Goal: Task Accomplishment & Management: Complete application form

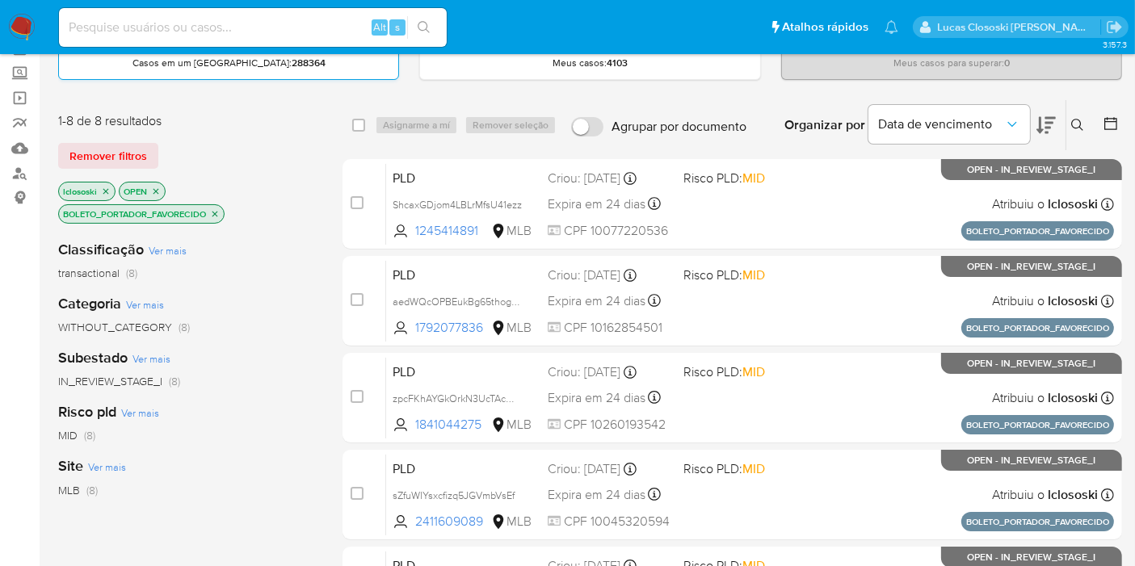
scroll to position [179, 0]
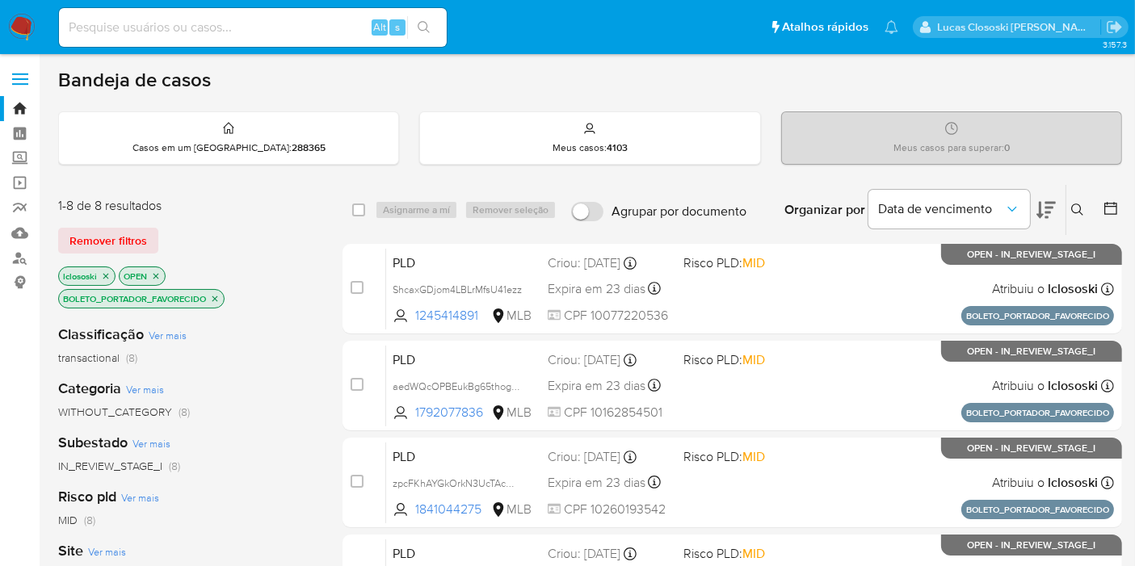
click at [206, 14] on div "Alt s" at bounding box center [253, 27] width 388 height 39
click at [205, 26] on input at bounding box center [253, 27] width 388 height 21
paste input "4wxk7hEeibqot1tMfjQElKuc"
type input "4wxk7hEeibqot1tMfjQElKuc"
click at [412, 25] on button "search-icon" at bounding box center [423, 27] width 33 height 23
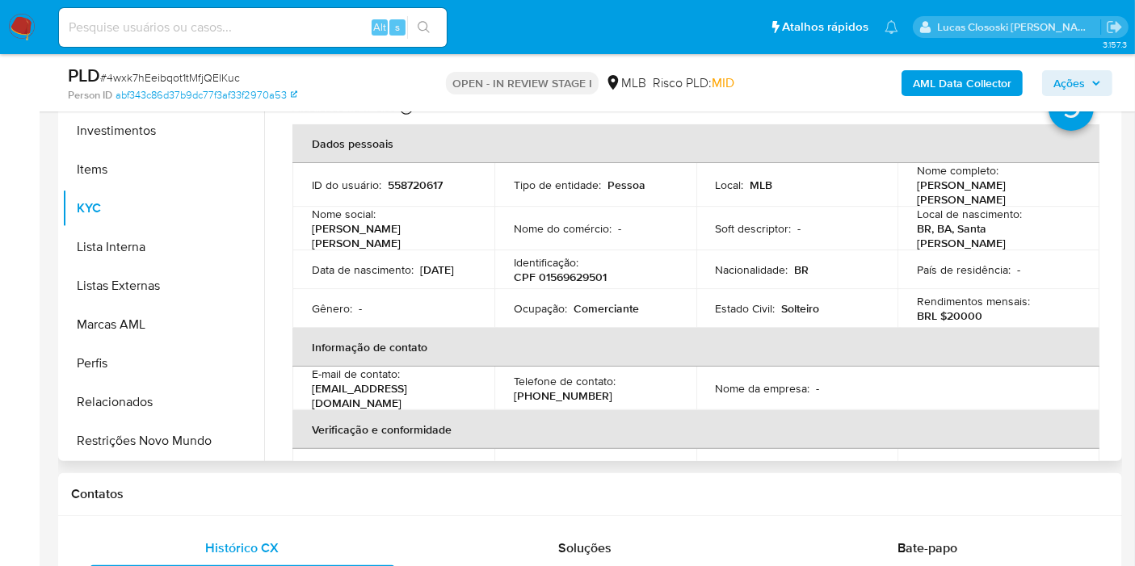
scroll to position [359, 0]
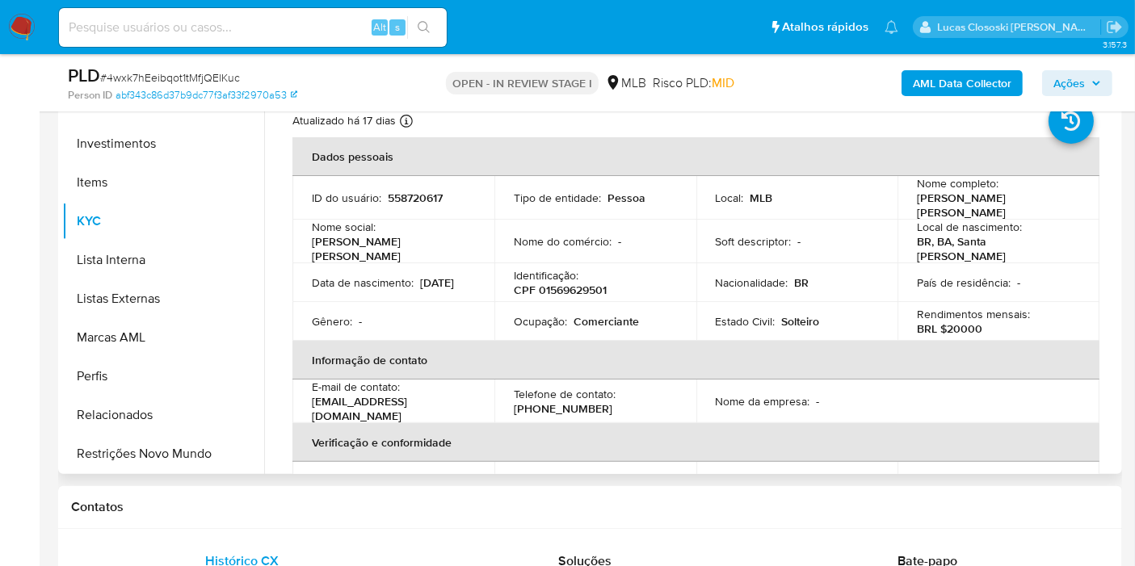
select select "10"
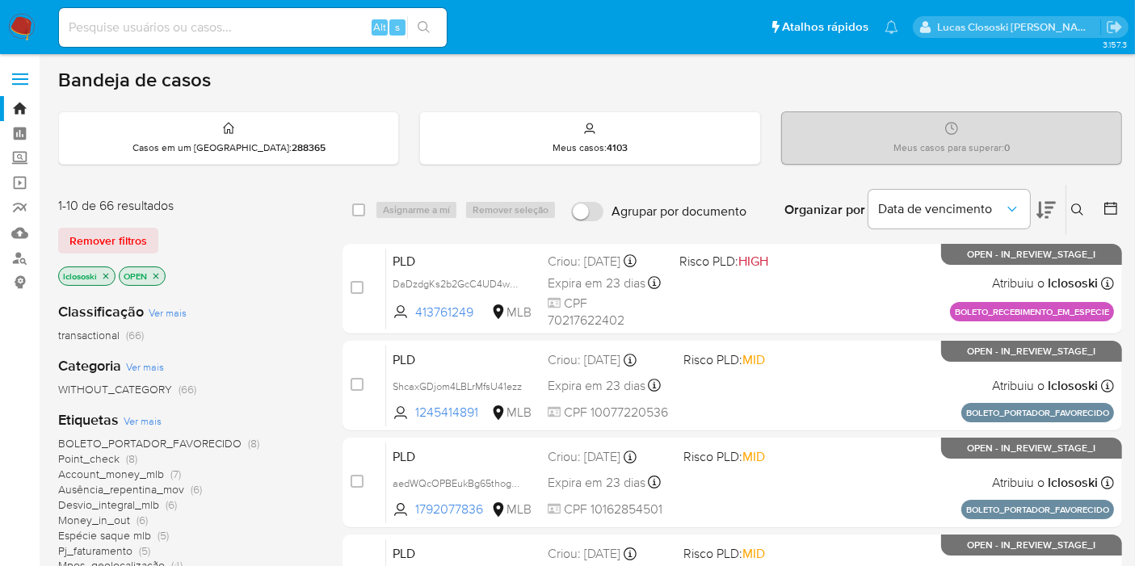
click at [228, 444] on span "BOLETO_PORTADOR_FAVORECIDO" at bounding box center [149, 443] width 183 height 16
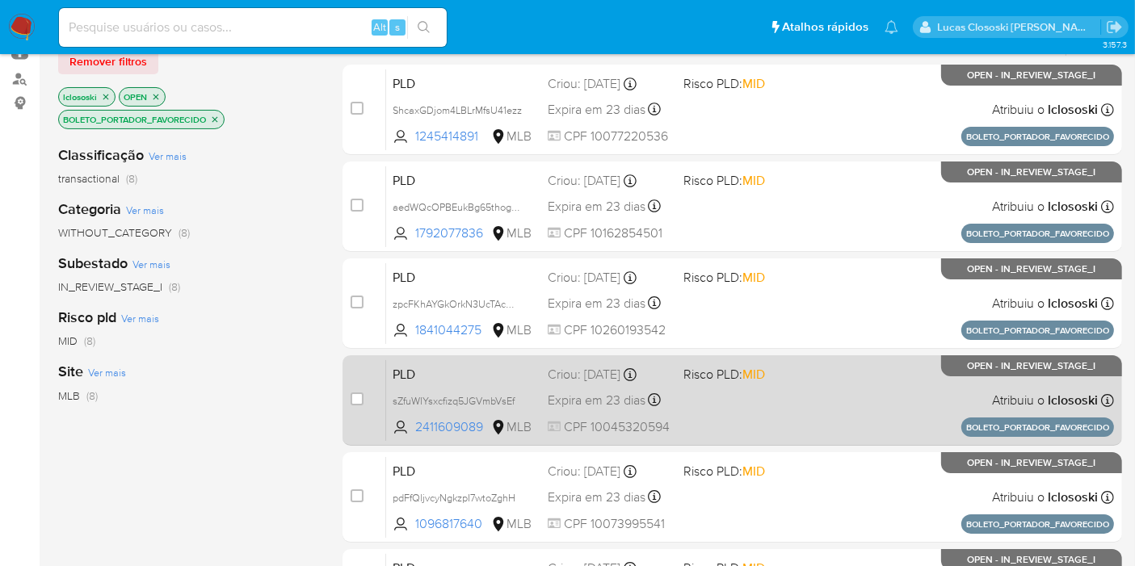
scroll to position [90, 0]
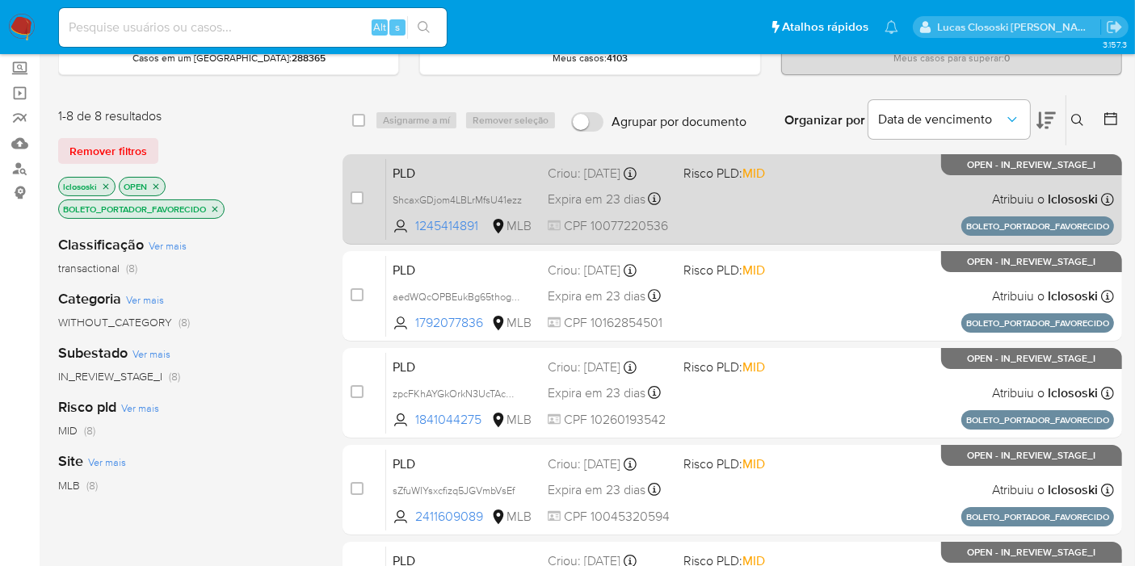
click at [773, 221] on div "PLD ShcaxGDjom4LBLrMfsU41ezz 1245414891 MLB Risco PLD: MID Criou: 14/08/2025 Cr…" at bounding box center [750, 199] width 728 height 82
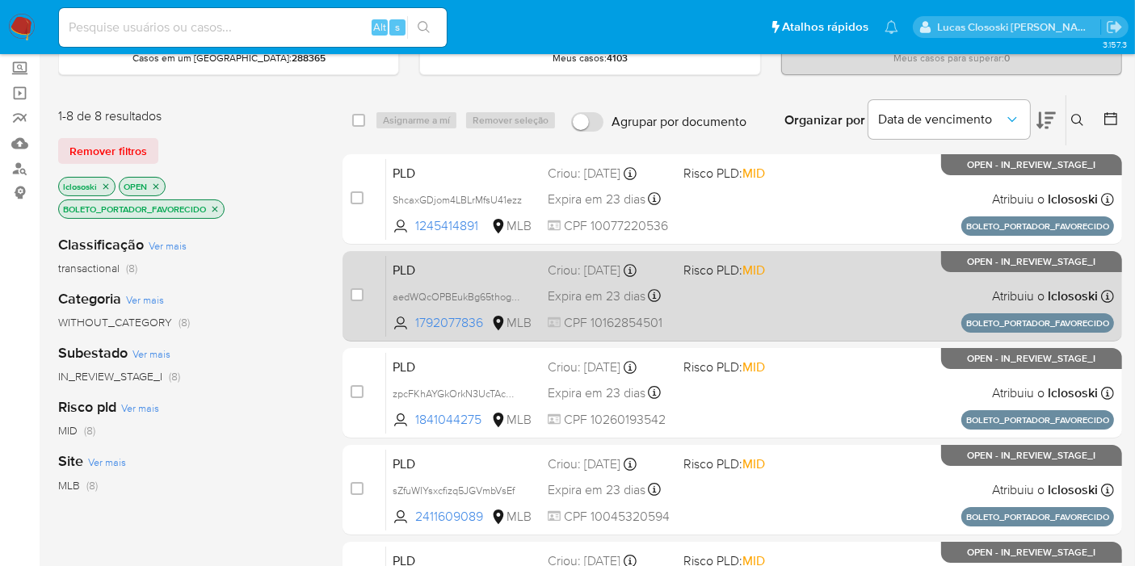
click at [761, 315] on div "PLD aedWQcOPBEukBg65thog5Z3N 1792077836 MLB Risco PLD: MID Criou: 14/08/2025 Cr…" at bounding box center [750, 296] width 728 height 82
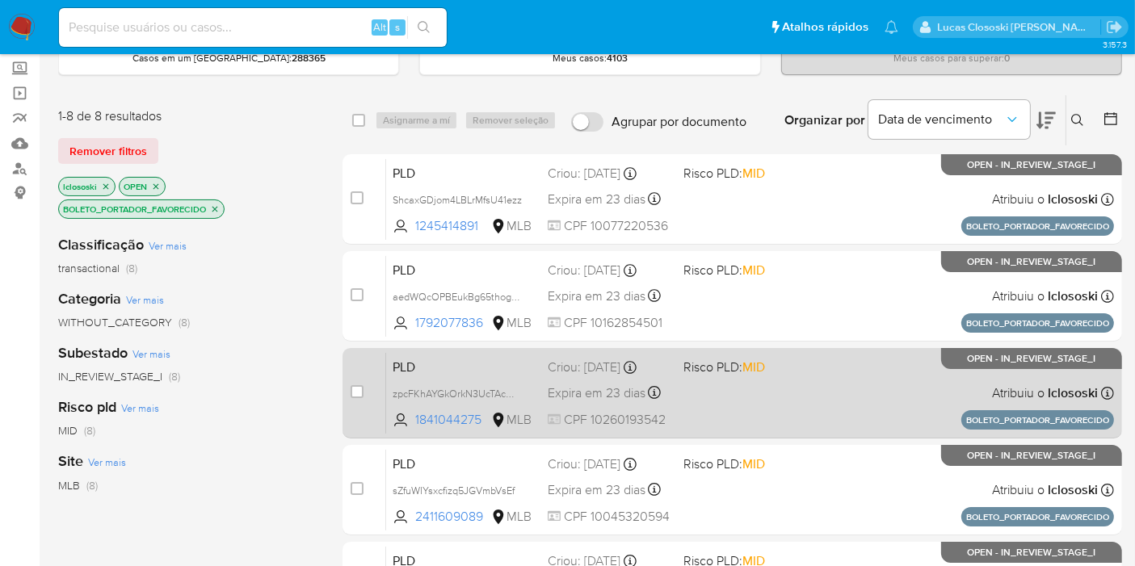
click at [817, 399] on div "PLD zpcFKhAYGkOrkN3UcTAcOLQx 1841044275 MLB Risco PLD: MID Criou: 14/08/2025 Cr…" at bounding box center [750, 393] width 728 height 82
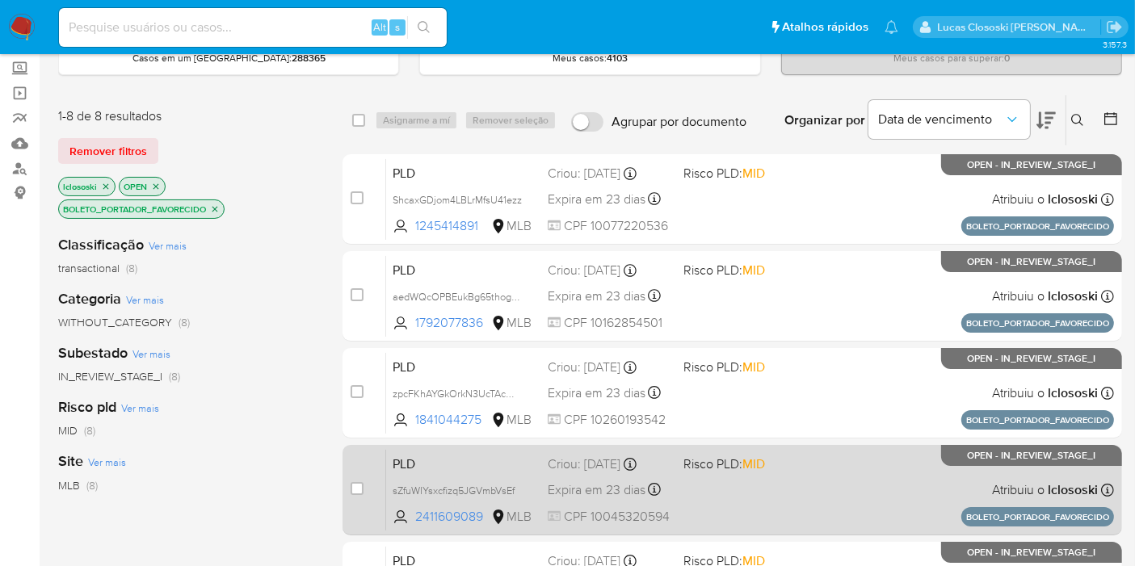
click at [773, 472] on div "PLD sZfuWIYsxcfizq5JGVmbVsEf 2411609089 MLB Risco PLD: MID Criou: 14/08/2025 Cr…" at bounding box center [750, 490] width 728 height 82
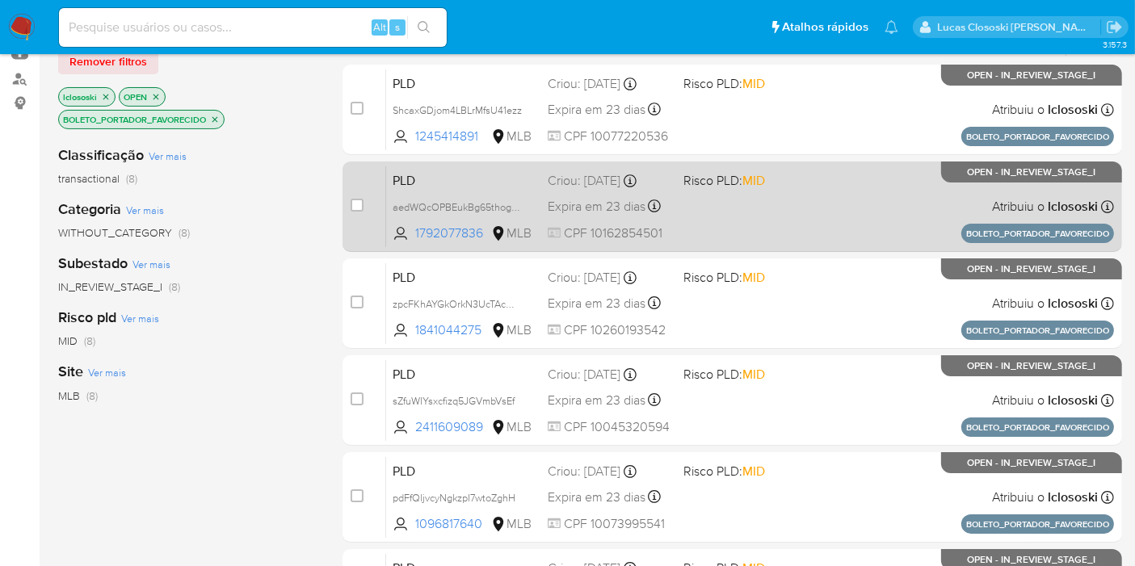
scroll to position [269, 0]
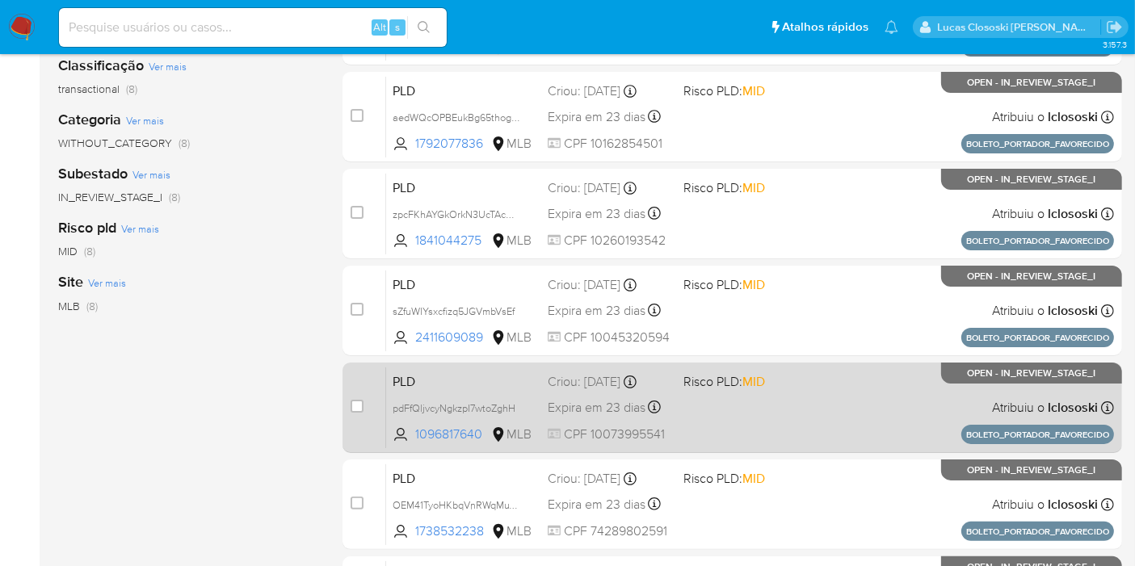
click at [828, 391] on div "PLD pdFfQljvcyNgkzpI7wtoZghH 1096817640 MLB Risco PLD: MID Criou: 14/08/2025 Cr…" at bounding box center [750, 408] width 728 height 82
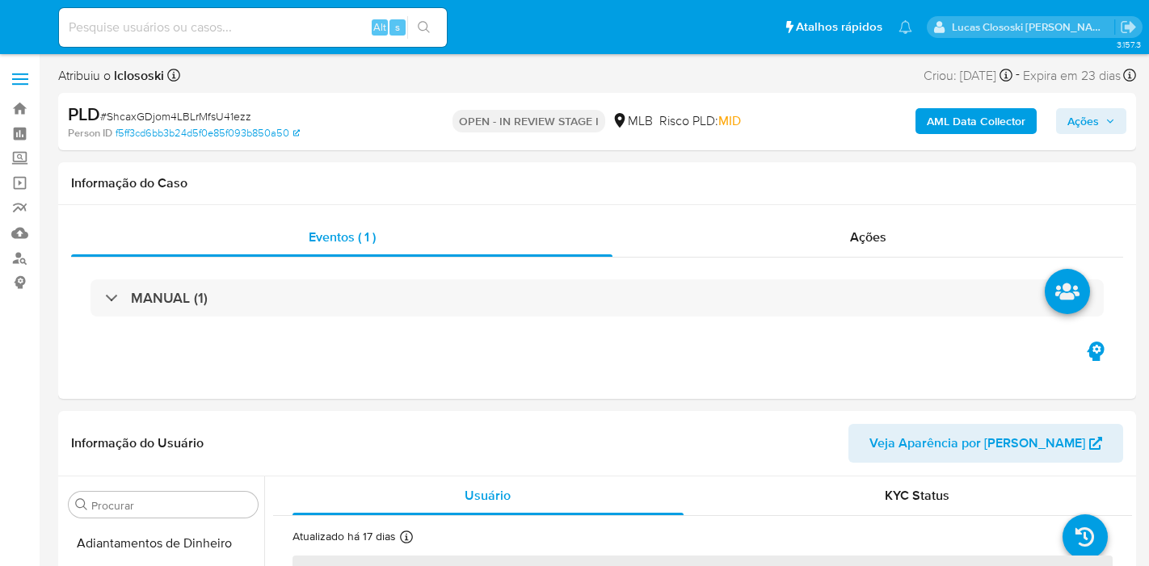
select select "10"
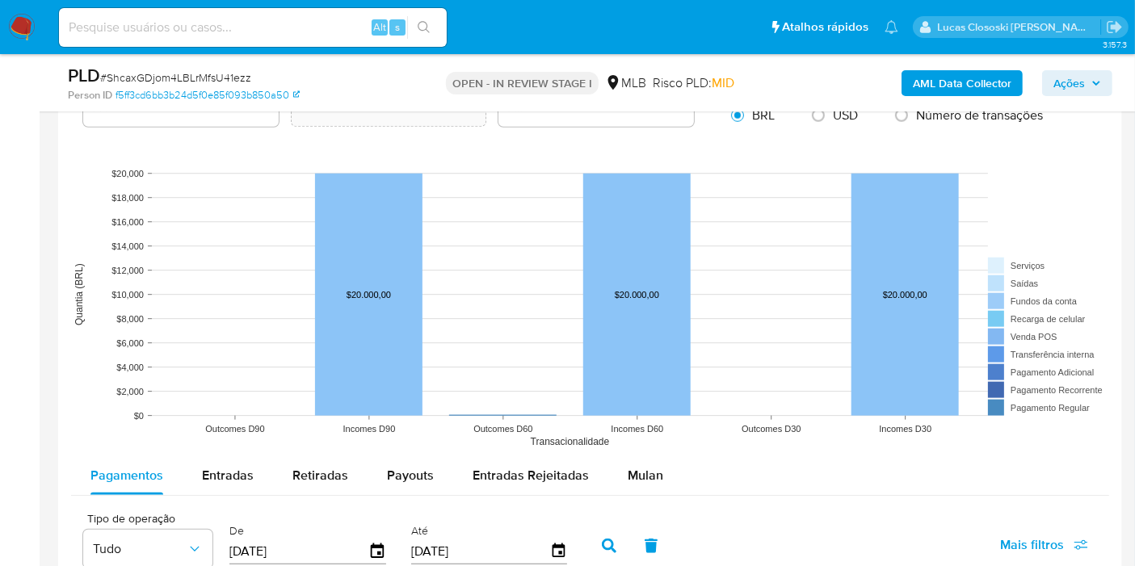
scroll to position [1616, 0]
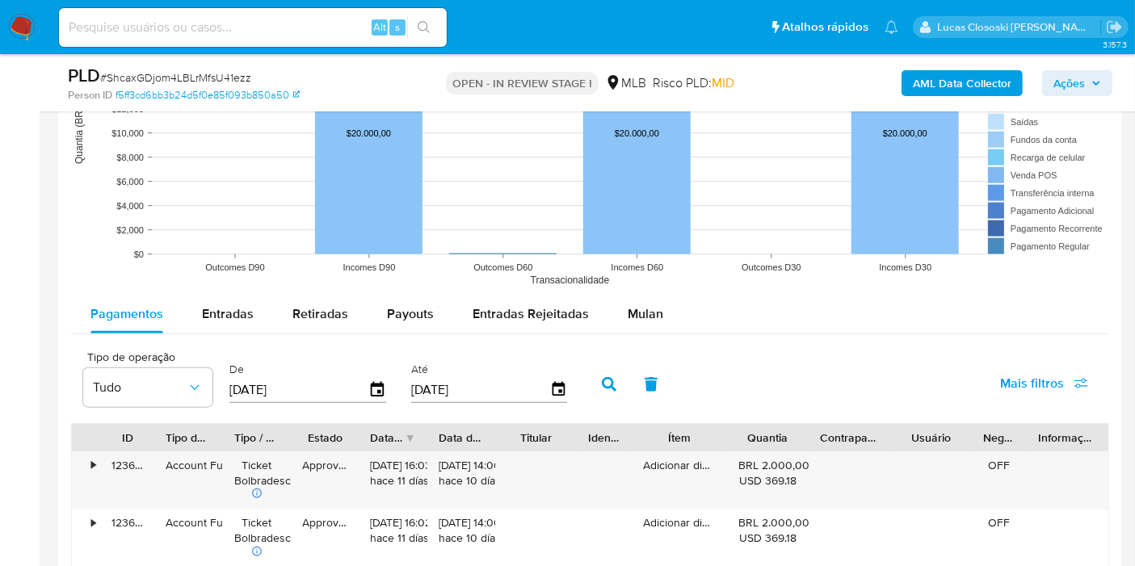
click at [679, 322] on div "Pagamentos Entradas Retiradas Payouts Entradas Rejeitadas Mulan" at bounding box center [590, 314] width 1038 height 39
click at [671, 313] on button "Mulan" at bounding box center [645, 314] width 74 height 39
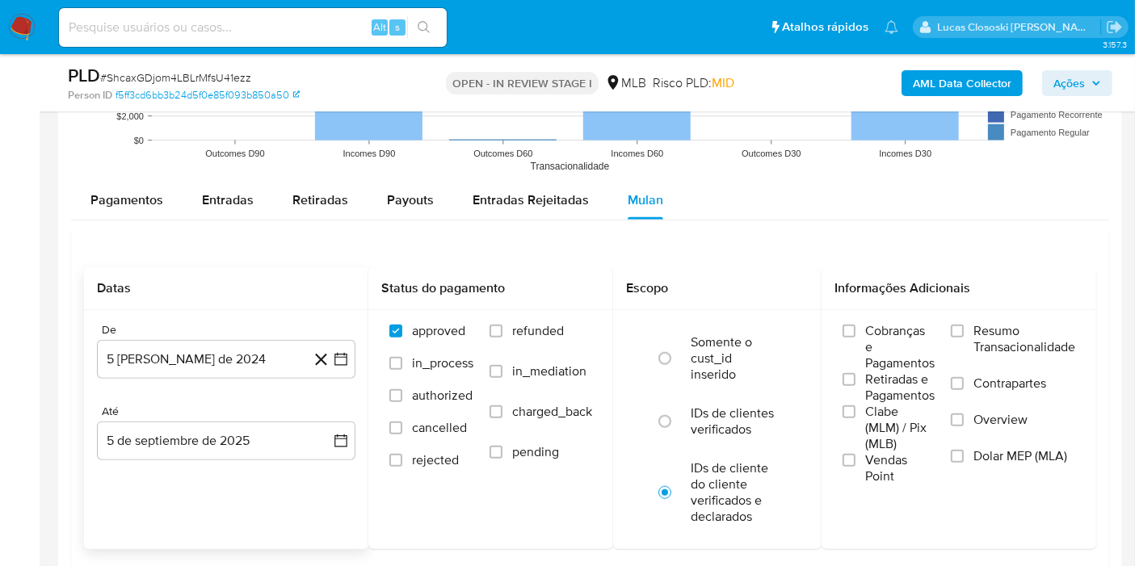
scroll to position [1795, 0]
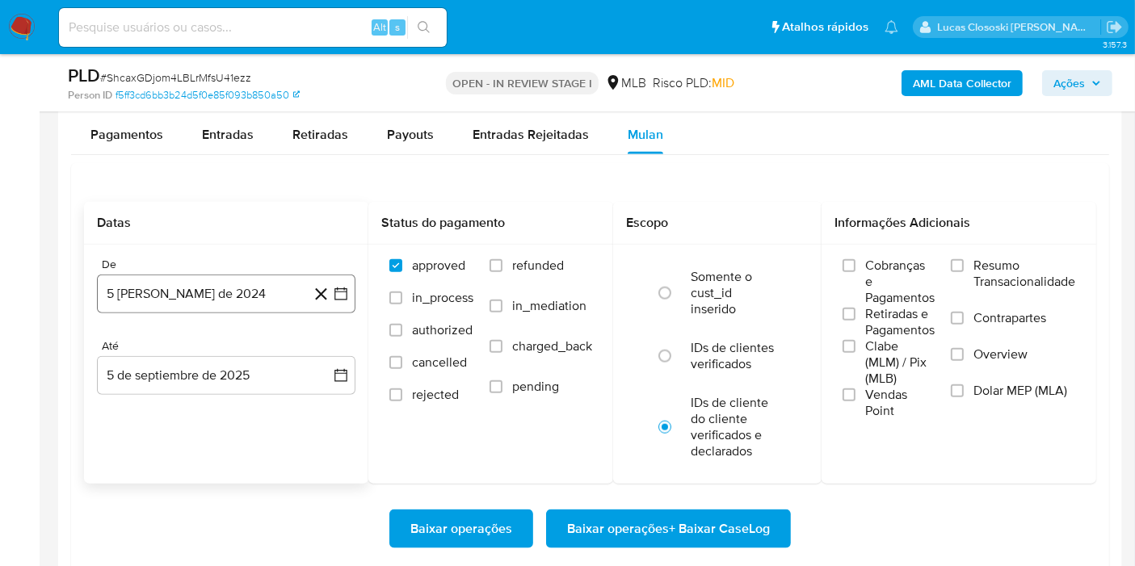
click at [346, 286] on icon "button" at bounding box center [341, 294] width 16 height 16
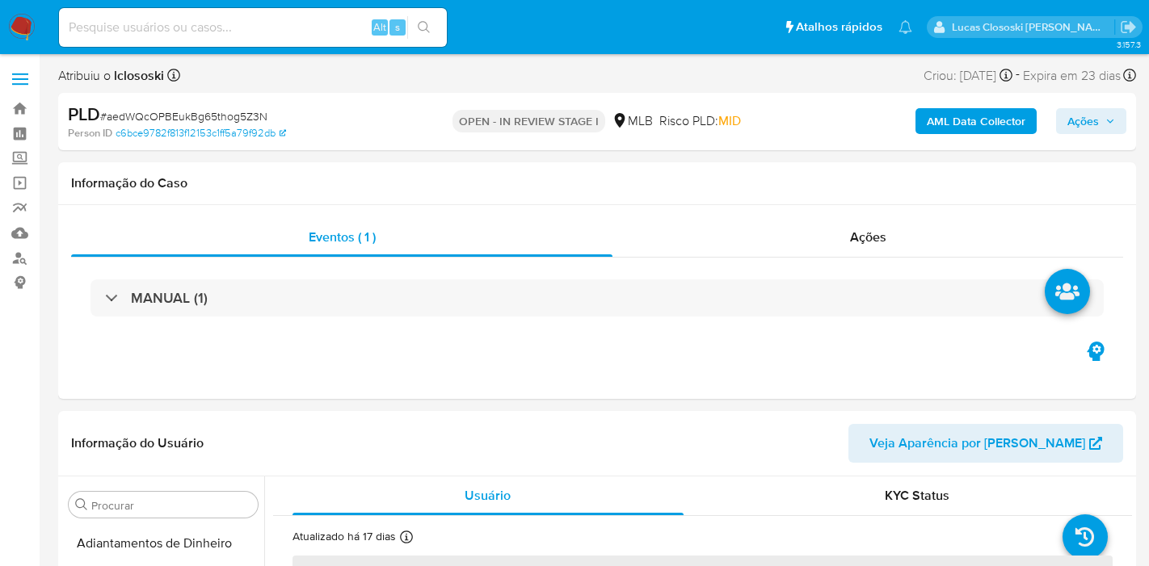
select select "10"
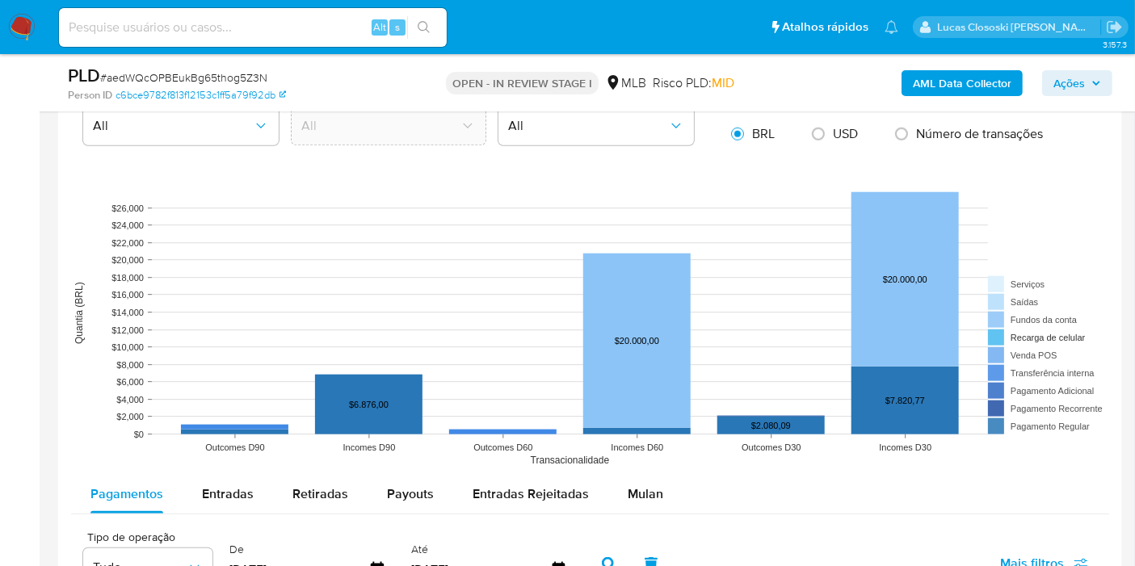
scroll to position [1706, 0]
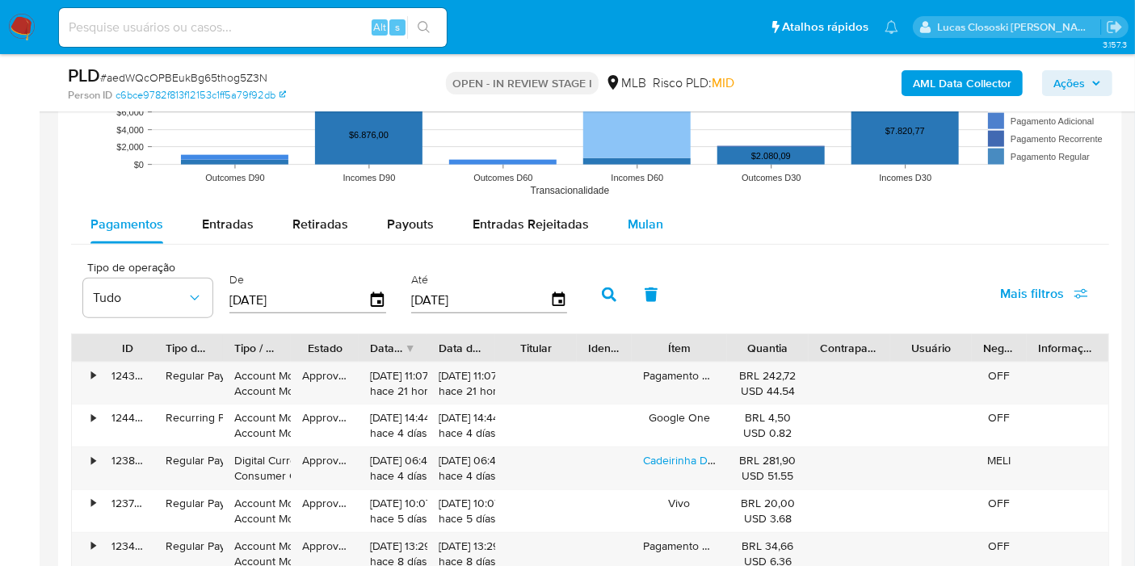
click at [639, 229] on span "Mulan" at bounding box center [646, 224] width 36 height 19
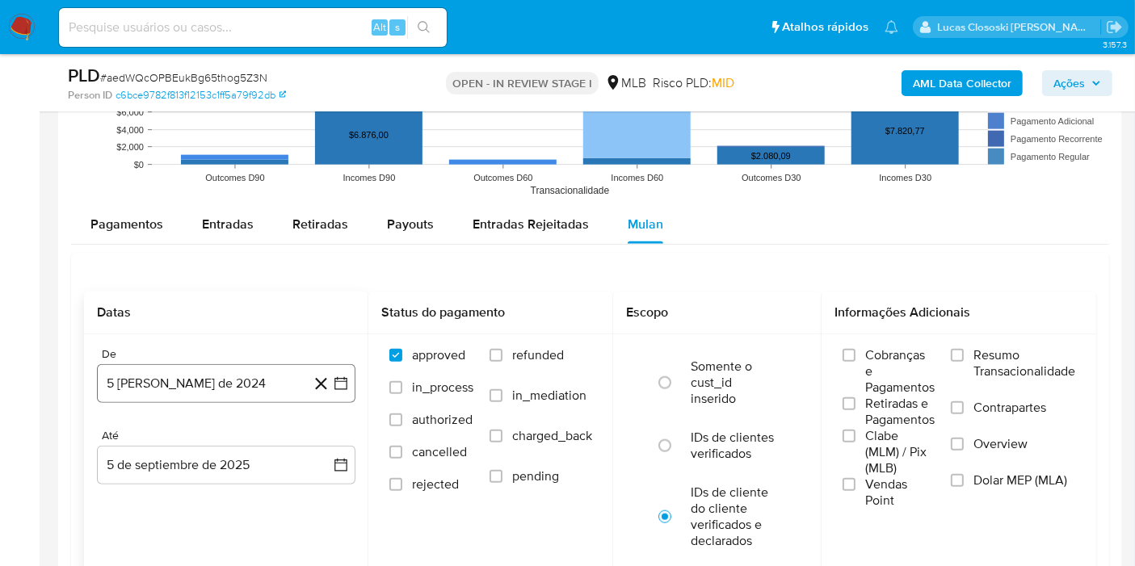
click at [351, 380] on button "5 de agosto de 2024" at bounding box center [226, 383] width 259 height 39
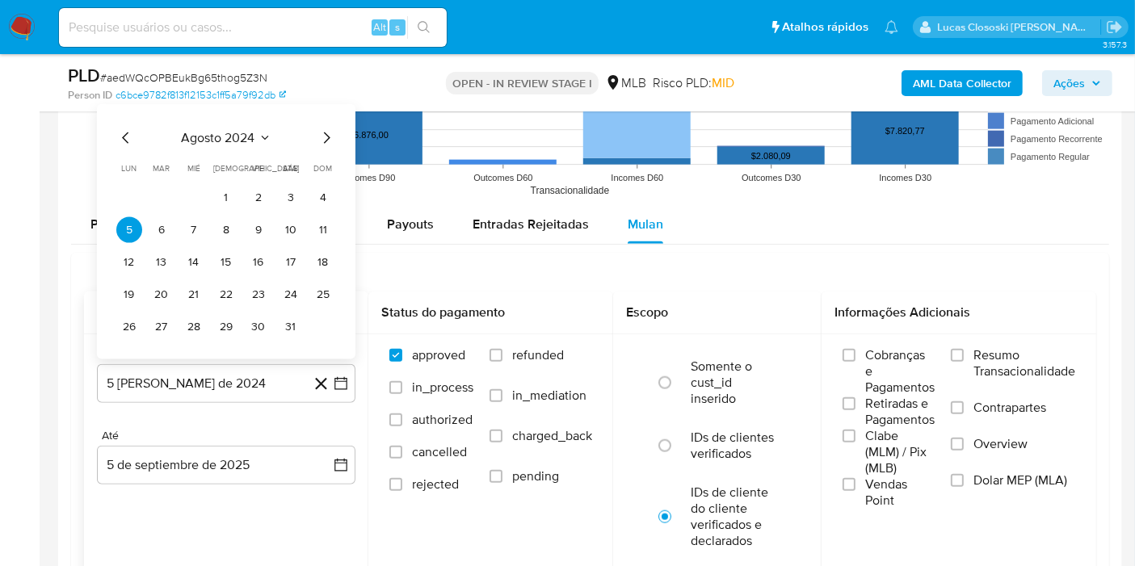
click at [231, 111] on div "agosto 2024 agosto 2024 lun lunes mar martes mié miércoles jue jueves vie viern…" at bounding box center [226, 231] width 259 height 255
click at [229, 121] on div "agosto 2024 agosto 2024 lun lunes mar martes mié miércoles jue jueves vie viern…" at bounding box center [226, 231] width 259 height 255
click at [235, 133] on span "agosto 2024" at bounding box center [219, 138] width 74 height 16
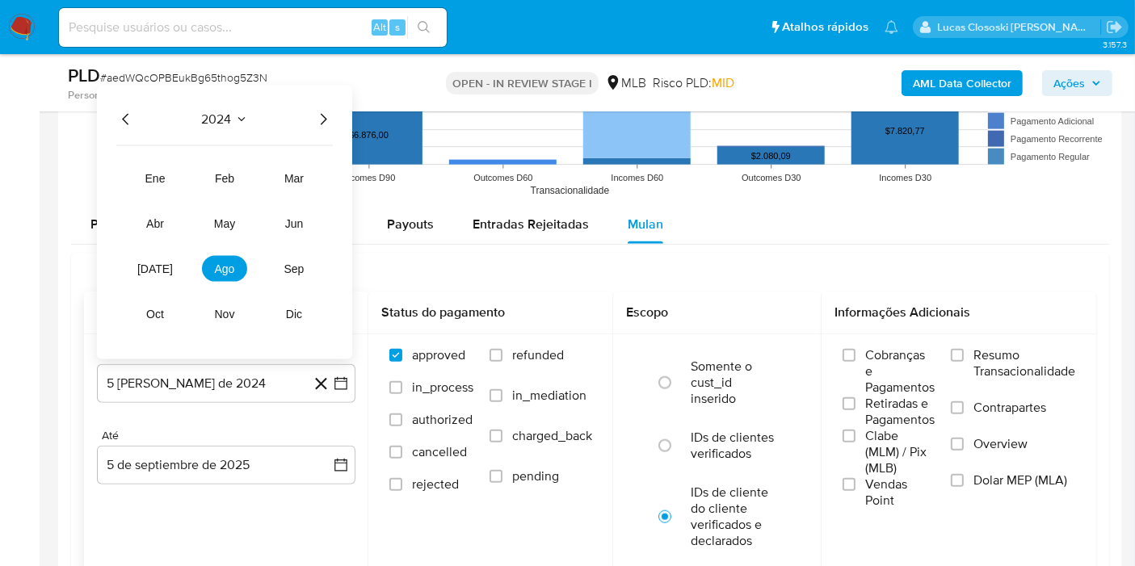
click at [326, 111] on icon "Año siguiente" at bounding box center [322, 119] width 19 height 19
click at [143, 257] on button "jul" at bounding box center [155, 269] width 45 height 26
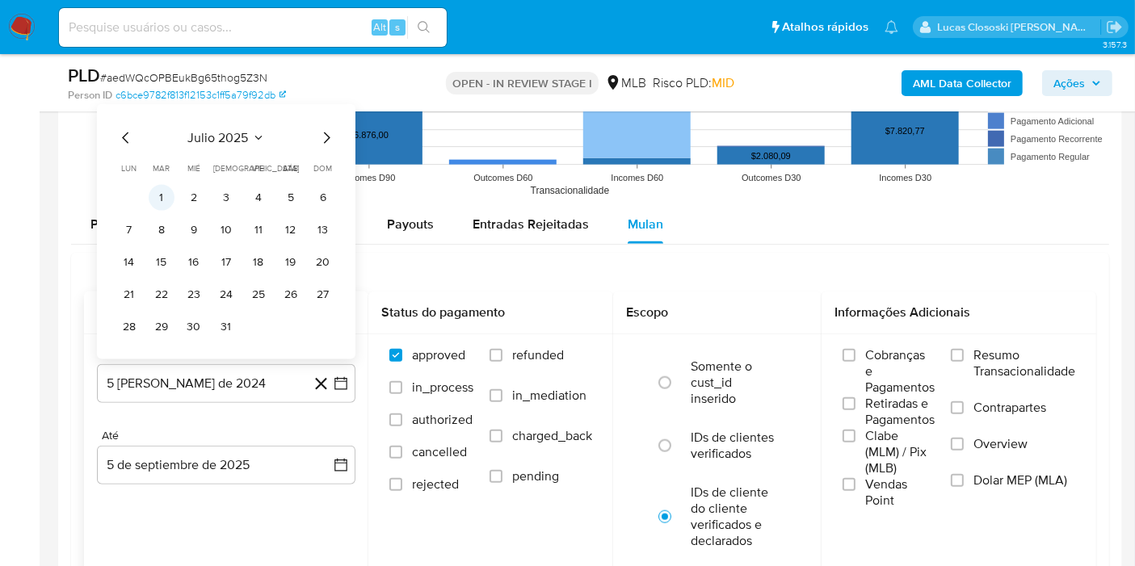
click at [154, 196] on button "1" at bounding box center [162, 198] width 26 height 26
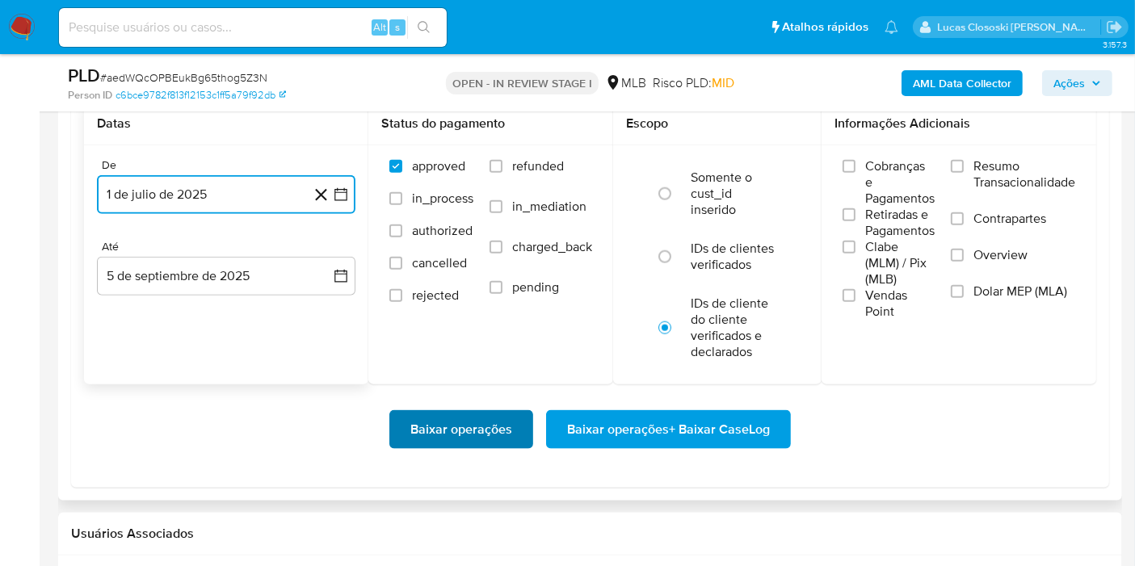
scroll to position [2064, 0]
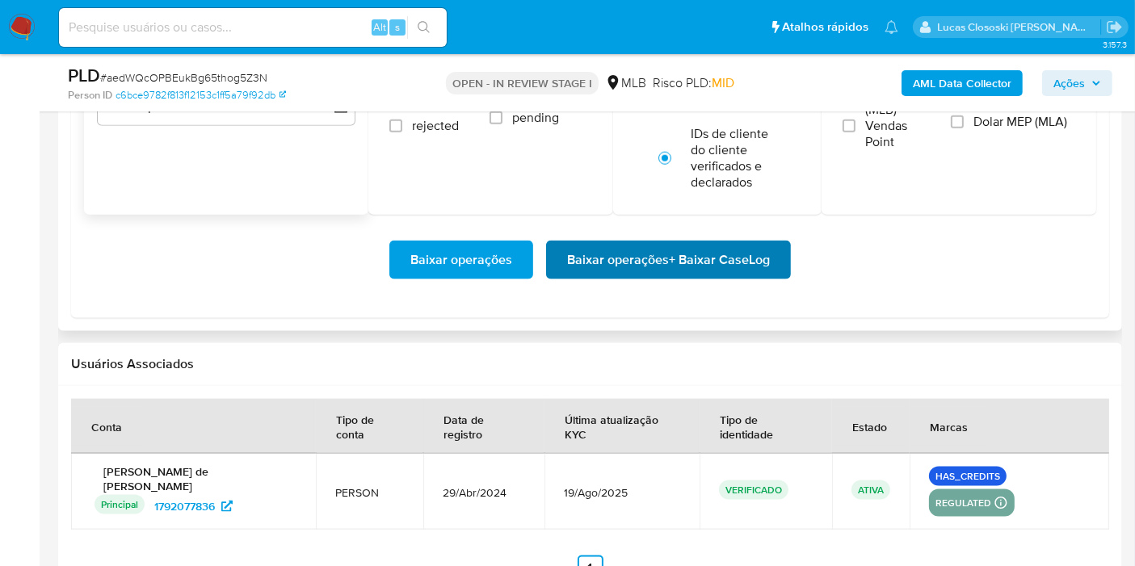
click at [706, 242] on span "Baixar operações + Baixar CaseLog" at bounding box center [668, 260] width 203 height 36
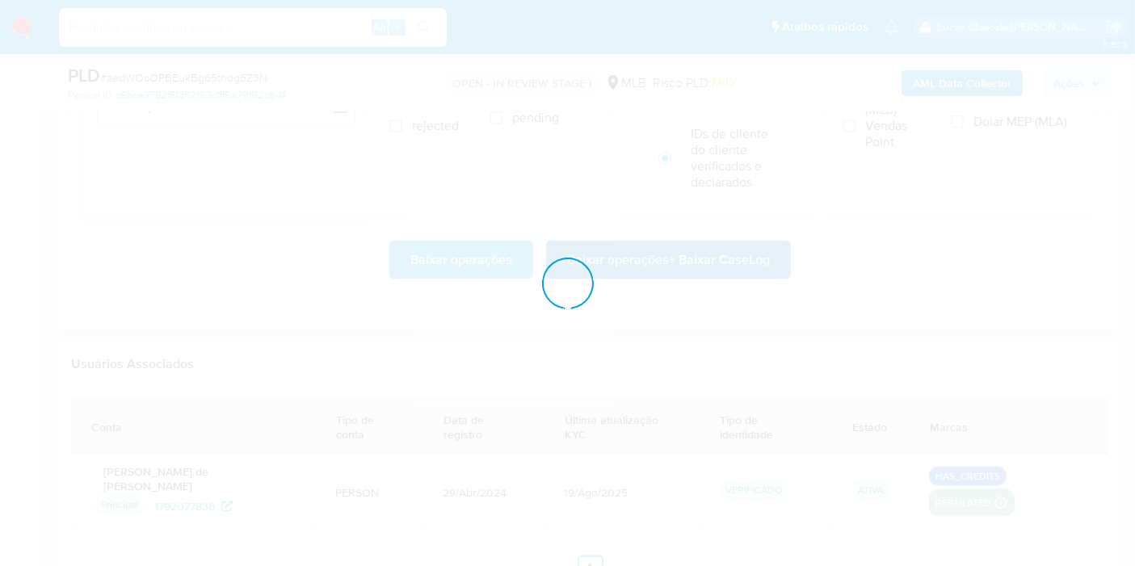
click at [706, 246] on div at bounding box center [567, 283] width 1135 height 566
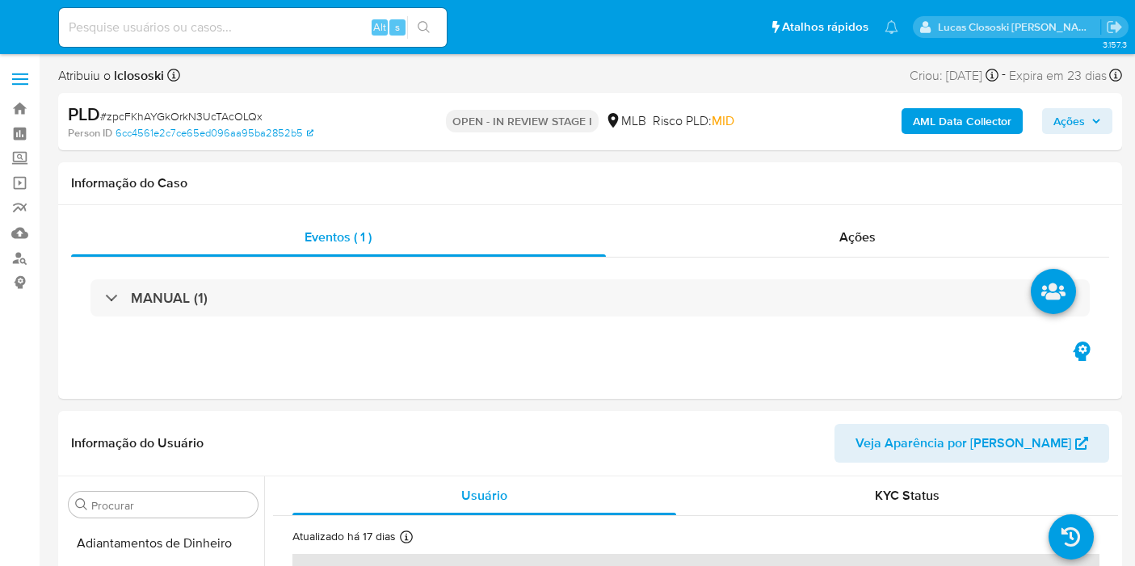
select select "10"
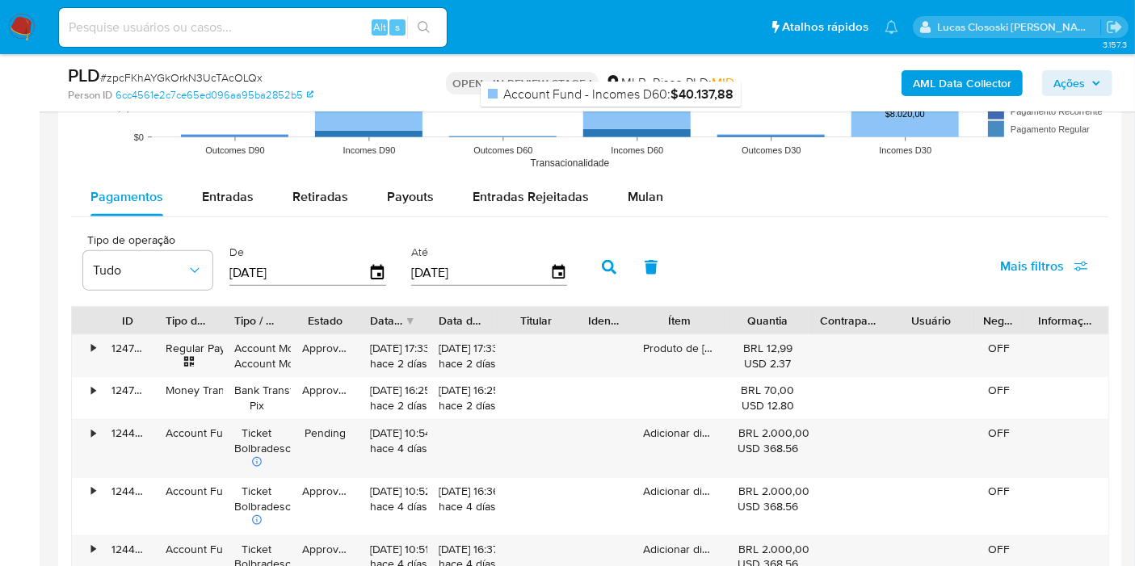
scroll to position [1706, 0]
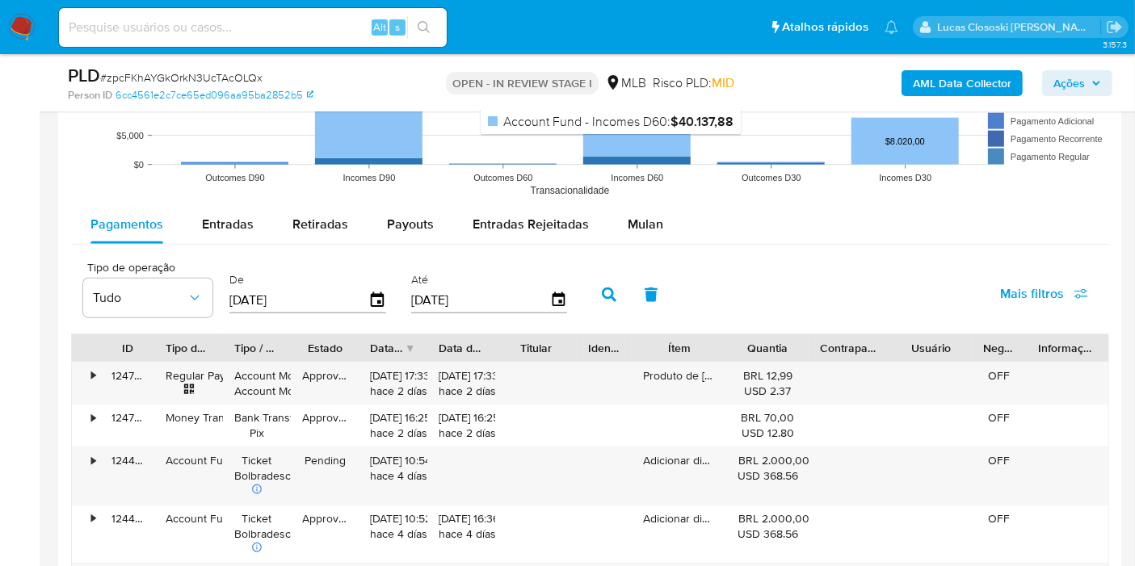
drag, startPoint x: 617, startPoint y: 133, endPoint x: 635, endPoint y: 175, distance: 45.6
click at [617, 133] on rect at bounding box center [636, 39] width 107 height 234
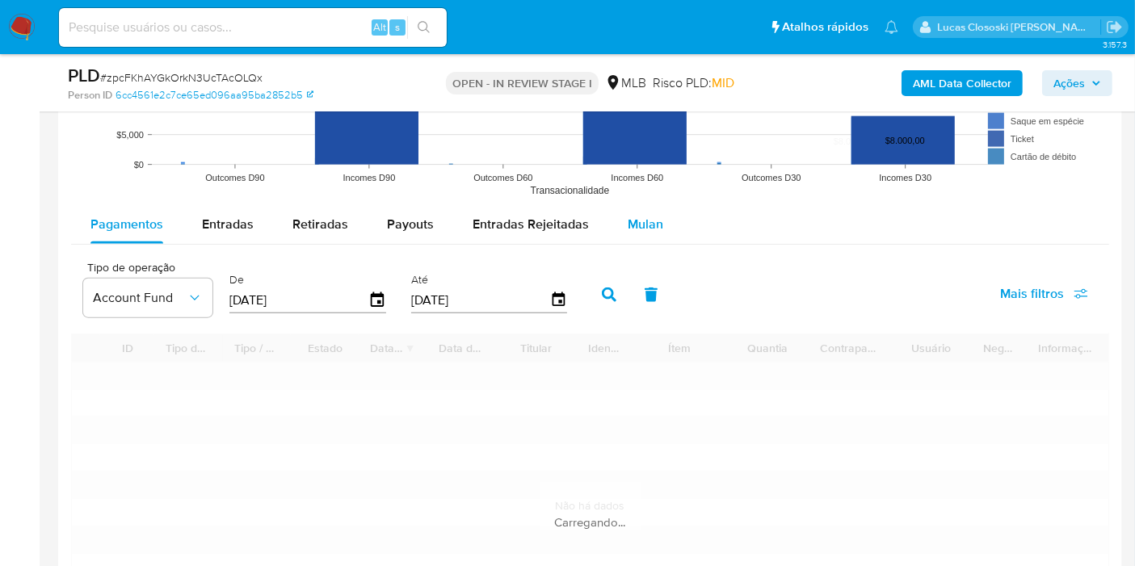
click at [634, 208] on div "Mulan" at bounding box center [646, 224] width 36 height 39
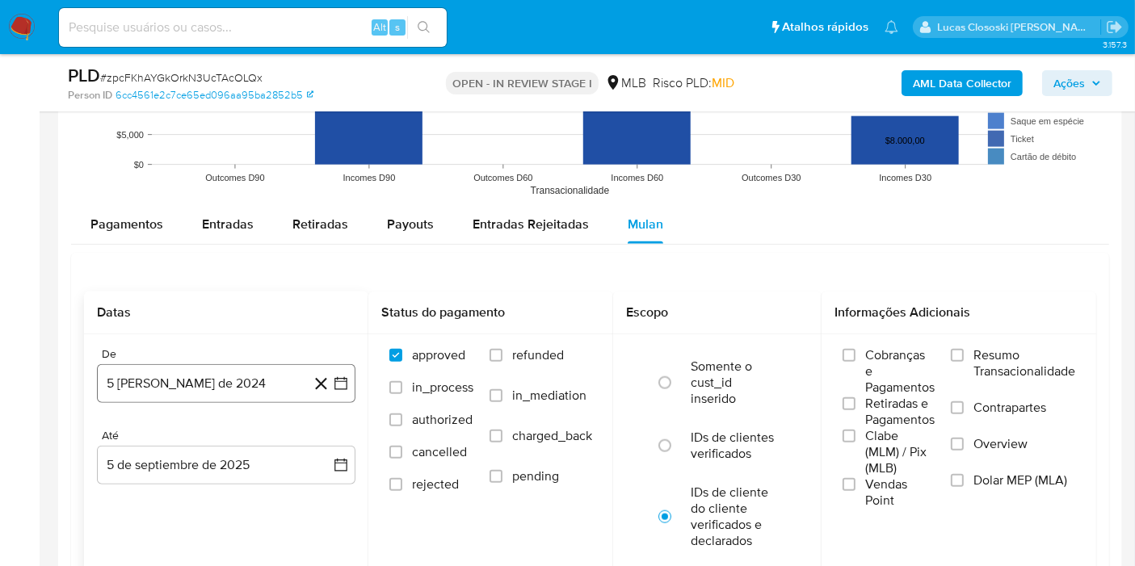
click at [355, 376] on button "5 [PERSON_NAME] de 2024" at bounding box center [226, 383] width 259 height 39
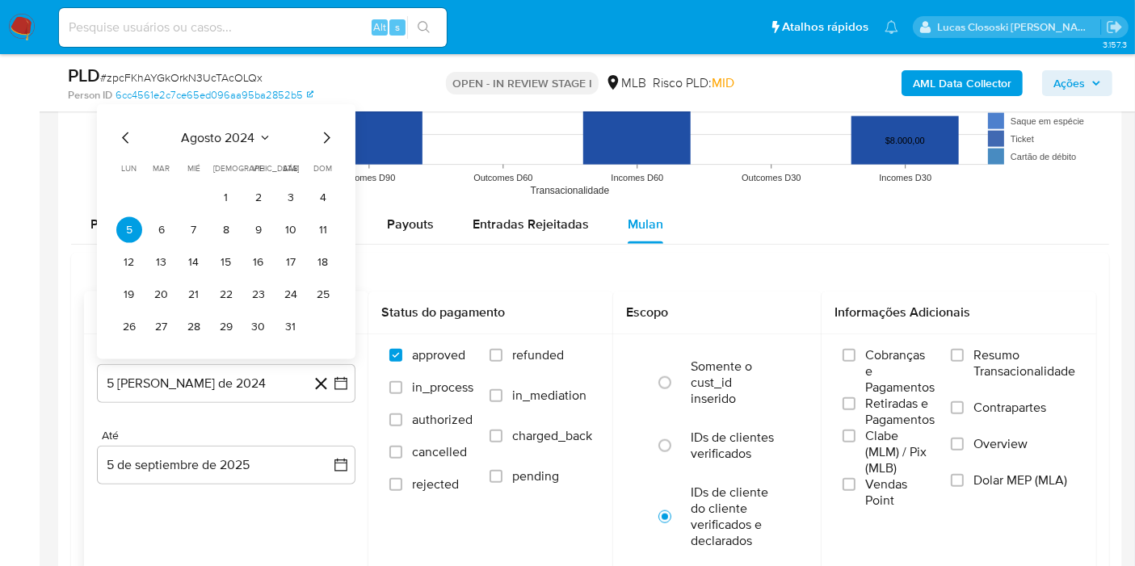
click at [228, 153] on div "agosto 2024 agosto 2024 lun lunes mar martes mié miércoles jue jueves vie viern…" at bounding box center [226, 234] width 220 height 212
click at [234, 134] on span "agosto 2024" at bounding box center [219, 138] width 74 height 16
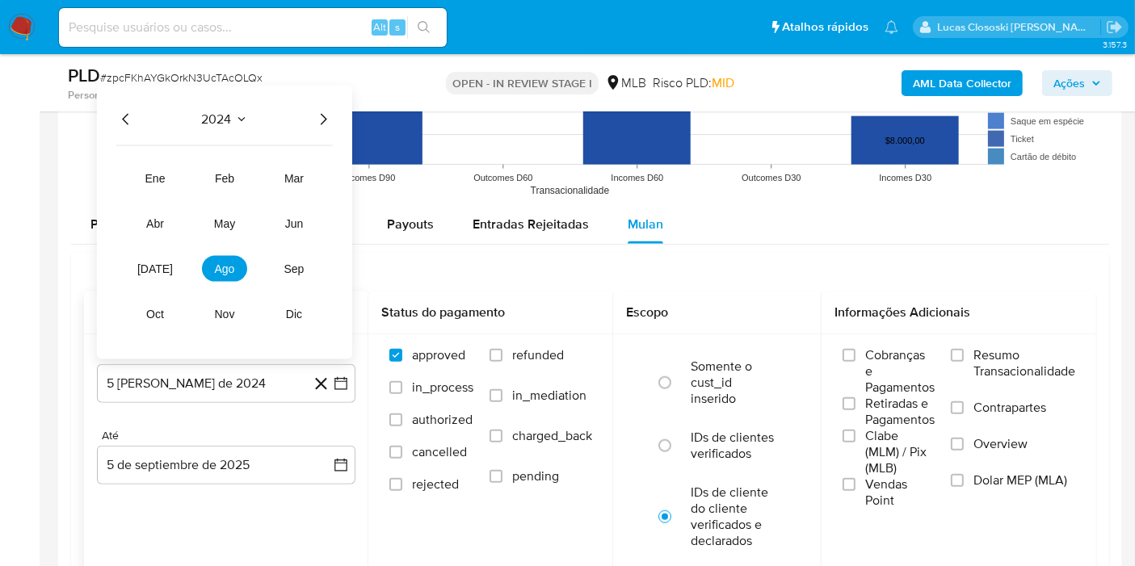
click at [325, 119] on icon "Año siguiente" at bounding box center [322, 119] width 19 height 19
click at [166, 257] on button "[DATE]" at bounding box center [155, 269] width 45 height 26
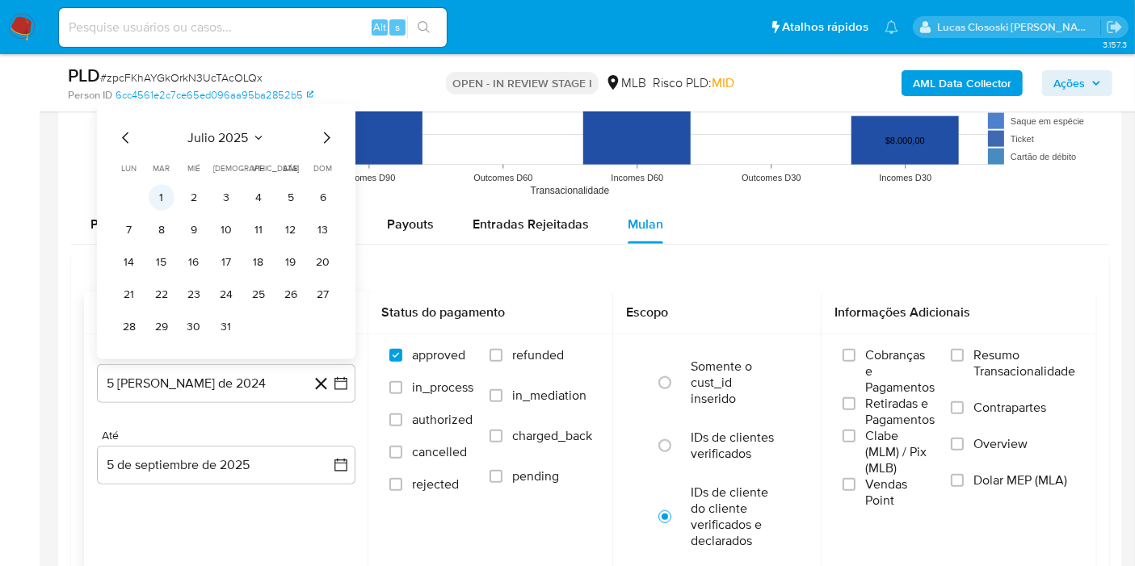
click at [159, 199] on button "1" at bounding box center [162, 198] width 26 height 26
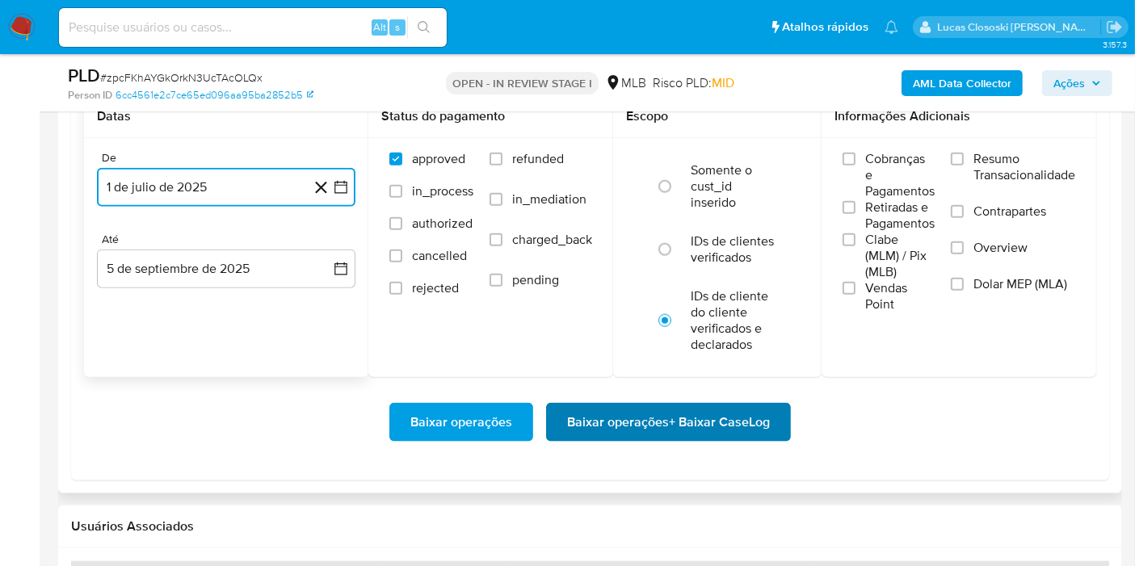
scroll to position [2064, 0]
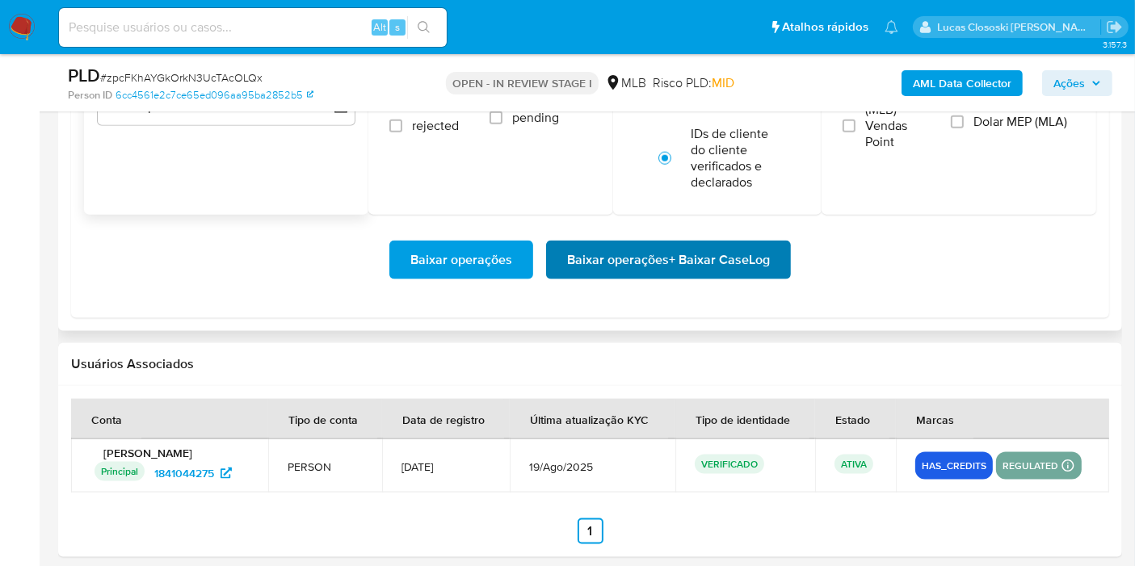
click at [733, 267] on span "Baixar operações + Baixar CaseLog" at bounding box center [668, 260] width 203 height 36
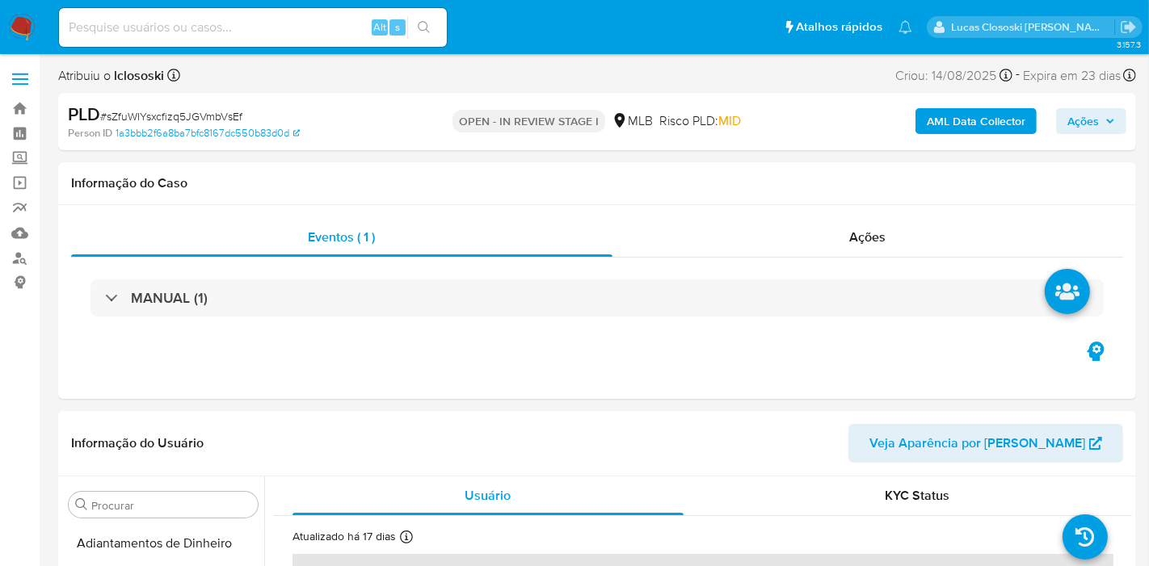
select select "10"
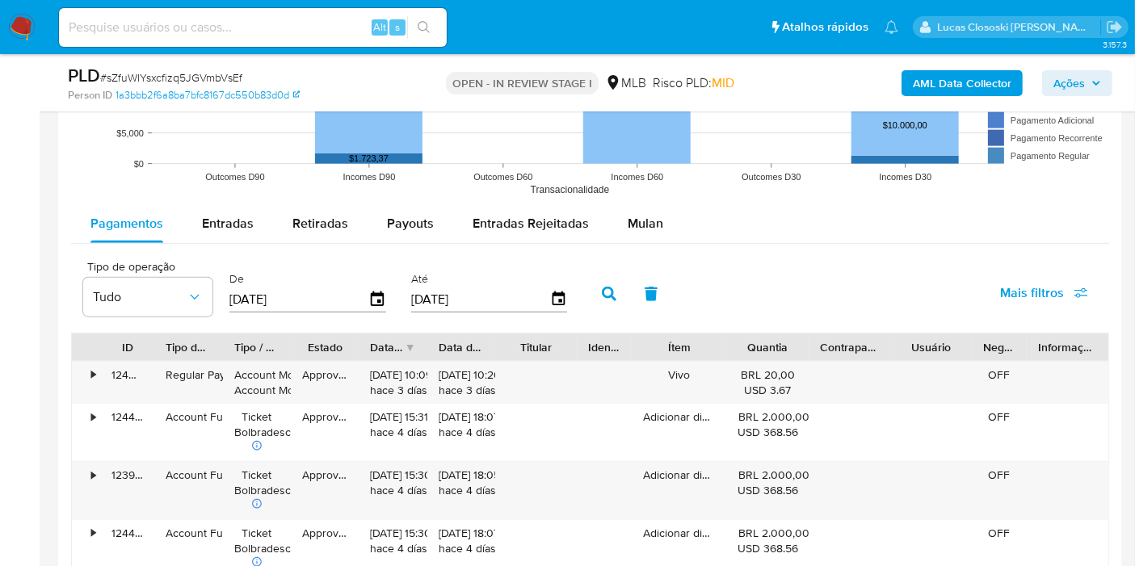
scroll to position [1706, 0]
click at [645, 225] on span "Mulan" at bounding box center [646, 224] width 36 height 19
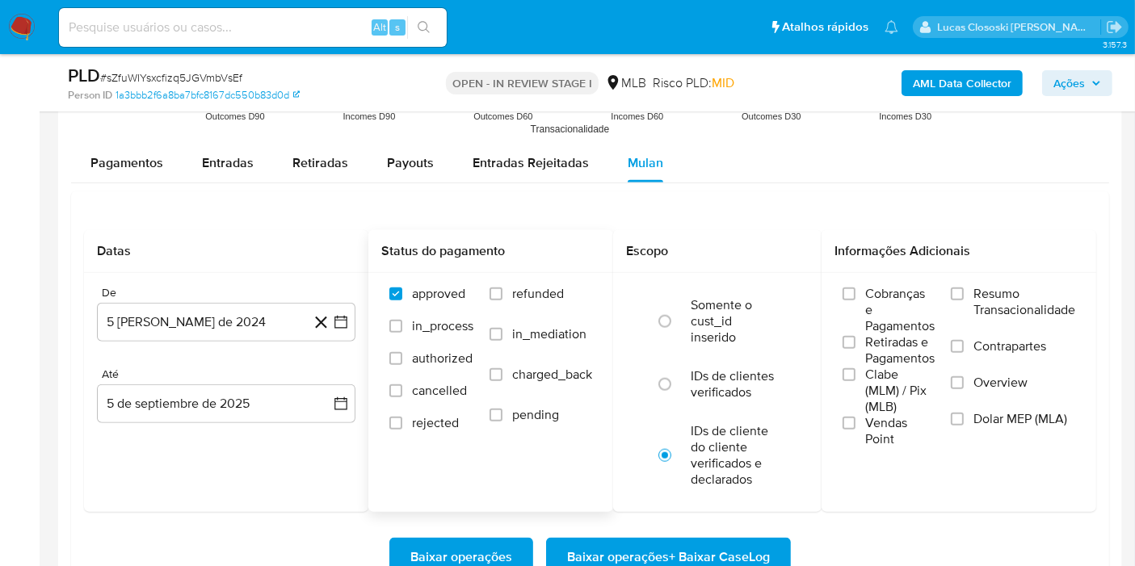
scroll to position [1795, 0]
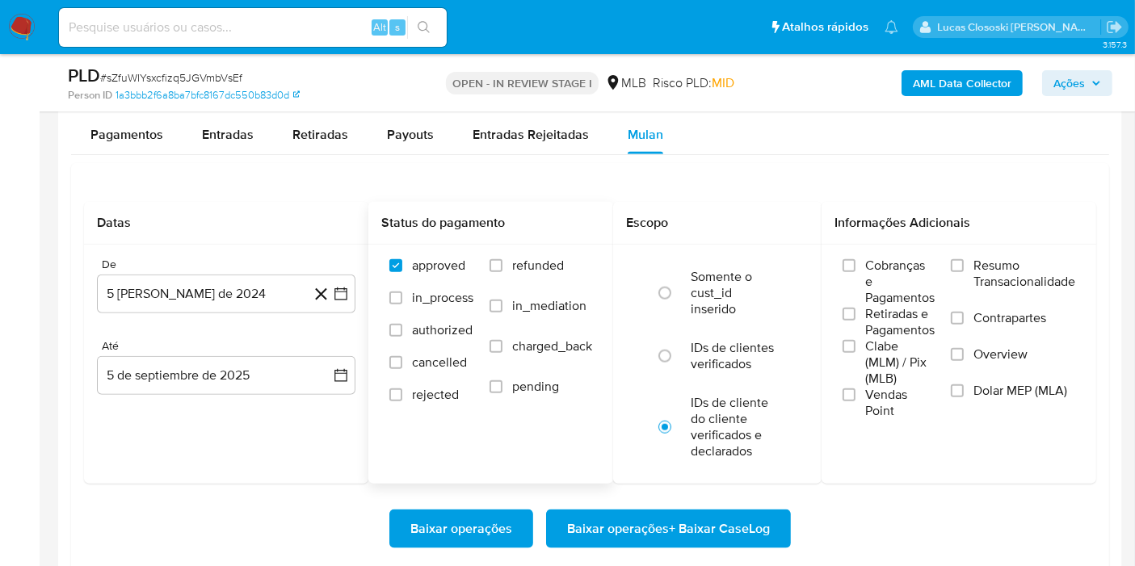
click at [371, 286] on div "approved in_process authorized cancelled rejected refunded in_mediation charged…" at bounding box center [490, 338] width 245 height 187
click at [346, 290] on icon "button" at bounding box center [340, 294] width 13 height 13
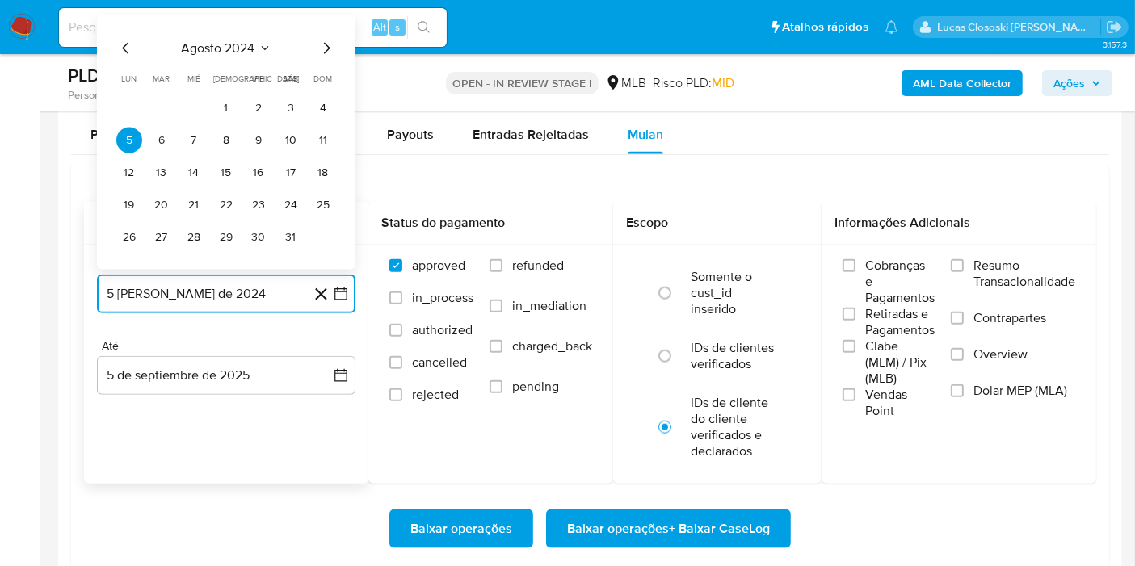
click at [210, 53] on span "agosto 2024" at bounding box center [219, 48] width 74 height 16
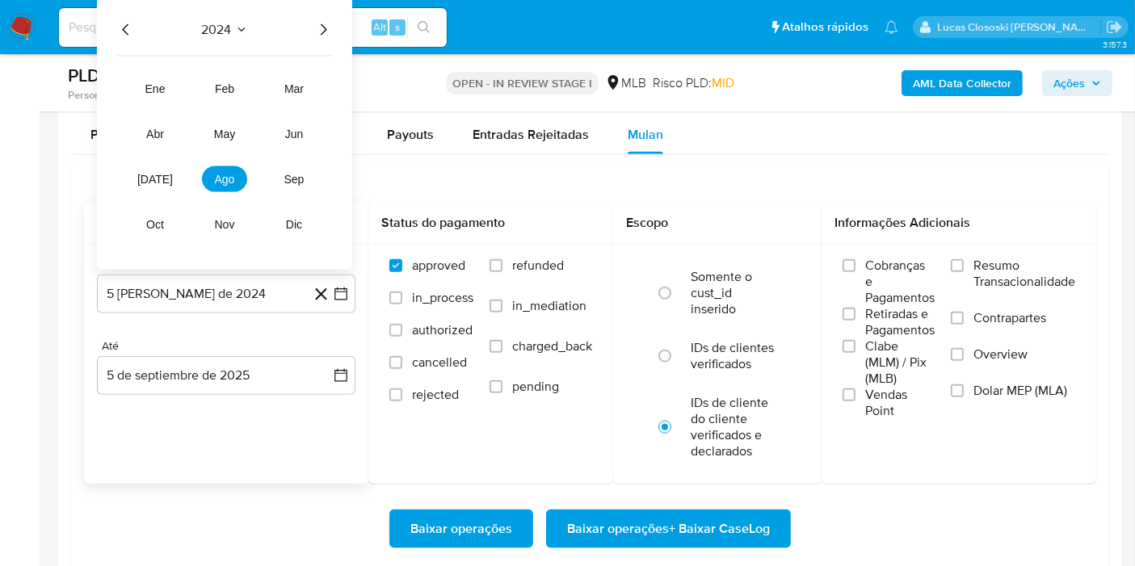
click at [314, 31] on icon "Año siguiente" at bounding box center [322, 29] width 19 height 19
click at [152, 181] on span "jul" at bounding box center [155, 179] width 36 height 13
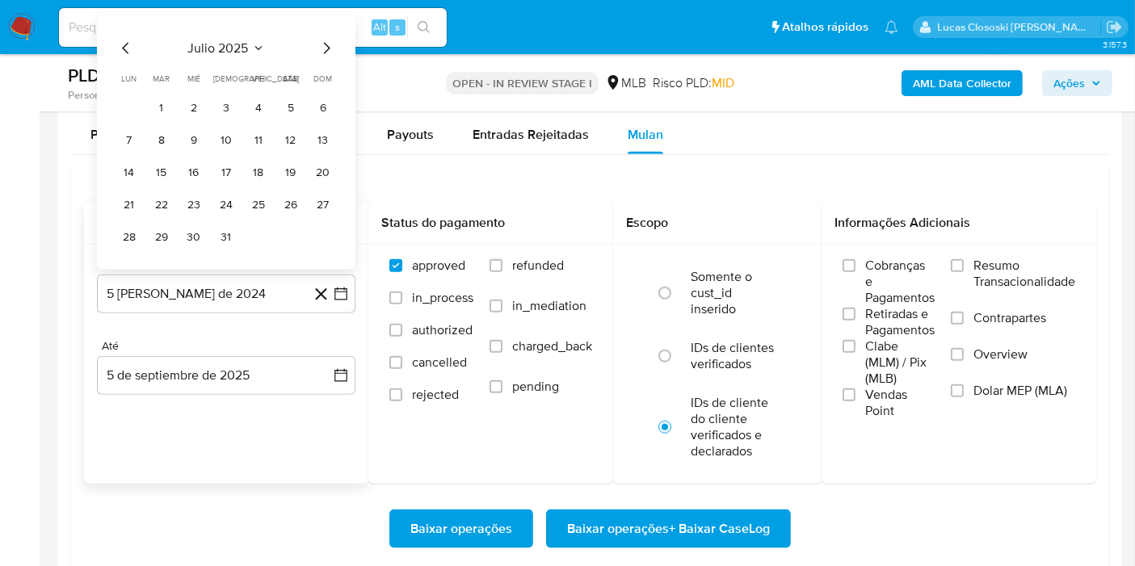
click at [165, 120] on tbody "1 2 3 4 5 6 7 8 9 10 11 12 13 14 15 16 17 18 19 20 21 22 23 24 25 26 27 28 29 3…" at bounding box center [226, 172] width 220 height 155
click at [166, 113] on button "1" at bounding box center [162, 108] width 26 height 26
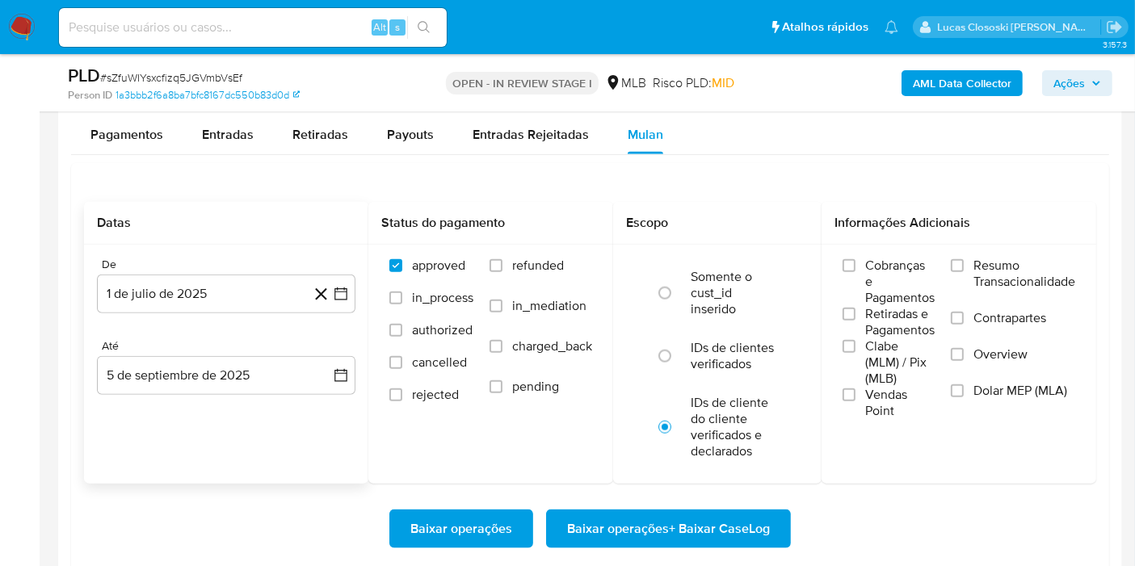
click at [738, 548] on div "Baixar operações Baixar operações + Baixar CaseLog" at bounding box center [590, 529] width 1012 height 90
click at [731, 532] on span "Baixar operações + Baixar CaseLog" at bounding box center [668, 529] width 203 height 36
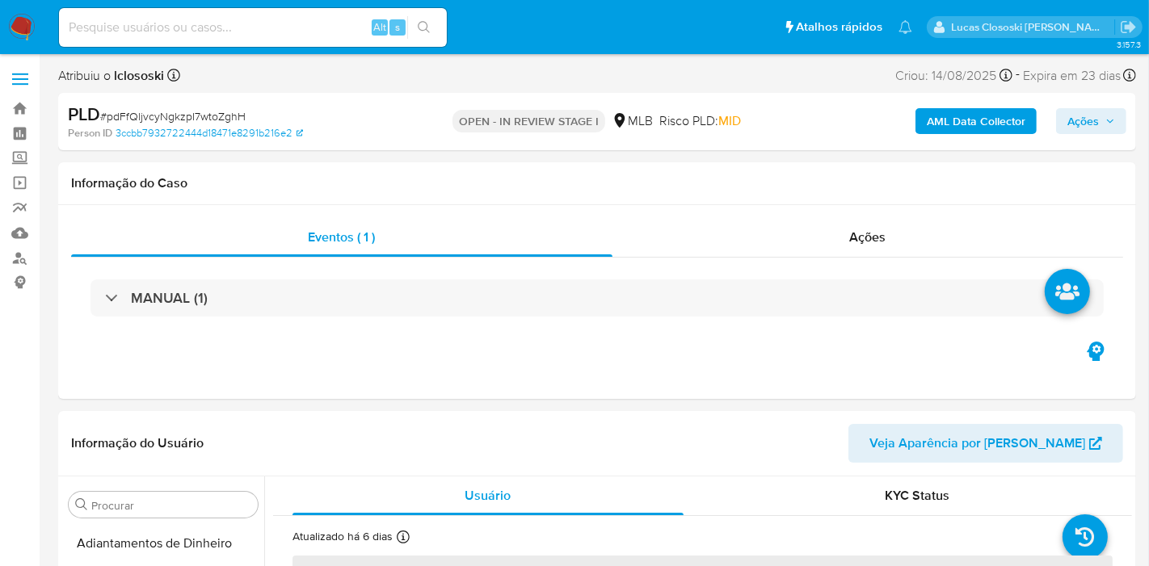
select select "10"
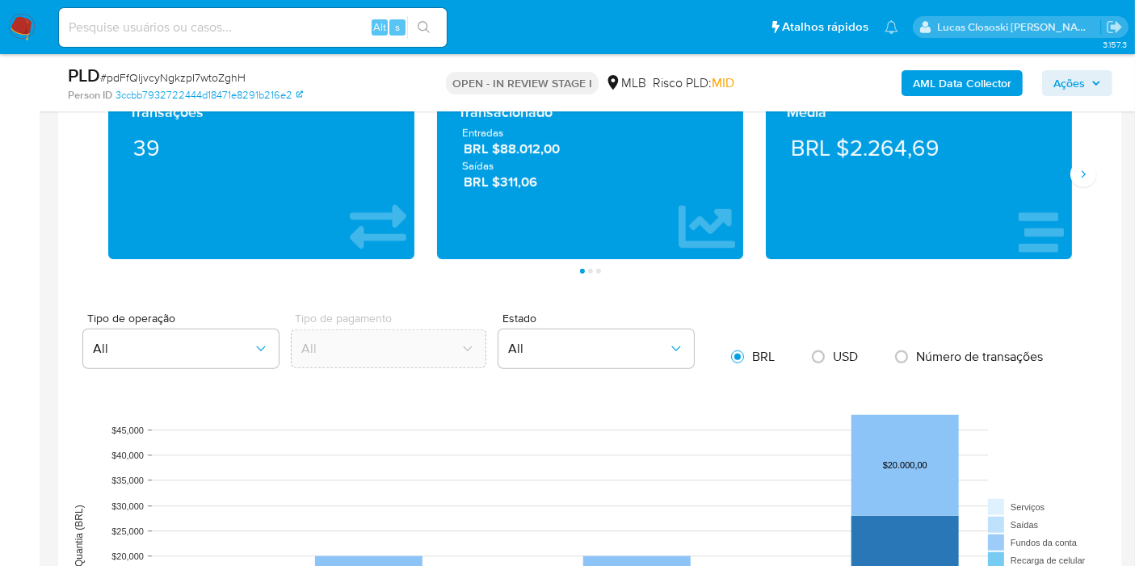
scroll to position [1525, 0]
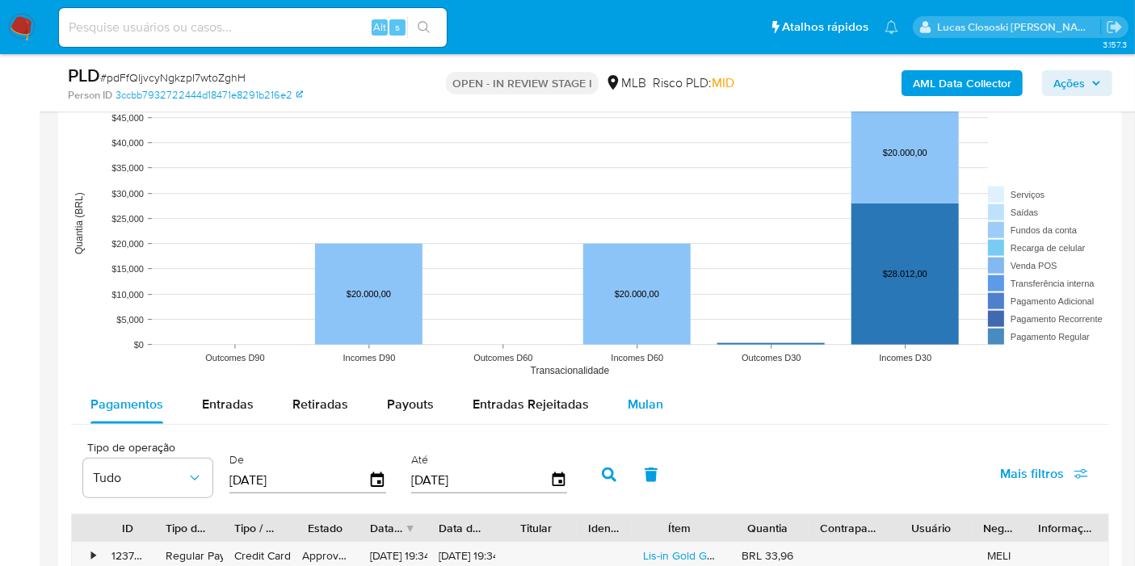
click at [650, 400] on span "Mulan" at bounding box center [646, 404] width 36 height 19
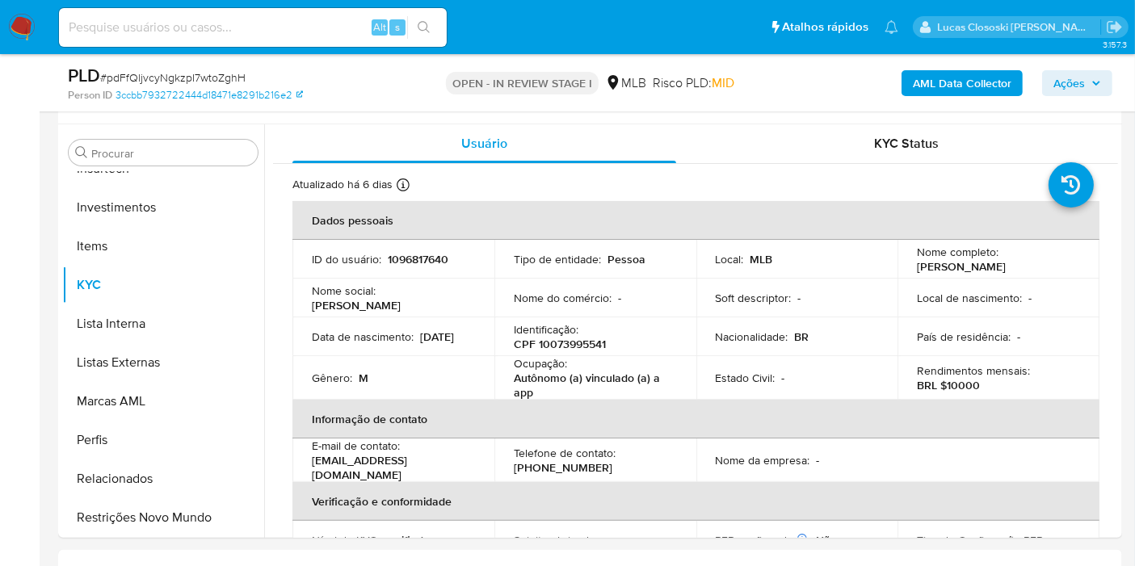
scroll to position [0, 0]
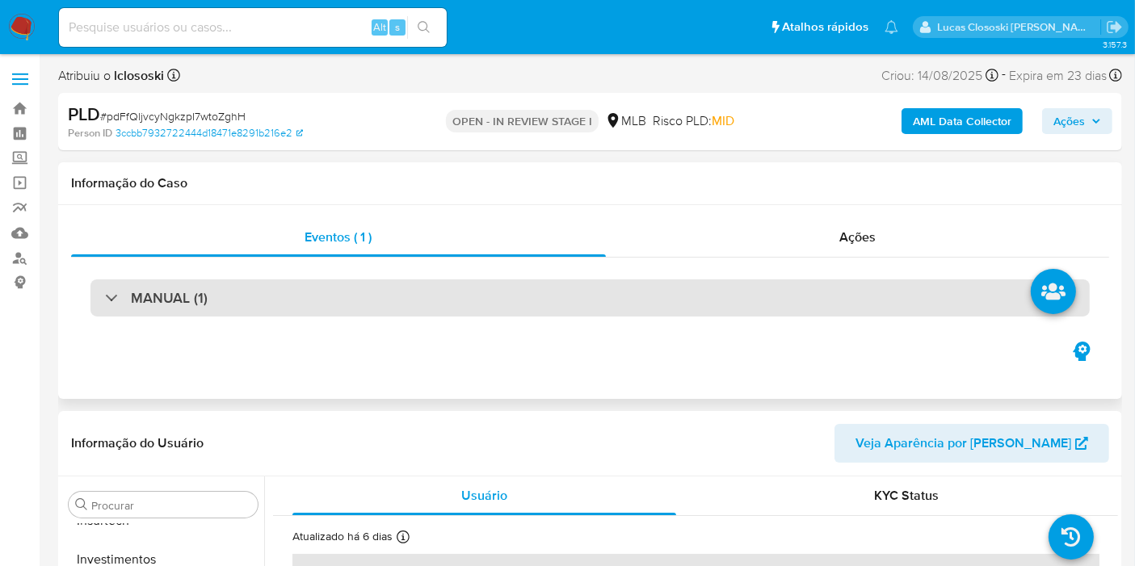
click at [351, 313] on div "MANUAL (1)" at bounding box center [589, 298] width 999 height 37
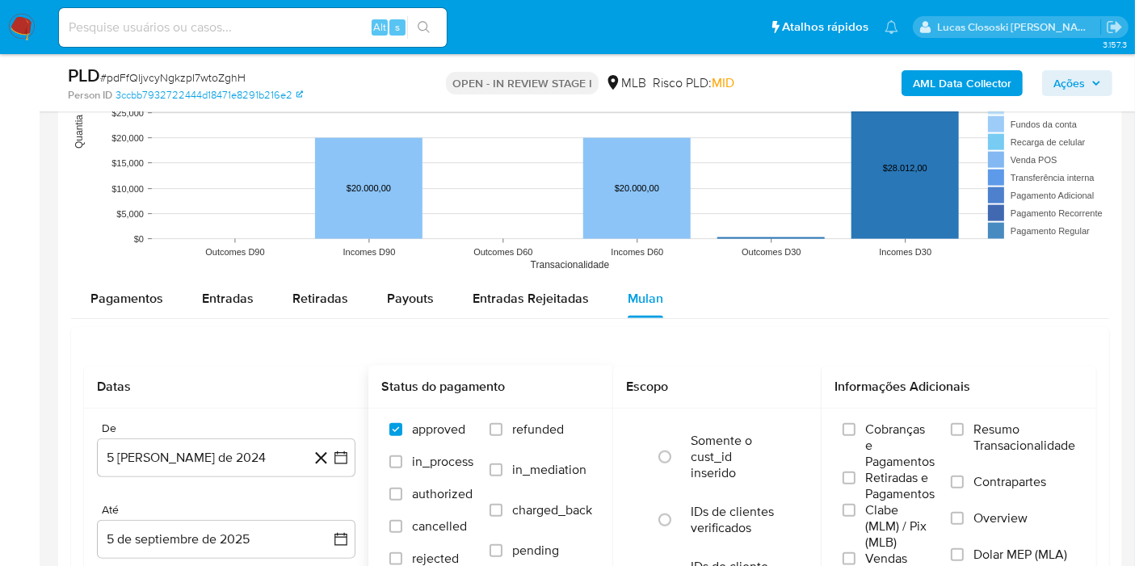
scroll to position [1885, 0]
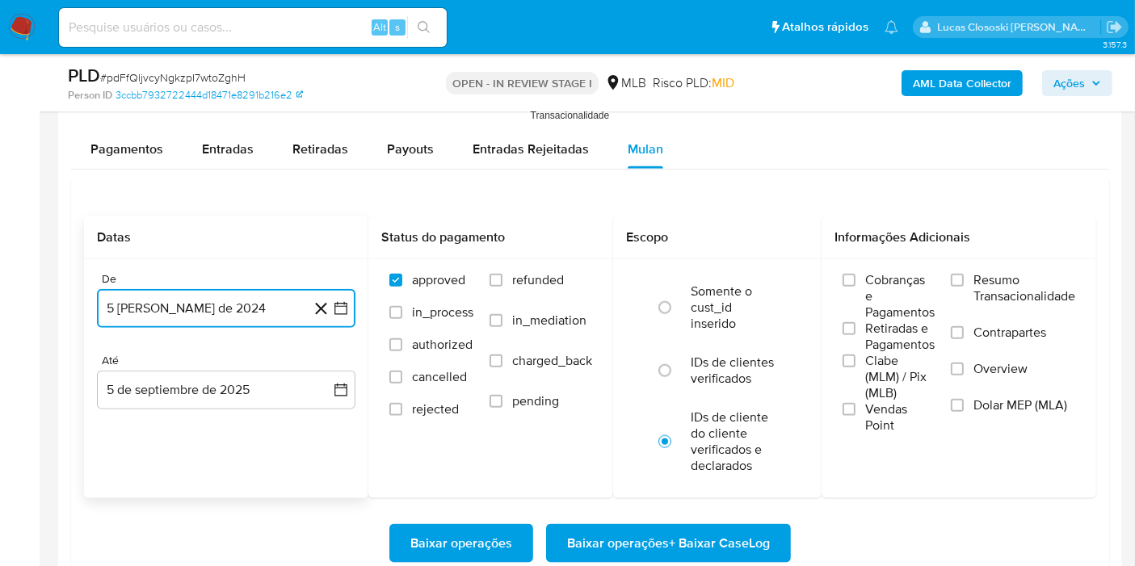
click at [337, 307] on icon "button" at bounding box center [341, 309] width 16 height 16
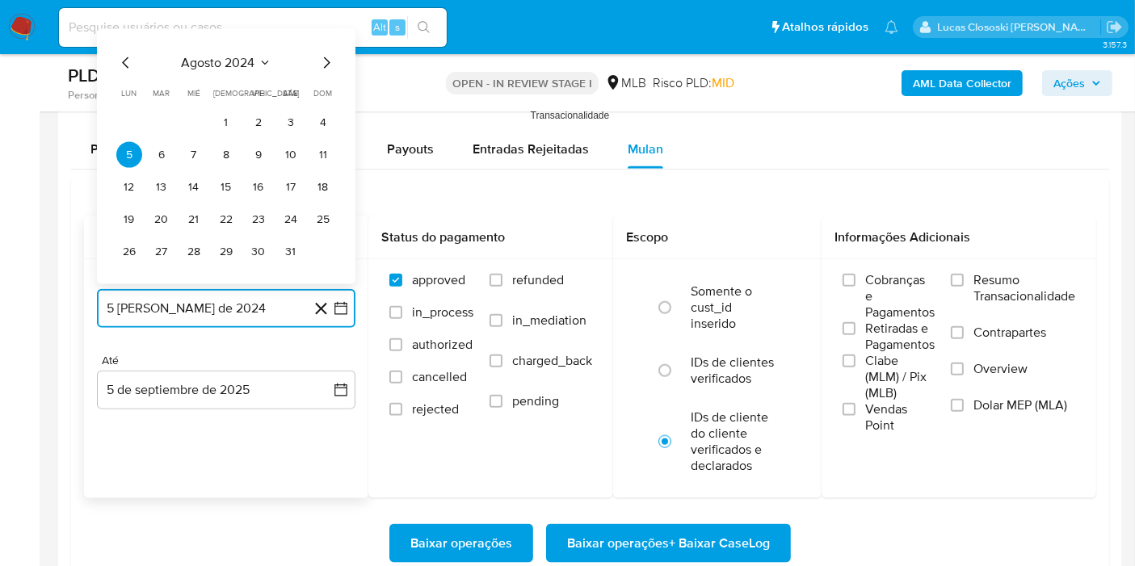
click at [203, 58] on span "agosto 2024" at bounding box center [219, 63] width 74 height 16
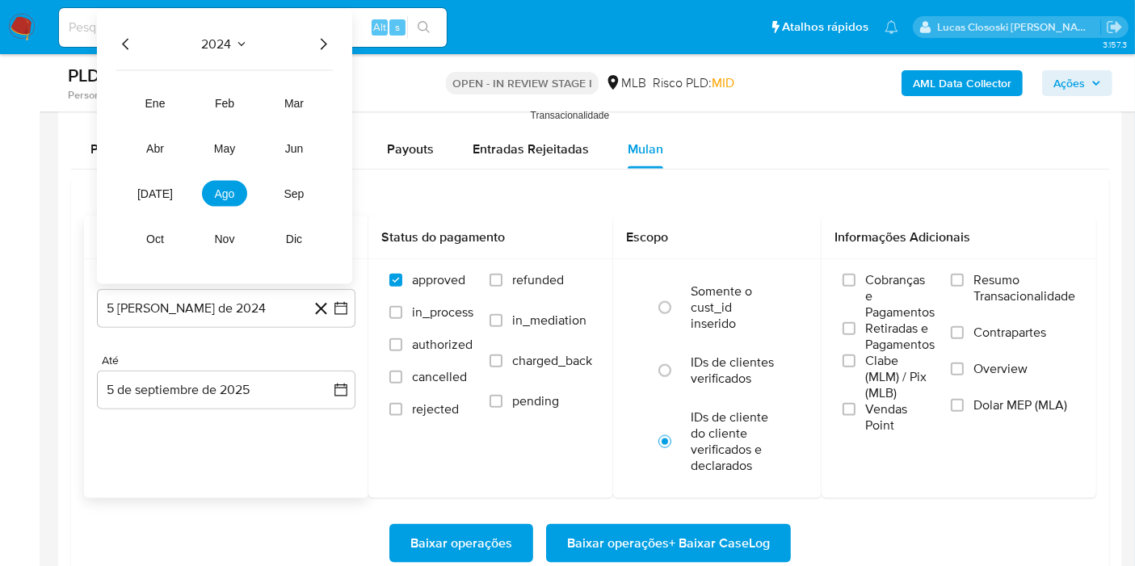
click at [326, 40] on icon "Año siguiente" at bounding box center [322, 44] width 19 height 19
click at [168, 183] on button "jul" at bounding box center [155, 194] width 45 height 26
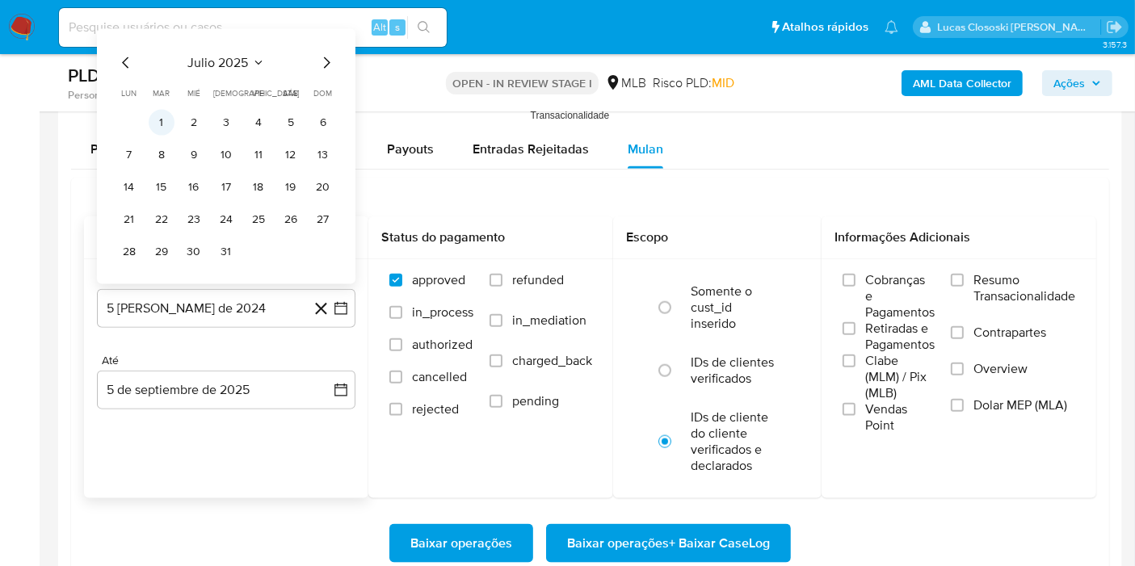
click at [157, 113] on button "1" at bounding box center [162, 123] width 26 height 26
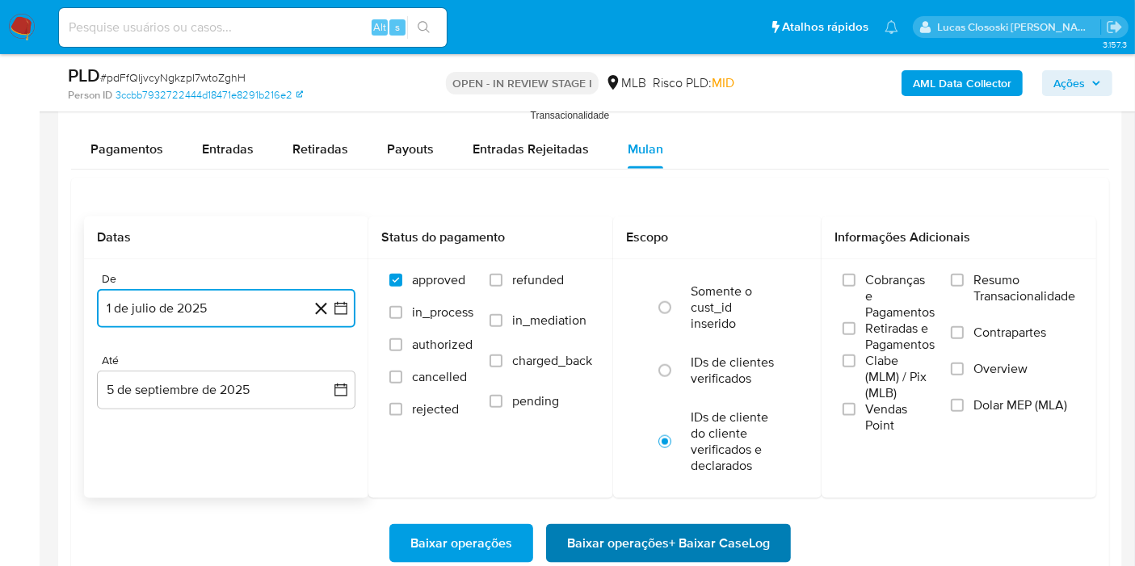
click at [659, 541] on span "Baixar operações + Baixar CaseLog" at bounding box center [668, 544] width 203 height 36
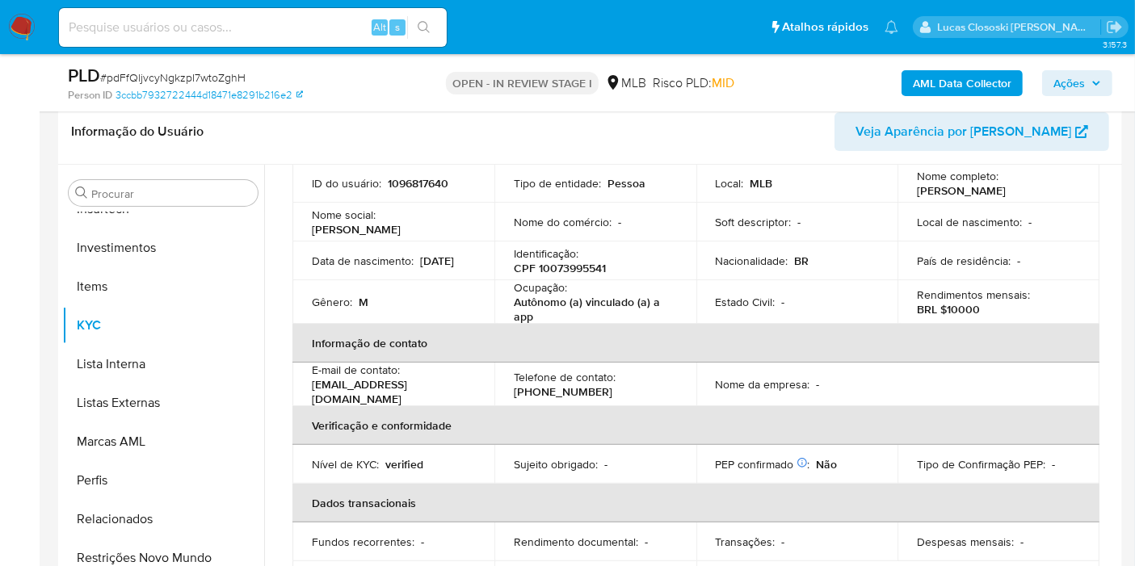
scroll to position [90, 0]
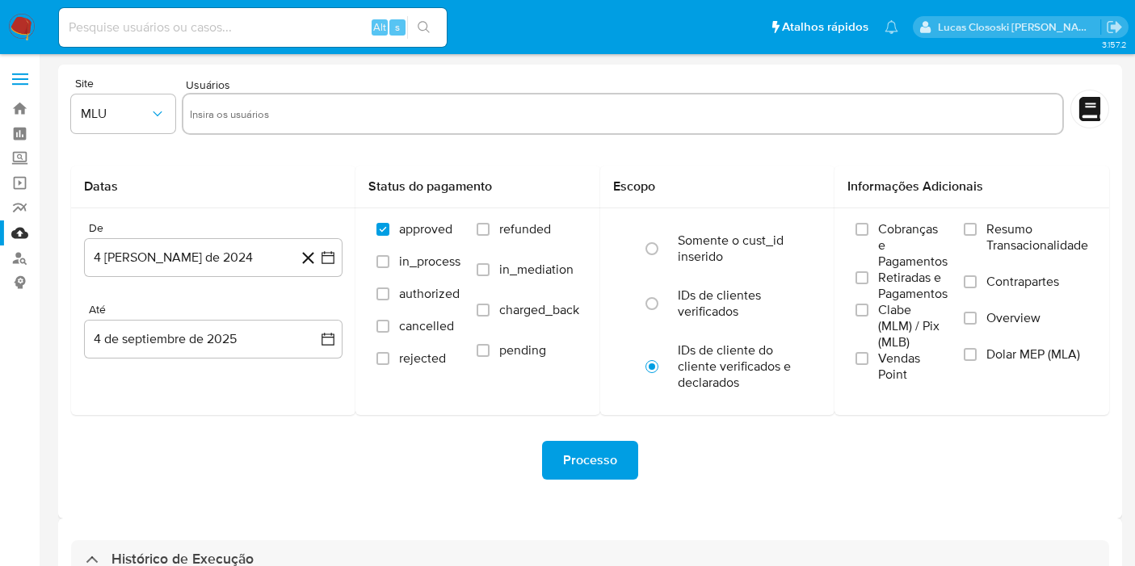
select select "10"
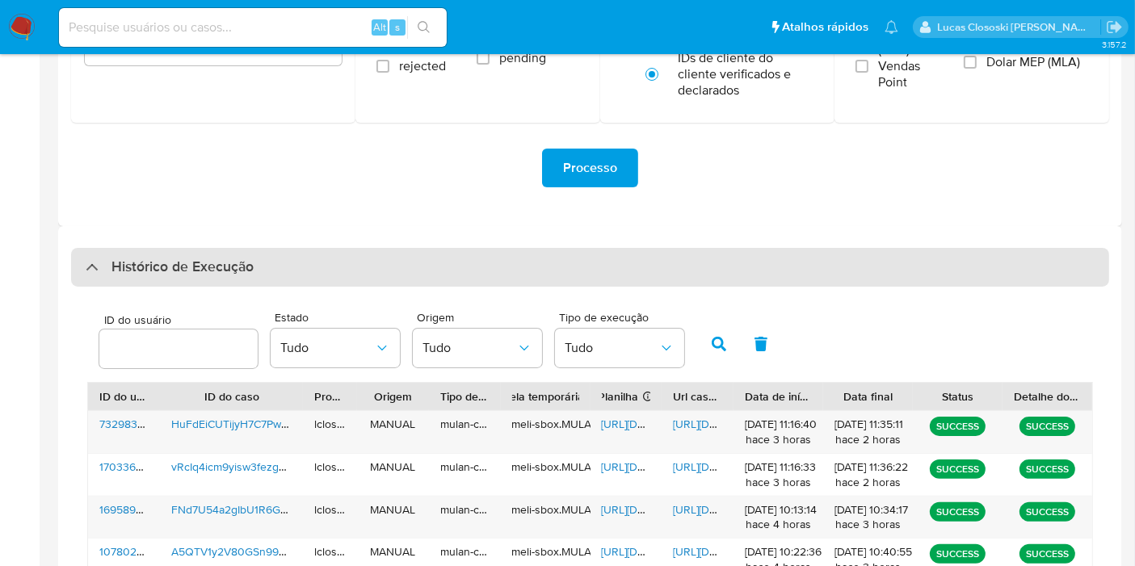
click at [305, 273] on div "Histórico de Execução" at bounding box center [590, 267] width 1038 height 39
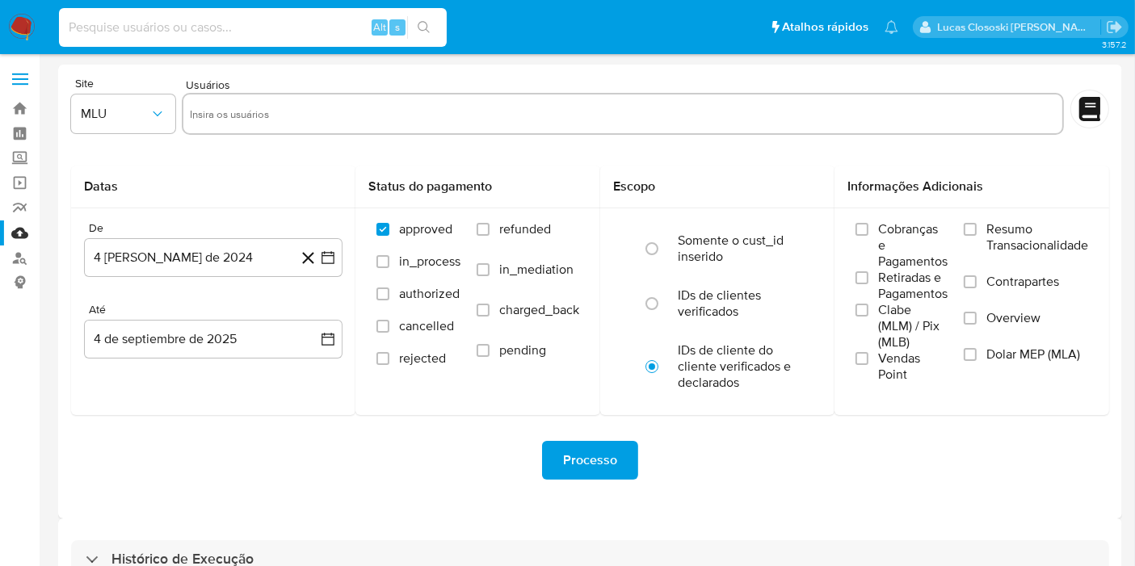
click at [177, 23] on input at bounding box center [253, 27] width 388 height 21
paste input "1846004579"
type input "1846004579"
click at [431, 32] on button "search-icon" at bounding box center [423, 27] width 33 height 23
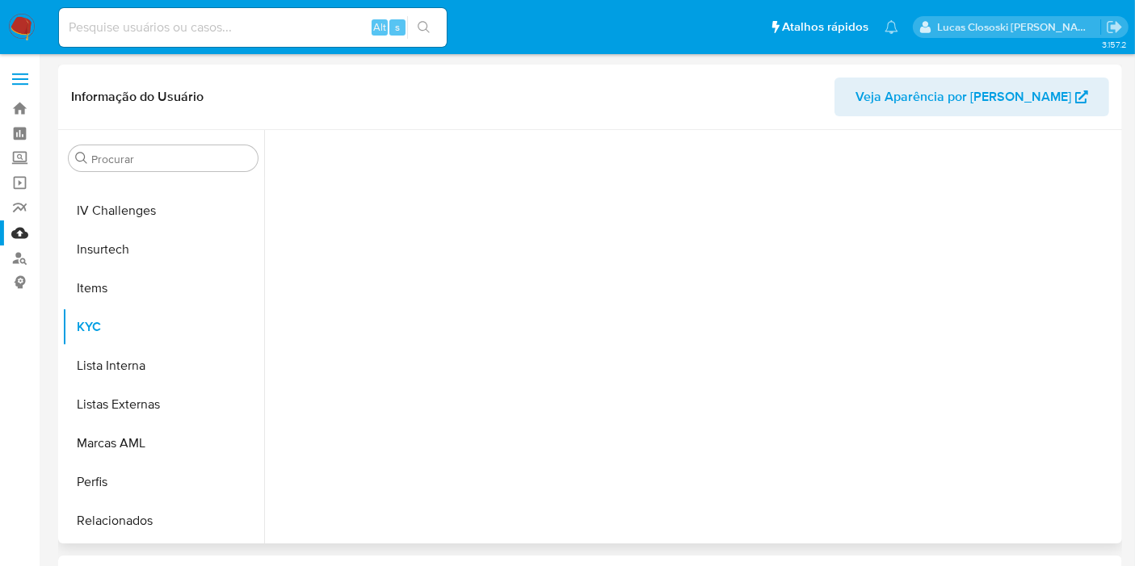
scroll to position [721, 0]
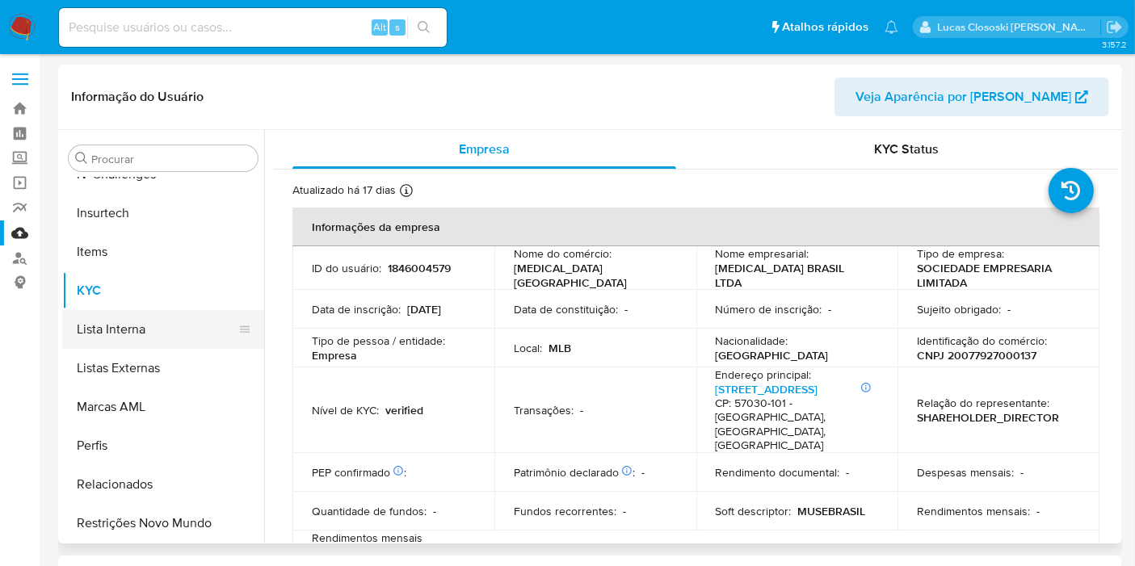
select select "10"
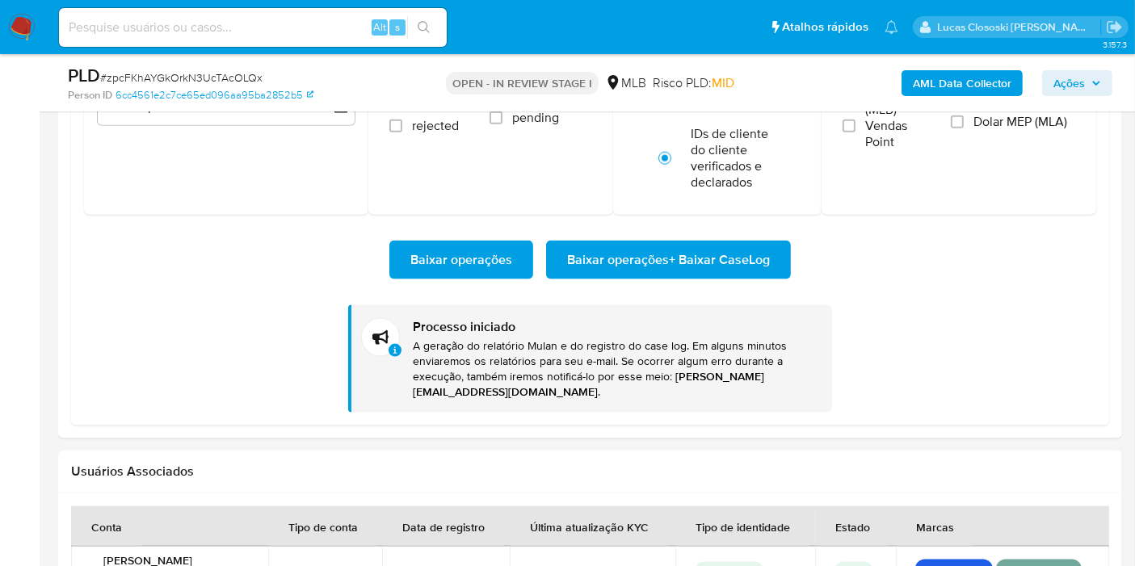
scroll to position [759, 0]
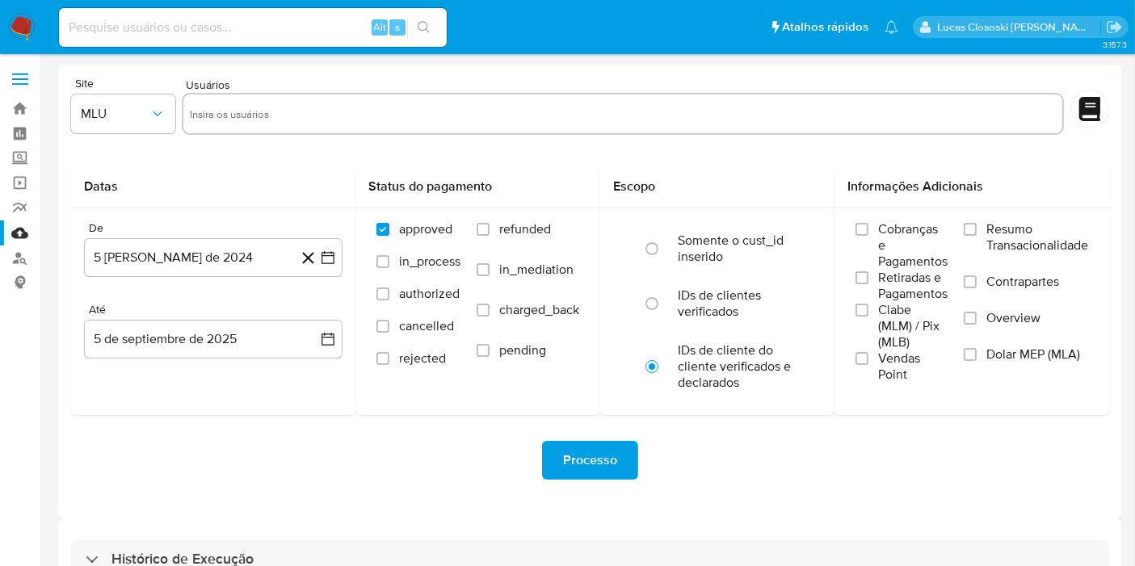
click at [175, 46] on div "Alt s" at bounding box center [253, 27] width 388 height 39
click at [166, 10] on div "Alt s" at bounding box center [253, 27] width 388 height 39
click at [172, 15] on div "Alt s" at bounding box center [253, 27] width 388 height 39
click at [179, 36] on input at bounding box center [253, 27] width 388 height 21
paste input "1846004579"
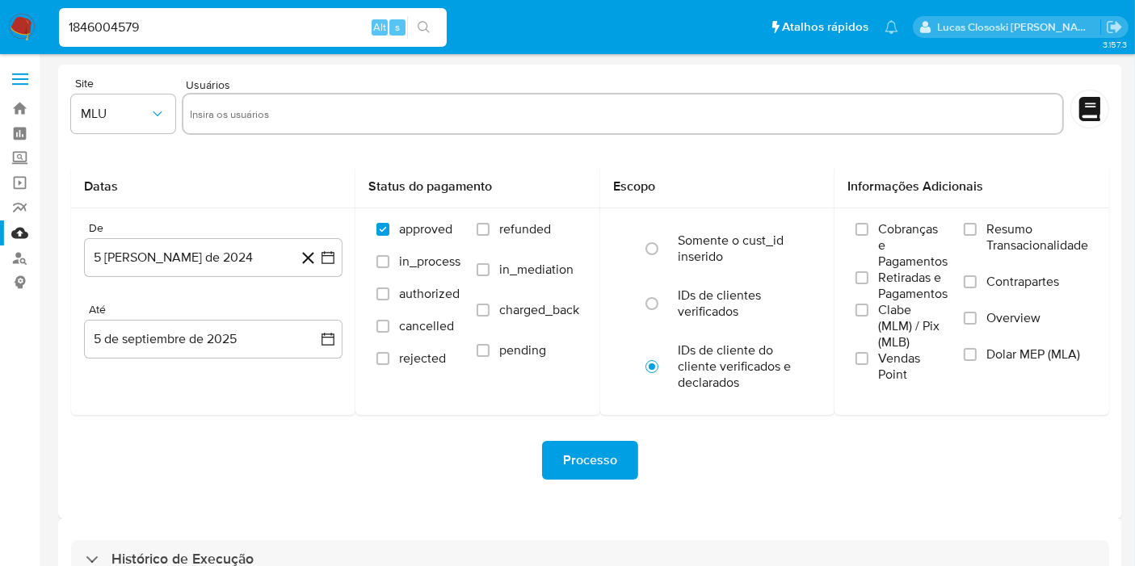
type input "1846004579"
click at [434, 26] on button "search-icon" at bounding box center [423, 27] width 33 height 23
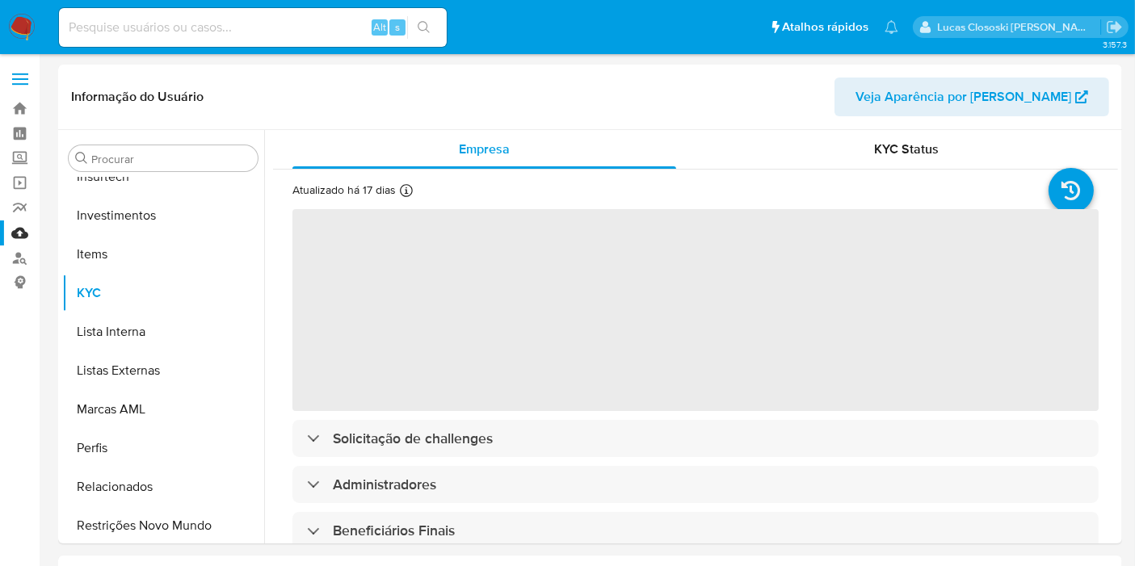
scroll to position [759, 0]
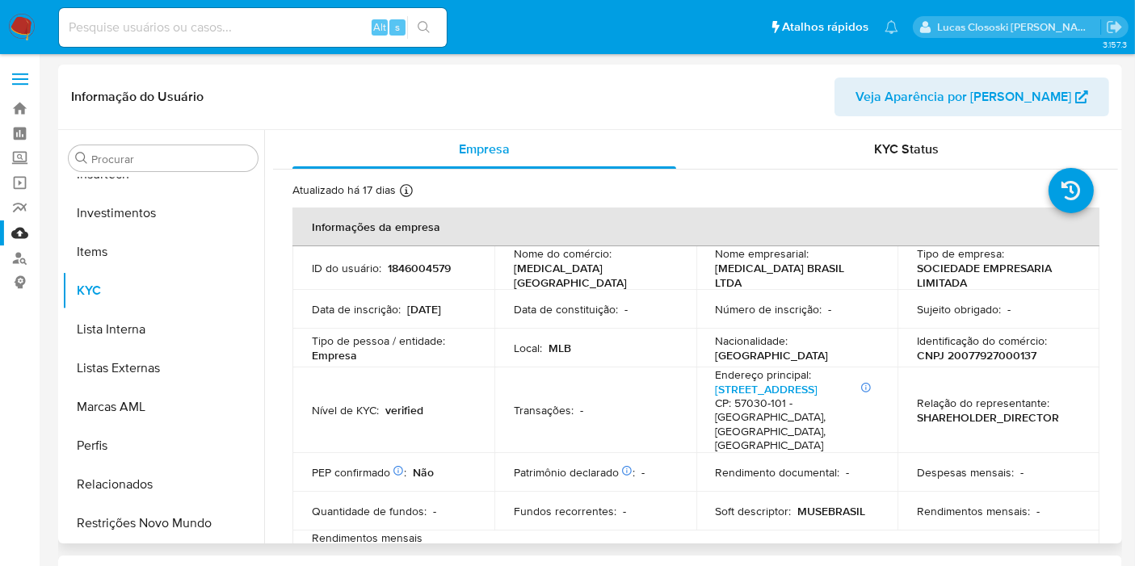
select select "10"
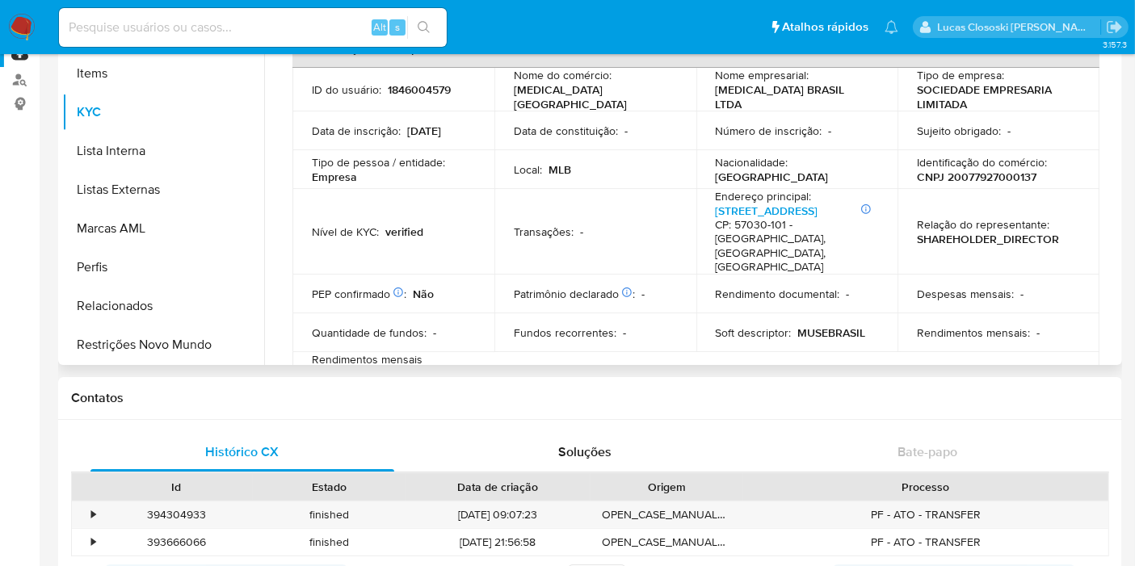
scroll to position [179, 0]
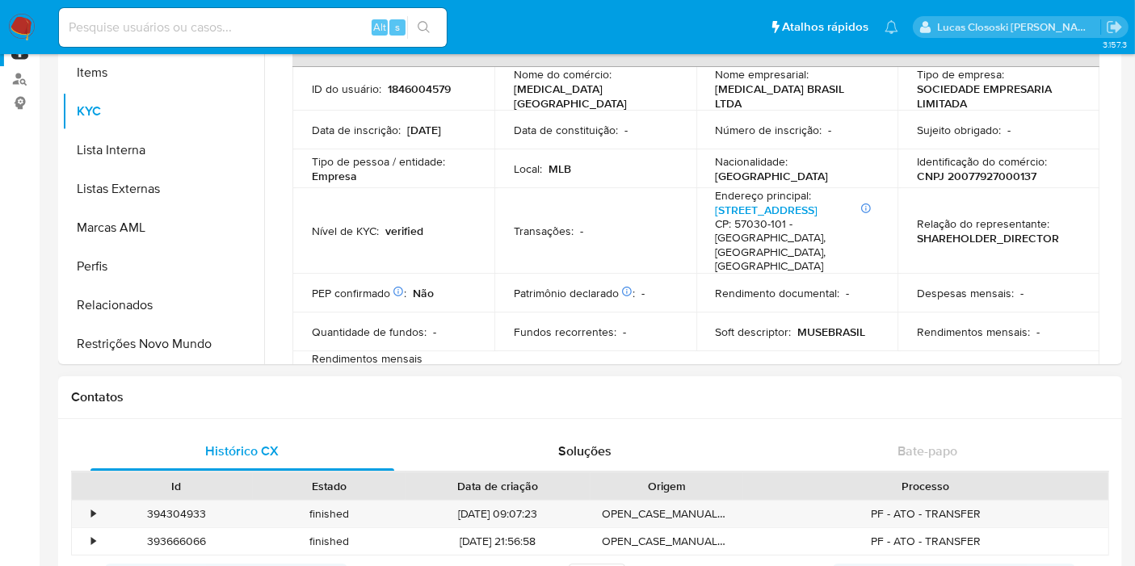
click at [628, 389] on h1 "Contatos" at bounding box center [590, 397] width 1038 height 16
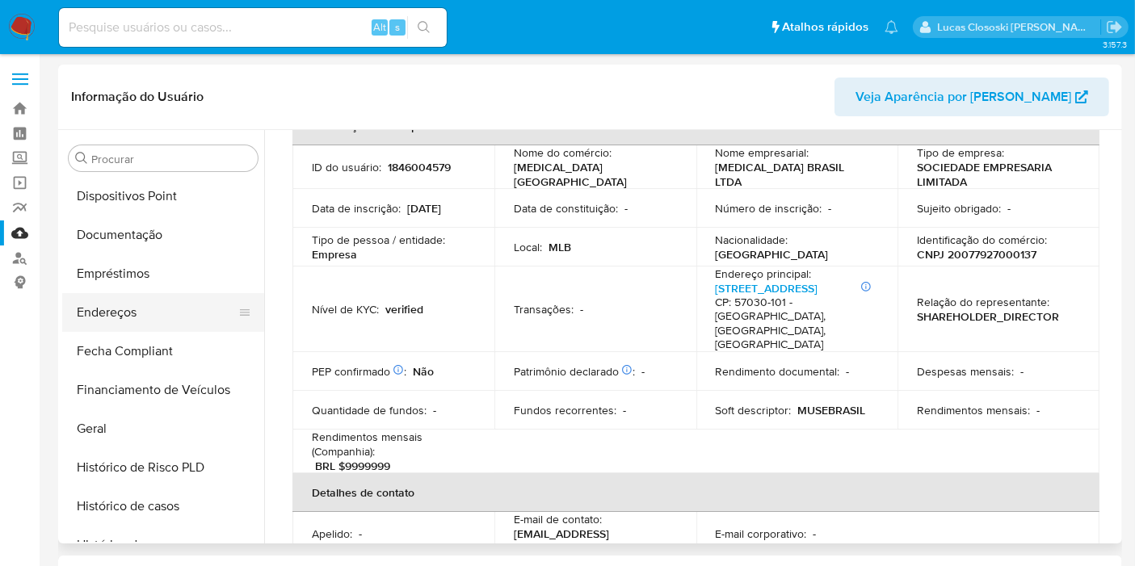
scroll to position [0, 0]
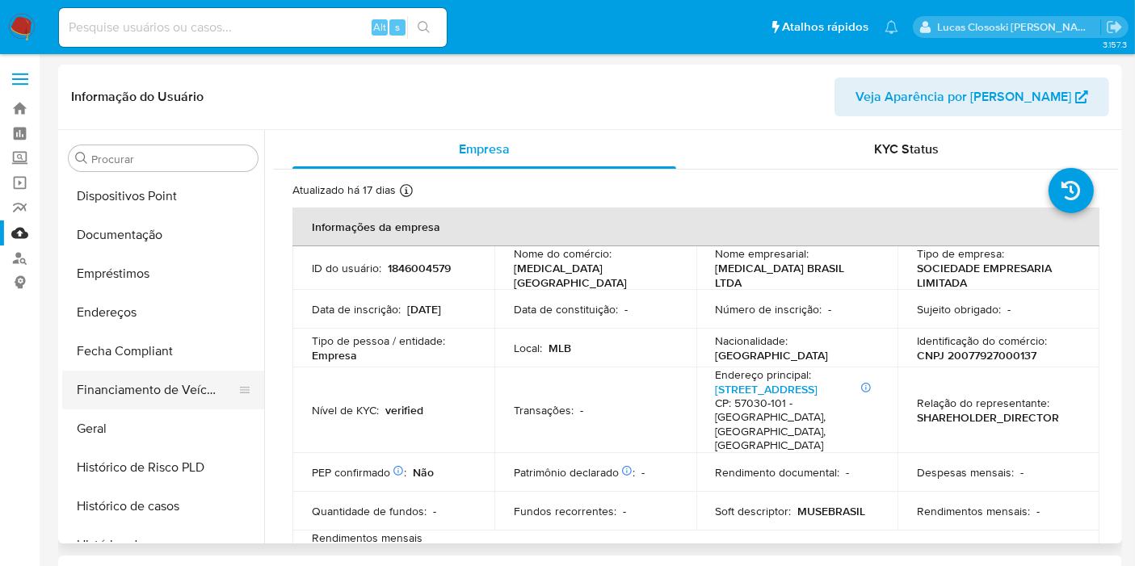
click at [161, 402] on button "Financiamento de Veículos" at bounding box center [156, 390] width 189 height 39
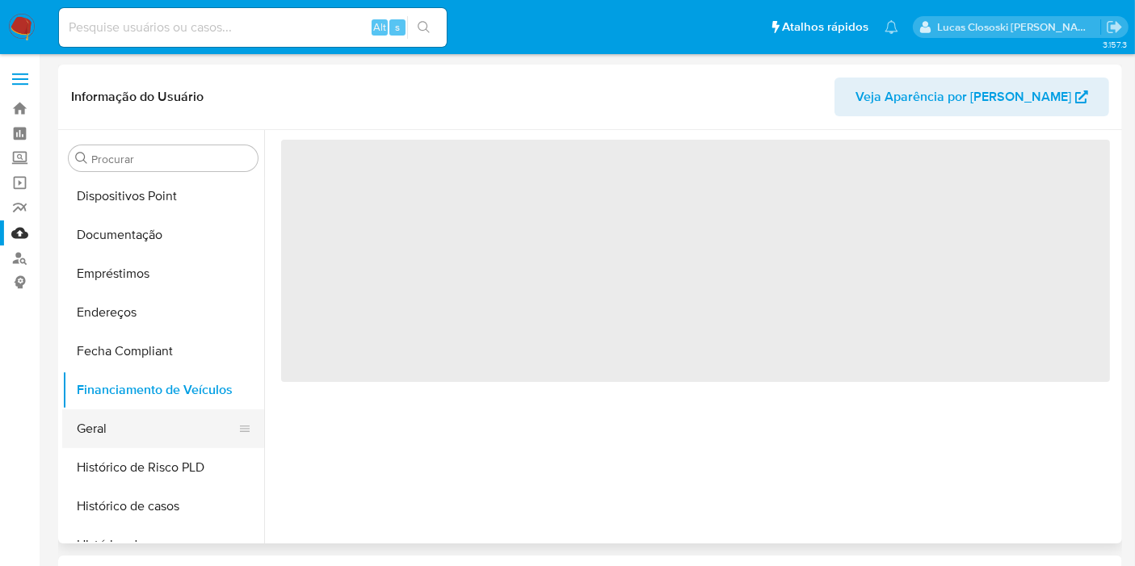
click at [156, 422] on button "Geral" at bounding box center [156, 429] width 189 height 39
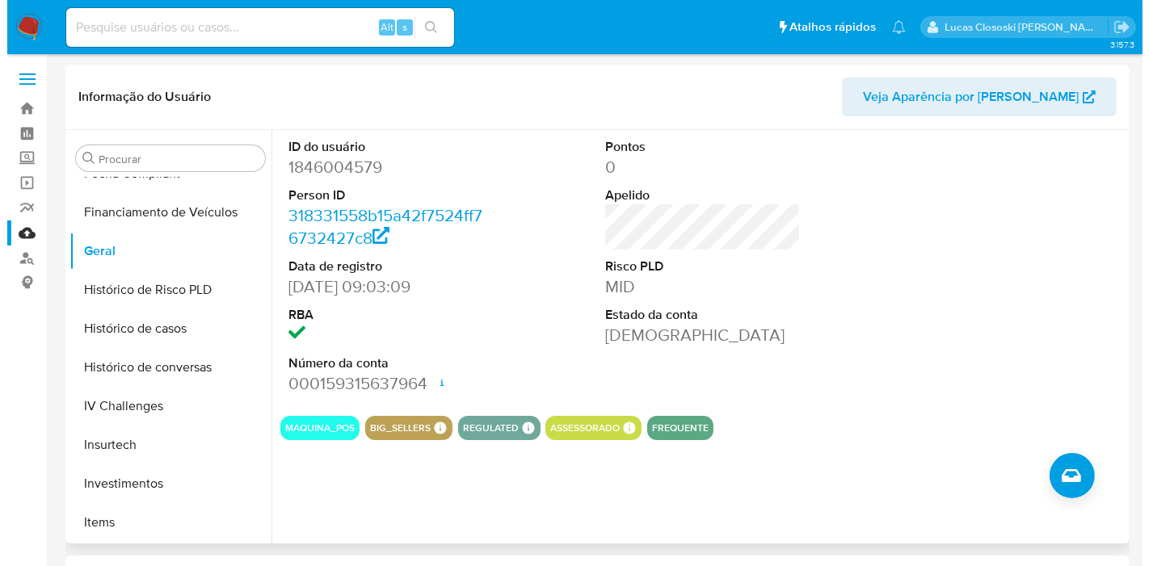
scroll to position [401, 0]
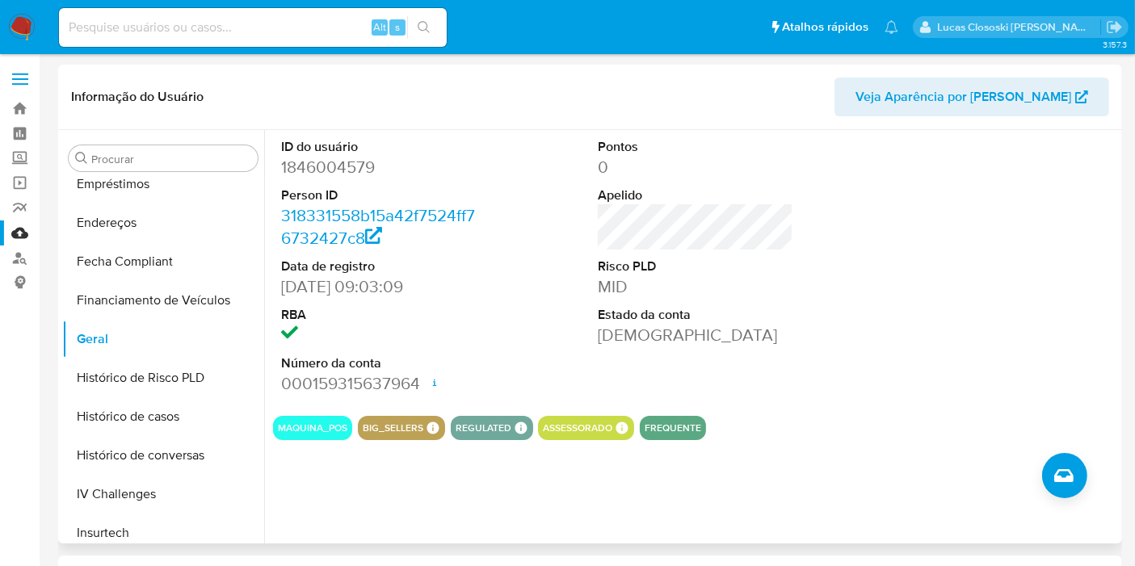
click at [1068, 498] on div "ID do usuário 1846004579 Person ID 318331558b15a42f7524ff76732427c8 Data de reg…" at bounding box center [691, 337] width 854 height 414
click at [1068, 481] on icon "Criar caso manual" at bounding box center [1063, 475] width 19 height 13
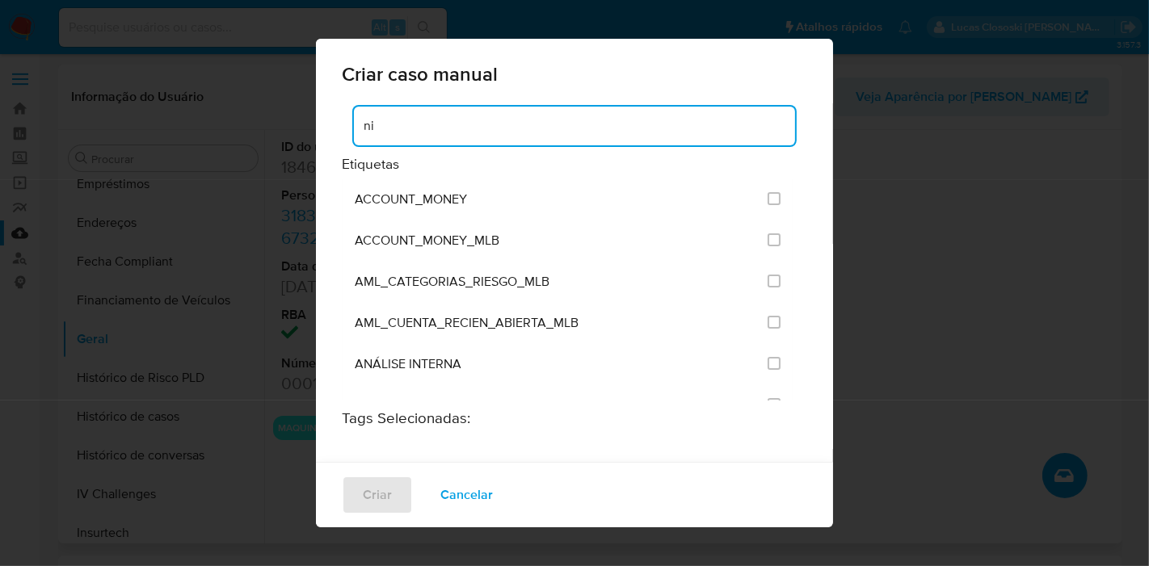
type input "n"
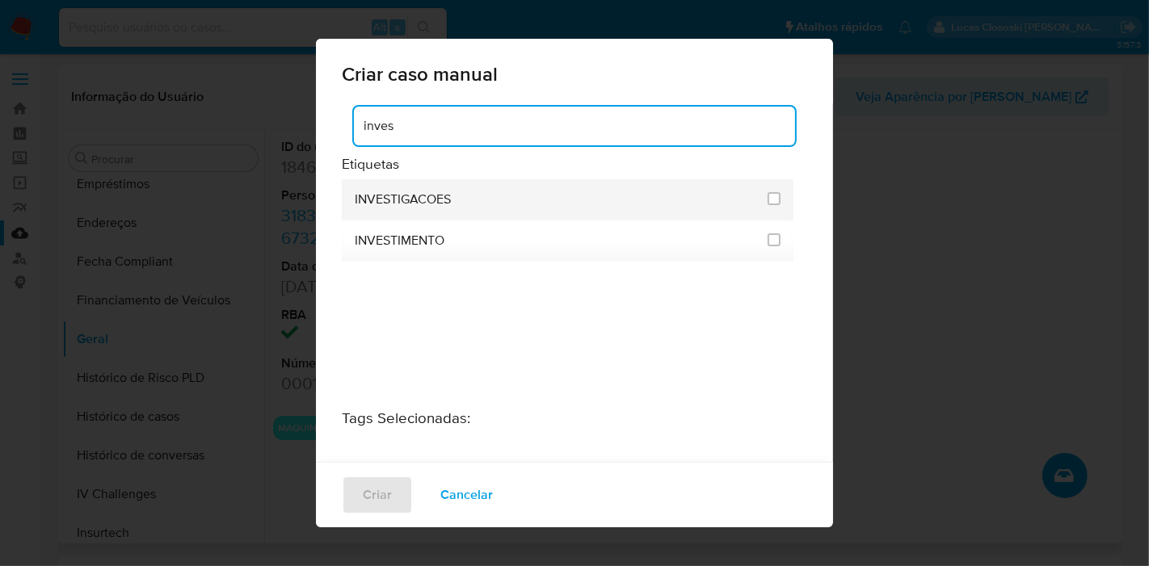
type input "inves"
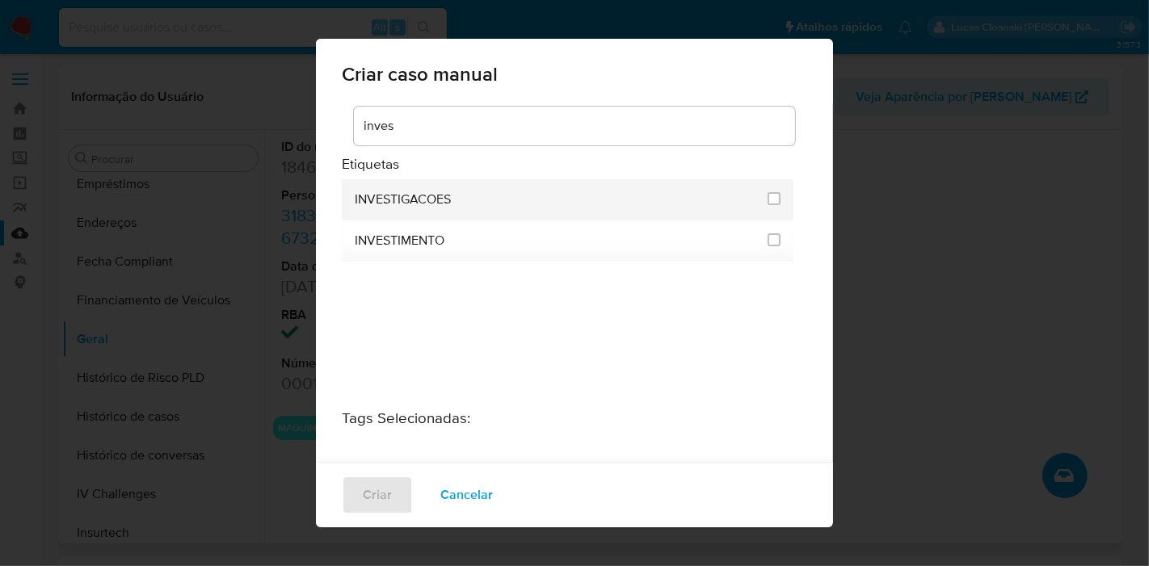
click at [520, 194] on div "INVESTIGACOES" at bounding box center [556, 199] width 403 height 41
click at [772, 201] on input "2067" at bounding box center [774, 198] width 13 height 13
checkbox input "true"
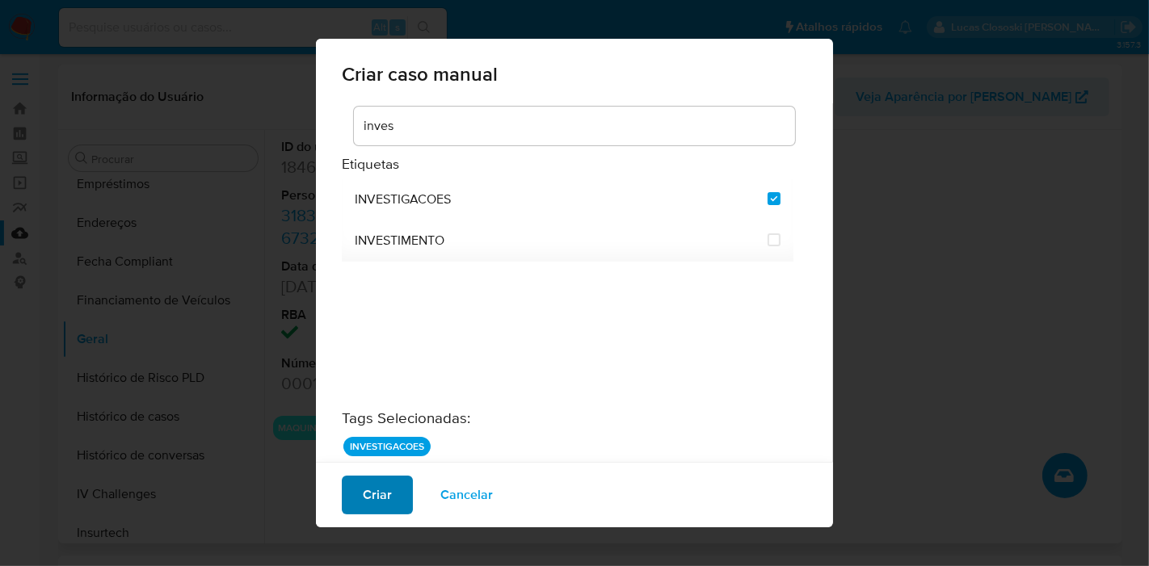
click at [368, 488] on span "Criar" at bounding box center [377, 495] width 29 height 36
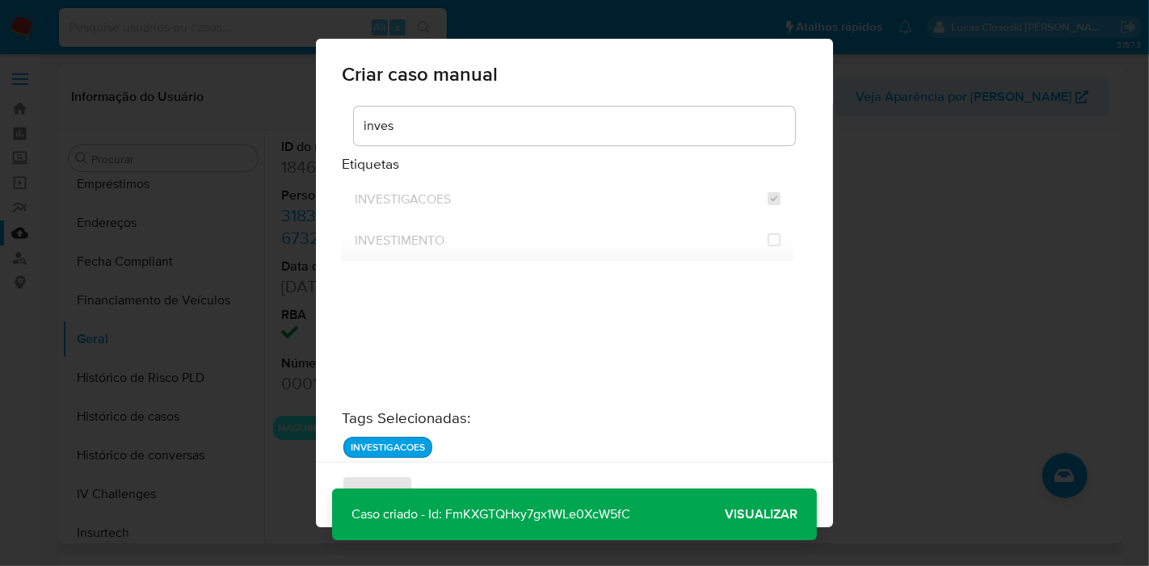
click at [771, 515] on span "Visualizar" at bounding box center [761, 515] width 73 height 0
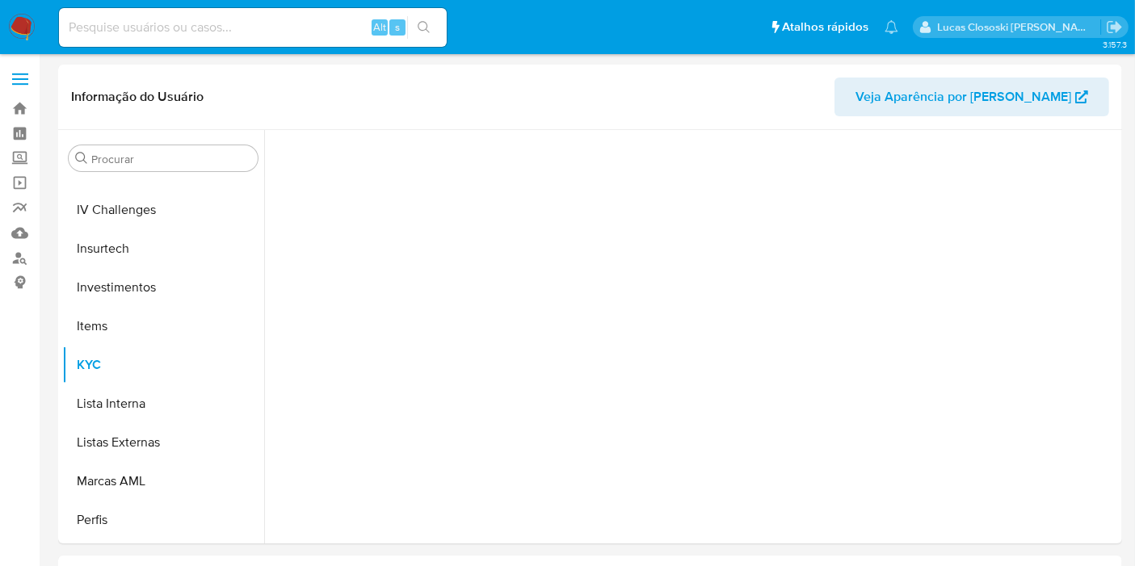
click at [23, 28] on img at bounding box center [21, 27] width 27 height 27
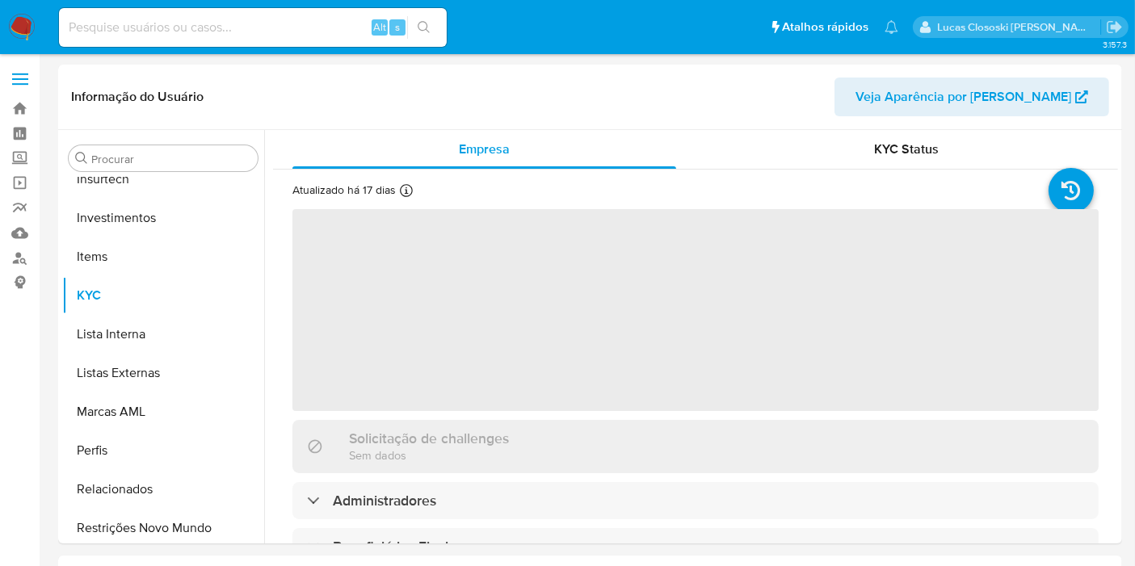
scroll to position [759, 0]
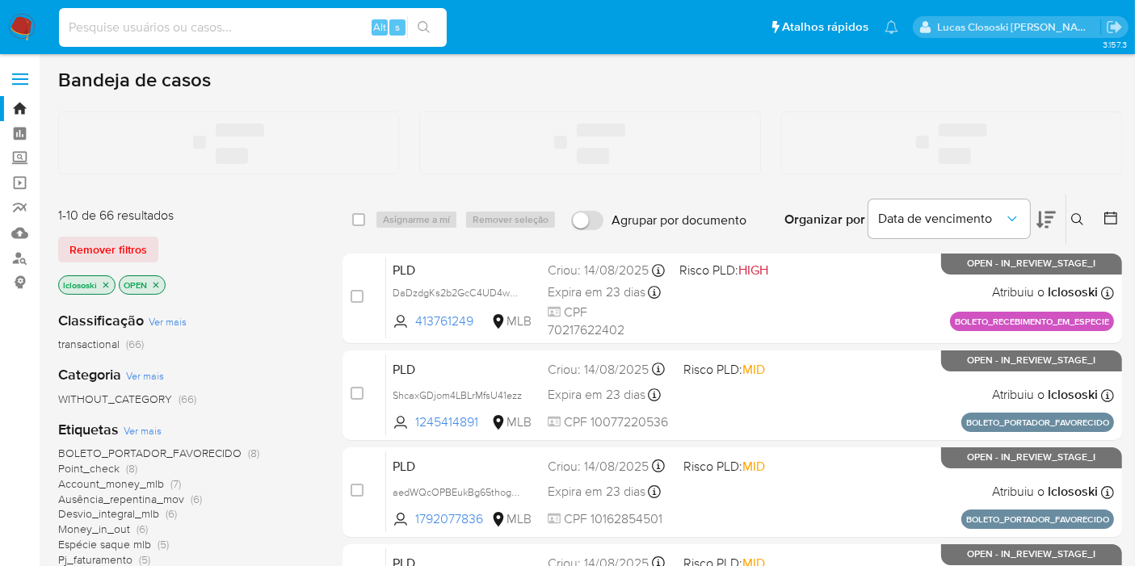
click at [224, 24] on input at bounding box center [253, 27] width 388 height 21
paste input "565397669"
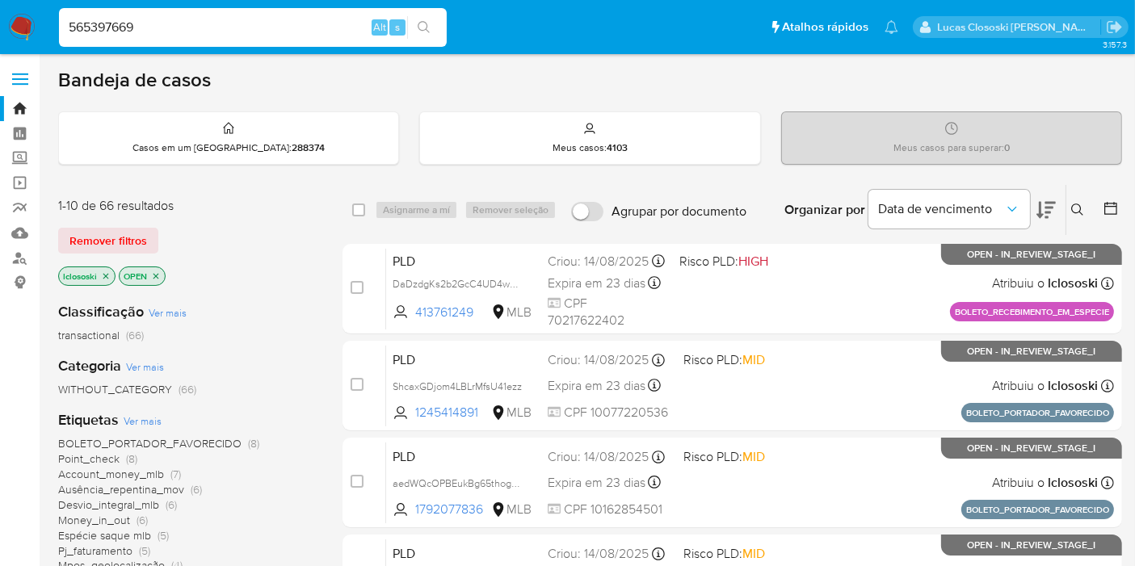
type input "565397669"
click at [415, 25] on button "search-icon" at bounding box center [423, 27] width 33 height 23
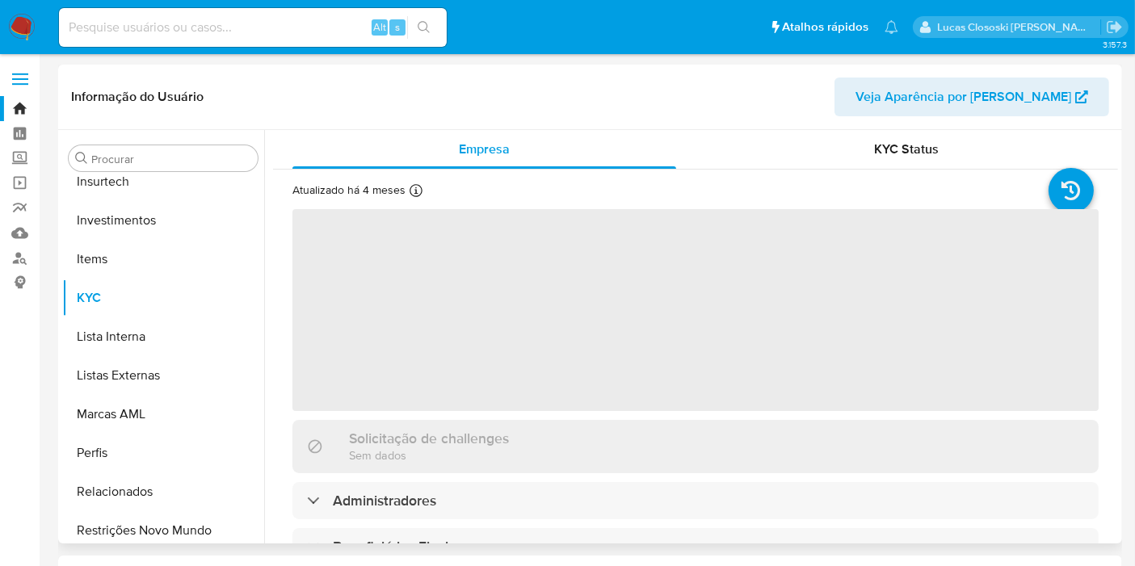
scroll to position [759, 0]
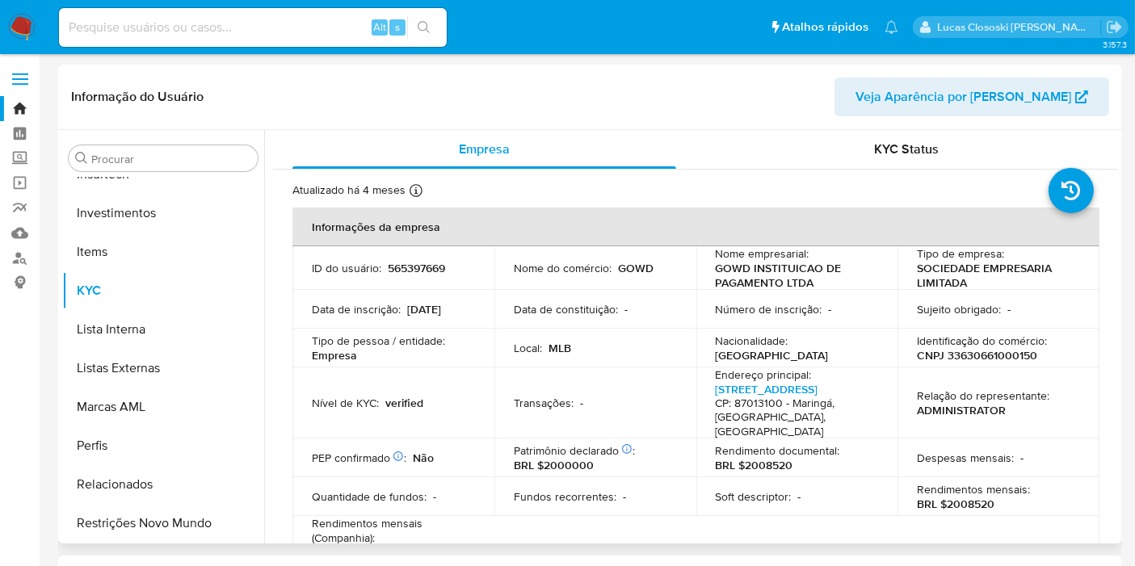
select select "10"
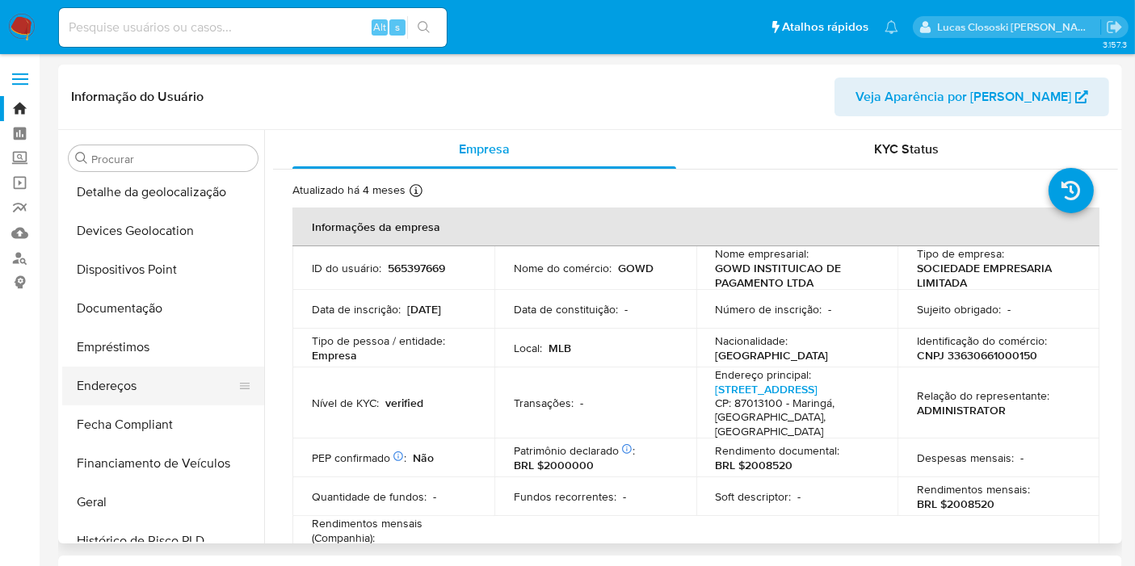
scroll to position [221, 0]
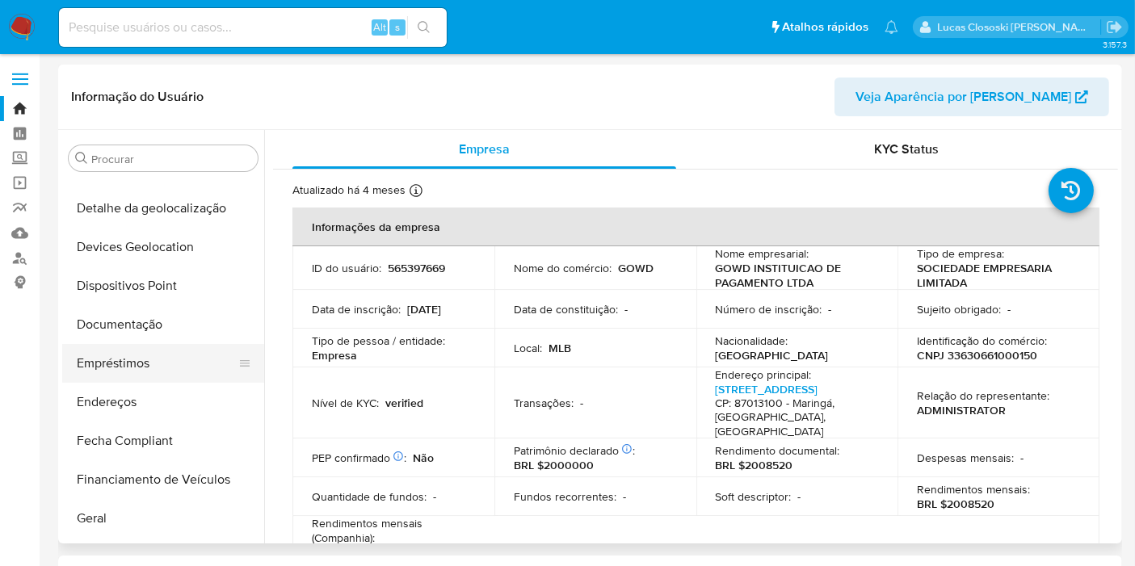
click at [153, 345] on button "Empréstimos" at bounding box center [156, 363] width 189 height 39
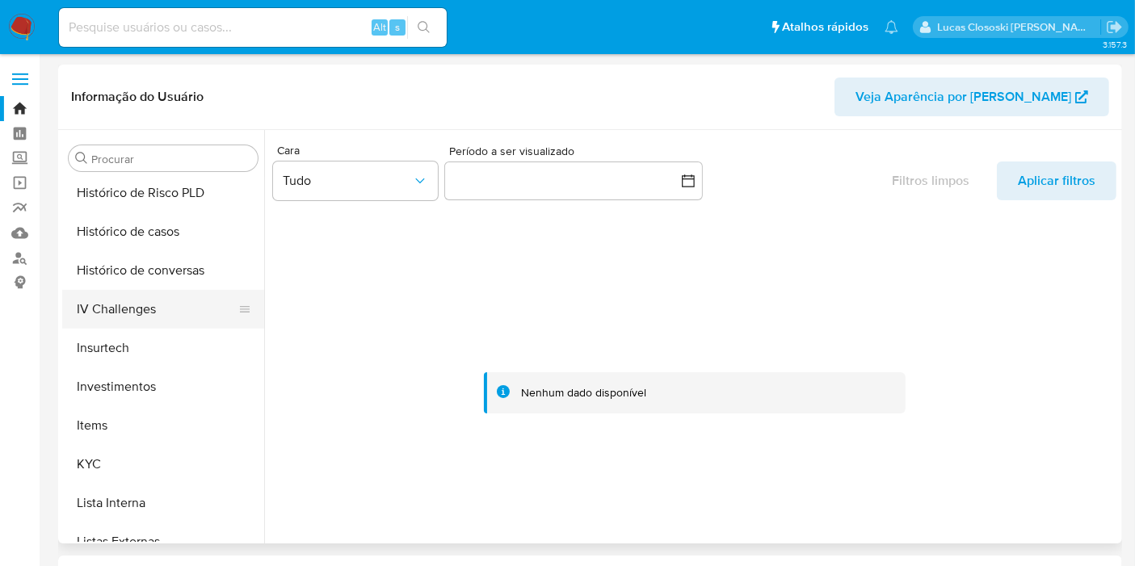
scroll to position [670, 0]
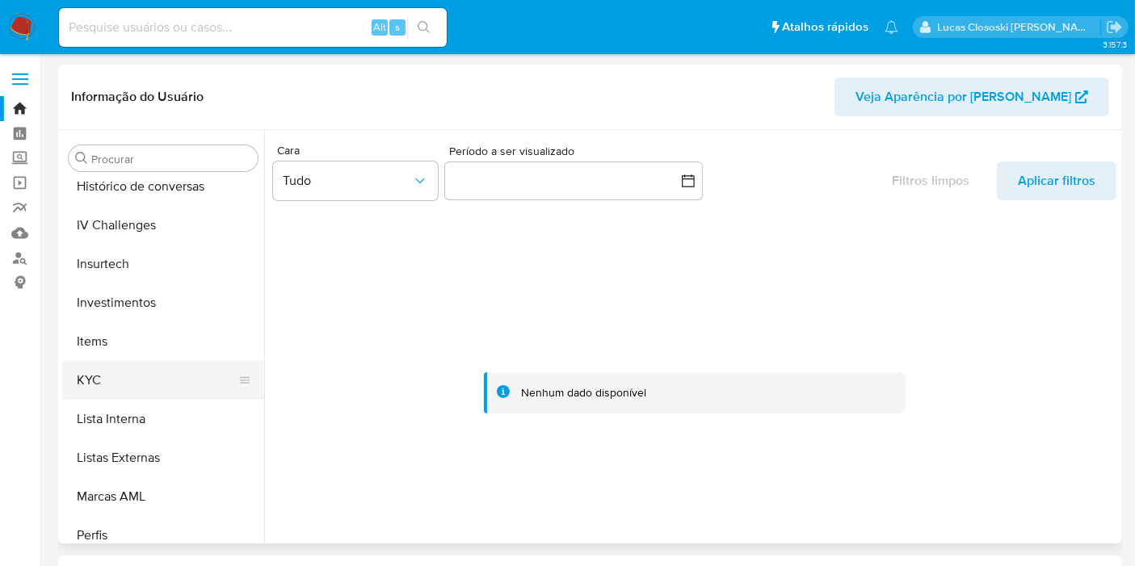
click at [124, 370] on button "KYC" at bounding box center [156, 380] width 189 height 39
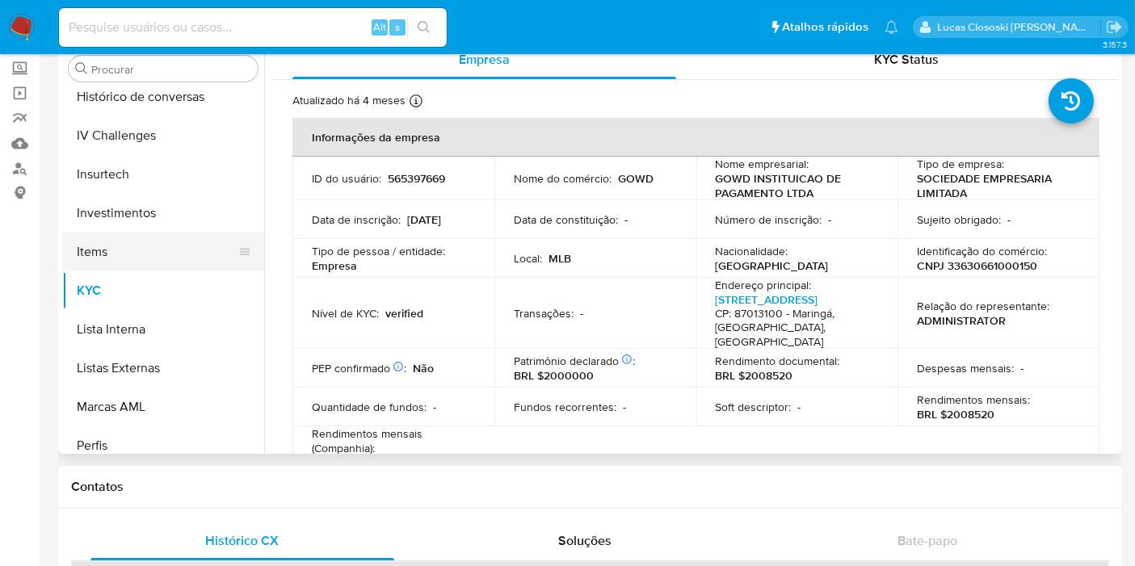
scroll to position [490, 0]
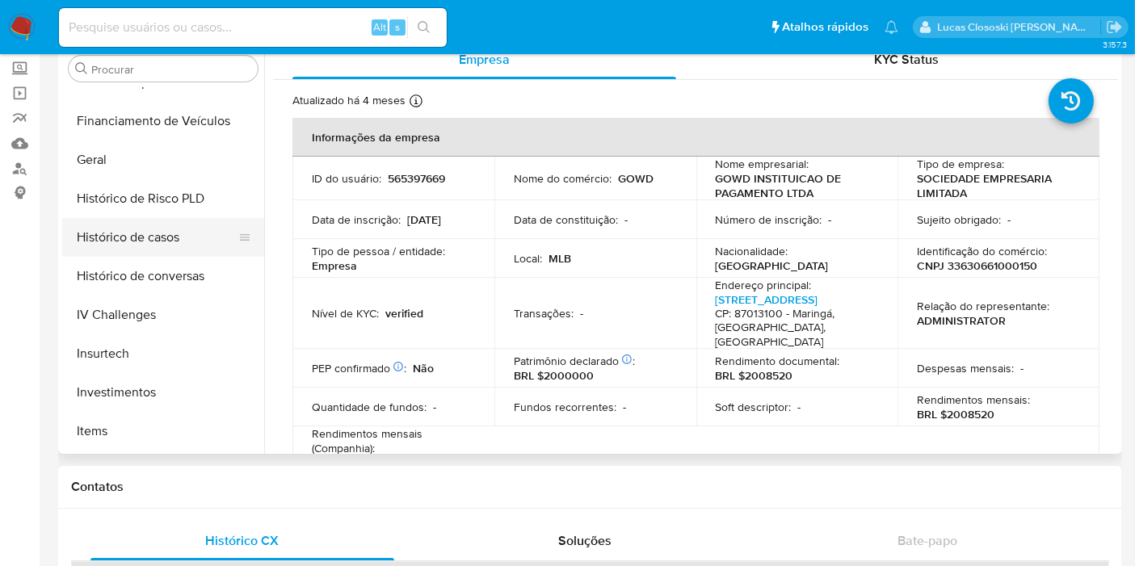
click at [168, 227] on button "Histórico de casos" at bounding box center [156, 237] width 189 height 39
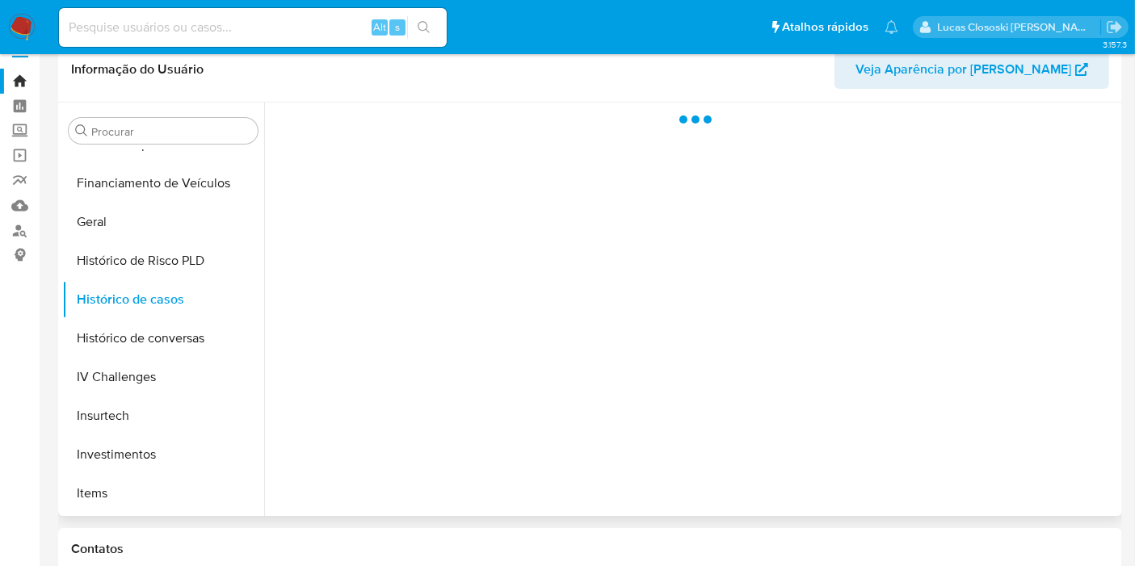
scroll to position [0, 0]
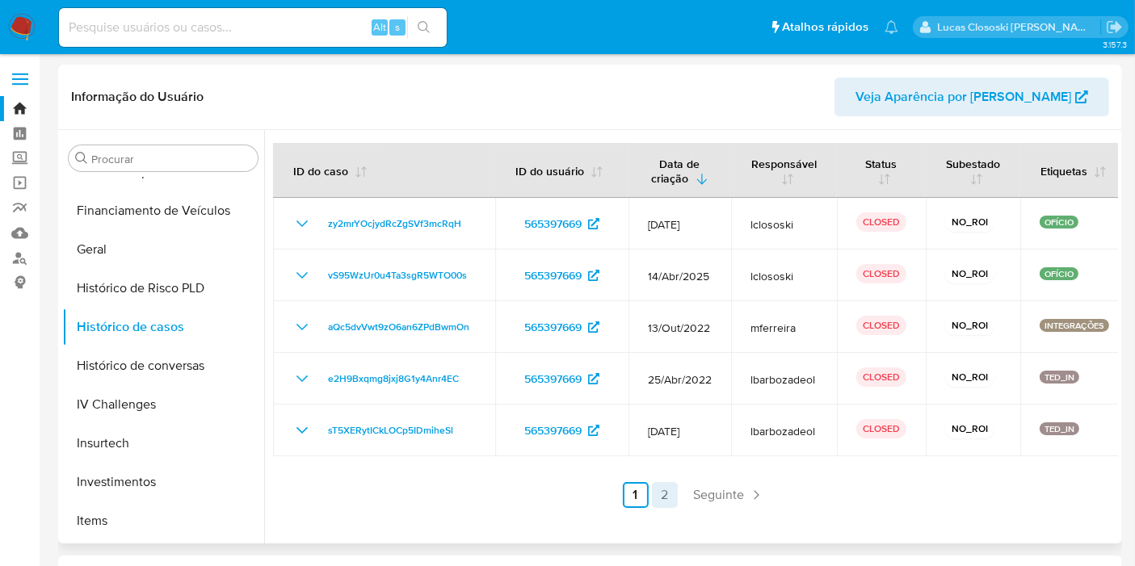
click at [667, 485] on link "2" at bounding box center [665, 495] width 26 height 26
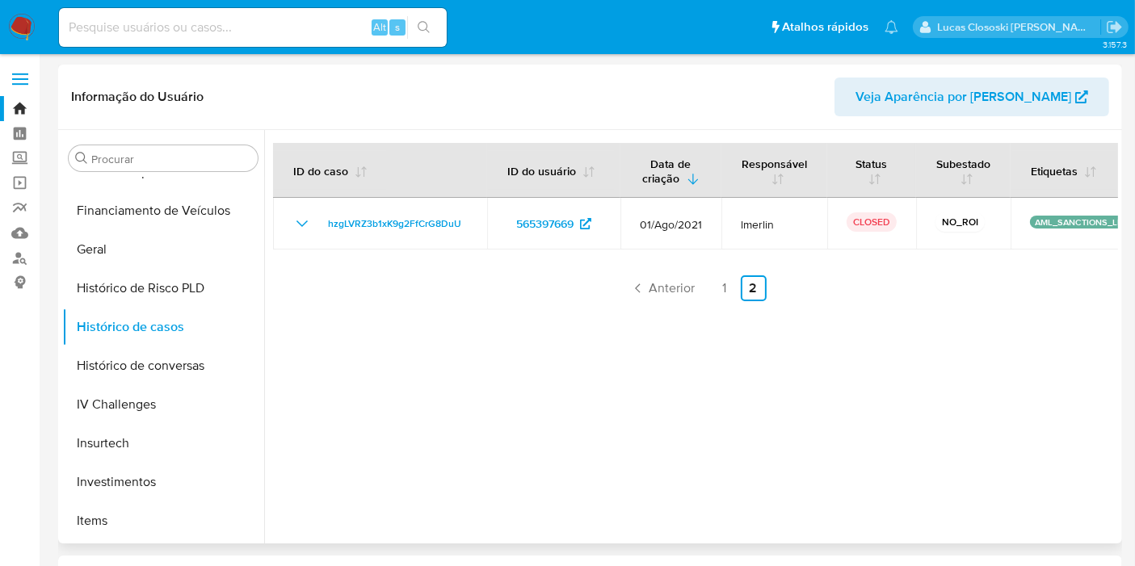
click at [706, 301] on div at bounding box center [691, 337] width 854 height 414
click at [712, 297] on link "1" at bounding box center [725, 289] width 26 height 26
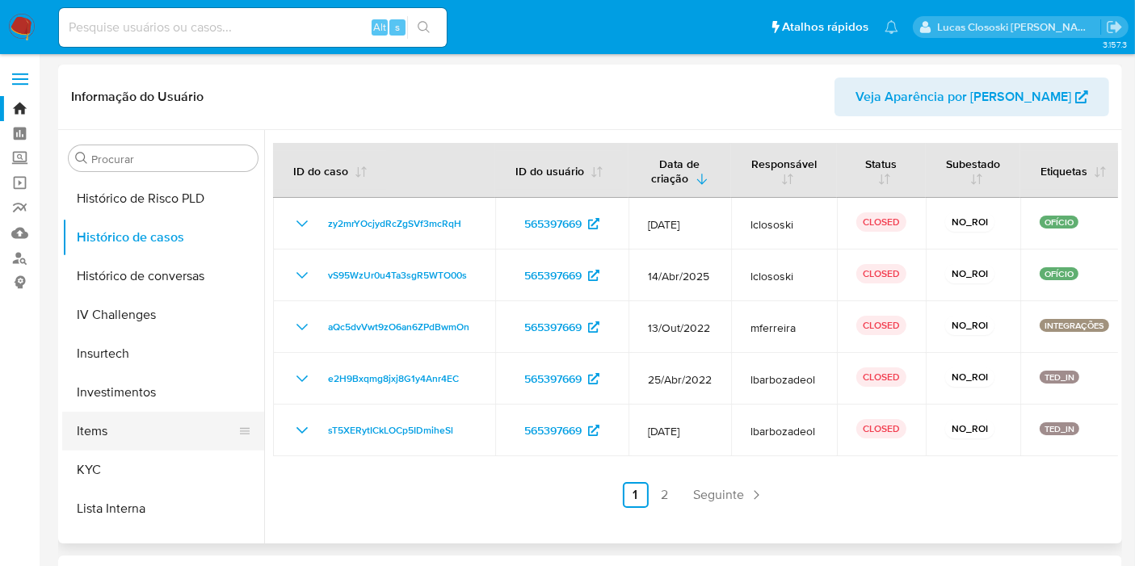
scroll to position [670, 0]
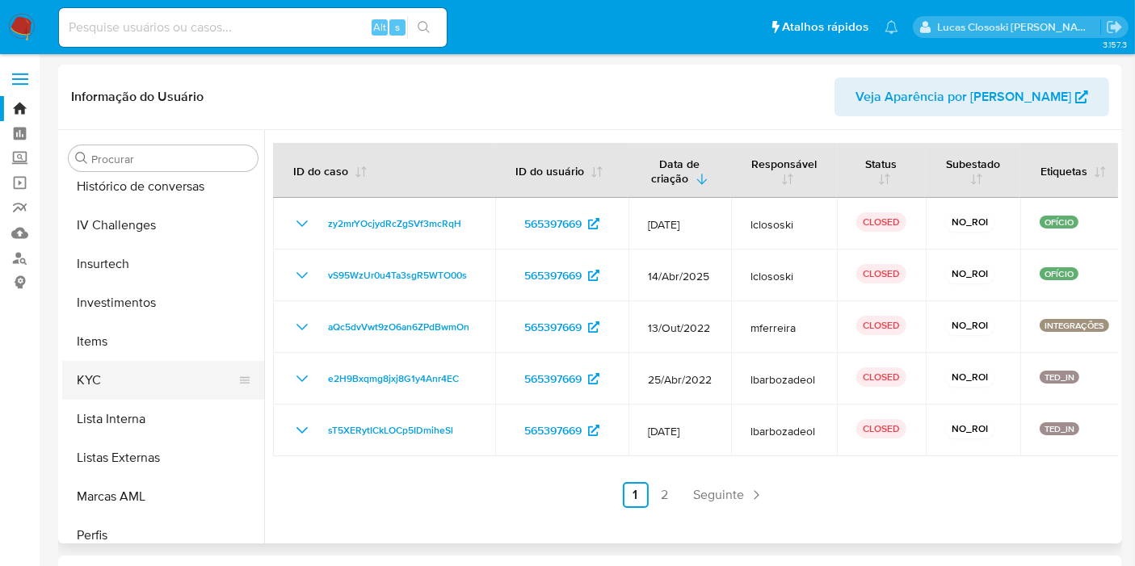
click at [137, 381] on button "KYC" at bounding box center [156, 380] width 189 height 39
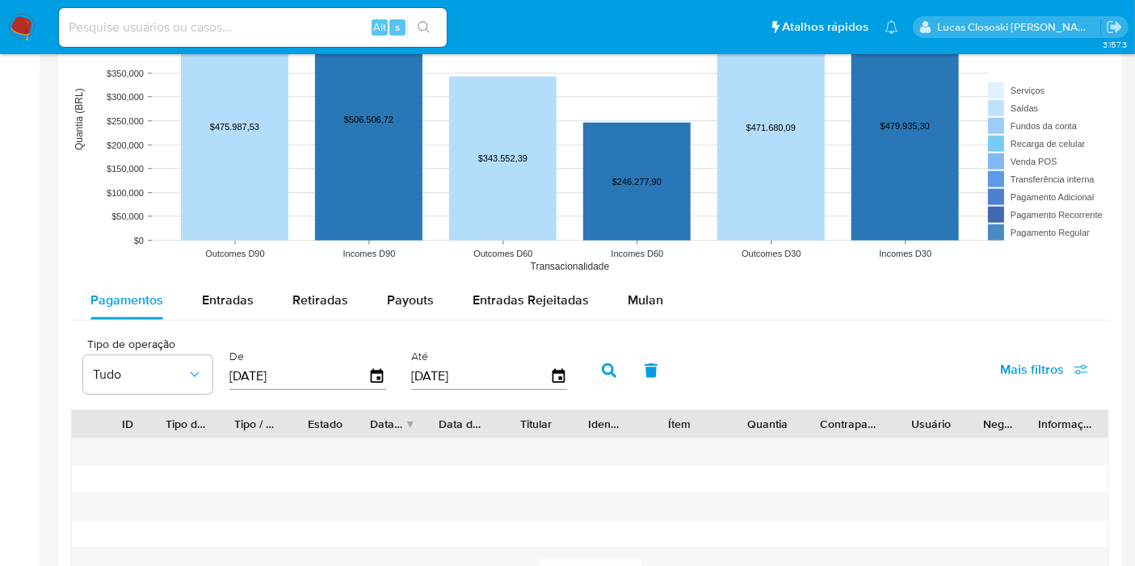
scroll to position [1436, 0]
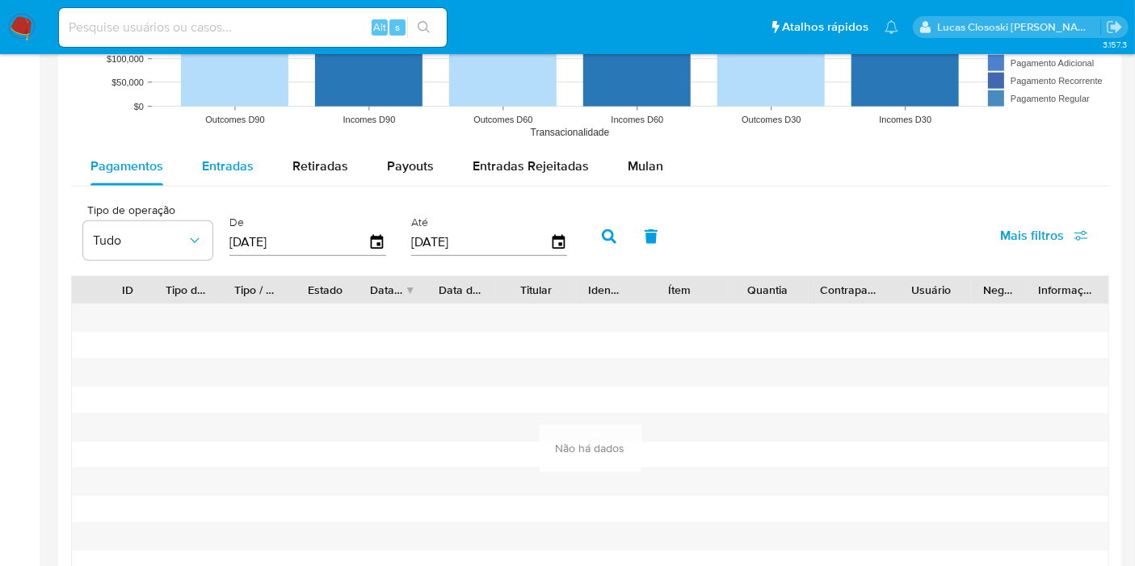
click at [233, 176] on div "Entradas" at bounding box center [228, 166] width 52 height 39
select select "10"
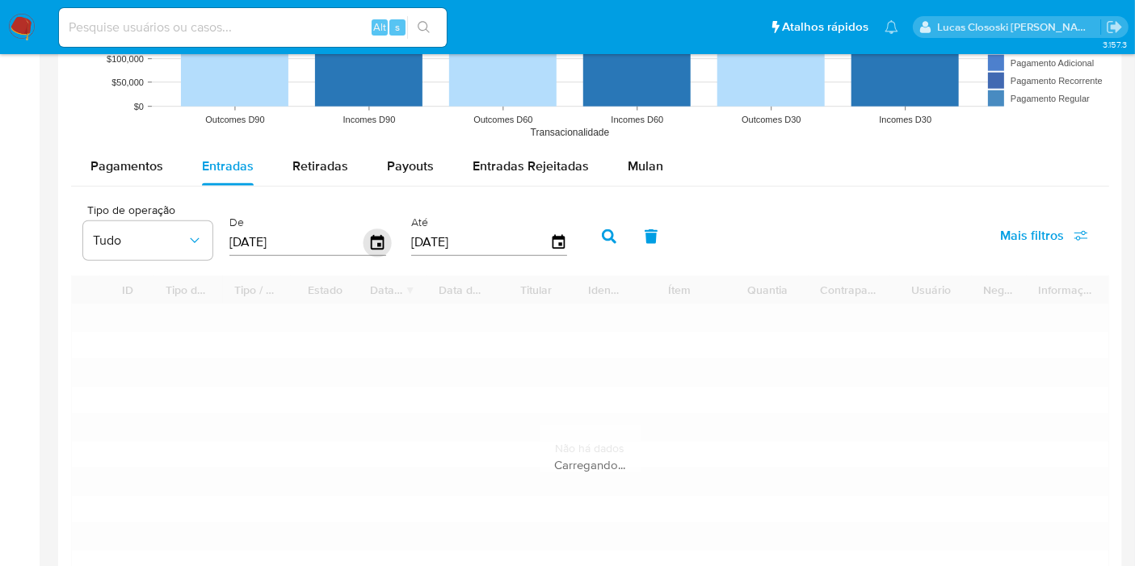
click at [376, 241] on icon "button" at bounding box center [377, 242] width 13 height 15
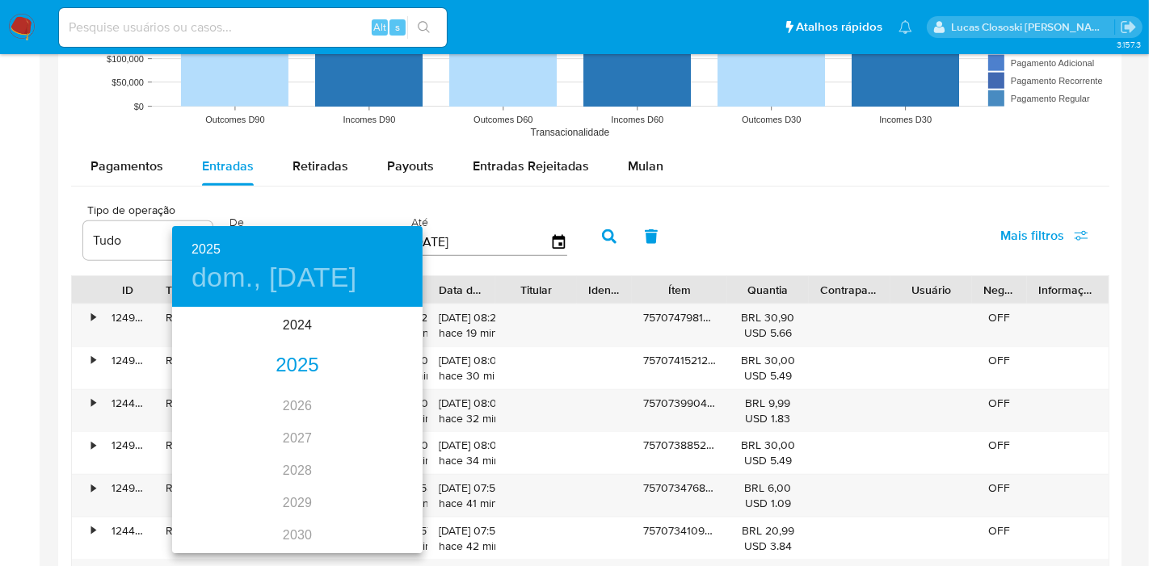
click at [276, 350] on div "2025" at bounding box center [297, 366] width 250 height 32
click at [221, 334] on div "ene." at bounding box center [213, 339] width 83 height 61
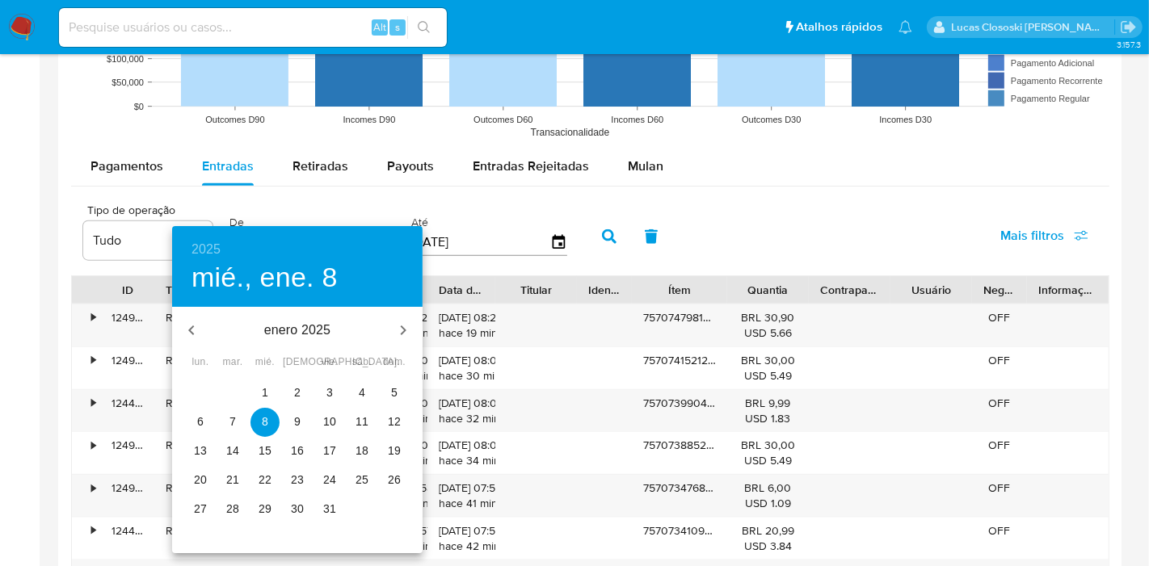
click at [262, 385] on p "1" at bounding box center [265, 393] width 6 height 16
type input "01/01/2025"
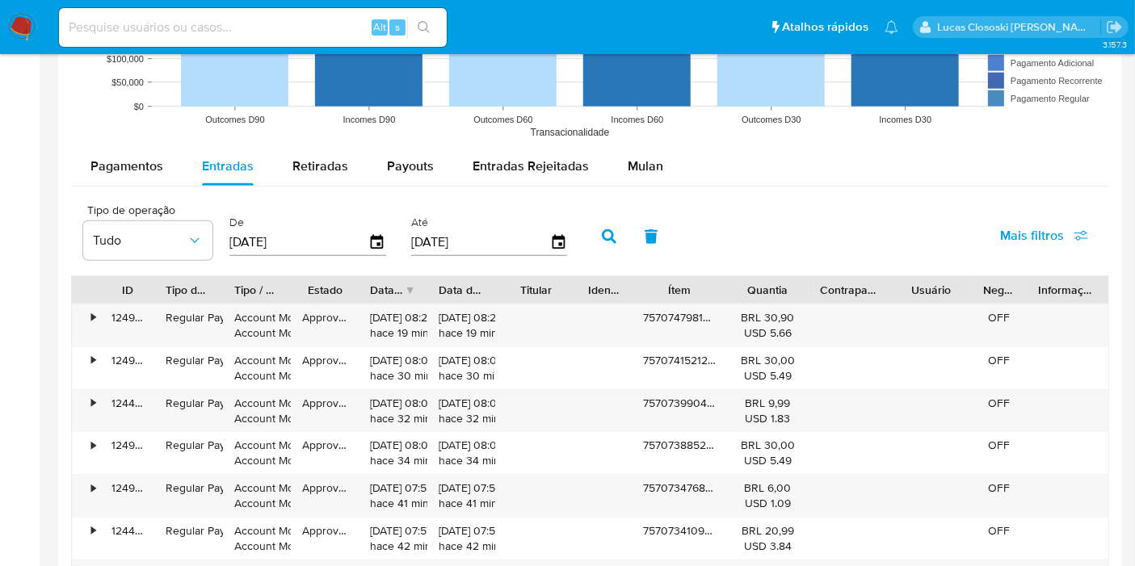
click at [606, 234] on icon "button" at bounding box center [609, 236] width 15 height 15
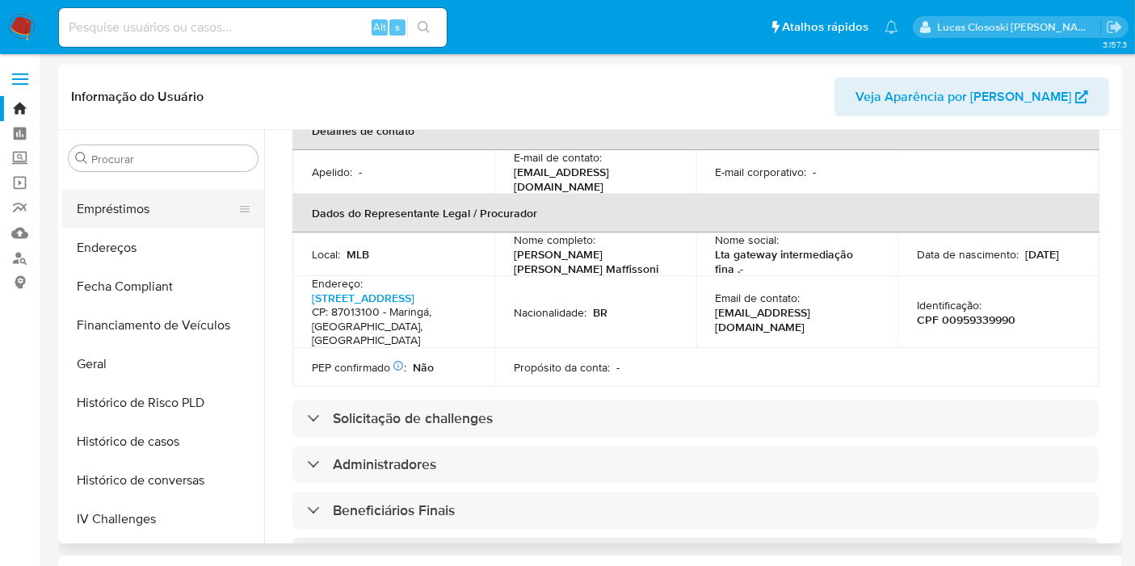
scroll to position [311, 0]
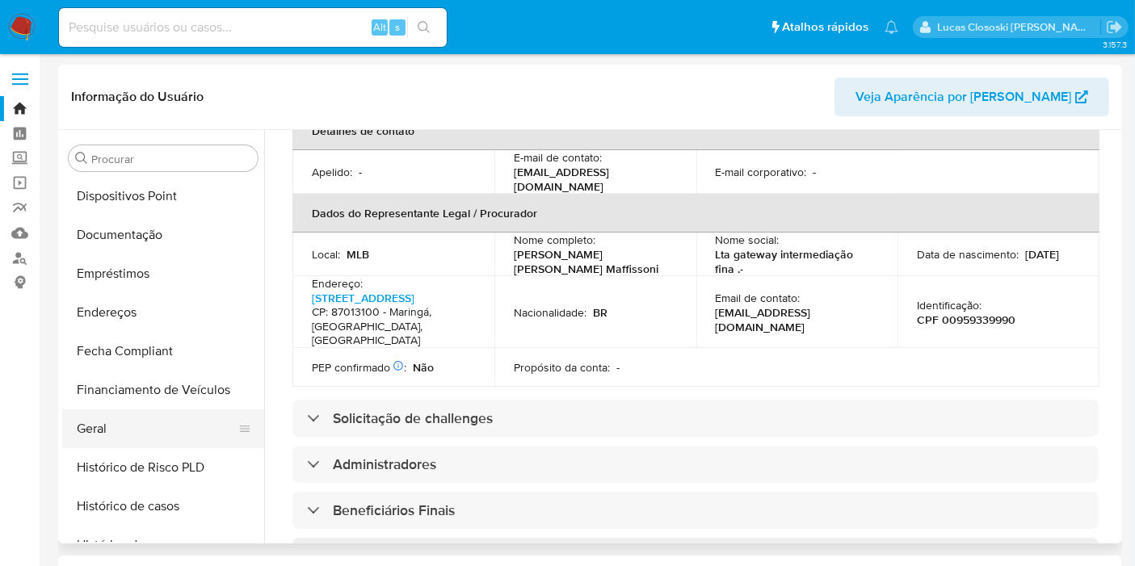
click at [144, 428] on button "Geral" at bounding box center [156, 429] width 189 height 39
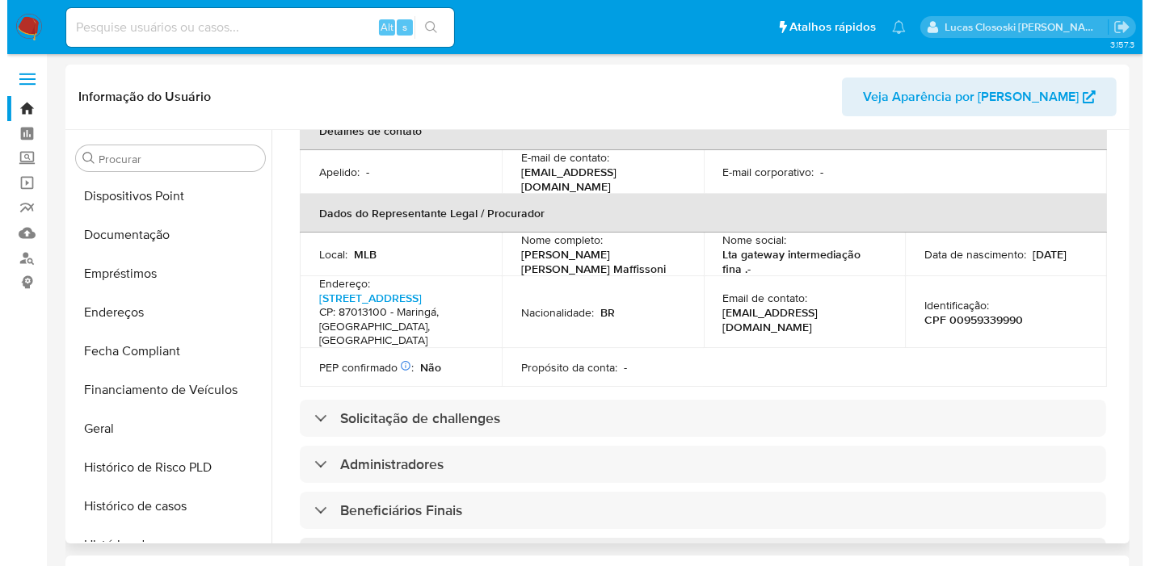
scroll to position [0, 0]
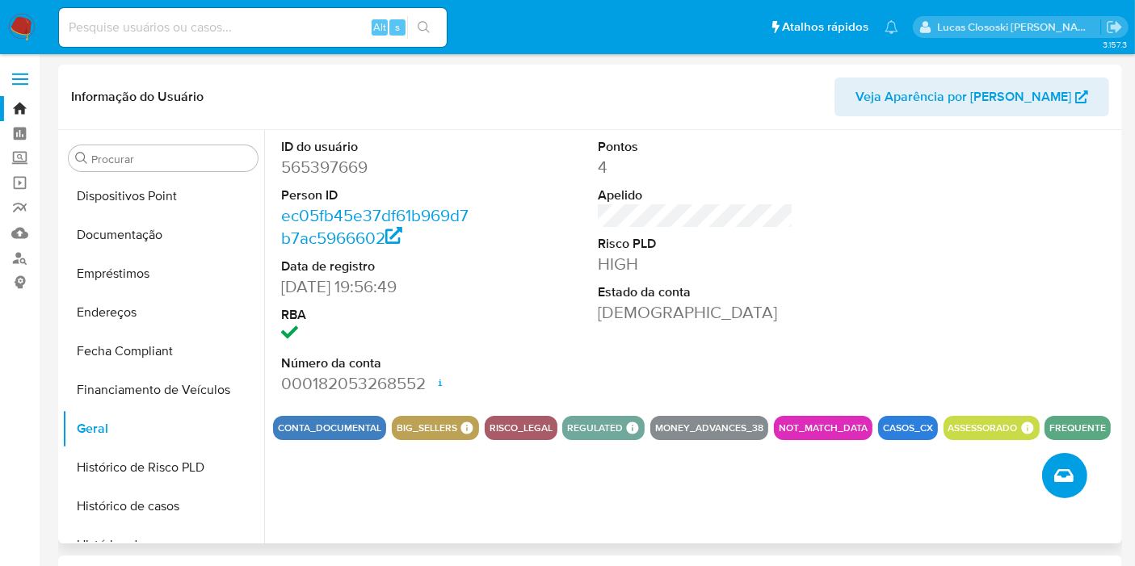
click at [1074, 468] on button "Criar caso manual" at bounding box center [1064, 475] width 45 height 45
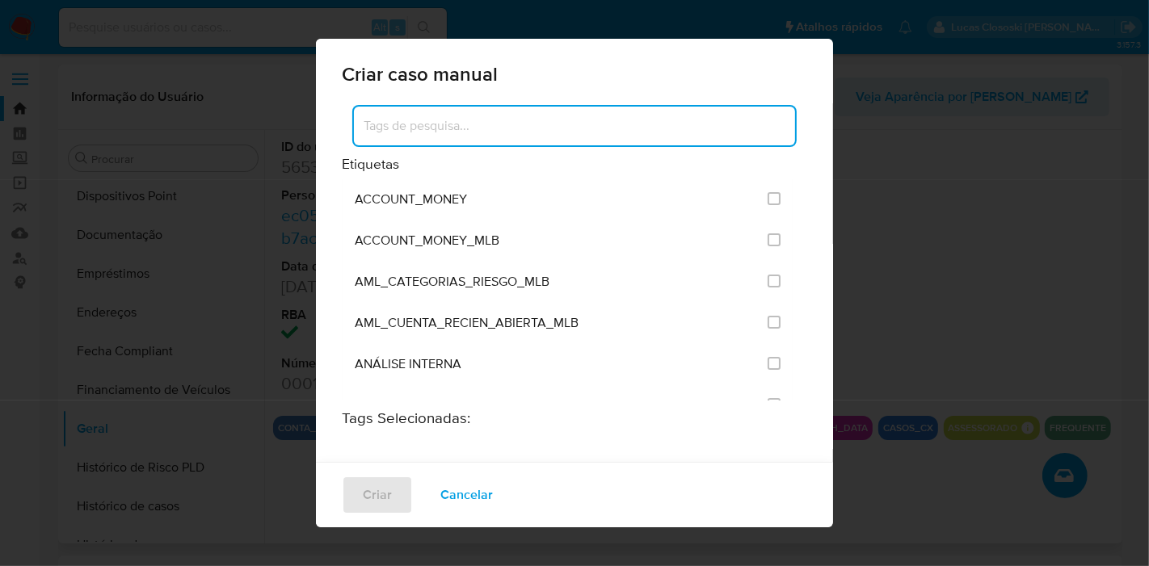
click at [567, 120] on input at bounding box center [574, 126] width 441 height 21
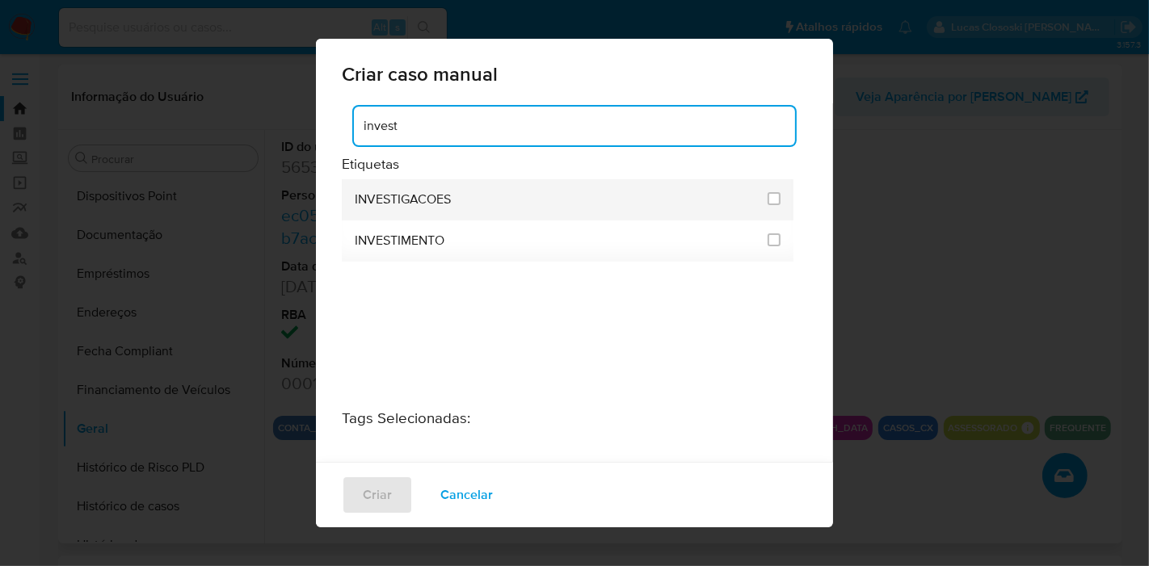
type input "invest"
click at [625, 200] on div "INVESTIGACOES" at bounding box center [556, 199] width 403 height 41
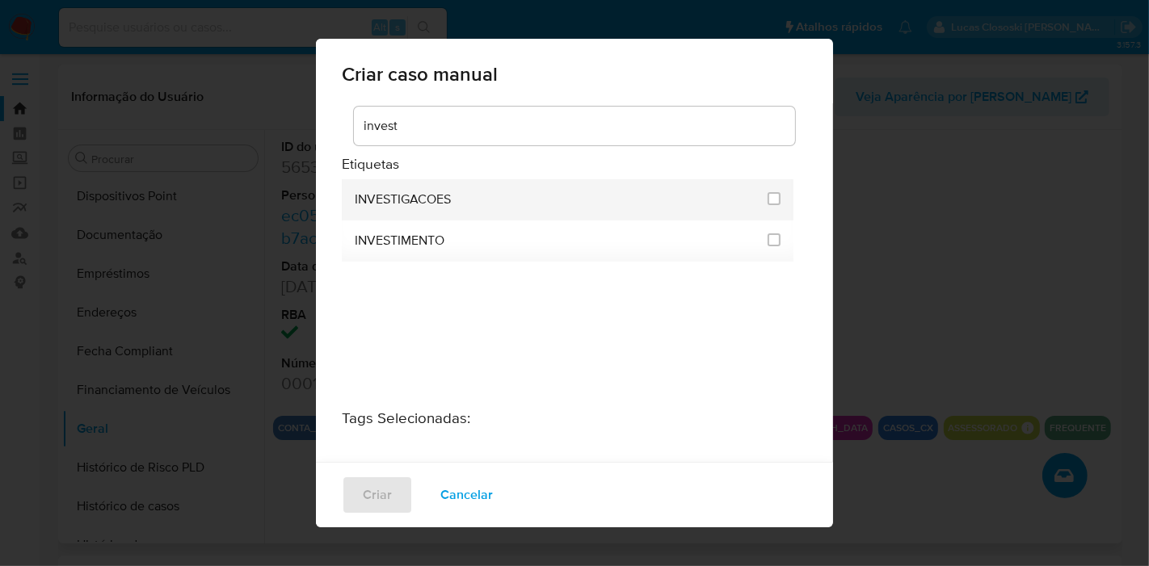
click at [768, 193] on span at bounding box center [774, 198] width 13 height 13
click at [768, 192] on input "2067" at bounding box center [774, 198] width 13 height 13
checkbox input "true"
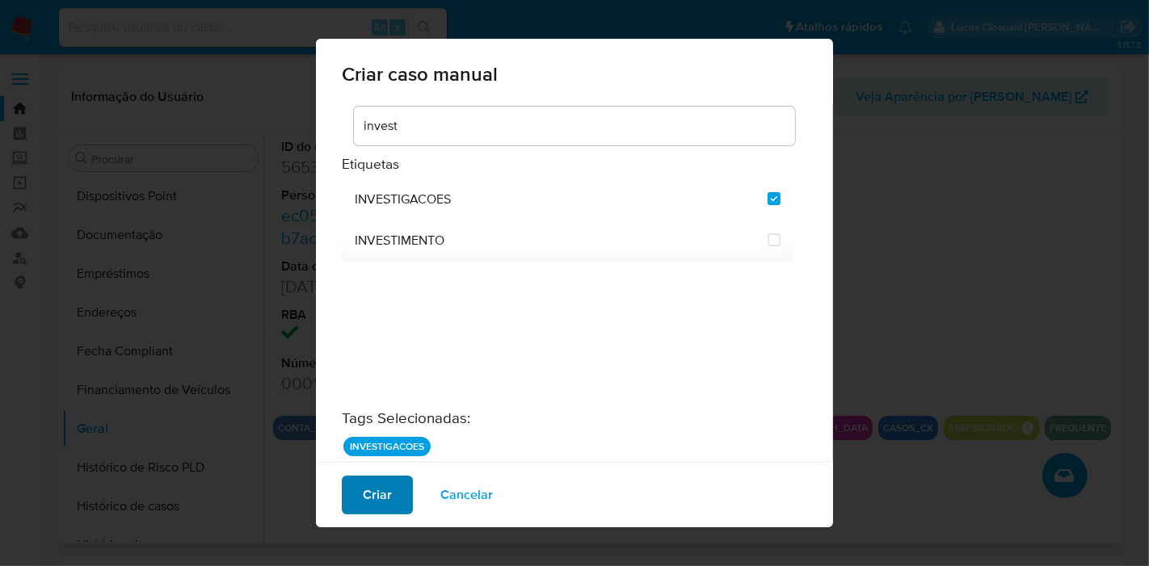
click at [374, 479] on span "Criar" at bounding box center [377, 495] width 29 height 36
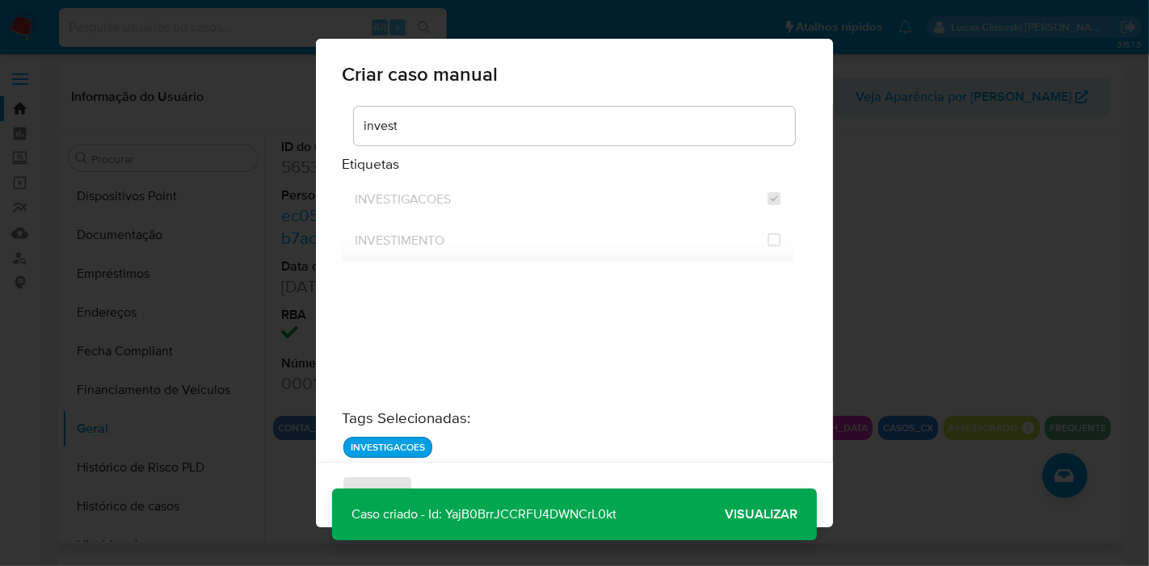
click at [772, 515] on span "Visualizar" at bounding box center [761, 515] width 73 height 0
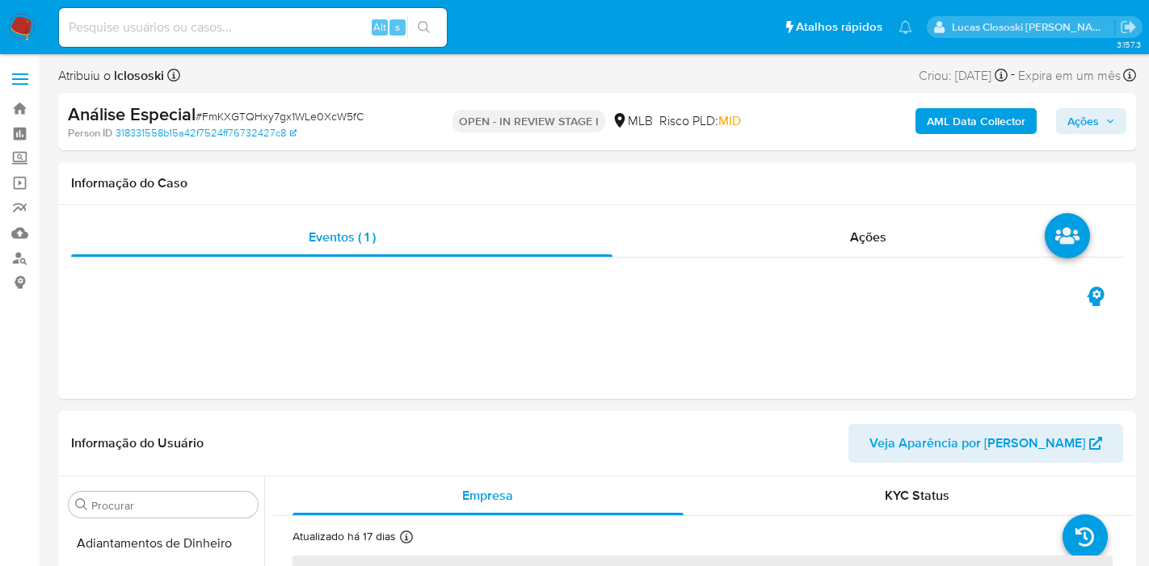
select select "10"
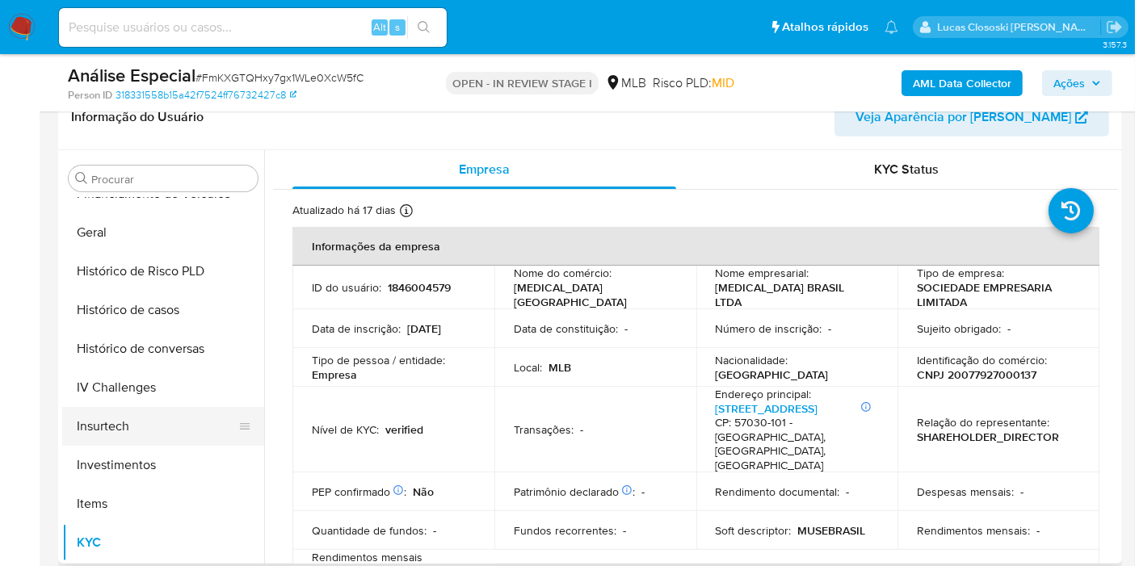
scroll to position [311, 0]
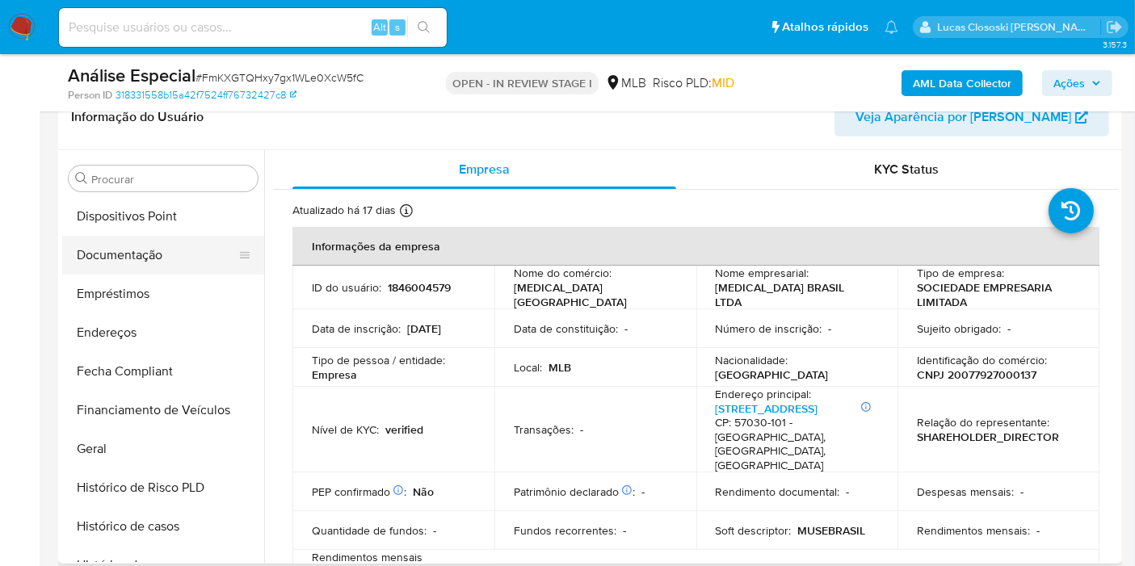
click at [149, 236] on button "Documentação" at bounding box center [156, 255] width 189 height 39
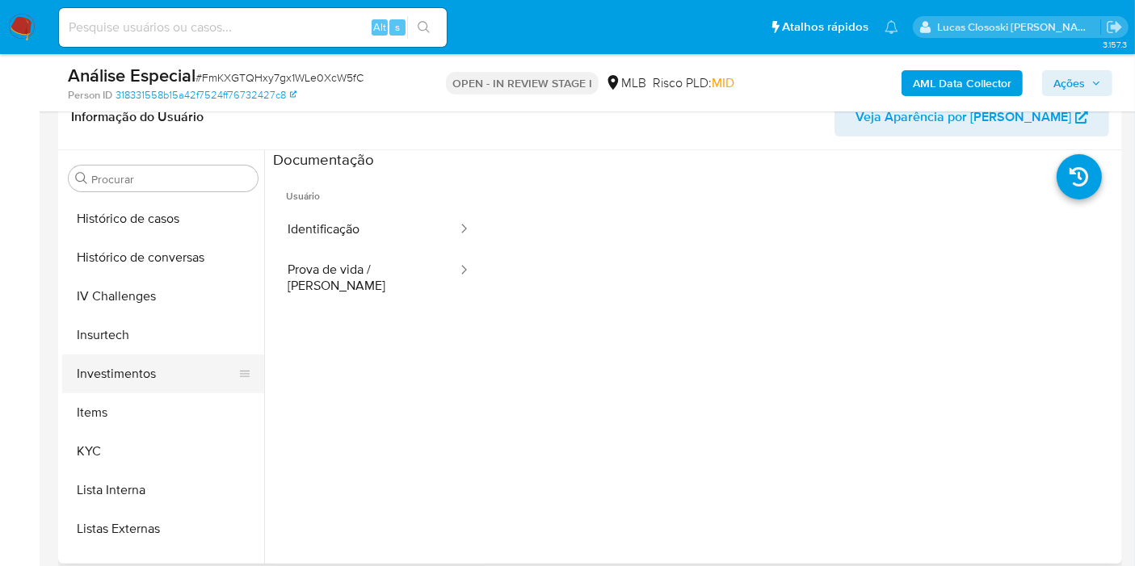
scroll to position [669, 0]
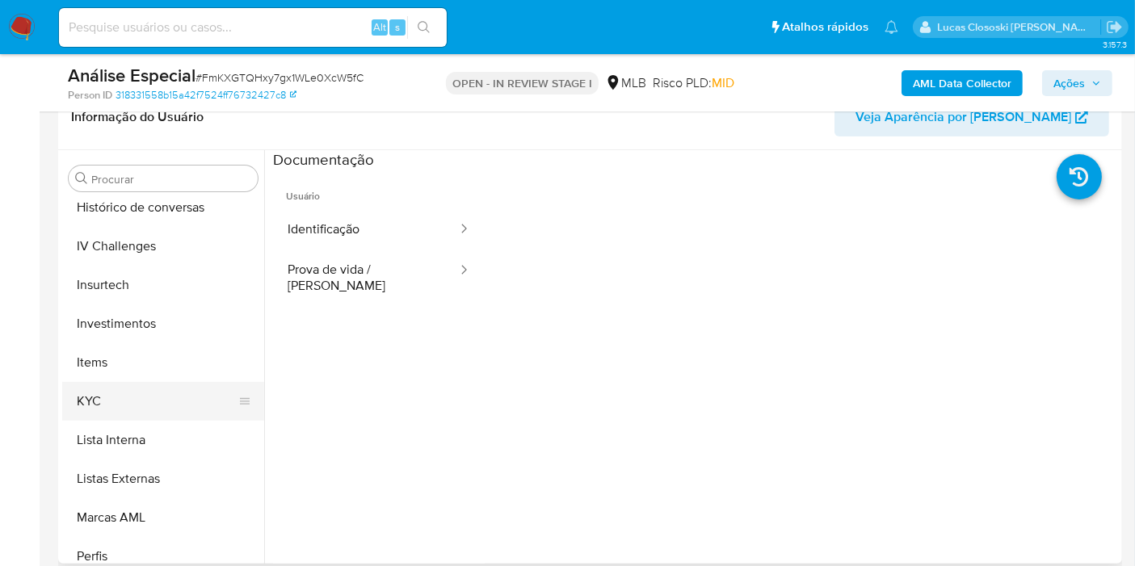
click at [110, 398] on button "KYC" at bounding box center [156, 401] width 189 height 39
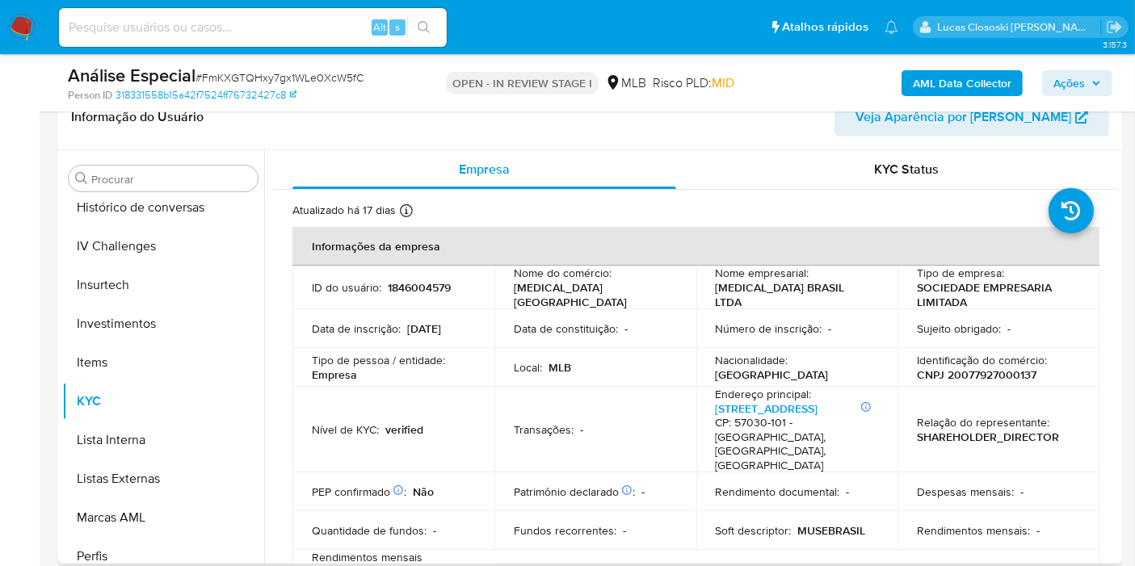
click at [388, 287] on p "1846004579" at bounding box center [419, 287] width 63 height 15
copy p "1846004579"
drag, startPoint x: 709, startPoint y: 292, endPoint x: 838, endPoint y: 297, distance: 129.4
click at [838, 297] on td "Nome empresarial : MUSE BRASIL LTDA" at bounding box center [797, 288] width 202 height 44
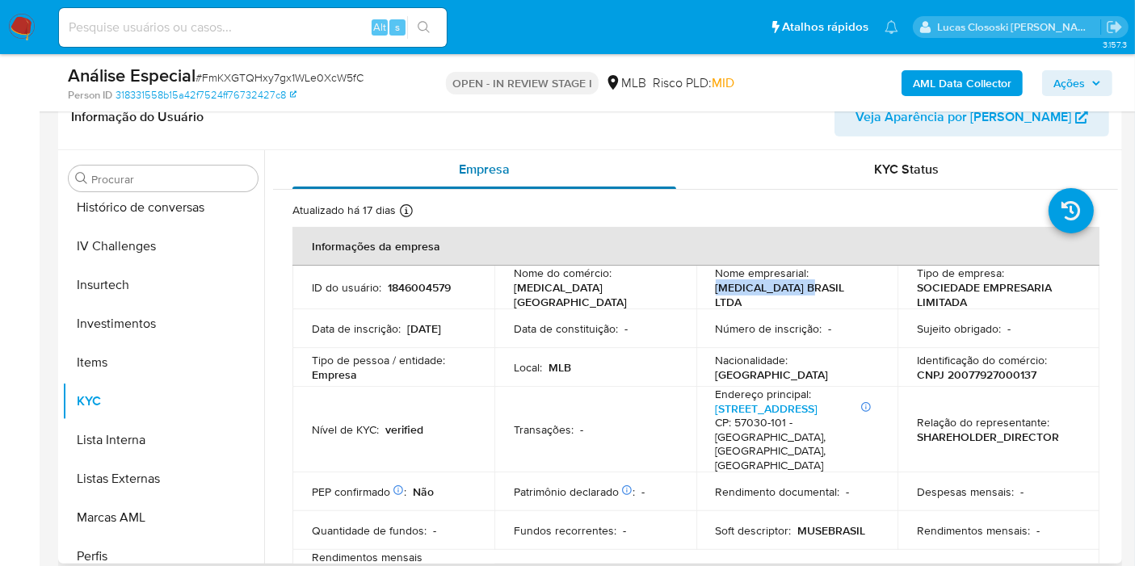
copy p "MUSE BRASIL LTDA"
click at [982, 368] on p "CNPJ 20077927000137" at bounding box center [977, 375] width 120 height 15
copy p "20077927000137"
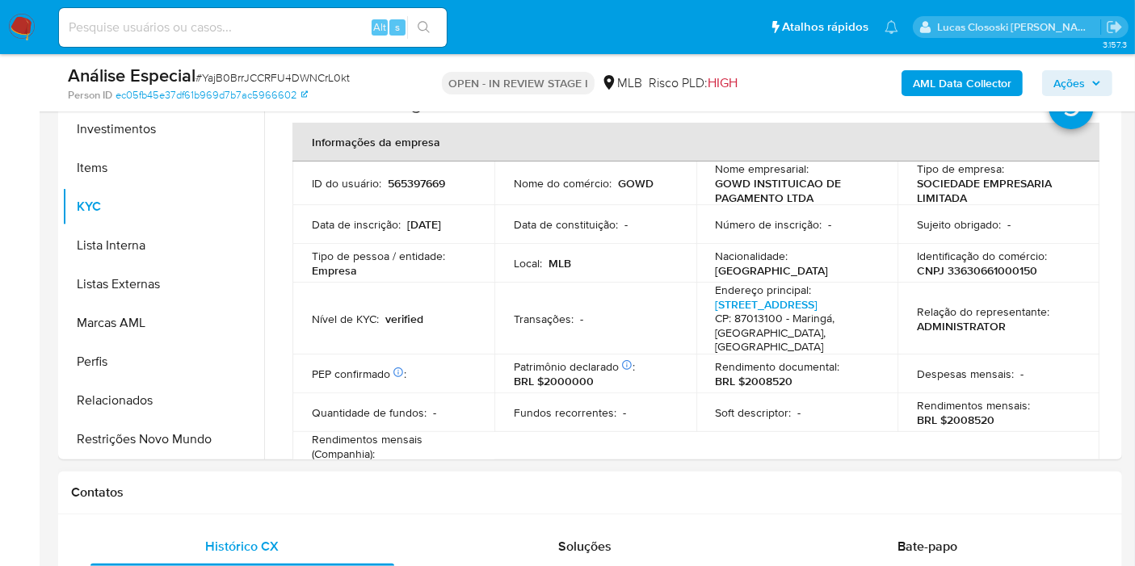
scroll to position [359, 0]
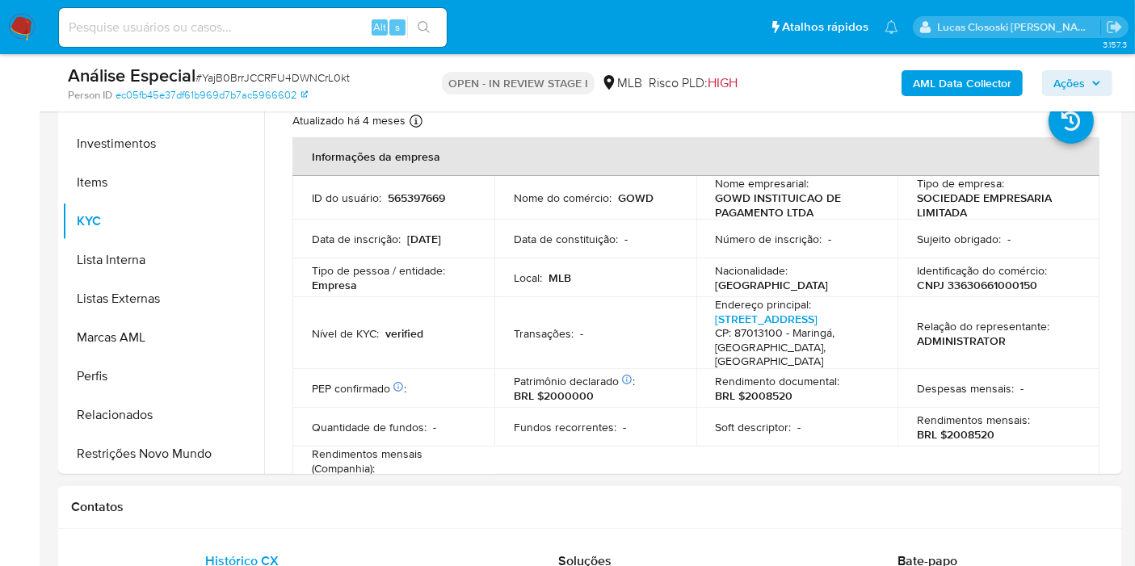
select select "10"
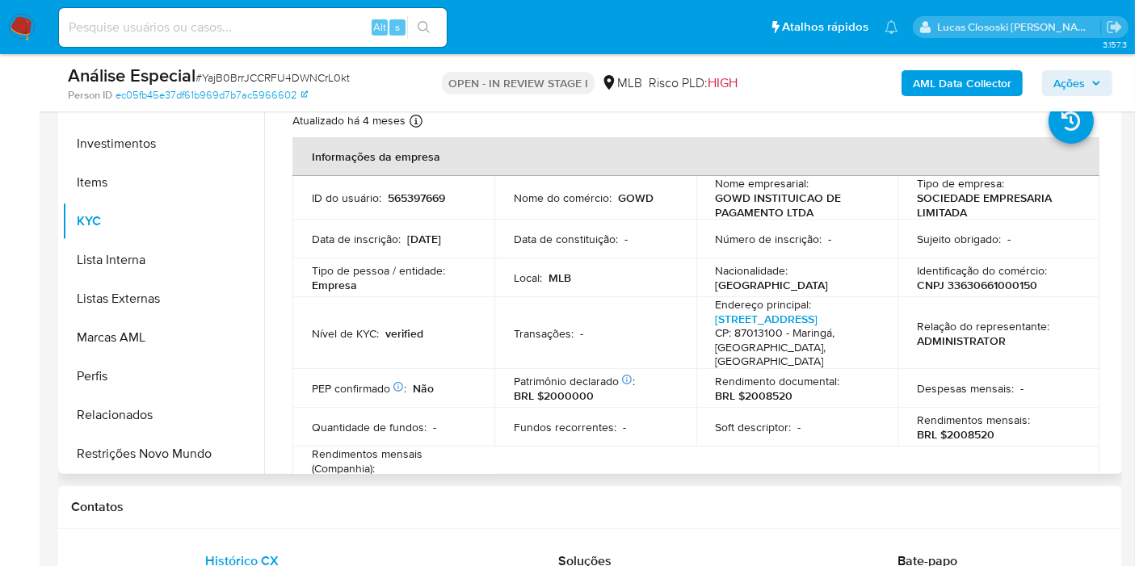
click at [663, 120] on div "Atualizado há 4 meses Criado: [DATE] 20:57:04 Atualizado: [DATE] 09:16:29" at bounding box center [675, 123] width 766 height 21
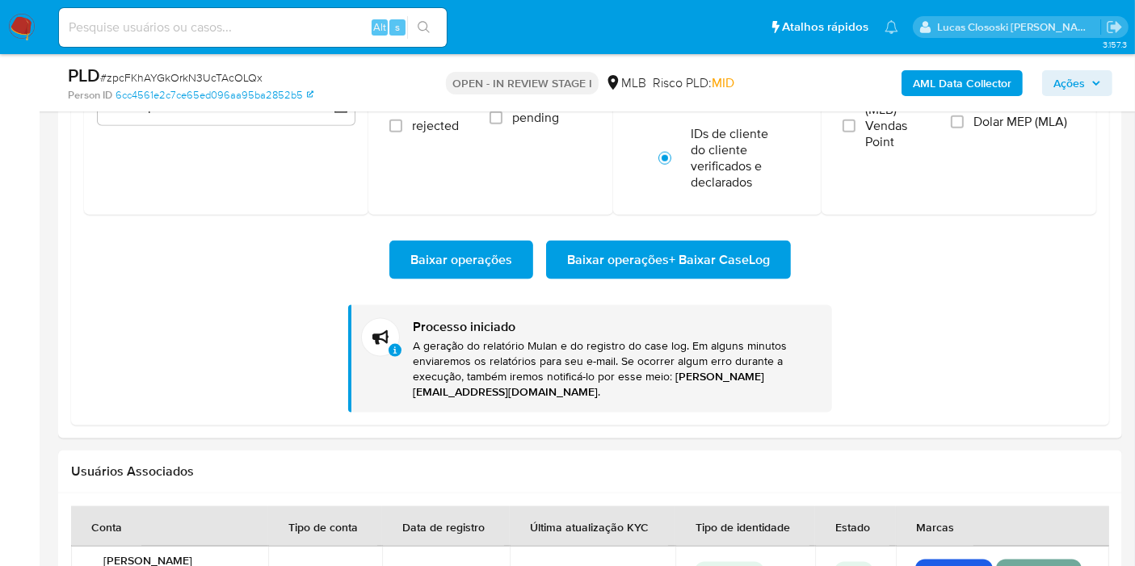
scroll to position [759, 0]
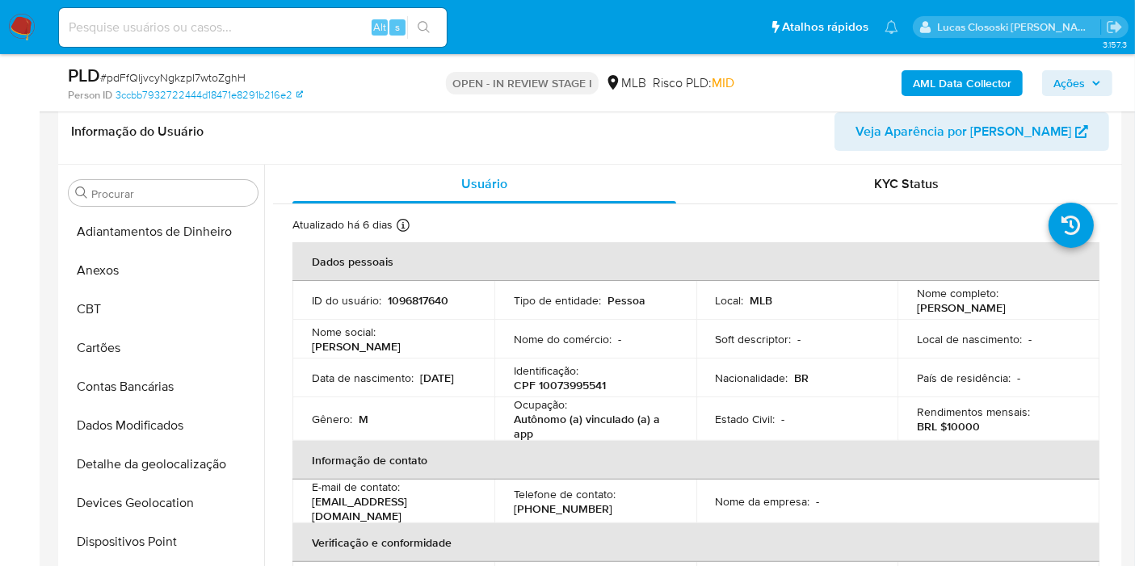
scroll to position [90, 0]
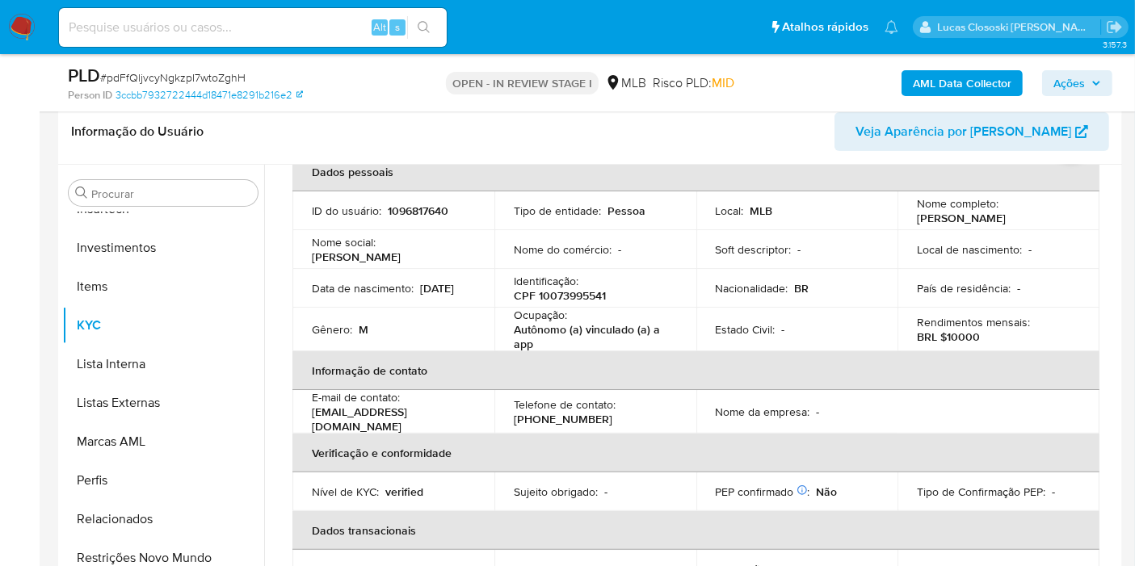
click at [592, 291] on p "CPF 10073995541" at bounding box center [560, 295] width 92 height 15
copy p "10073995541"
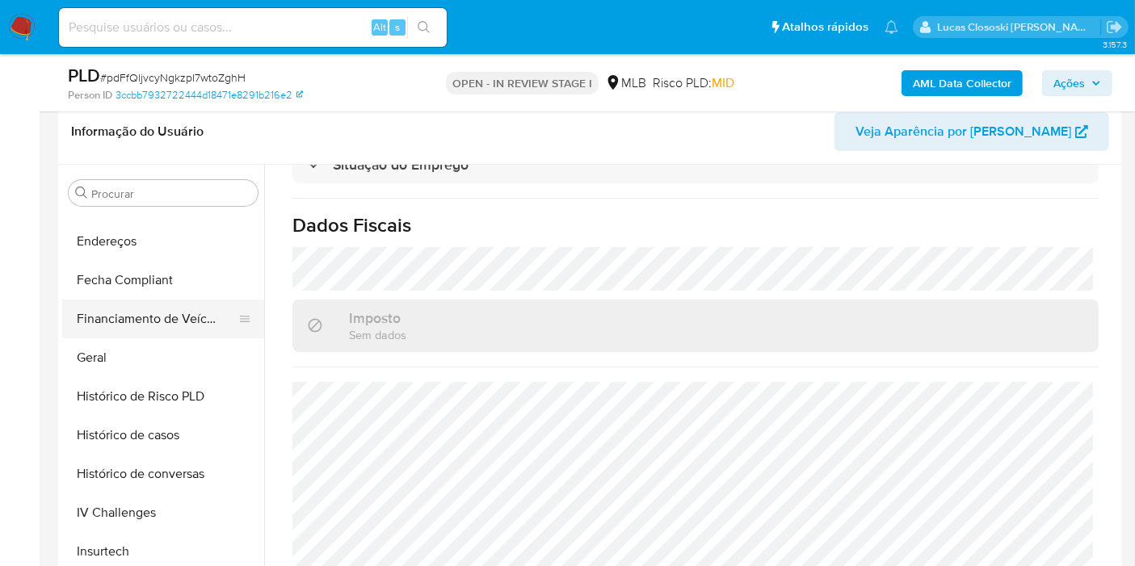
scroll to position [401, 0]
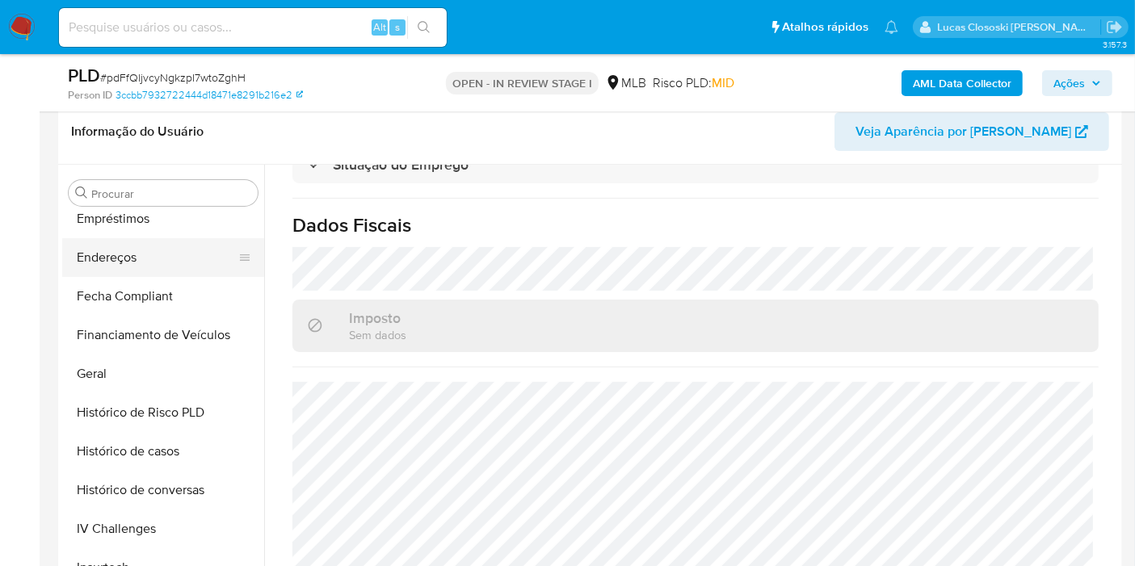
click at [133, 243] on button "Endereços" at bounding box center [156, 257] width 189 height 39
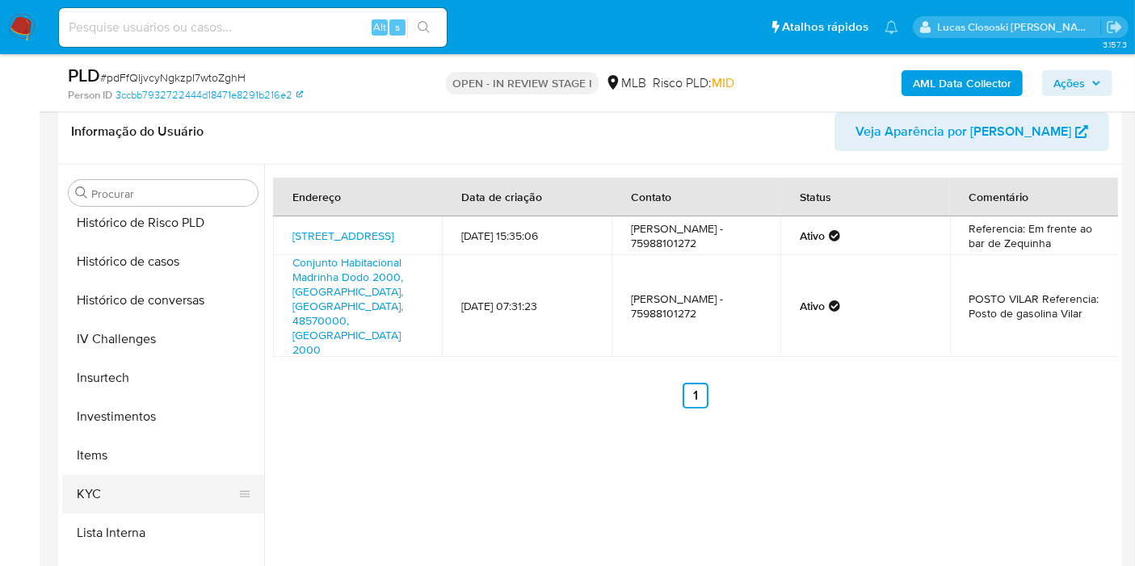
scroll to position [759, 0]
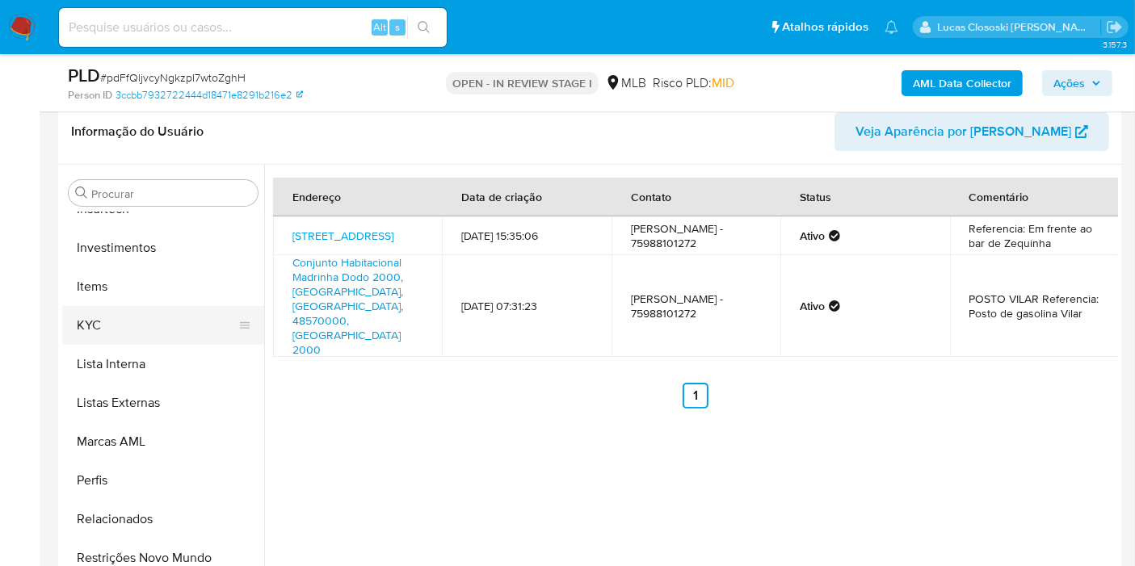
click at [145, 334] on button "KYC" at bounding box center [156, 325] width 189 height 39
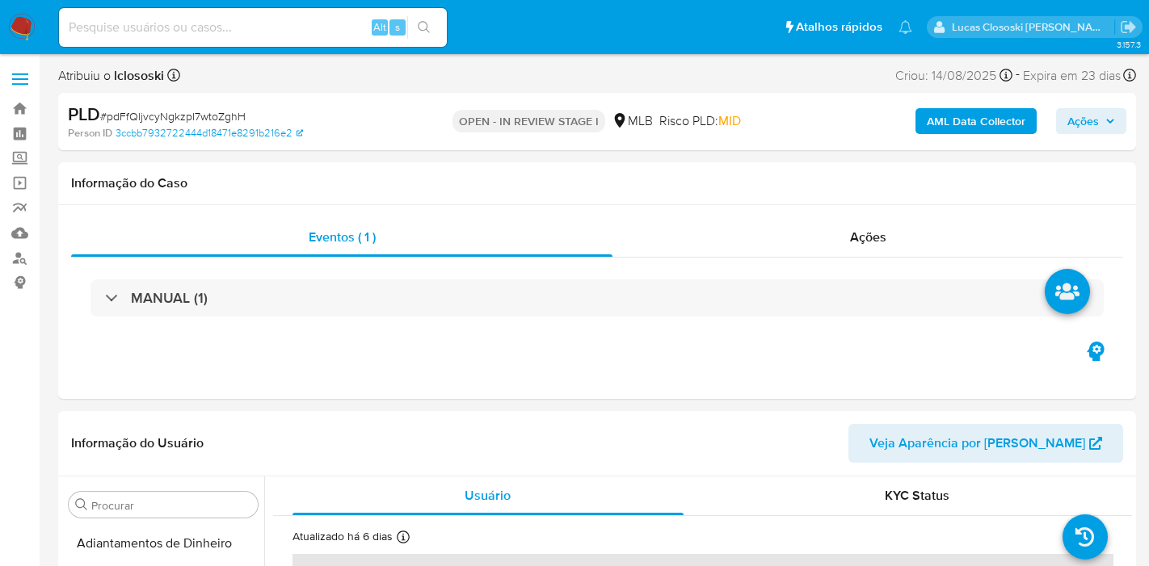
select select "10"
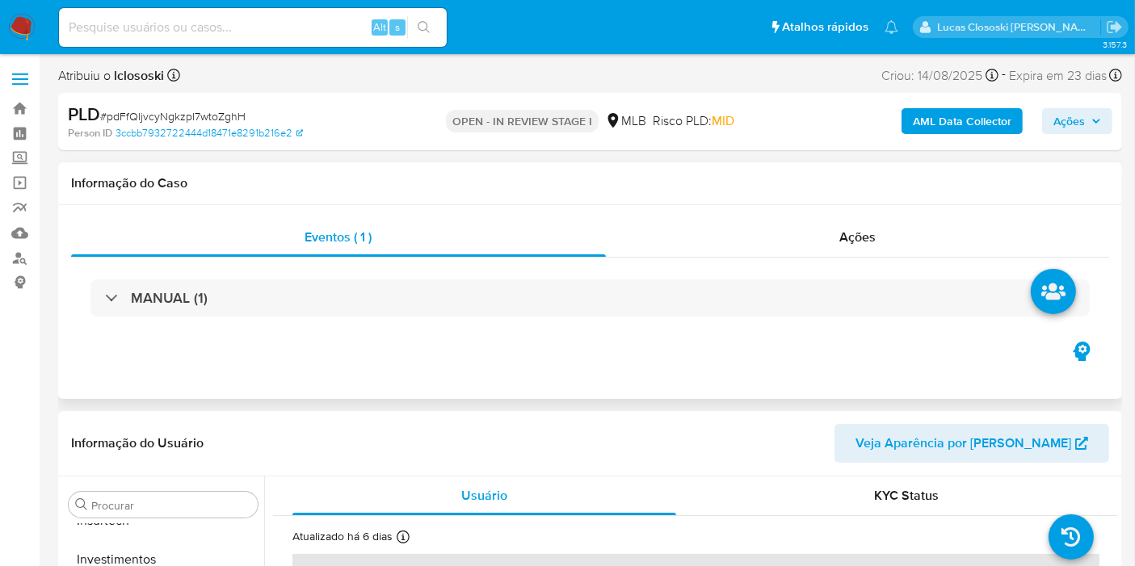
click at [630, 212] on div "Eventos ( 1 ) Ações MANUAL (1)" at bounding box center [590, 302] width 1064 height 194
click at [986, 125] on b "AML Data Collector" at bounding box center [962, 121] width 99 height 26
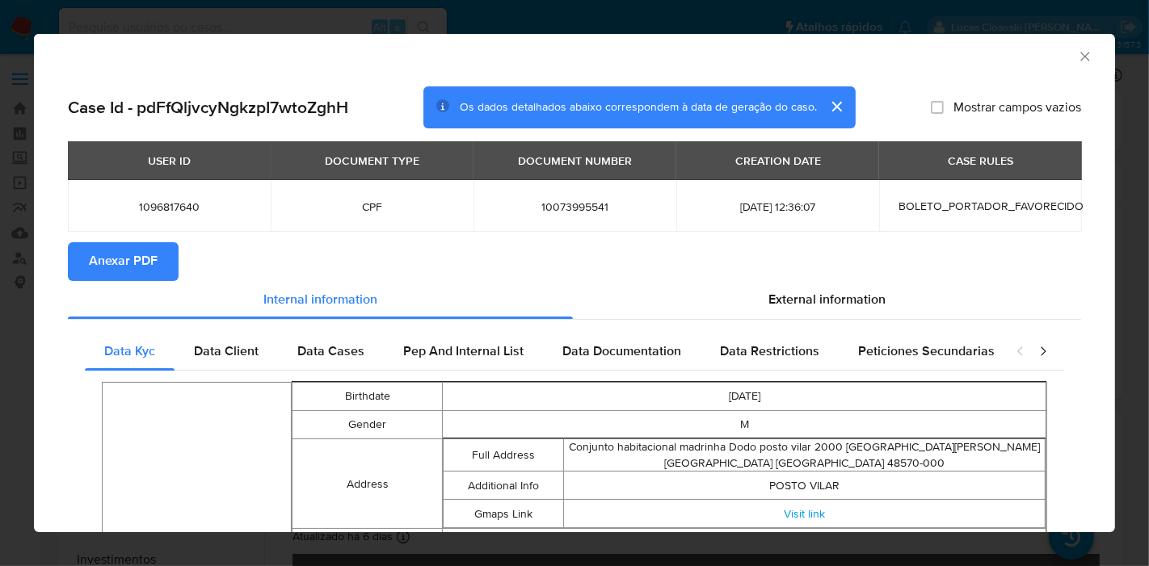
click at [163, 271] on button "Anexar PDF" at bounding box center [123, 261] width 111 height 39
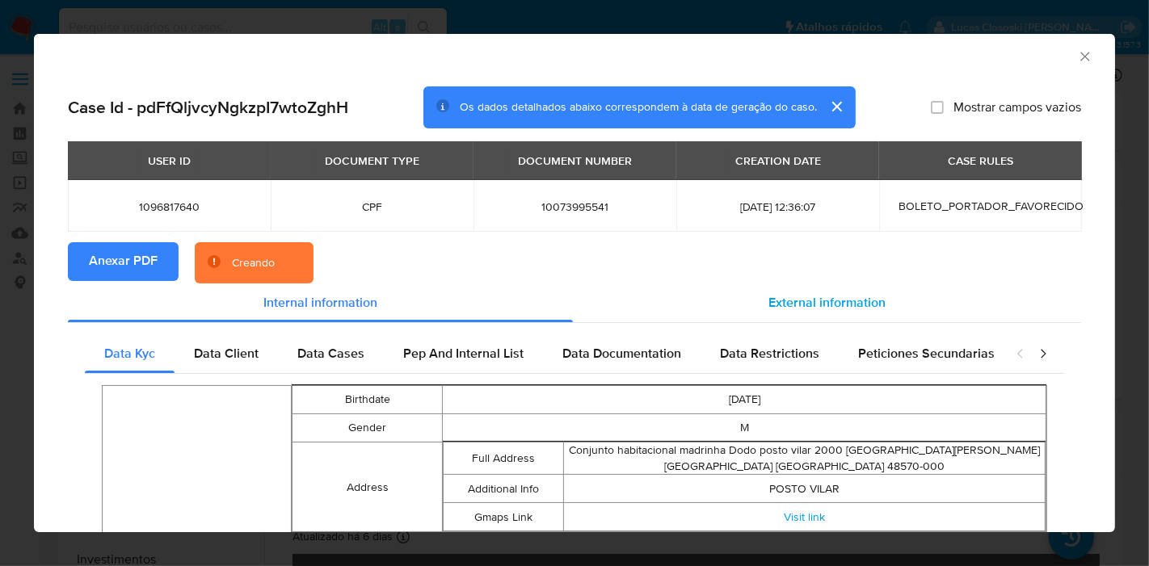
click at [755, 295] on div "External information" at bounding box center [827, 303] width 508 height 39
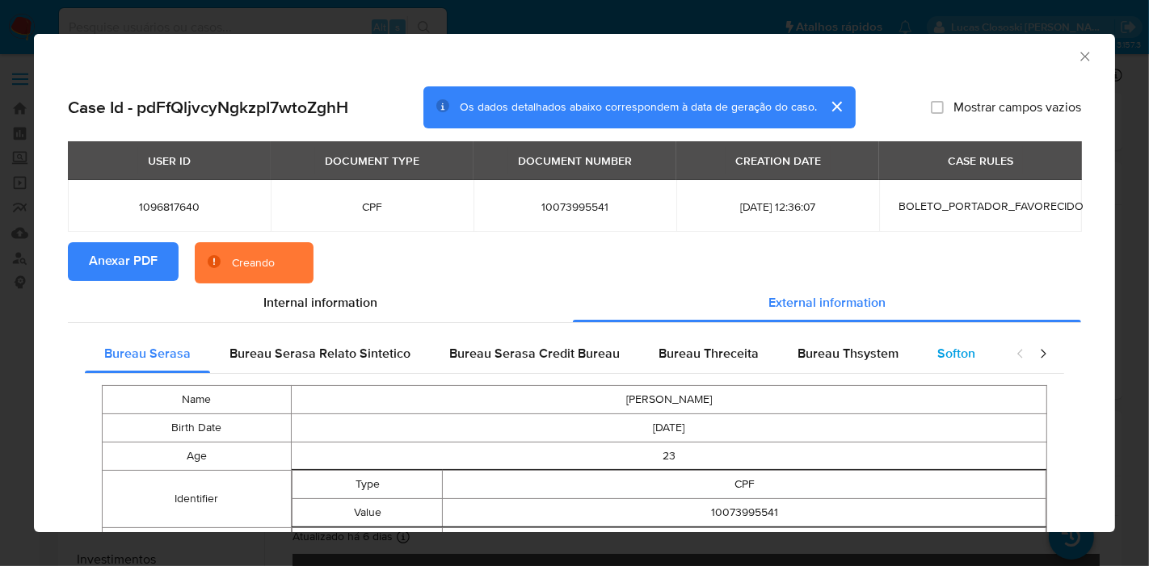
click at [923, 343] on div "Softon" at bounding box center [956, 353] width 77 height 39
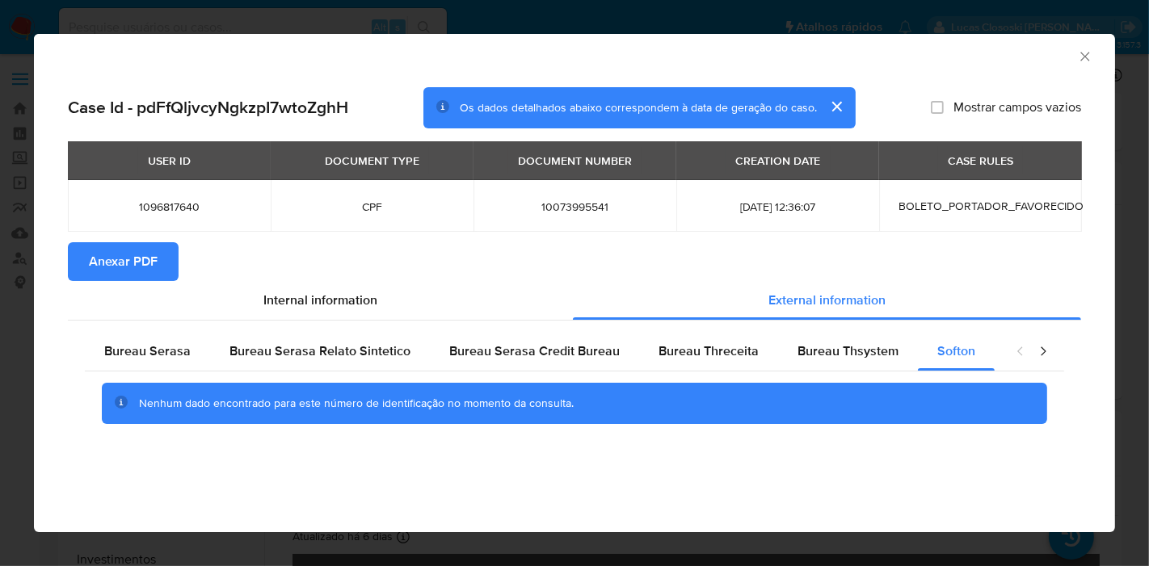
click at [1092, 47] on div "AML Data Collector" at bounding box center [574, 54] width 1081 height 40
click at [1092, 57] on icon "Fechar a janela" at bounding box center [1085, 56] width 16 height 16
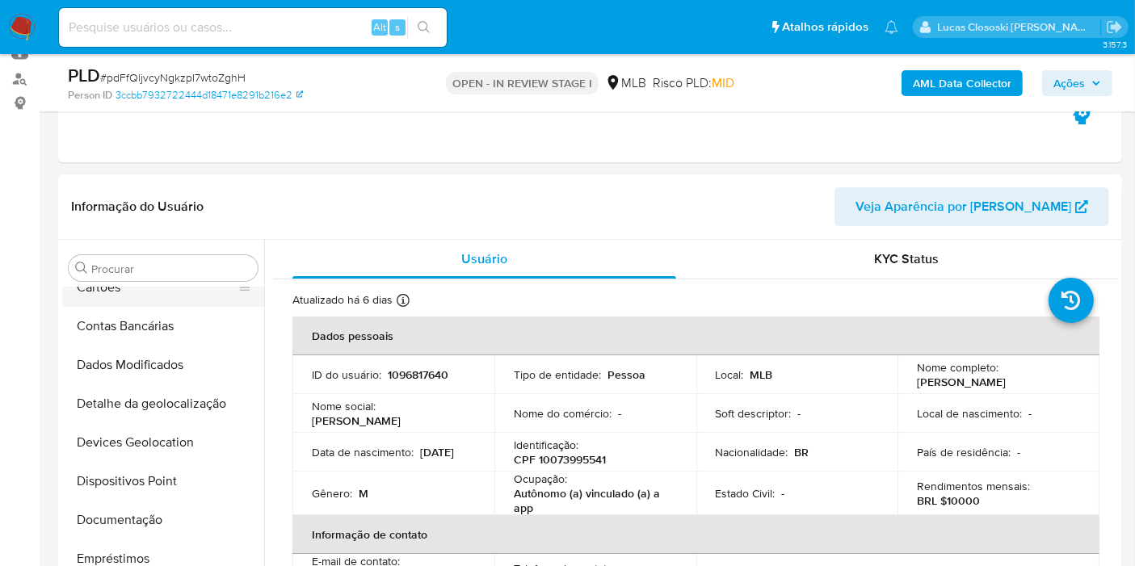
scroll to position [41, 0]
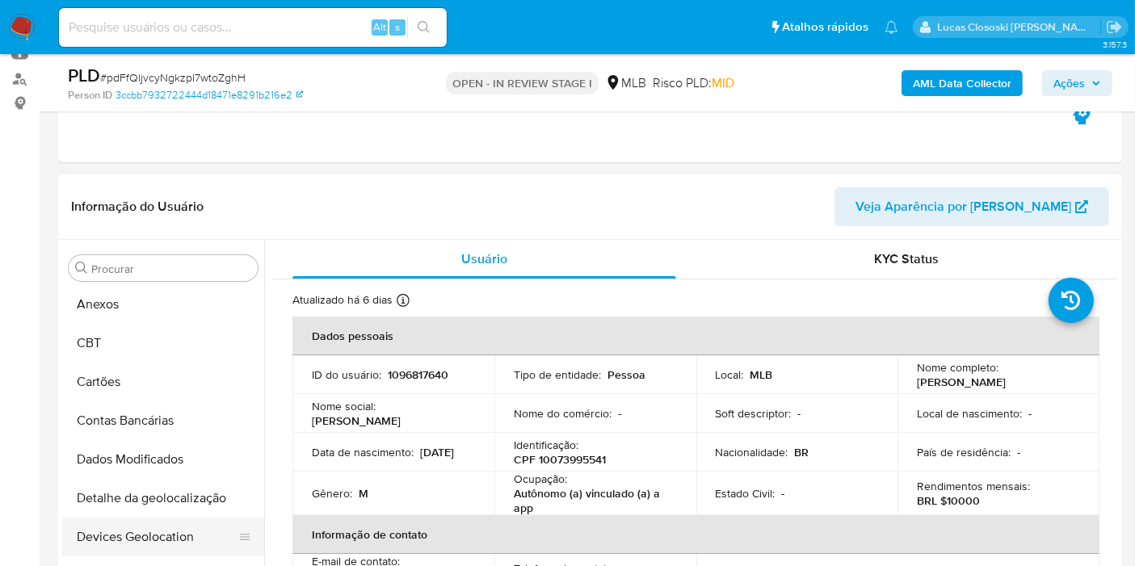
click at [163, 524] on button "Devices Geolocation" at bounding box center [156, 537] width 189 height 39
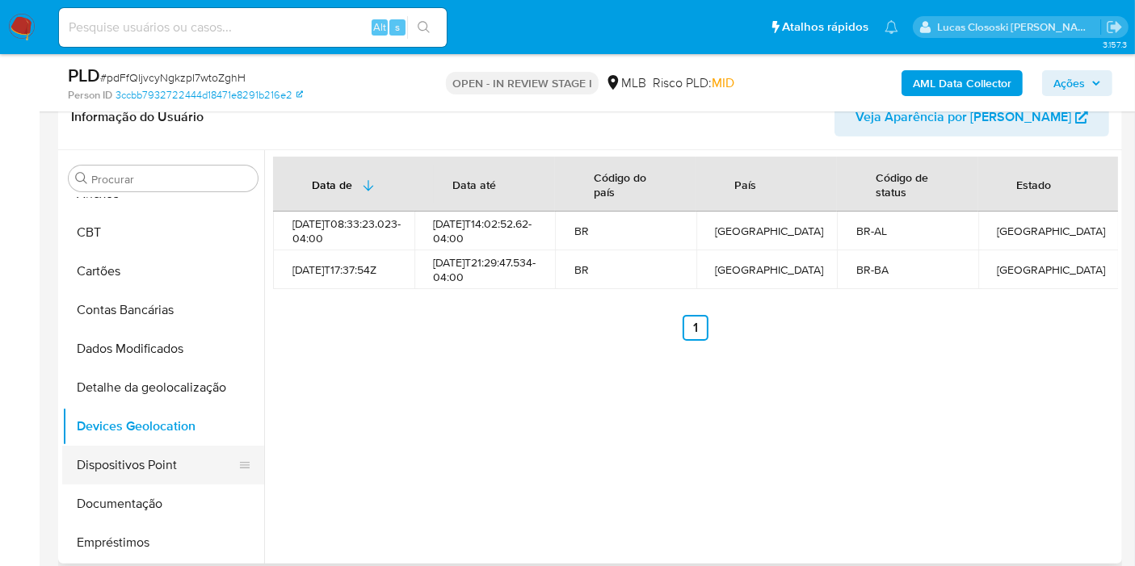
scroll to position [90, 0]
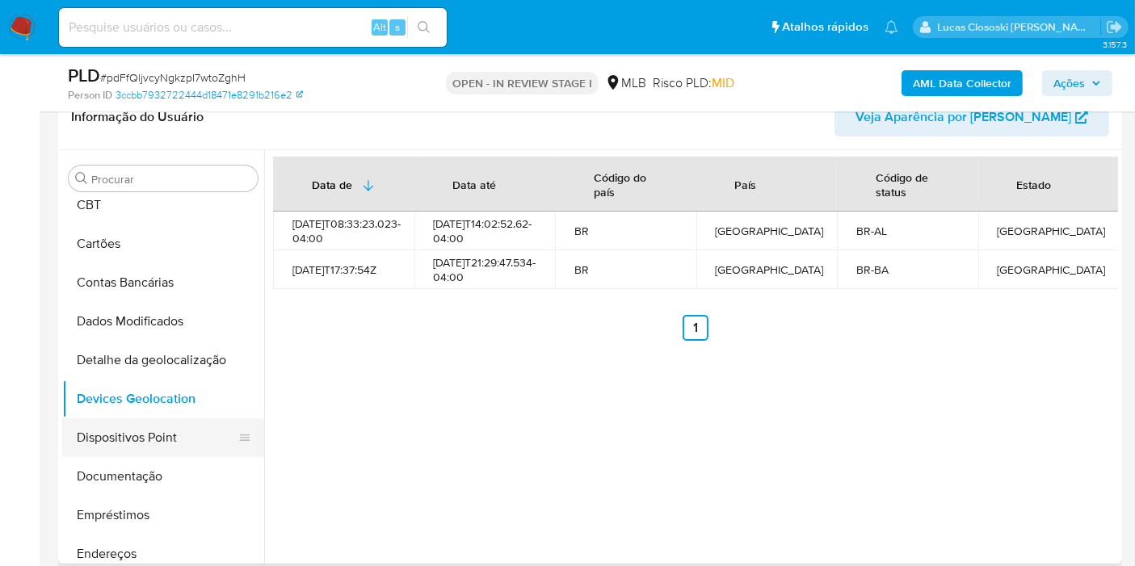
click at [147, 440] on button "Dispositivos Point" at bounding box center [156, 438] width 189 height 39
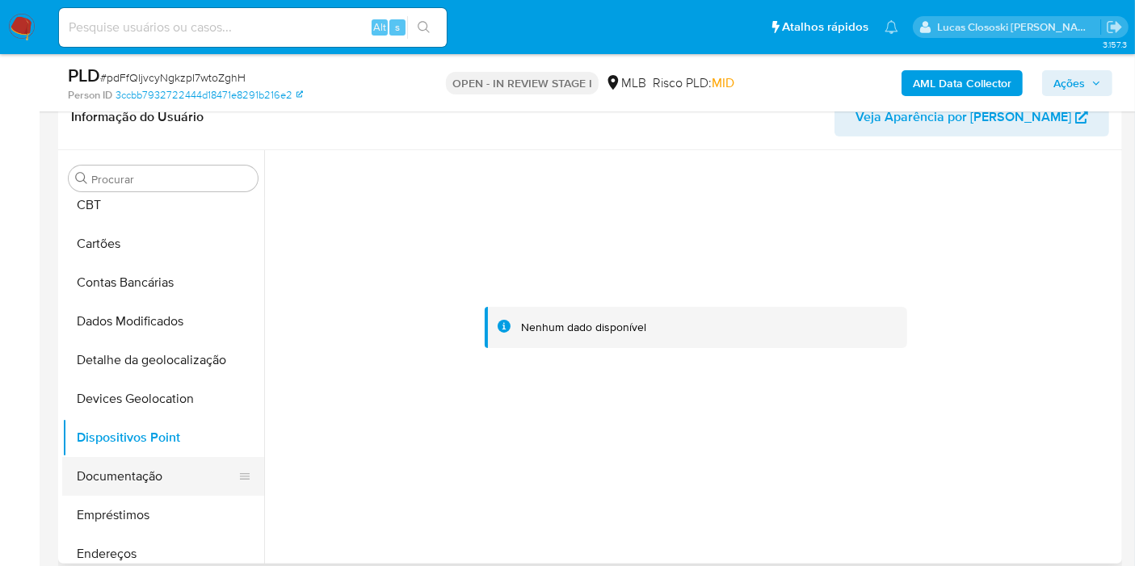
click at [157, 469] on button "Documentação" at bounding box center [156, 476] width 189 height 39
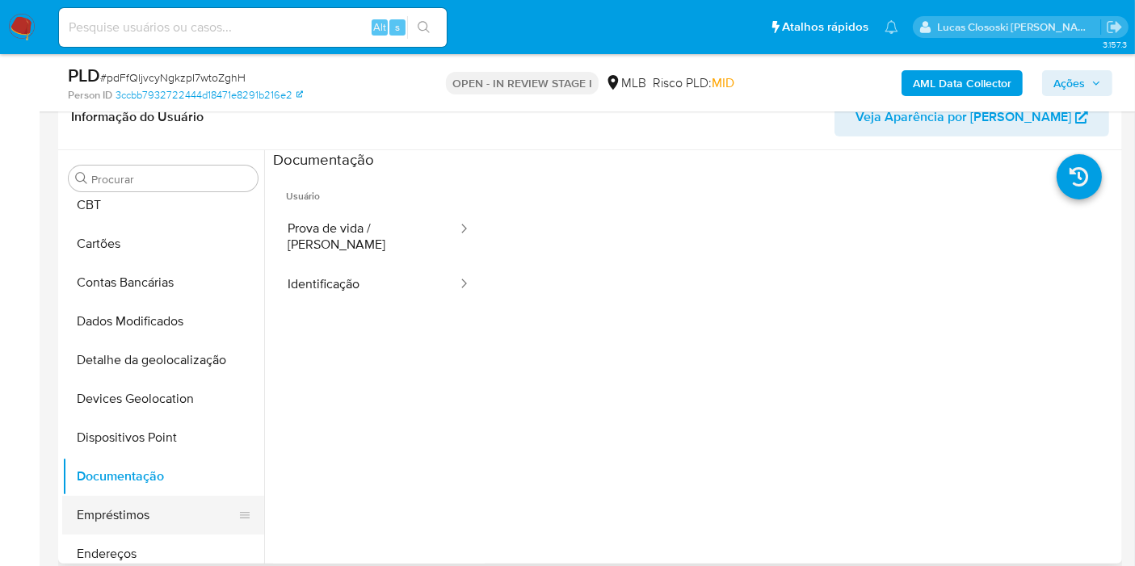
click at [166, 515] on button "Empréstimos" at bounding box center [156, 515] width 189 height 39
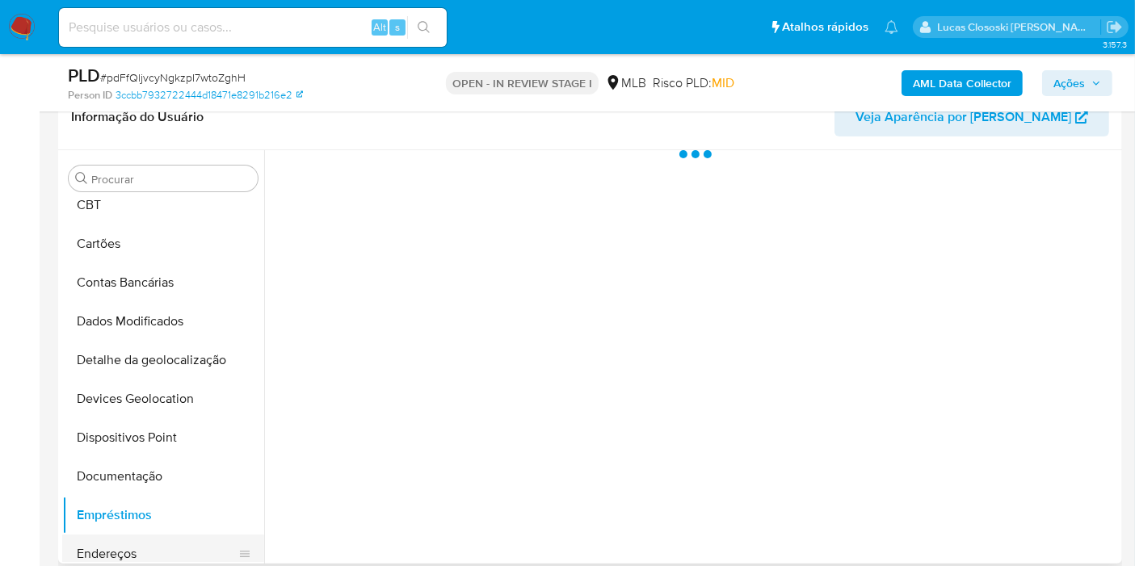
click at [155, 541] on button "Endereços" at bounding box center [156, 554] width 189 height 39
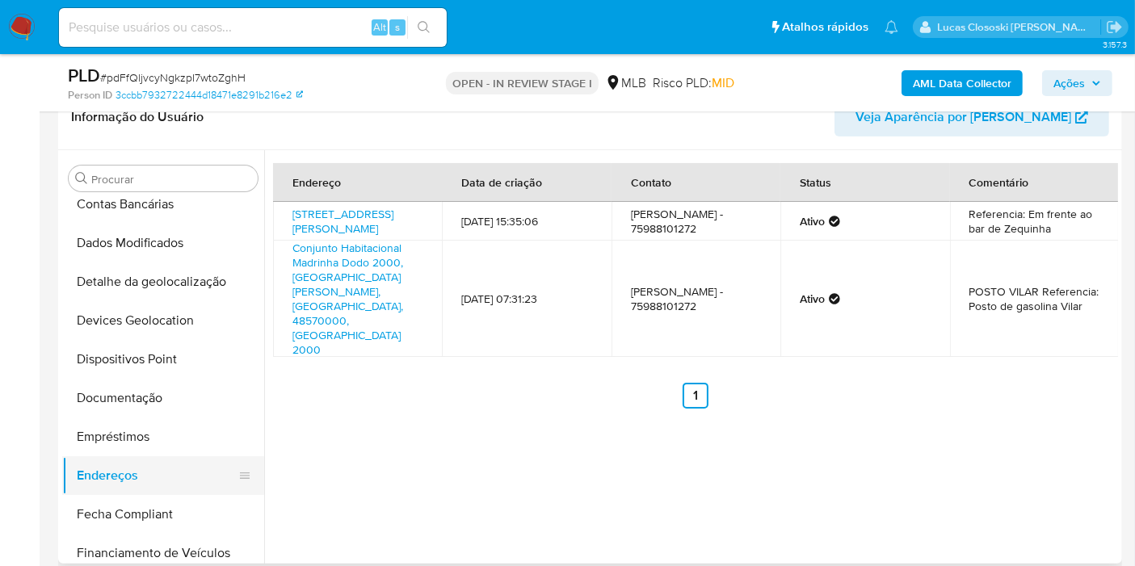
scroll to position [269, 0]
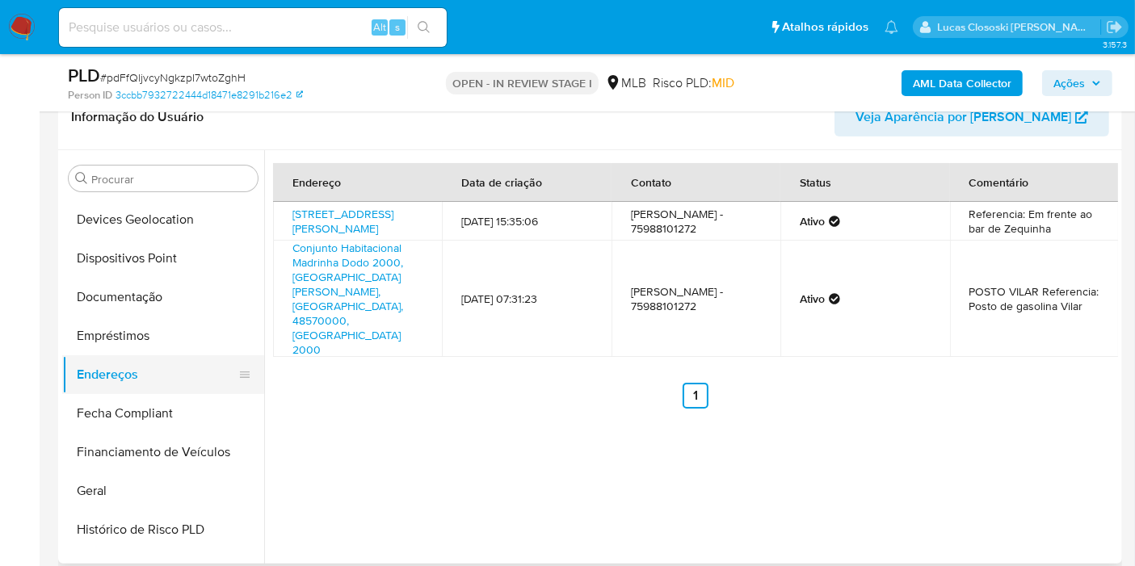
click at [122, 481] on button "Geral" at bounding box center [163, 491] width 202 height 39
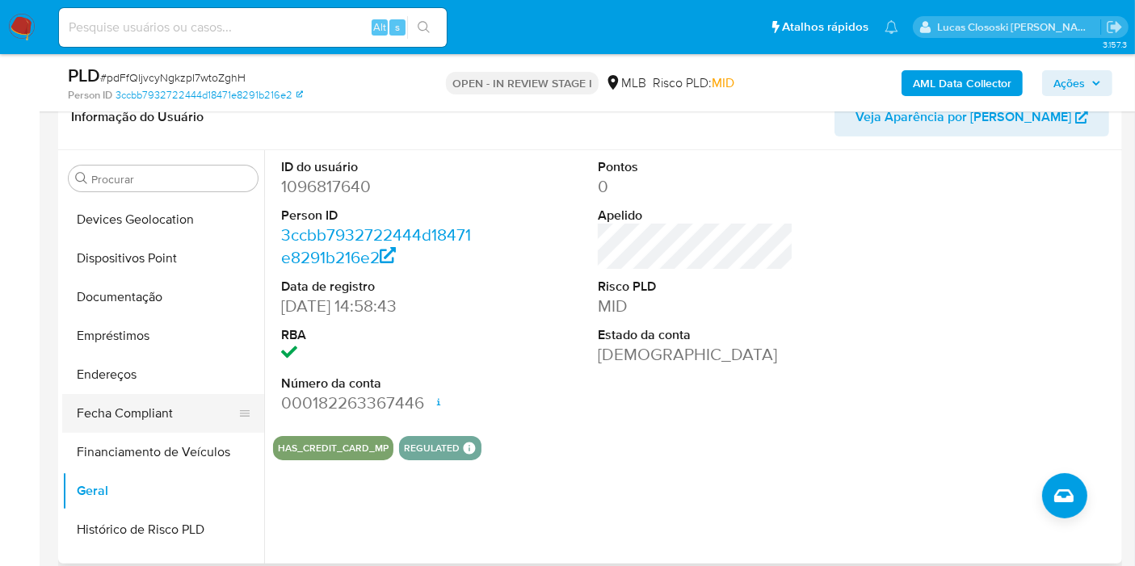
scroll to position [359, 0]
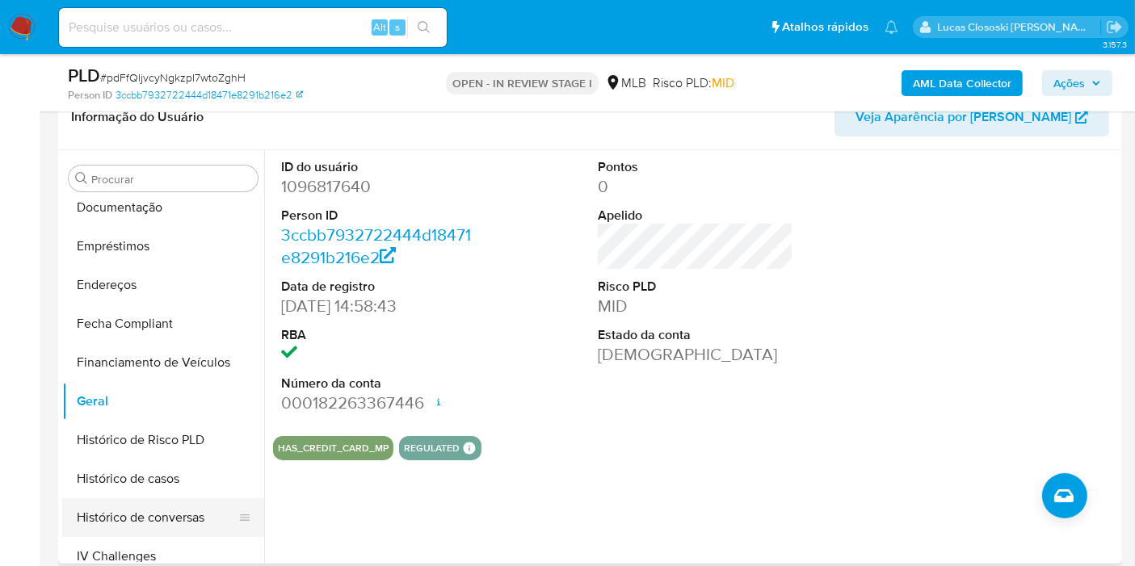
click at [145, 500] on button "Histórico de conversas" at bounding box center [156, 517] width 189 height 39
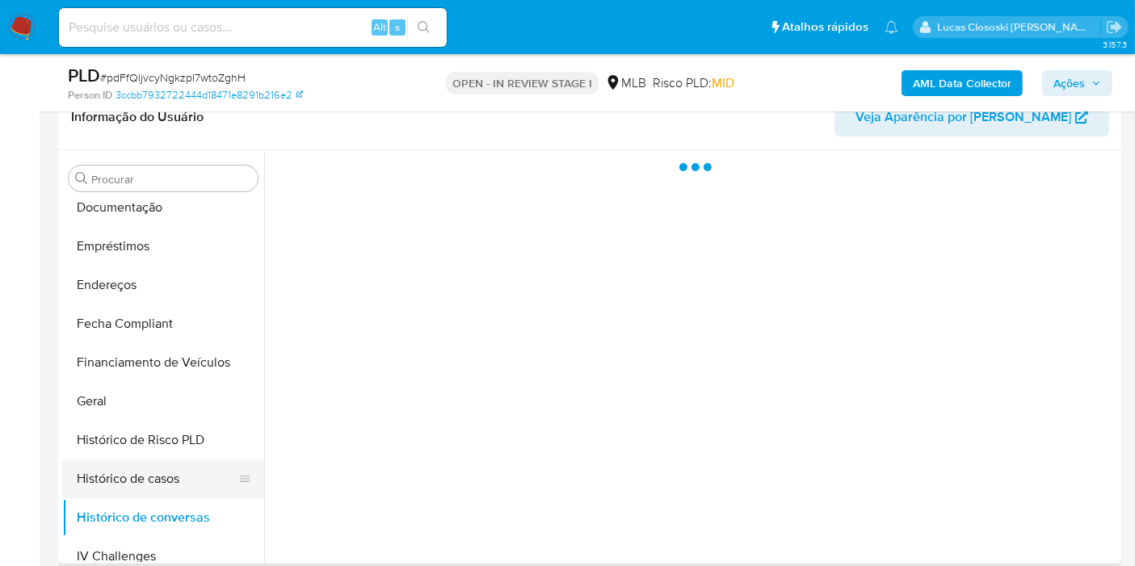
click at [152, 479] on button "Histórico de casos" at bounding box center [156, 479] width 189 height 39
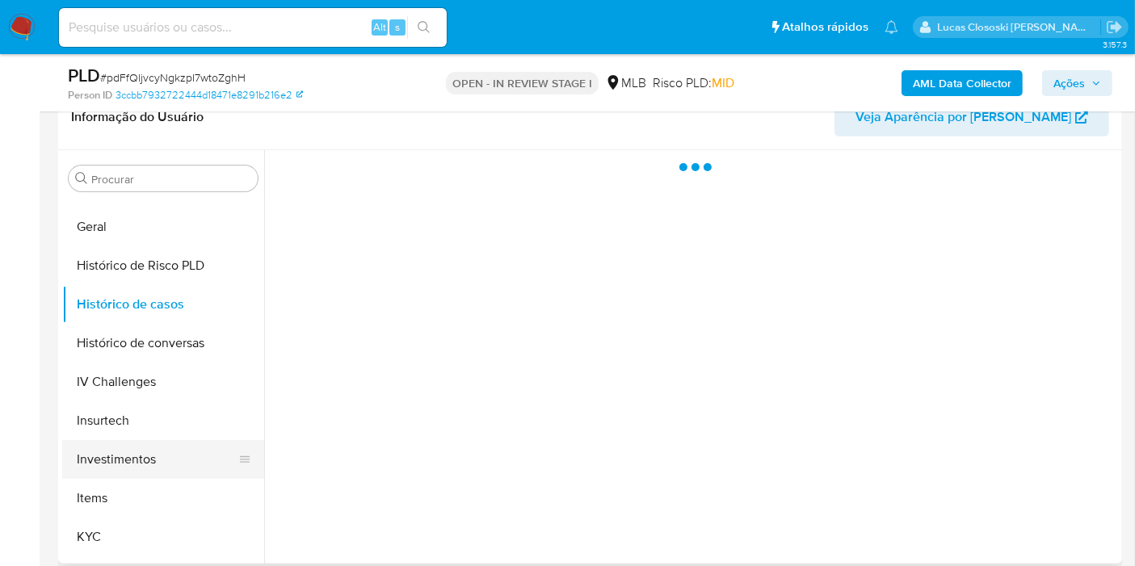
scroll to position [538, 0]
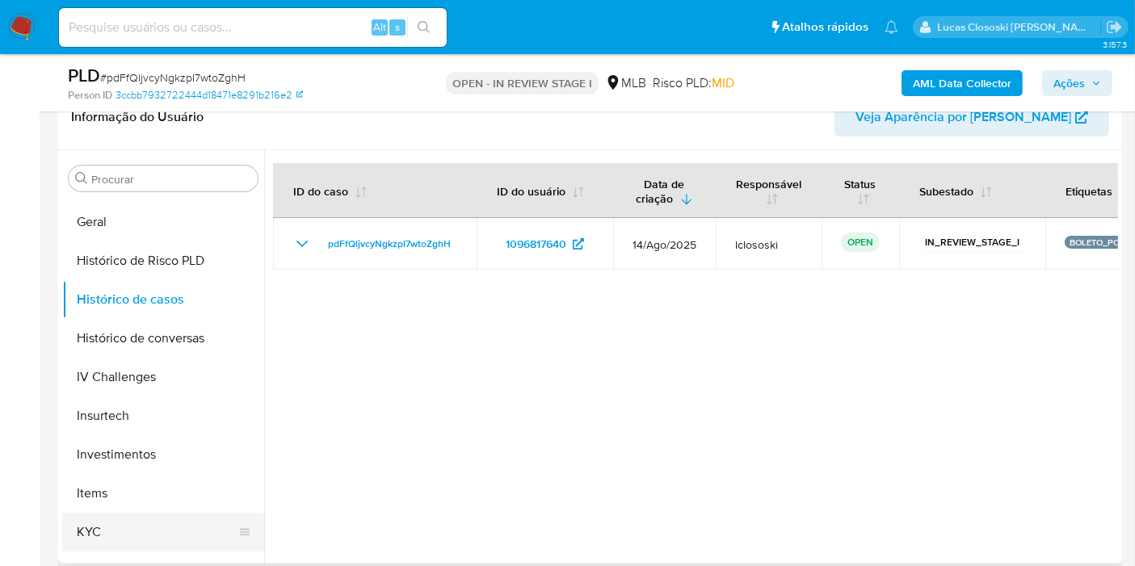
click at [149, 532] on button "KYC" at bounding box center [156, 532] width 189 height 39
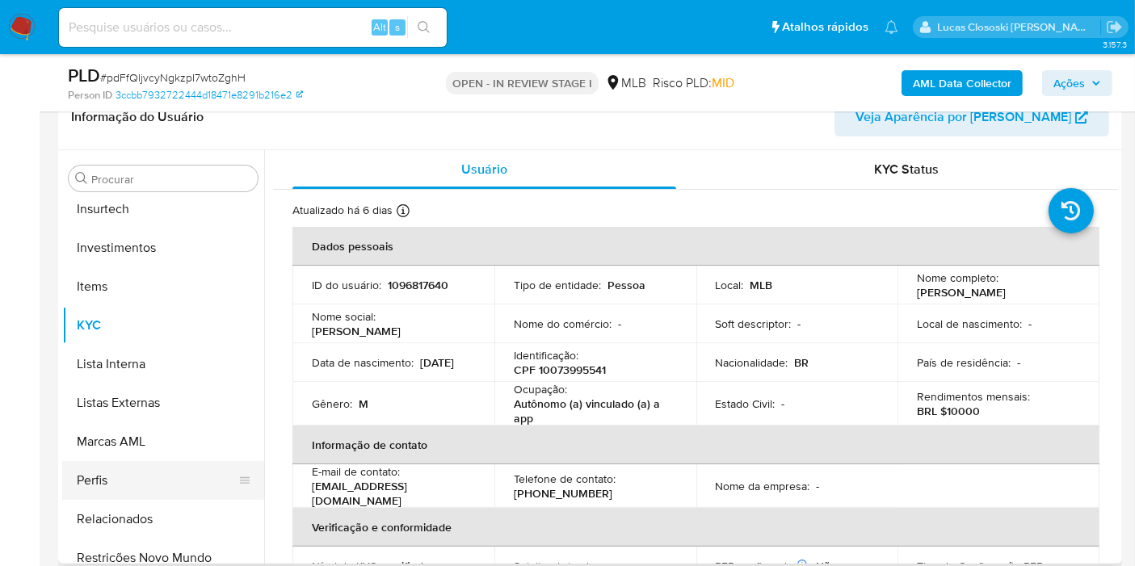
scroll to position [759, 0]
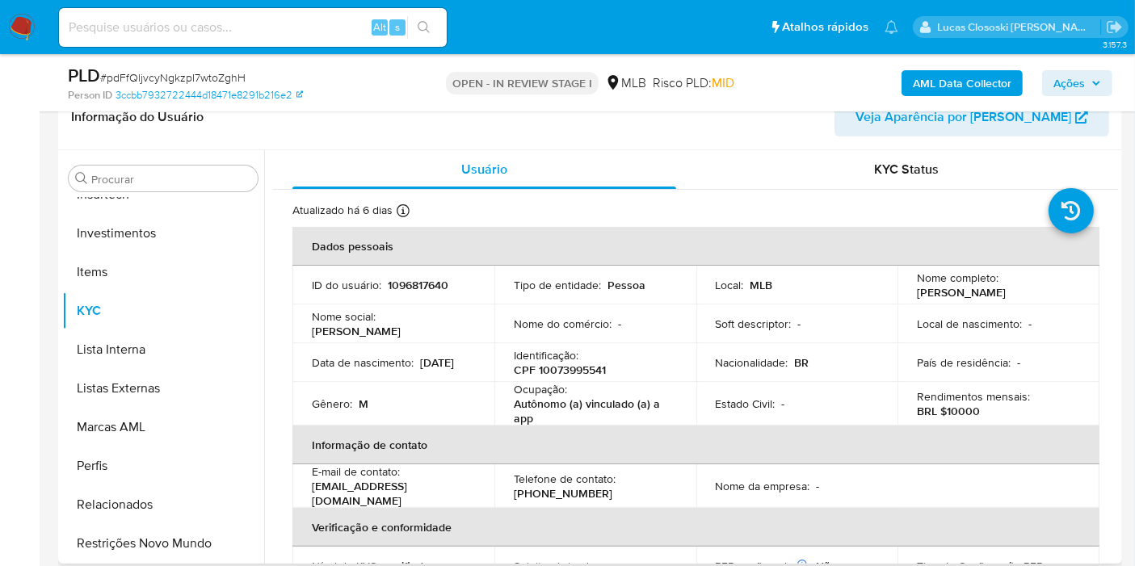
drag, startPoint x: 198, startPoint y: 542, endPoint x: 293, endPoint y: 476, distance: 116.1
click at [198, 542] on button "Restrições Novo Mundo" at bounding box center [163, 543] width 202 height 39
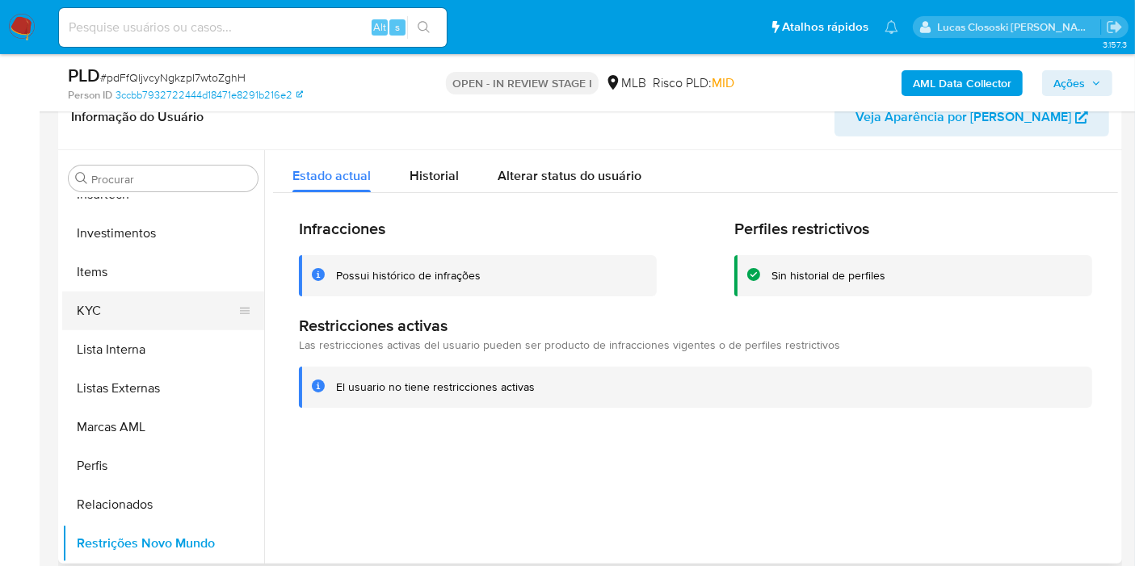
click at [194, 320] on button "KYC" at bounding box center [156, 311] width 189 height 39
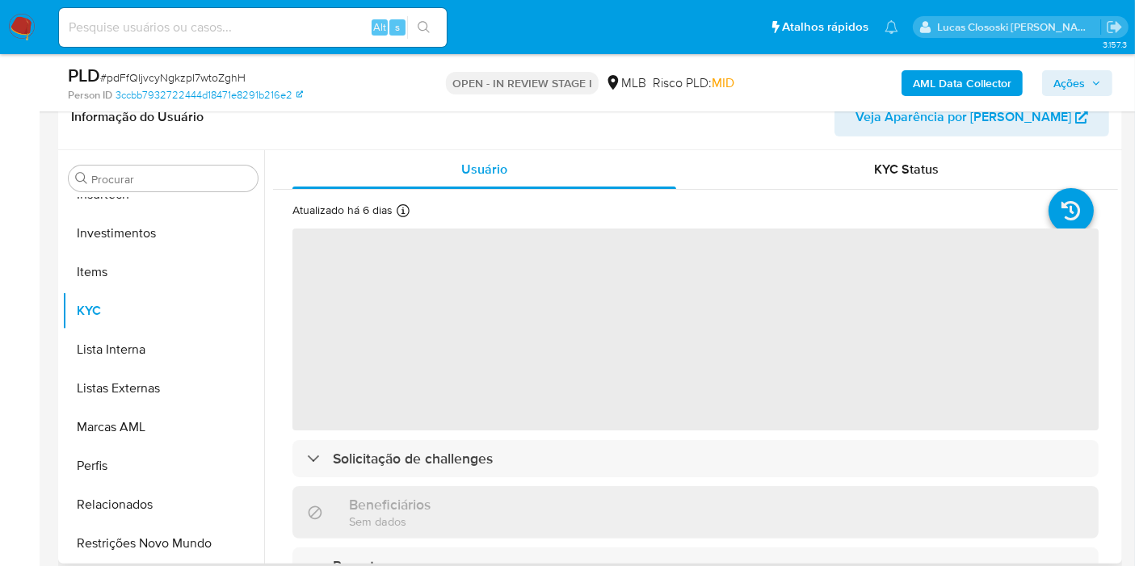
scroll to position [90, 0]
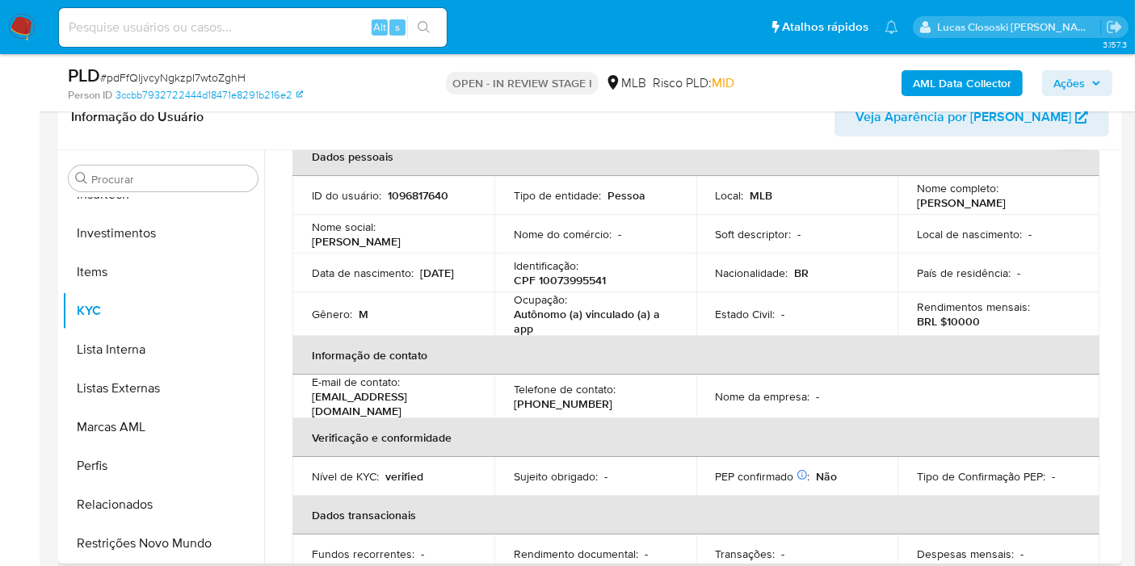
click at [158, 69] on span "# pdFfQljvcyNgkzpI7wtoZghH" at bounding box center [172, 77] width 145 height 16
copy span "pdFfQljvcyNgkzpI7wtoZghH"
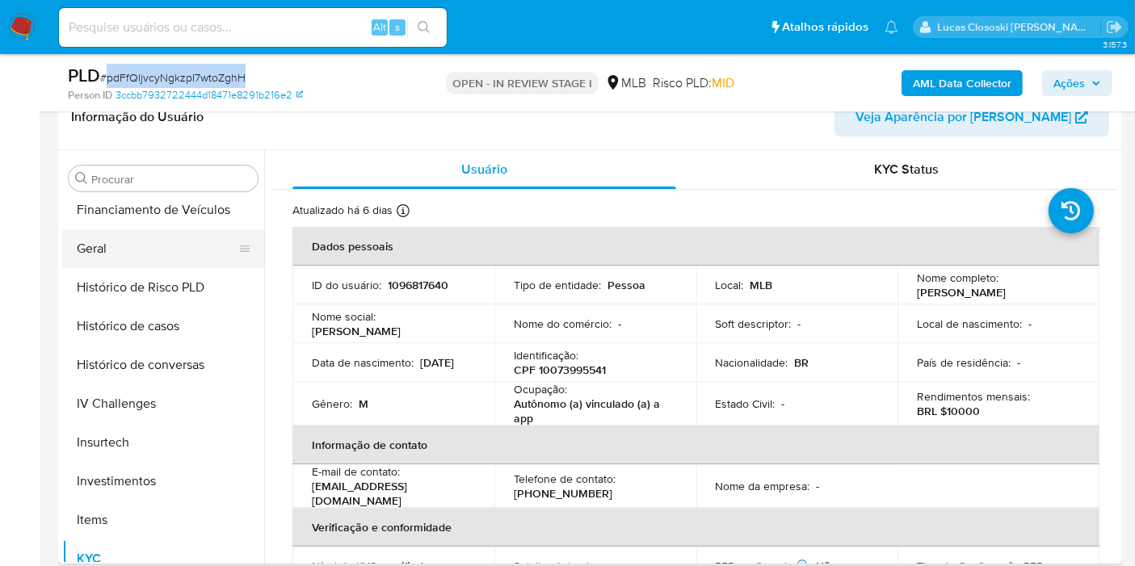
scroll to position [401, 0]
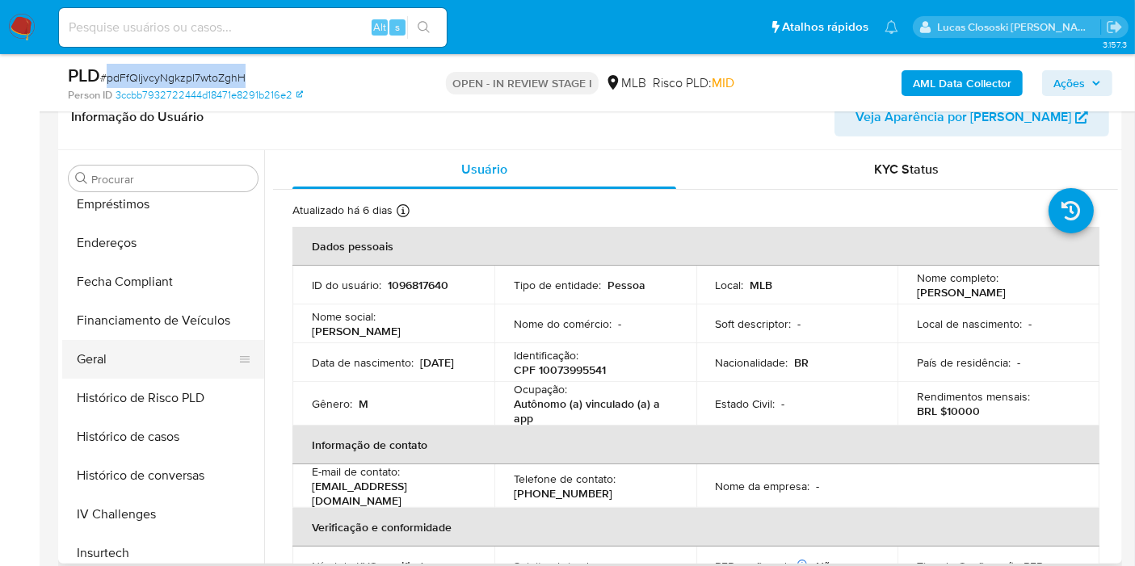
click at [119, 356] on button "Geral" at bounding box center [156, 359] width 189 height 39
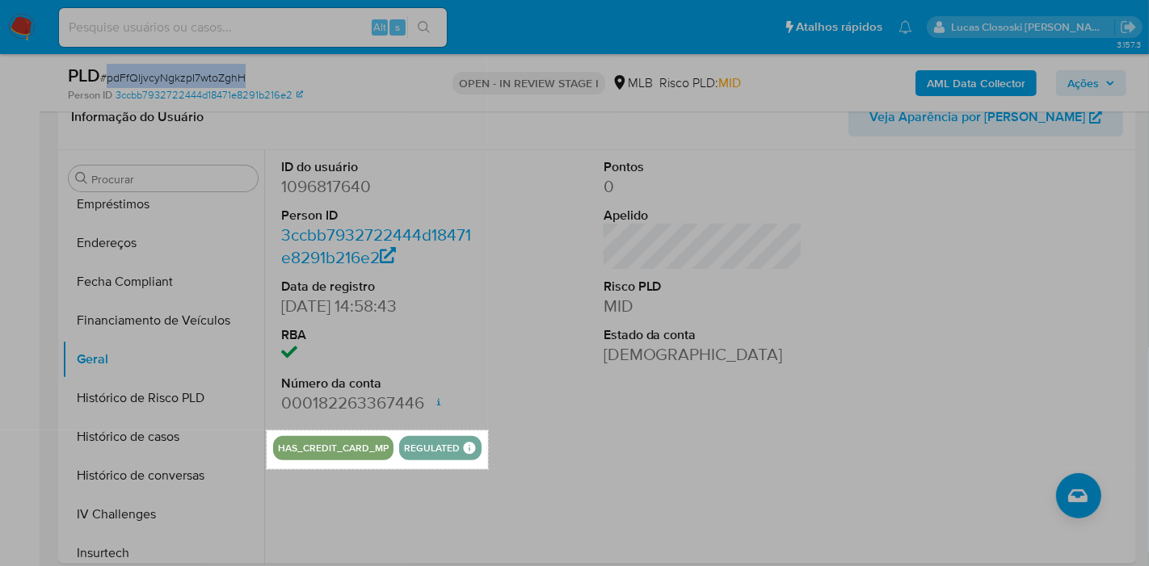
drag, startPoint x: 267, startPoint y: 430, endPoint x: 488, endPoint y: 469, distance: 224.9
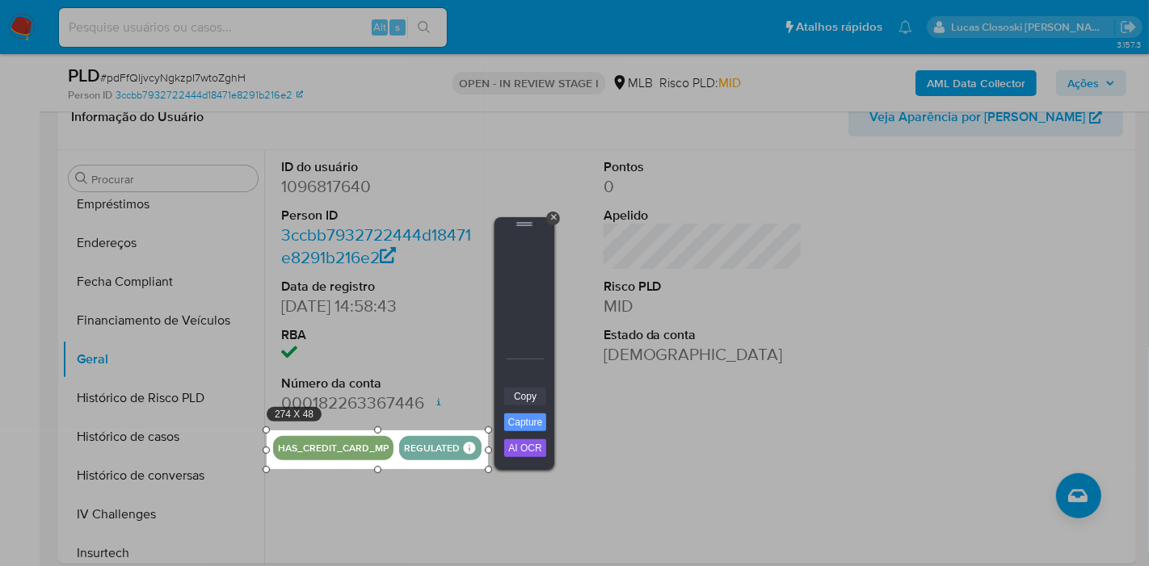
click at [528, 388] on link "Copy" at bounding box center [525, 397] width 42 height 18
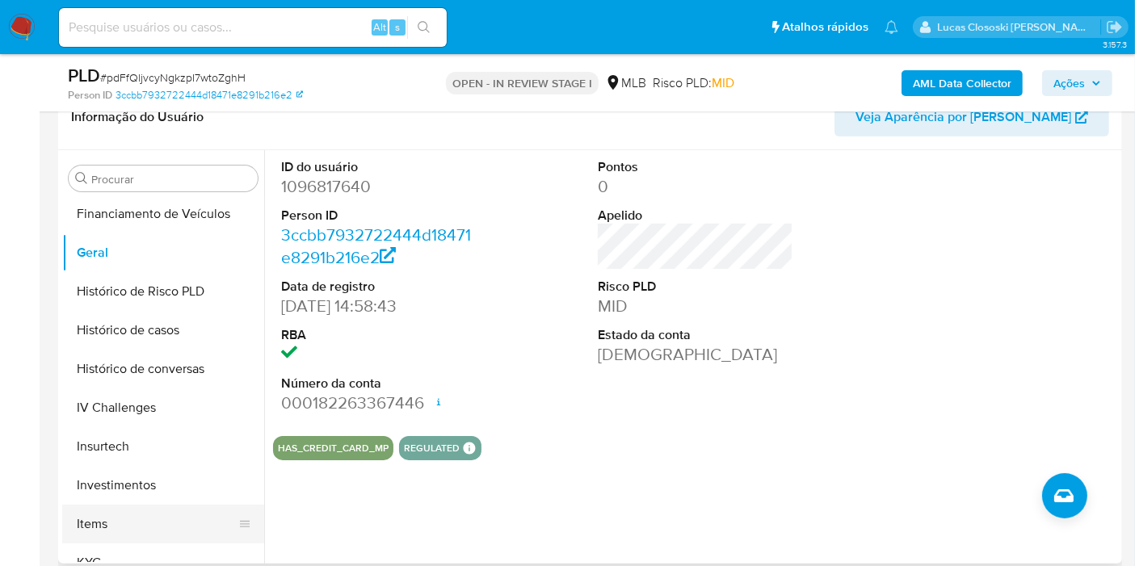
scroll to position [670, 0]
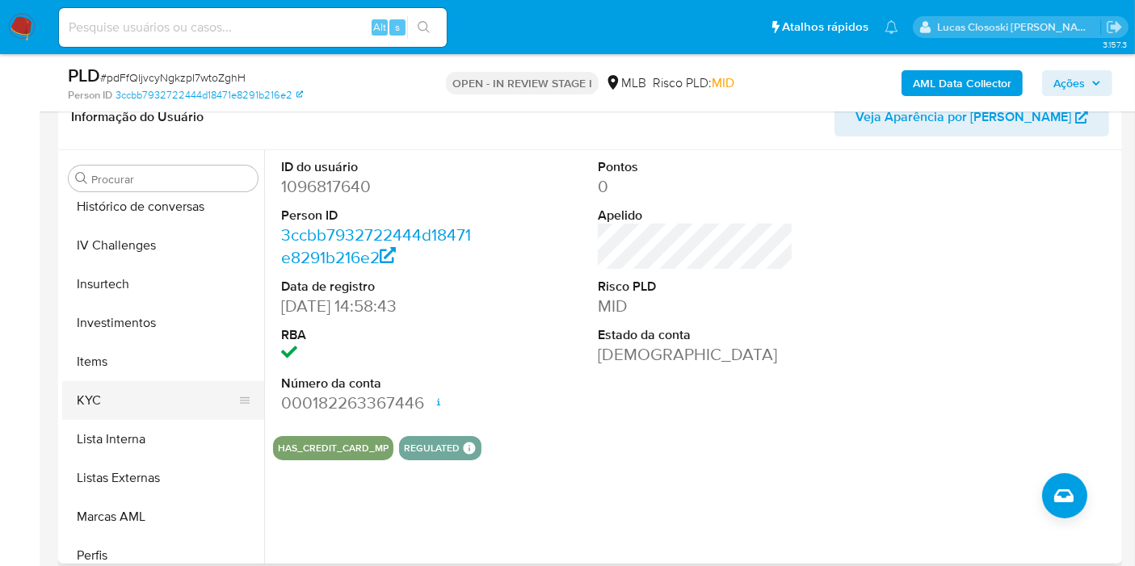
click at [113, 385] on button "KYC" at bounding box center [156, 400] width 189 height 39
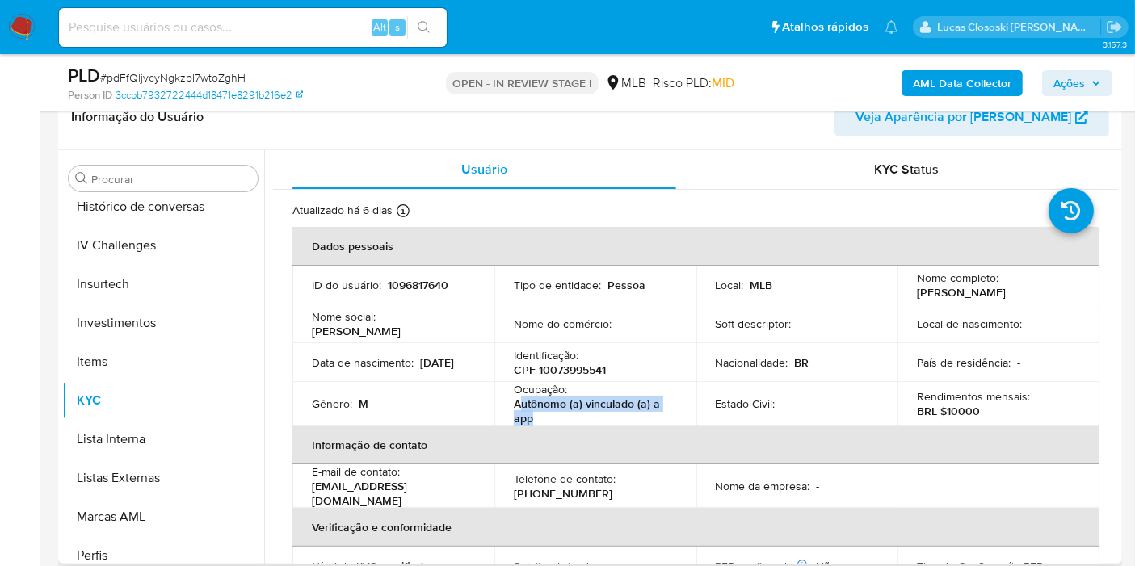
drag, startPoint x: 537, startPoint y: 421, endPoint x: 520, endPoint y: 408, distance: 22.0
click at [520, 408] on p "Autônomo (a) vinculado (a) a app" at bounding box center [592, 411] width 157 height 29
copy p "utônomo (a) vinculado (a) a app"
click at [1062, 85] on span "Ações" at bounding box center [1070, 83] width 32 height 26
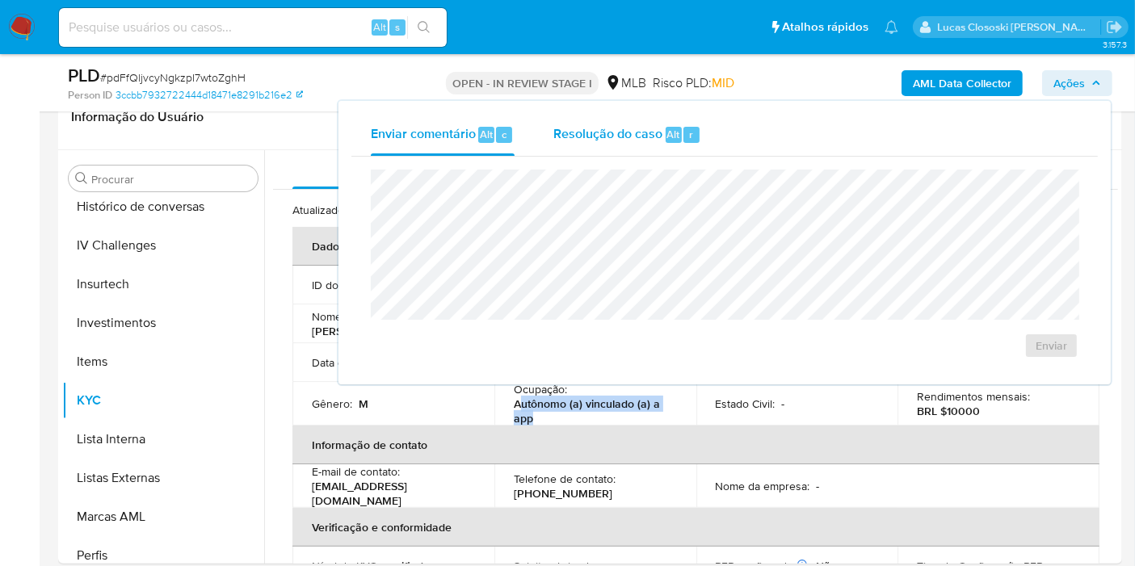
click at [675, 143] on div "Resolução do caso Alt r" at bounding box center [627, 135] width 148 height 42
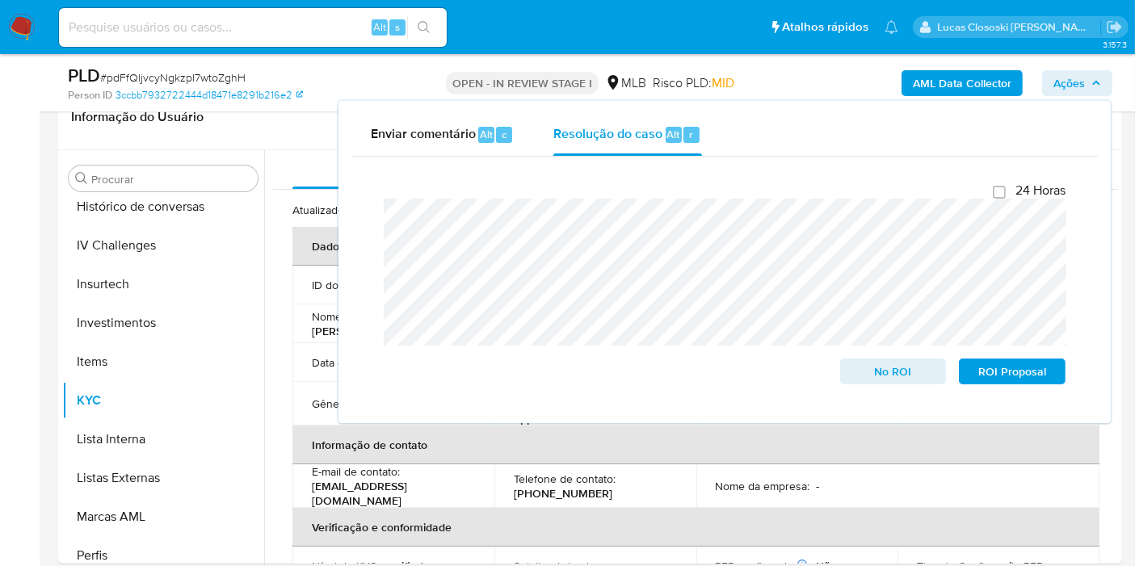
click at [1075, 89] on span "Ações" at bounding box center [1070, 83] width 32 height 26
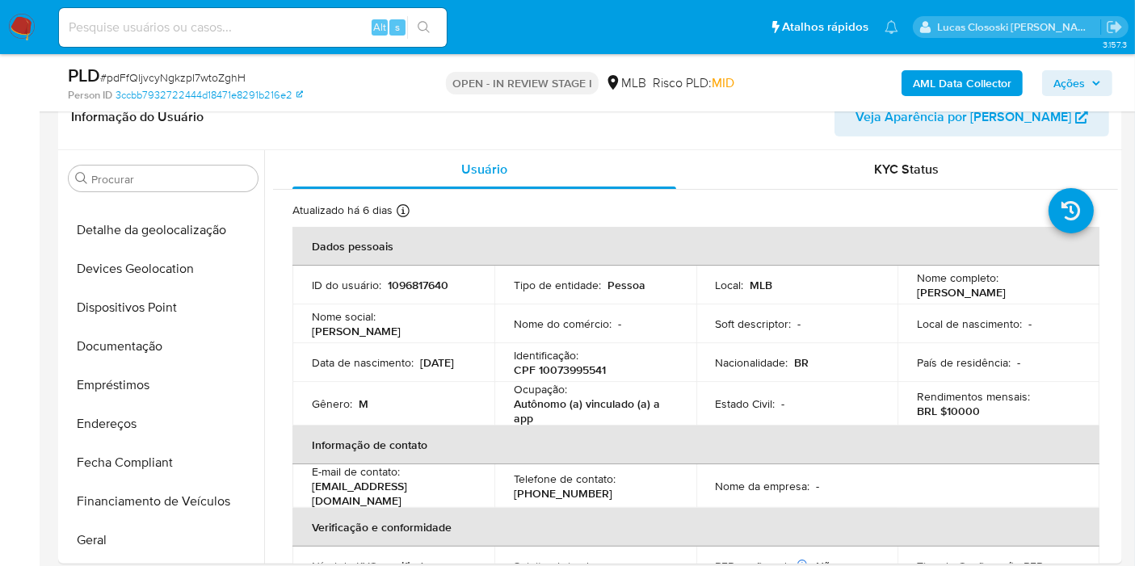
scroll to position [131, 0]
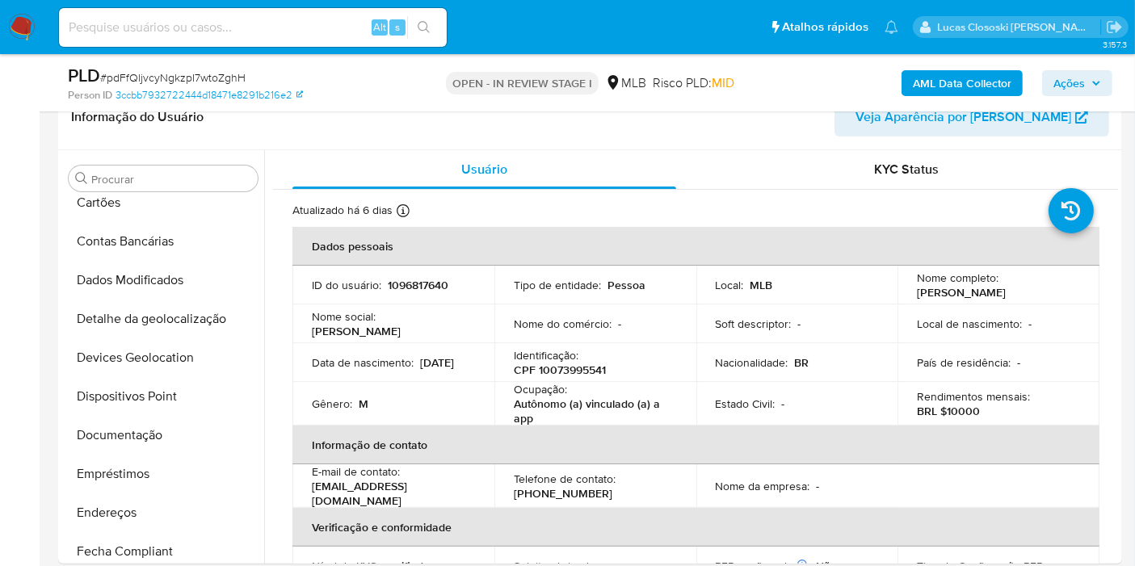
click at [1100, 73] on span "Ações" at bounding box center [1078, 83] width 48 height 23
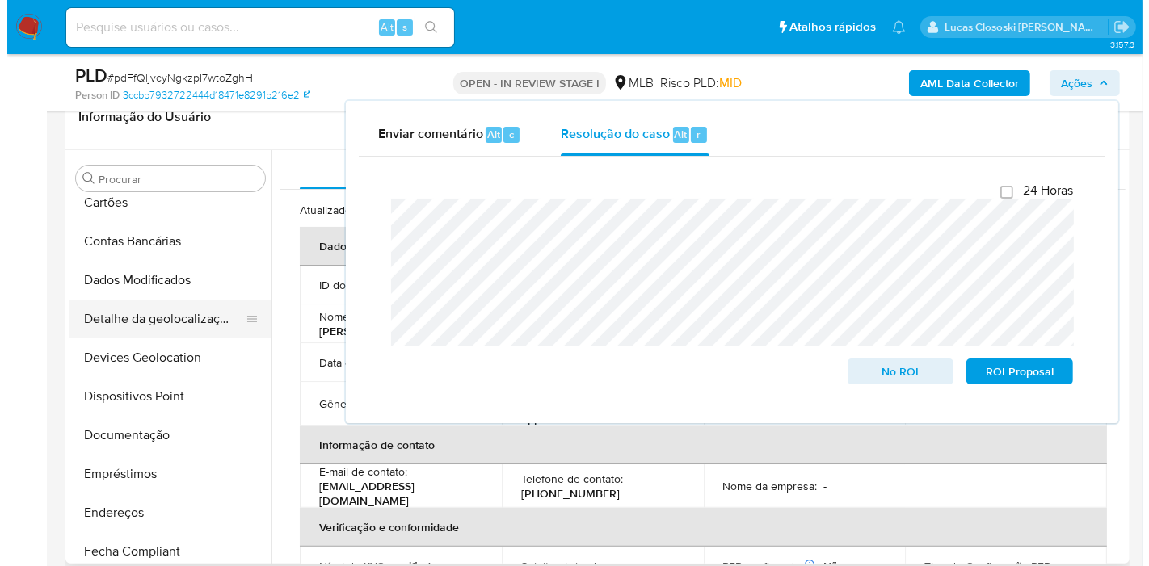
scroll to position [0, 0]
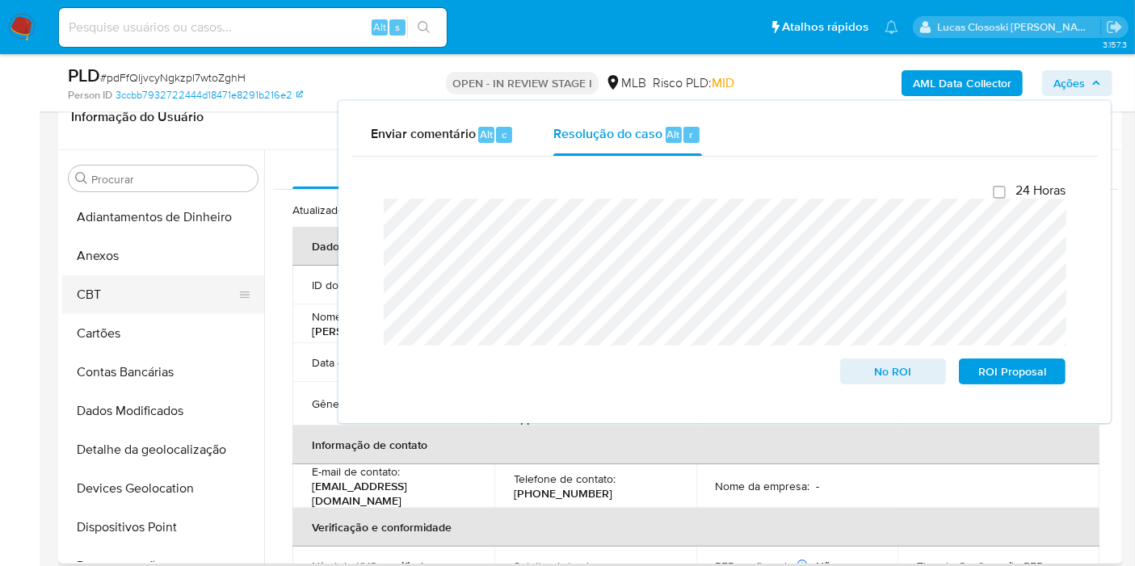
click at [117, 276] on button "CBT" at bounding box center [156, 295] width 189 height 39
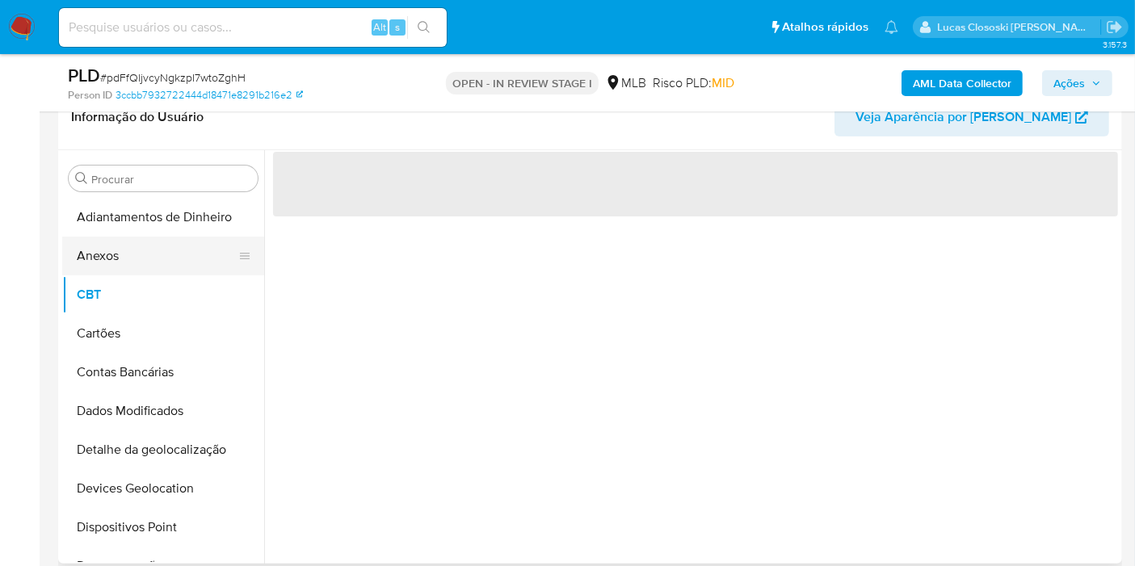
click at [117, 256] on button "Anexos" at bounding box center [156, 256] width 189 height 39
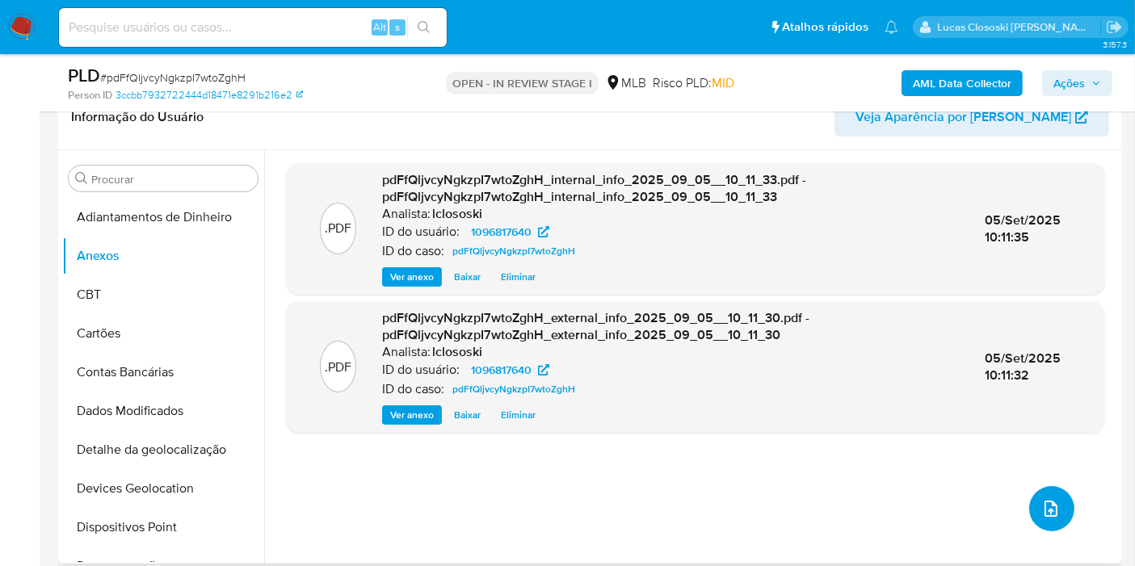
click at [1050, 504] on icon "upload-file" at bounding box center [1050, 508] width 19 height 19
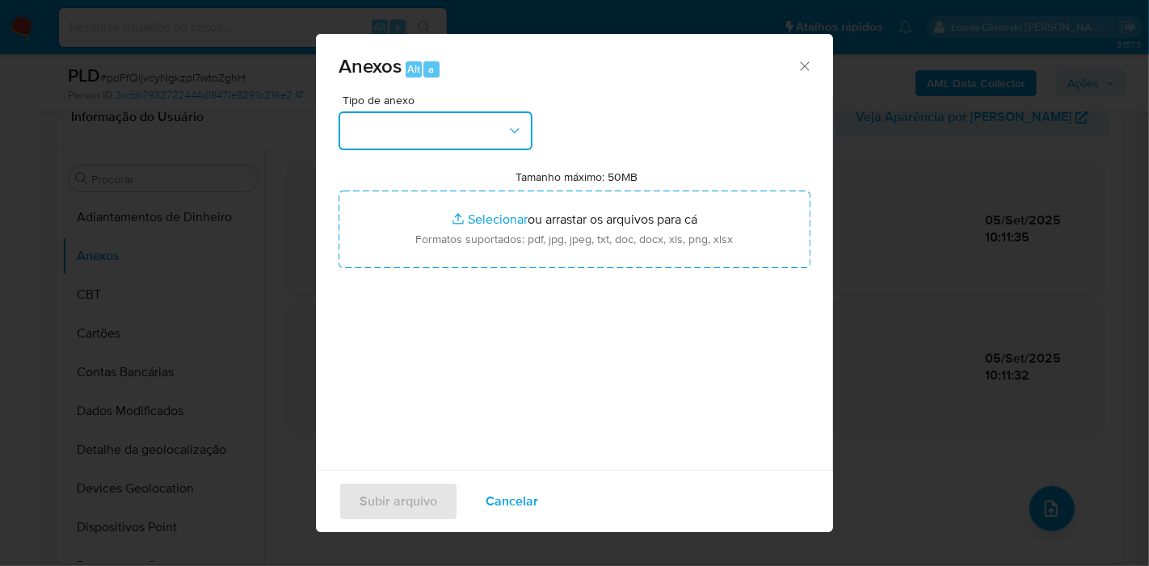
click at [482, 130] on button "button" at bounding box center [436, 130] width 194 height 39
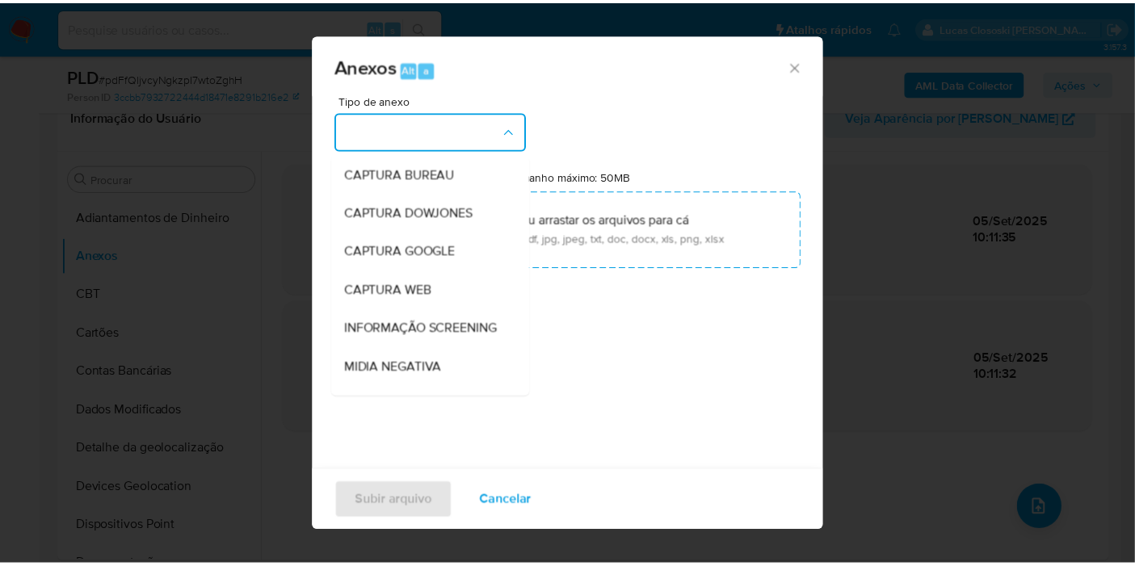
scroll to position [248, 0]
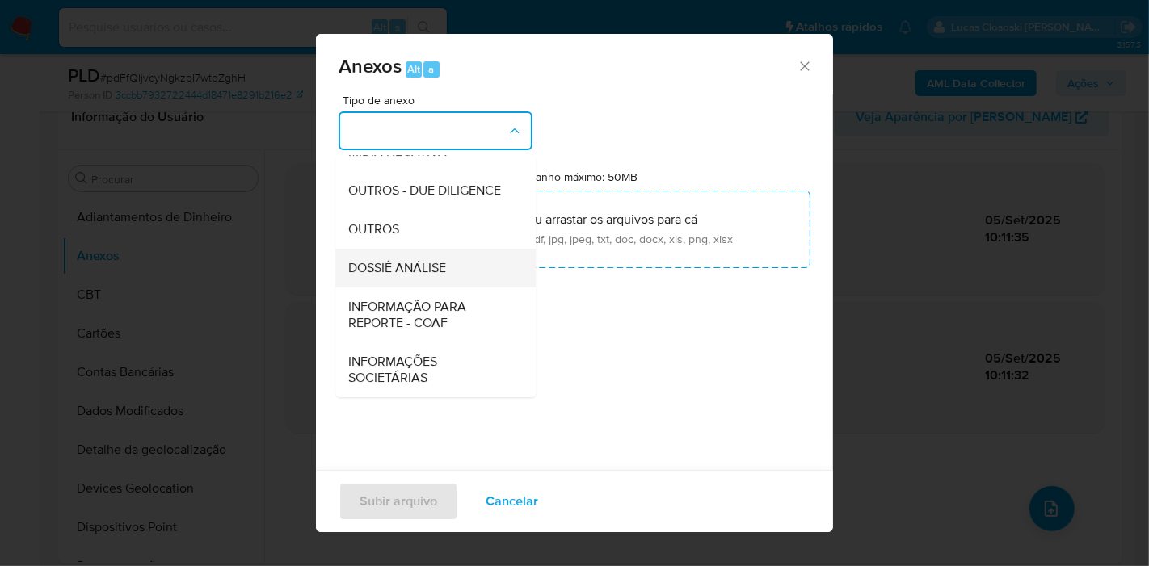
click at [456, 276] on div "DOSSIÊ ANÁLISE" at bounding box center [430, 268] width 165 height 39
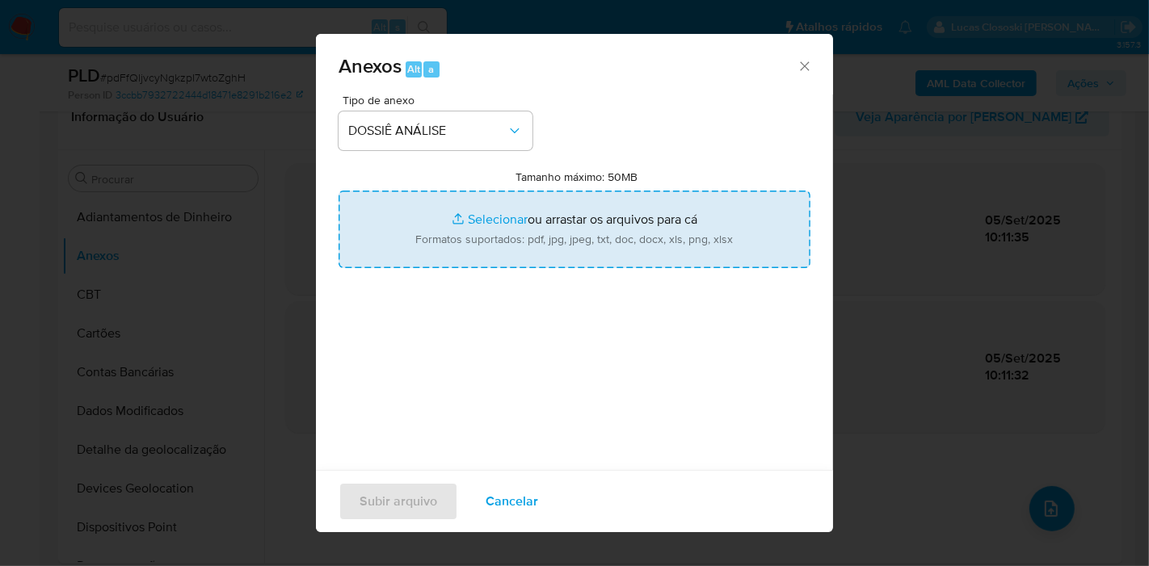
click at [486, 251] on input "Tamanho máximo: 50MB Selecionar arquivos" at bounding box center [575, 230] width 472 height 78
type input "C:\fakepath\SAR - XXXX - CPF 10073995541 - SAMUEL PEREIRA SANDES.pdf"
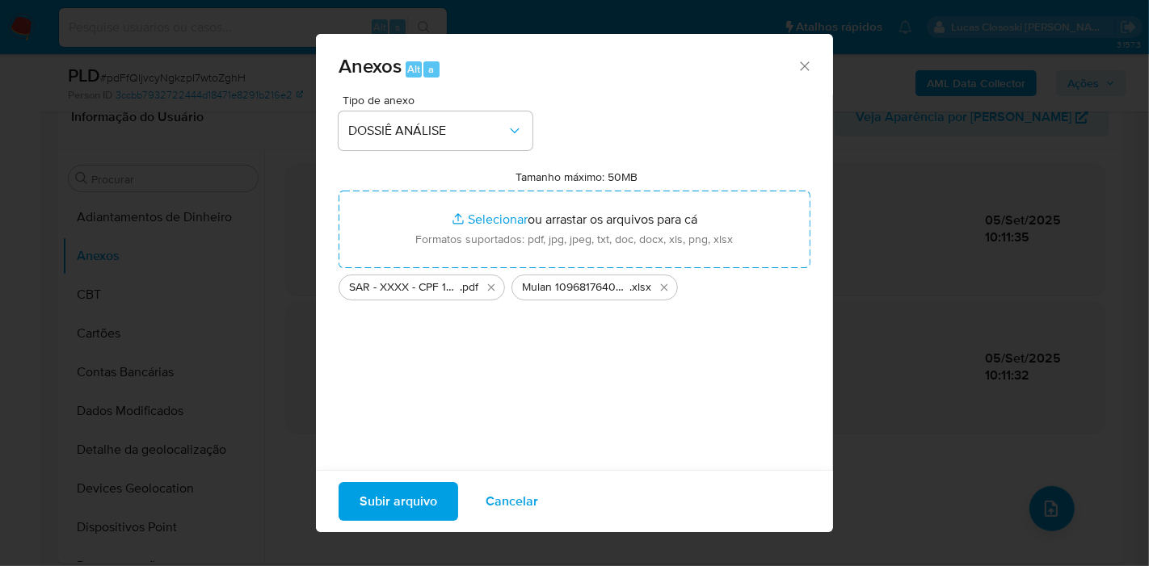
drag, startPoint x: 486, startPoint y: 251, endPoint x: 411, endPoint y: 493, distance: 253.0
click at [411, 493] on span "Subir arquivo" at bounding box center [399, 502] width 78 height 36
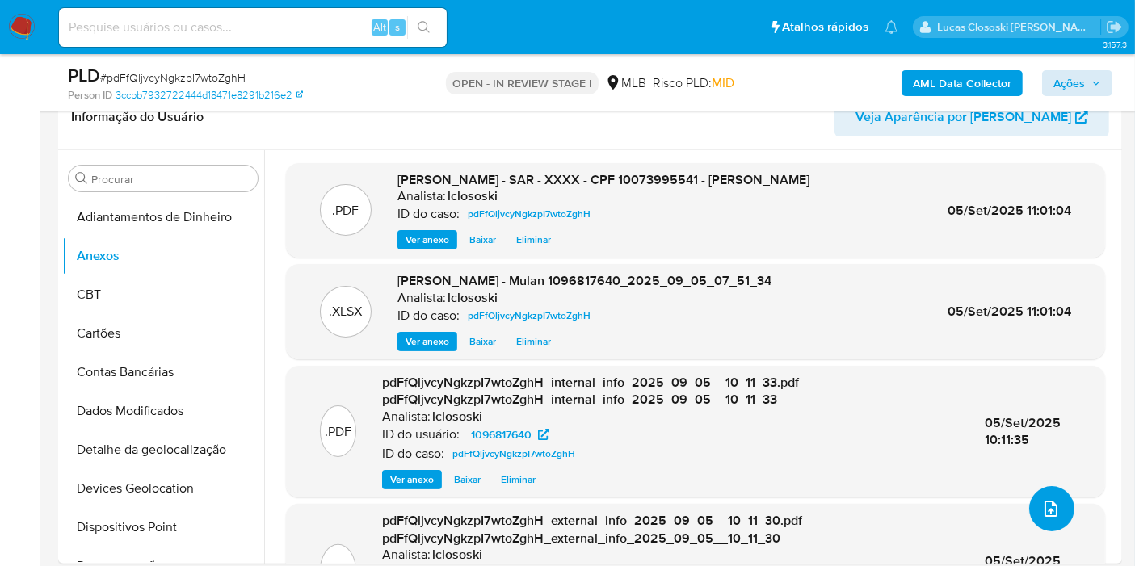
scroll to position [0, 0]
click at [1068, 74] on span "Ações" at bounding box center [1070, 83] width 32 height 26
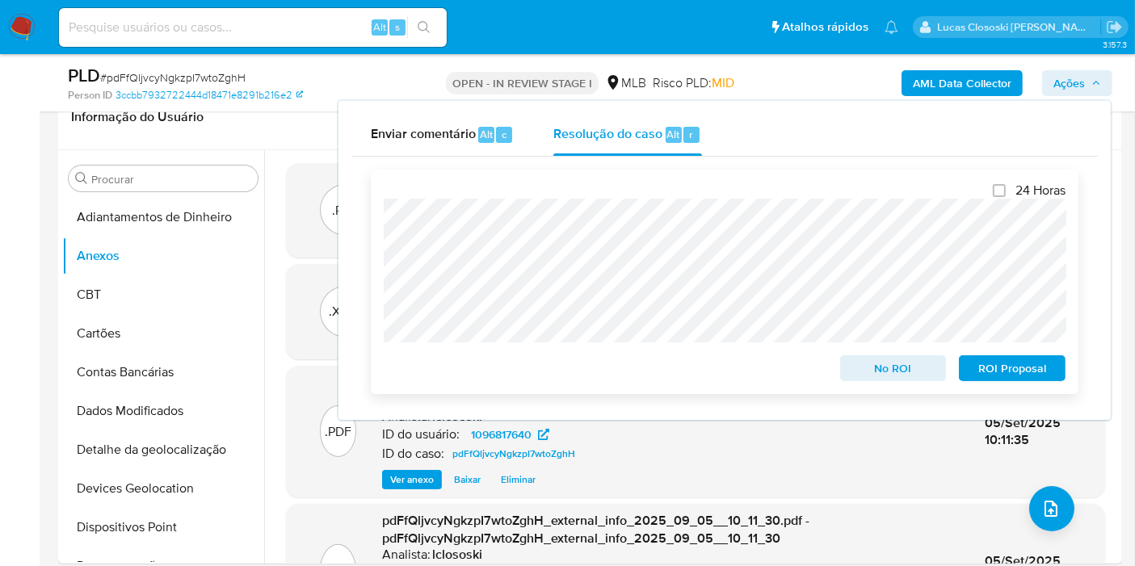
click at [1021, 357] on span "ROI Proposal" at bounding box center [1012, 368] width 84 height 23
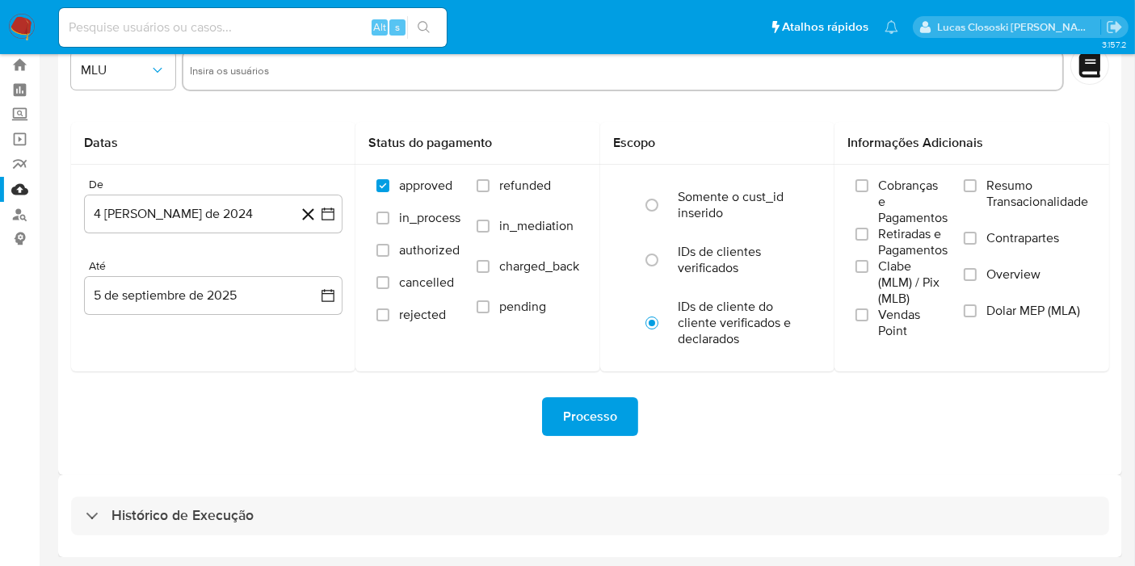
click at [455, 491] on div "Histórico de Execução" at bounding box center [590, 516] width 1064 height 82
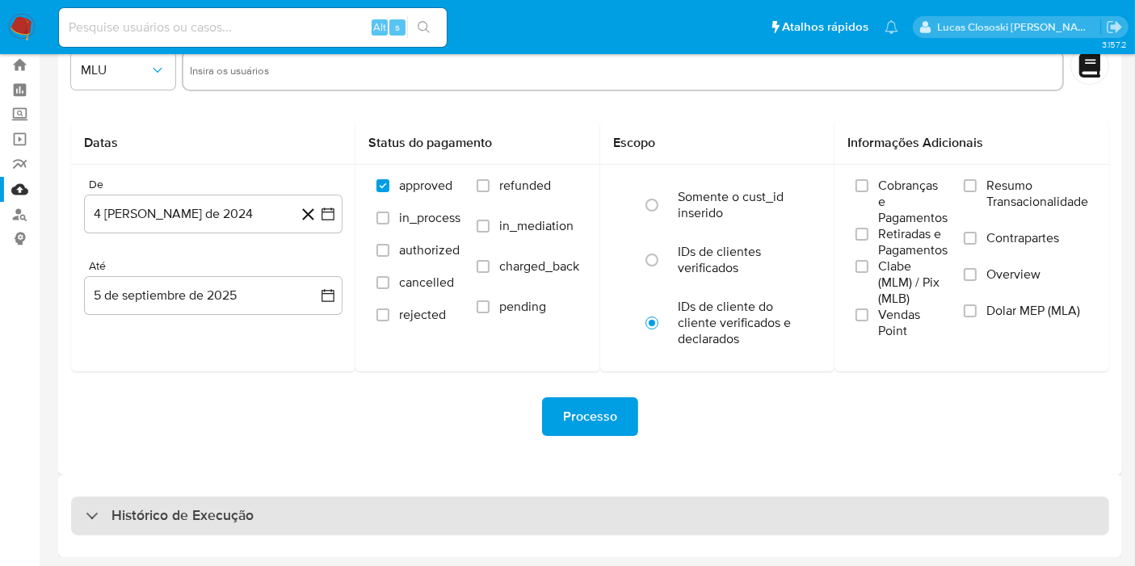
click at [459, 511] on div "Histórico de Execução" at bounding box center [590, 516] width 1038 height 39
select select "10"
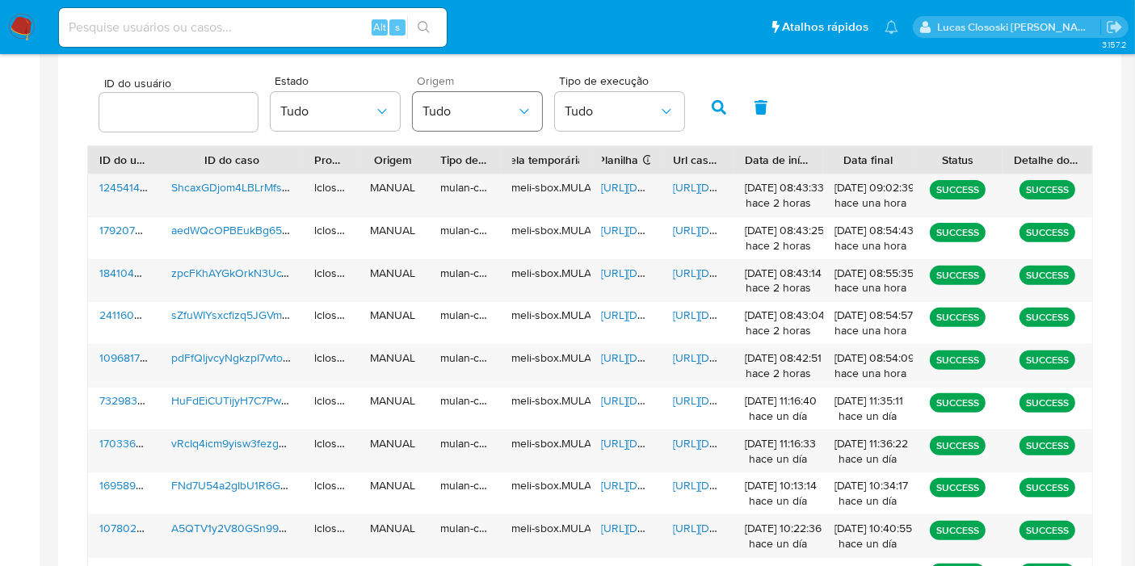
scroll to position [583, 0]
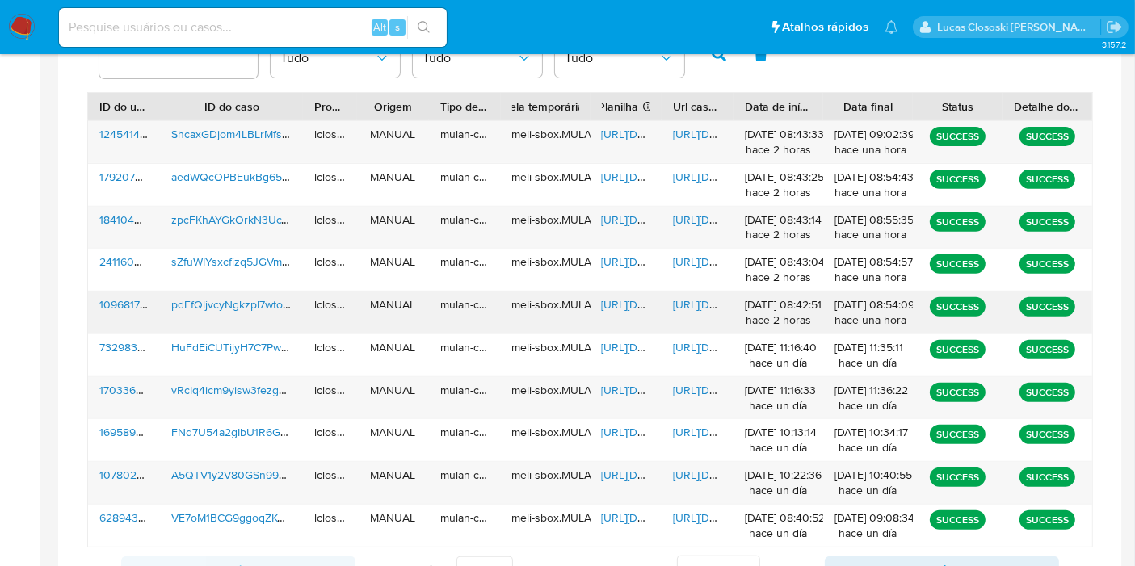
click at [623, 297] on span "https://docs.google.com/spreadsheets/d/1UAj9aw4TmgQfiKfGCiLvpWKNxDPv0-biPUkg45o…" at bounding box center [657, 305] width 111 height 16
click at [676, 302] on span "https://docs.google.com/document/d/16kc-7zi4R-vdvPUUml6R9ioNoOhbTS6D_YaNRZAcy94…" at bounding box center [728, 305] width 111 height 16
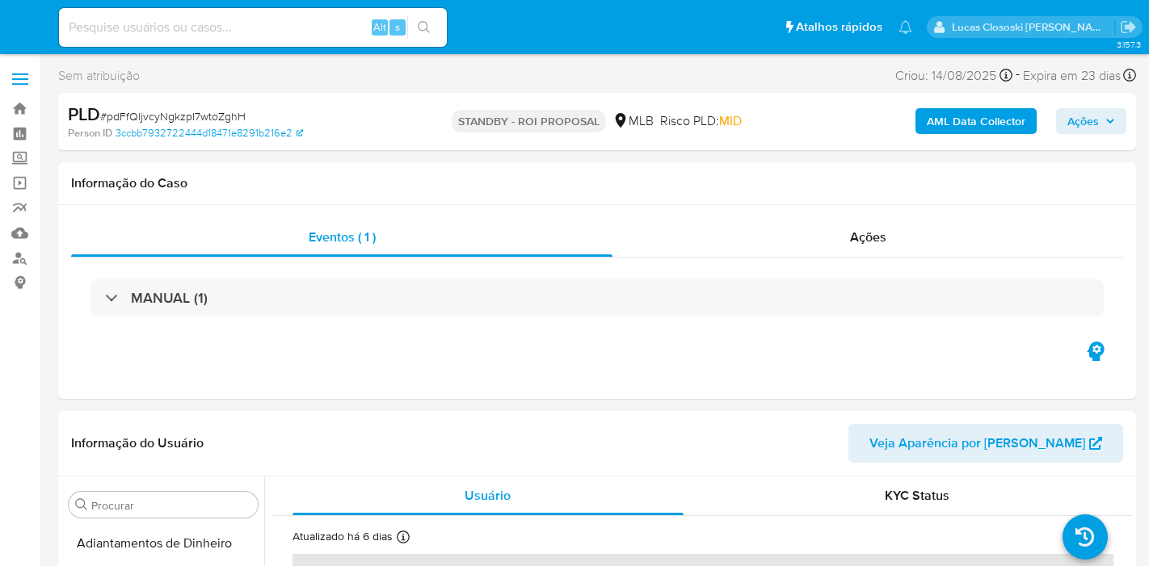
select select "10"
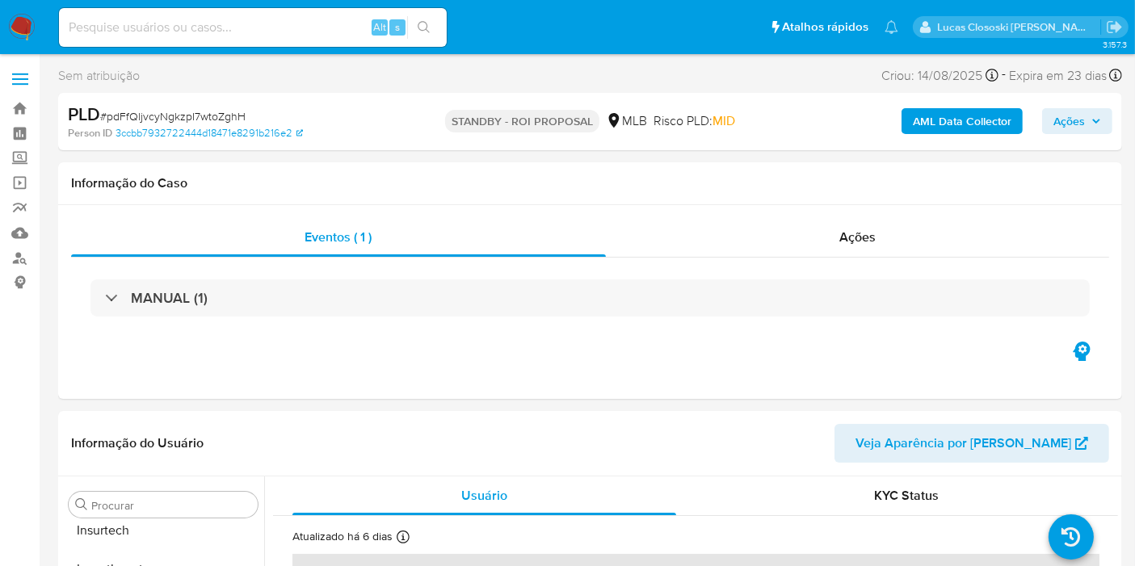
scroll to position [759, 0]
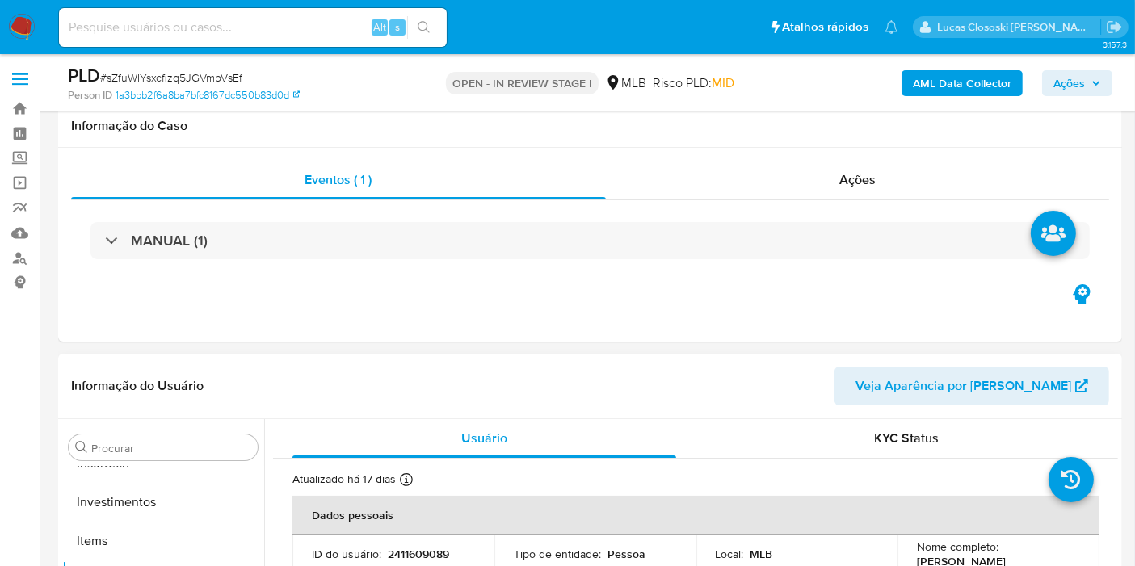
scroll to position [269, 0]
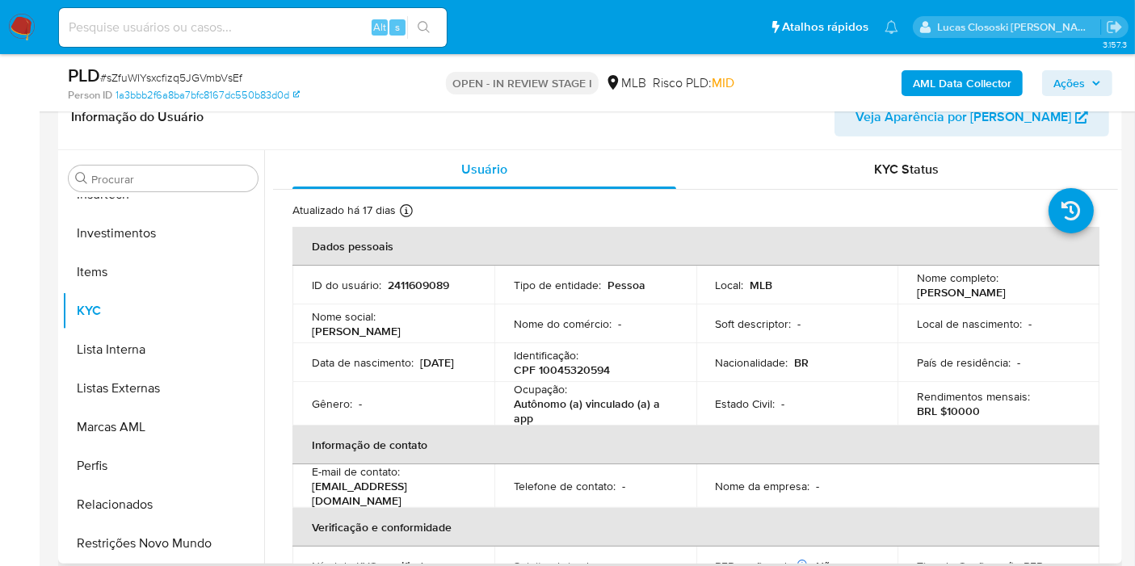
click at [563, 375] on p "CPF 10045320594" at bounding box center [562, 370] width 96 height 15
copy p "10045320594"
click at [425, 283] on p "2411609089" at bounding box center [418, 285] width 61 height 15
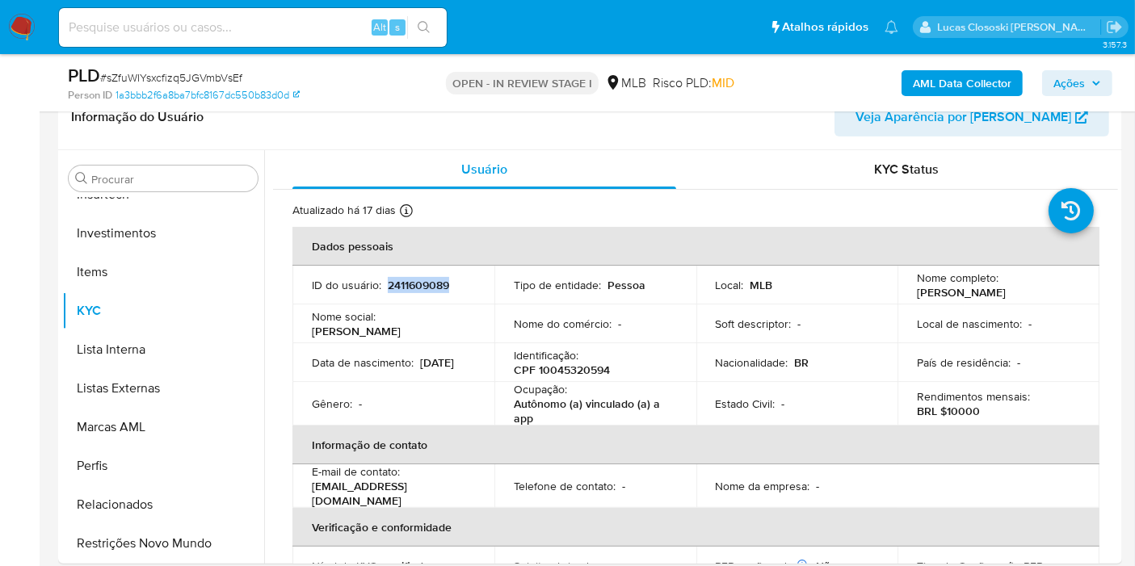
copy p "2411609089"
click at [551, 377] on p "CPF 10045320594" at bounding box center [562, 370] width 96 height 15
click at [572, 361] on p "Identificação :" at bounding box center [546, 355] width 65 height 15
click at [571, 372] on p "CPF 10045320594" at bounding box center [562, 370] width 96 height 15
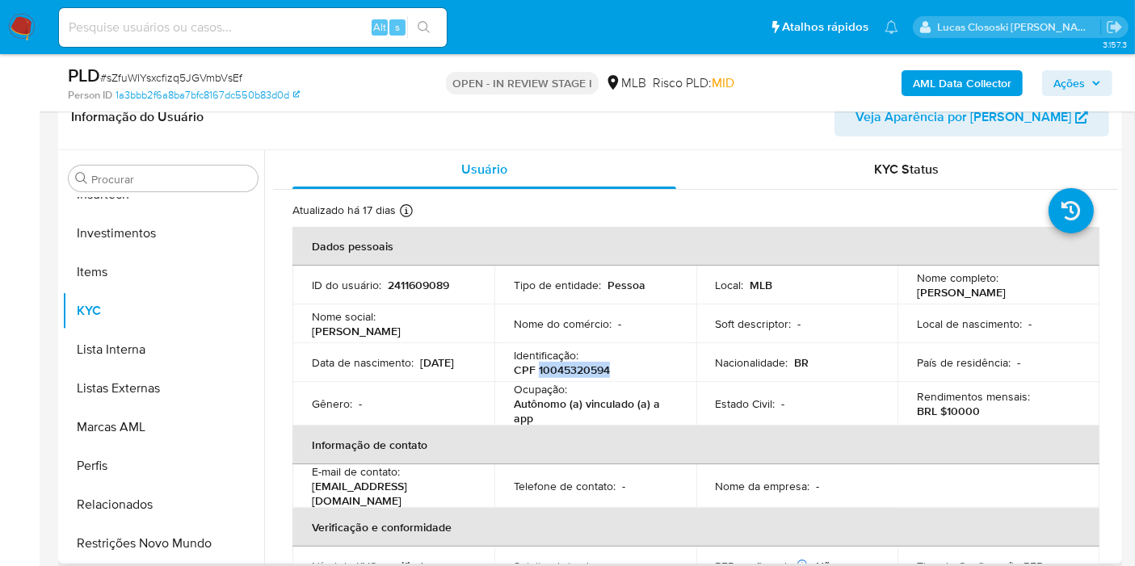
copy p "10045320594"
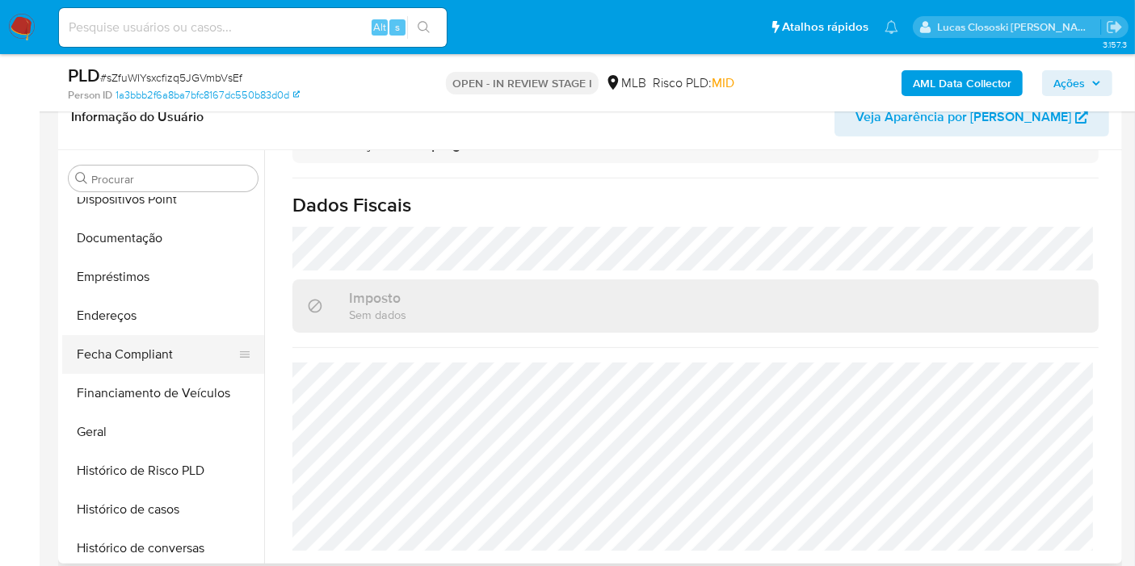
scroll to position [311, 0]
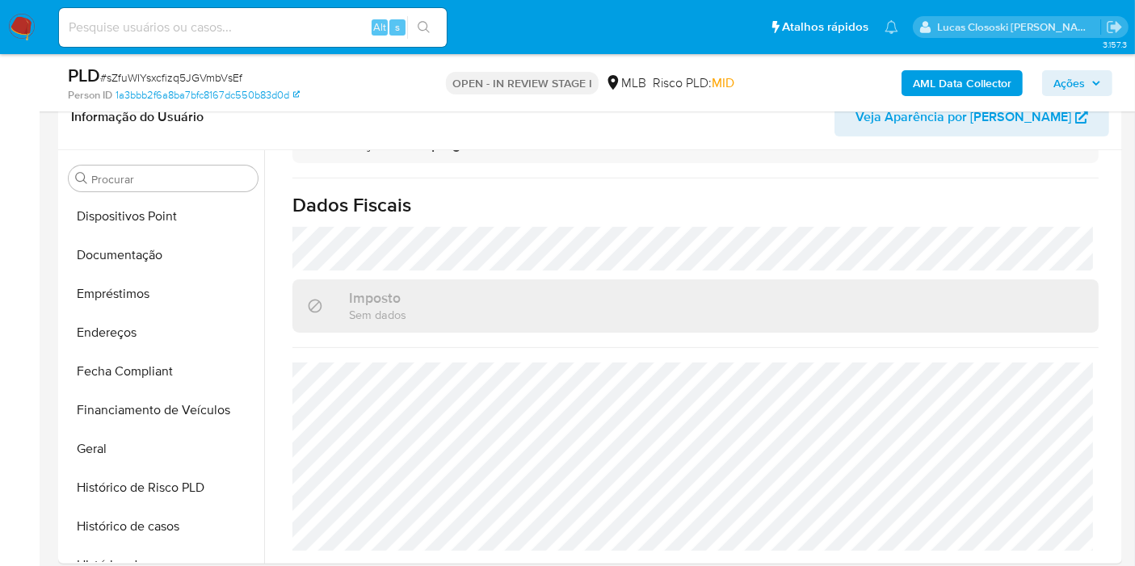
click at [944, 79] on b "AML Data Collector" at bounding box center [962, 83] width 99 height 26
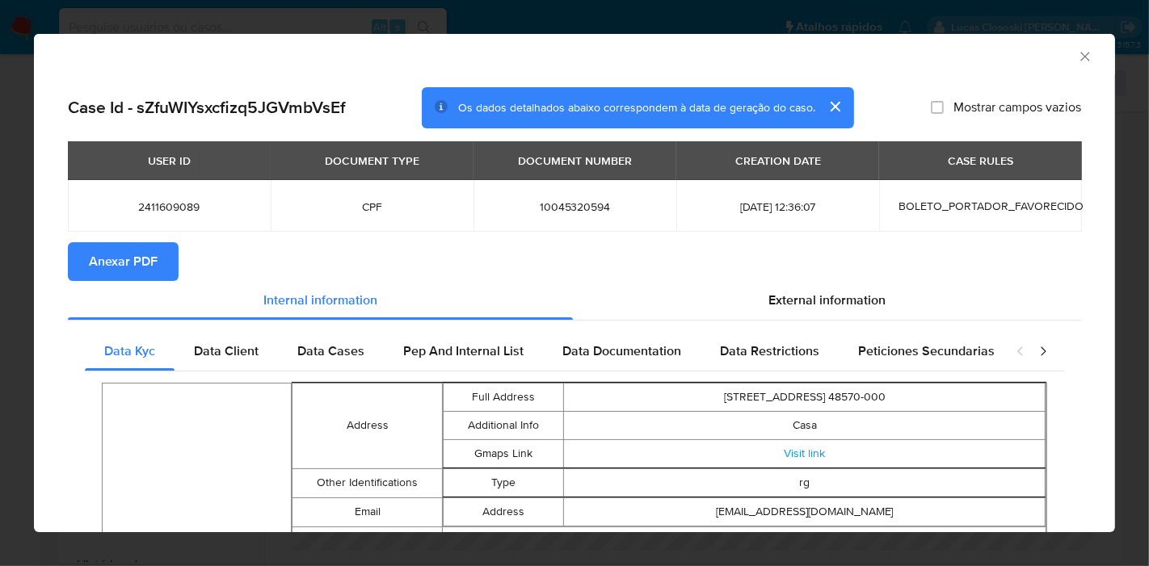
click at [103, 244] on span "Anexar PDF" at bounding box center [123, 262] width 69 height 36
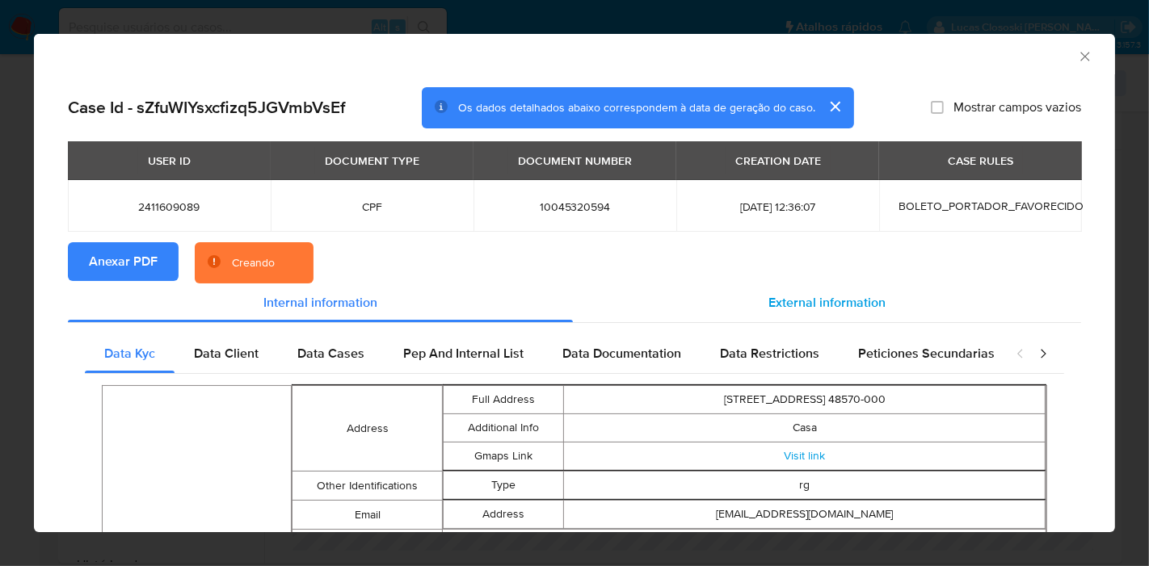
click at [856, 300] on span "External information" at bounding box center [826, 302] width 117 height 19
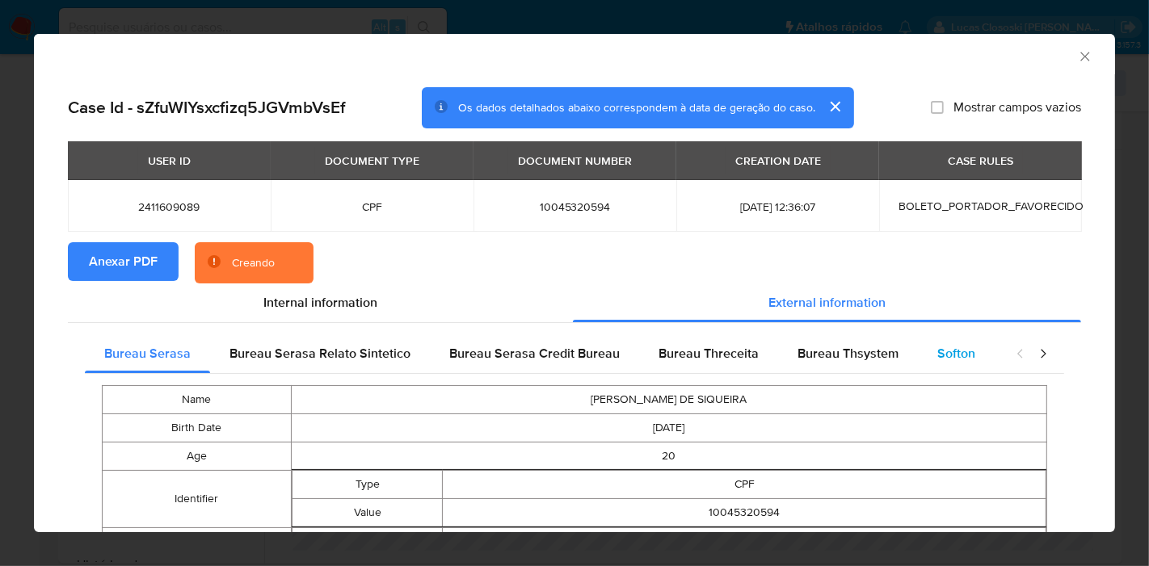
click at [978, 354] on div "Softon" at bounding box center [956, 353] width 77 height 39
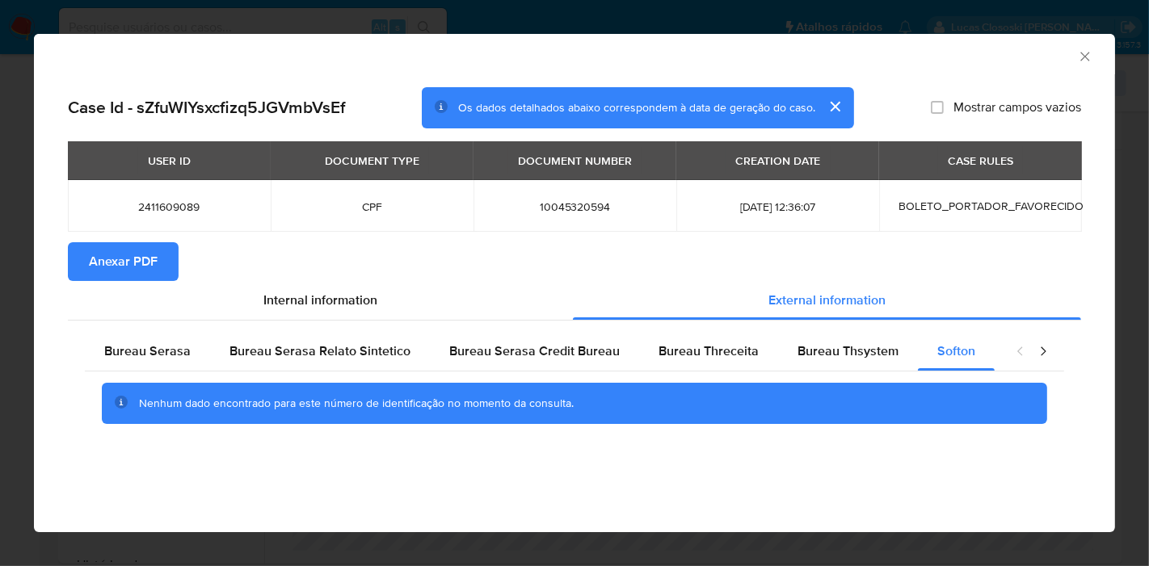
click at [1083, 54] on icon "Fechar a janela" at bounding box center [1084, 56] width 9 height 9
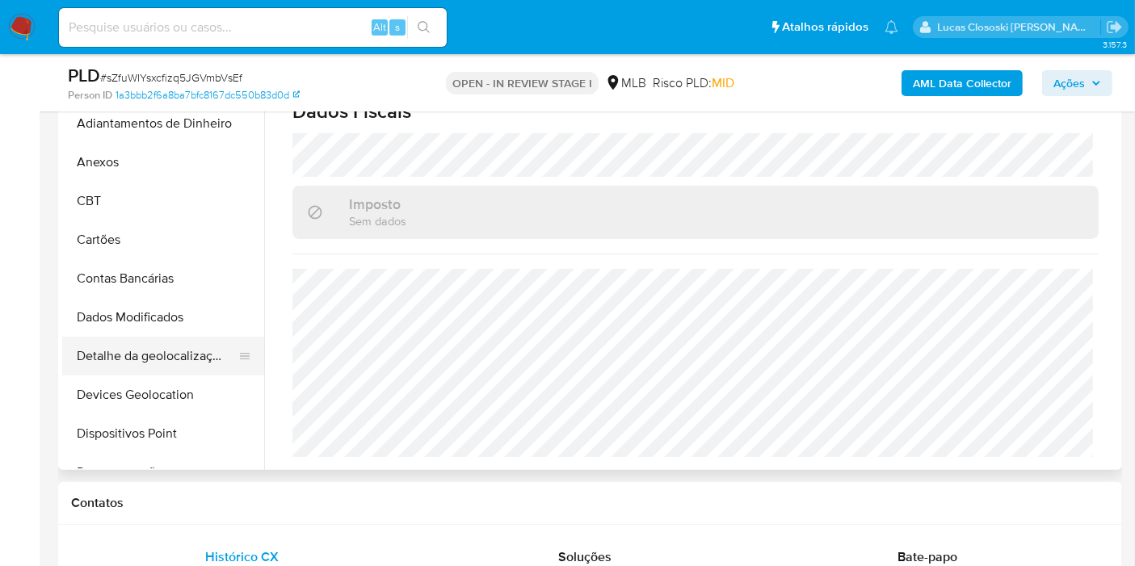
scroll to position [448, 0]
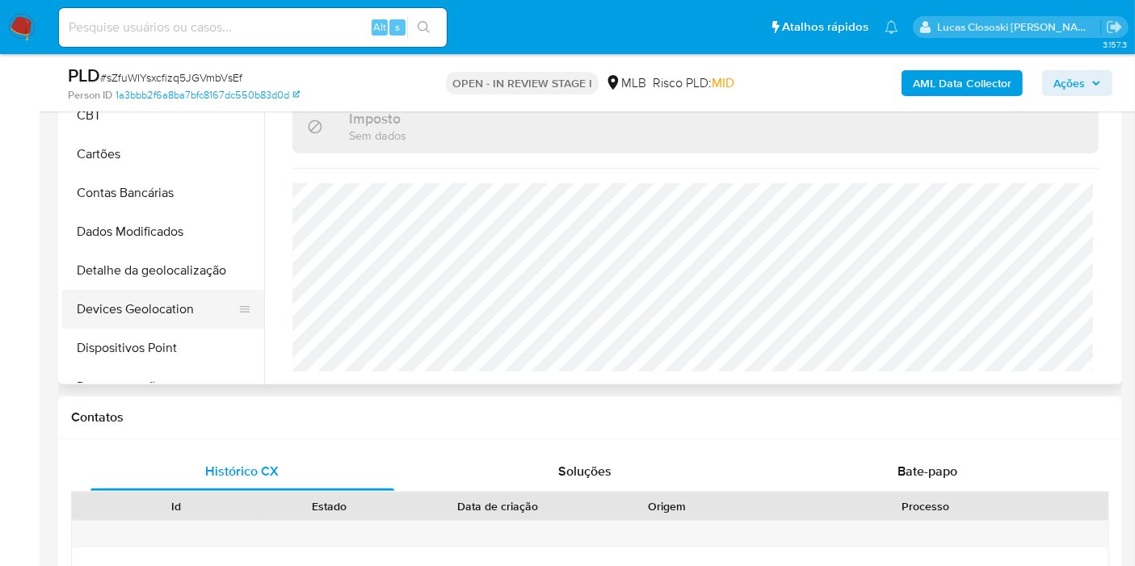
click at [157, 305] on button "Devices Geolocation" at bounding box center [156, 309] width 189 height 39
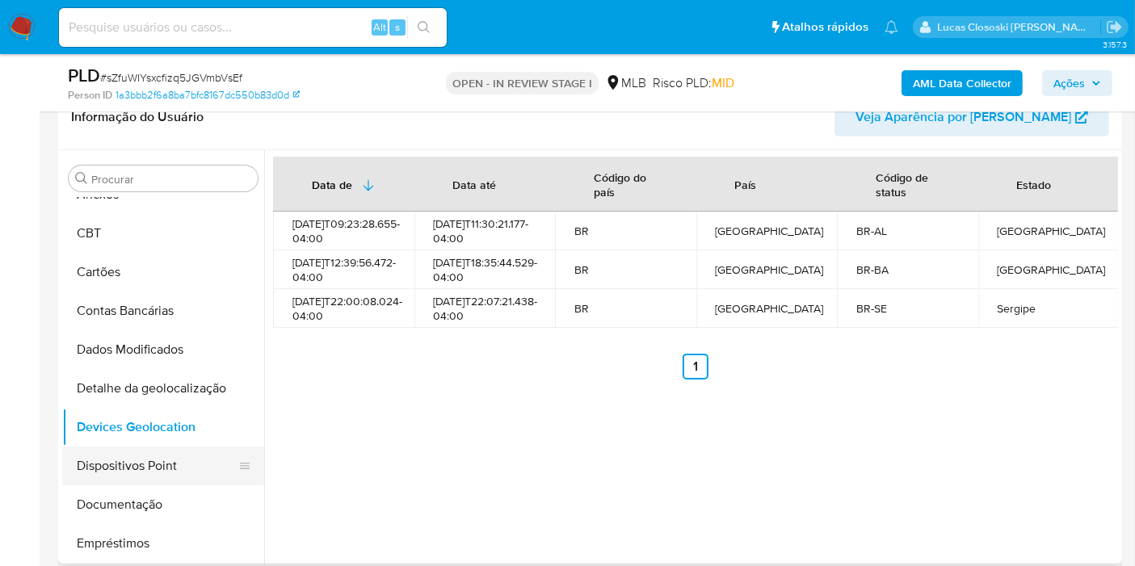
scroll to position [90, 0]
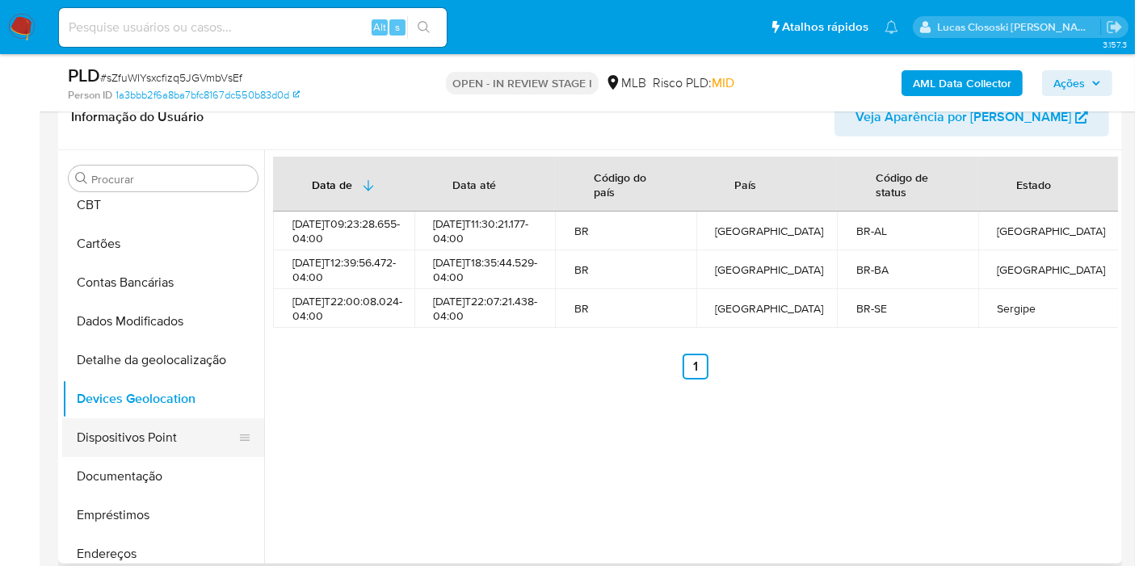
click at [149, 423] on button "Dispositivos Point" at bounding box center [156, 438] width 189 height 39
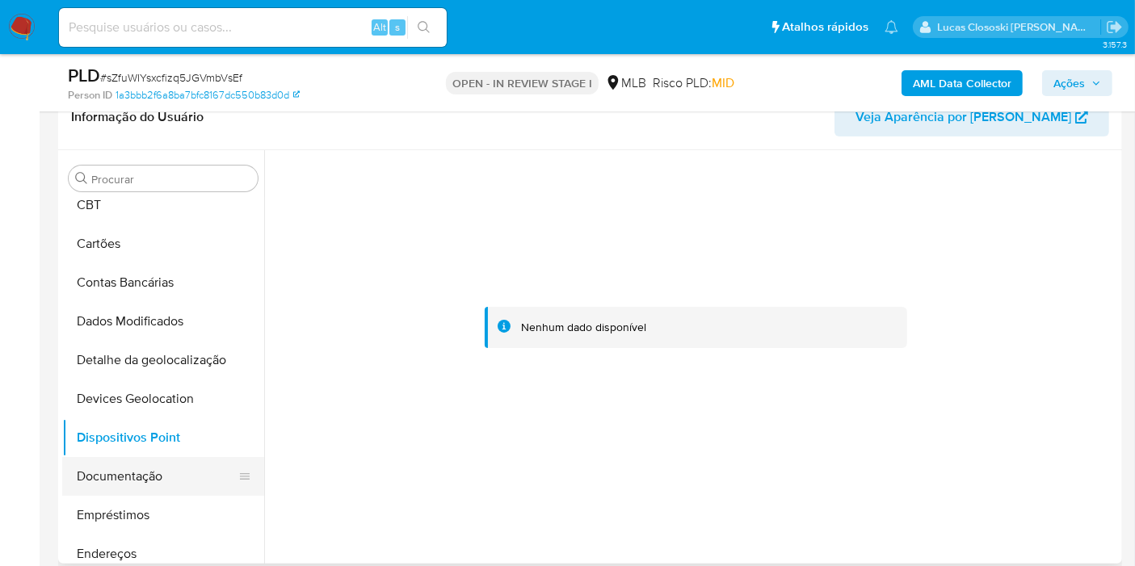
click at [154, 491] on button "Documentação" at bounding box center [156, 476] width 189 height 39
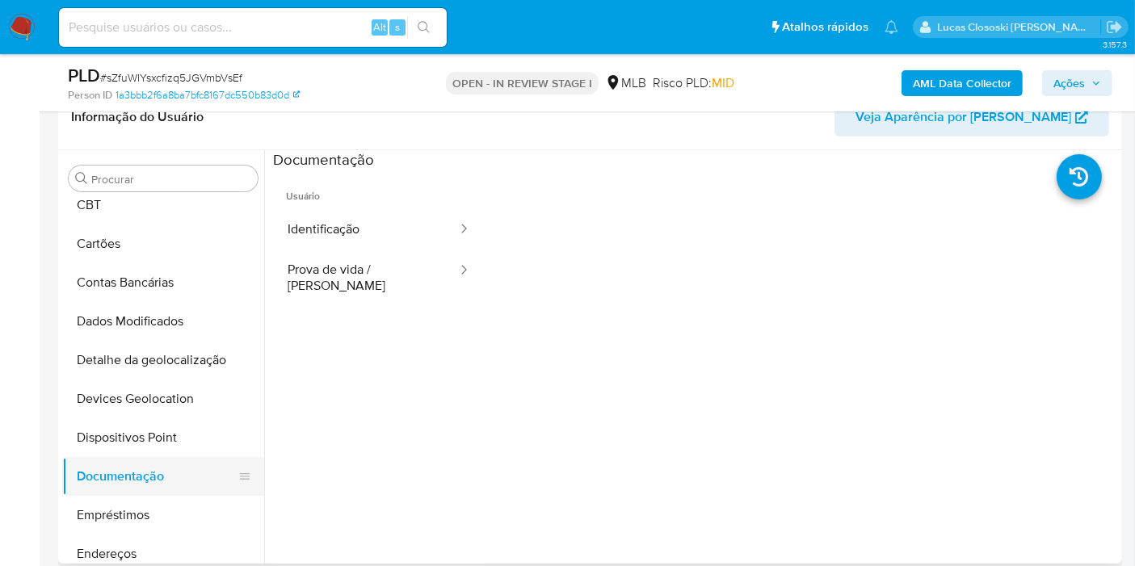
scroll to position [179, 0]
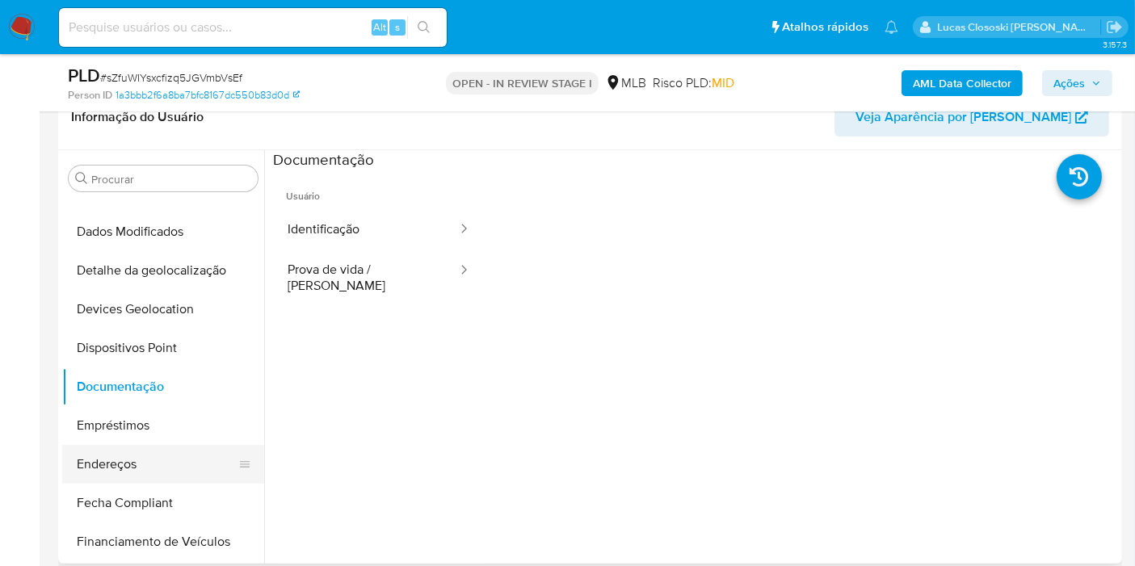
click at [138, 472] on button "Endereços" at bounding box center [156, 464] width 189 height 39
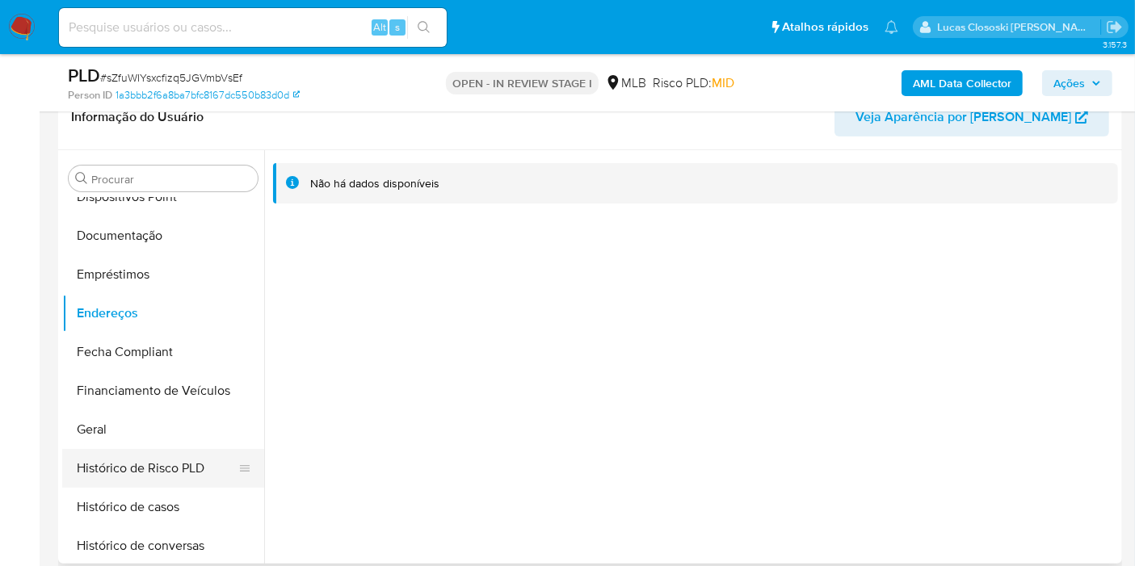
scroll to position [359, 0]
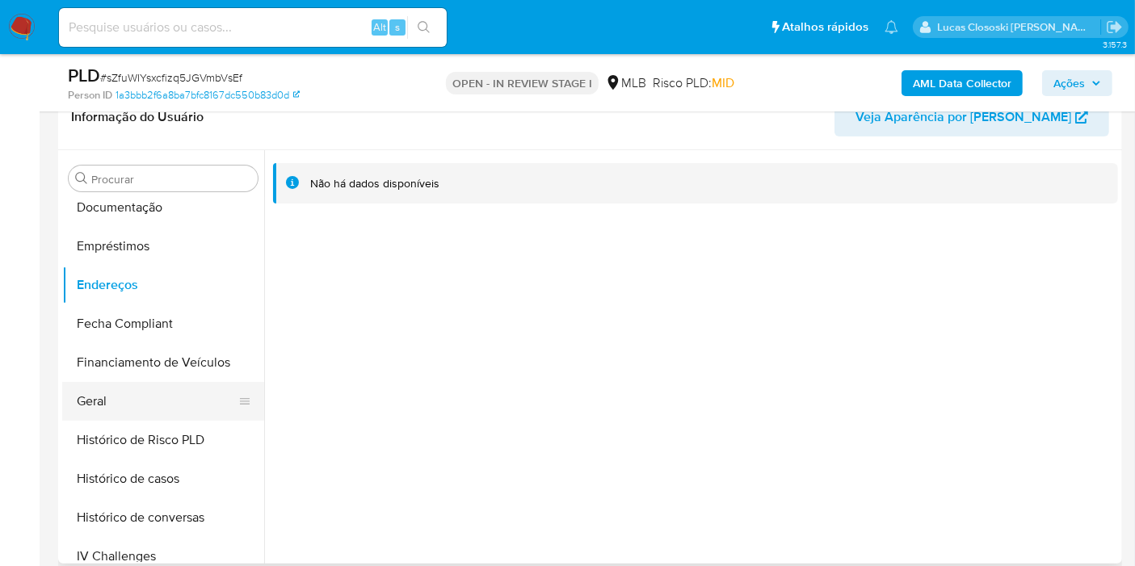
click at [103, 414] on button "Geral" at bounding box center [156, 401] width 189 height 39
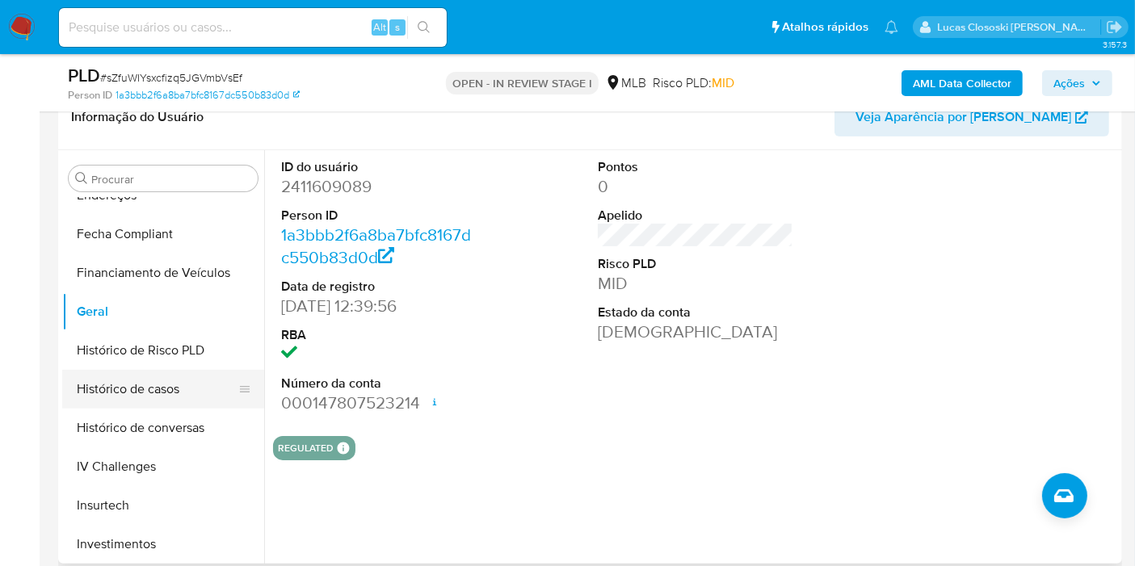
click at [182, 384] on button "Histórico de casos" at bounding box center [156, 389] width 189 height 39
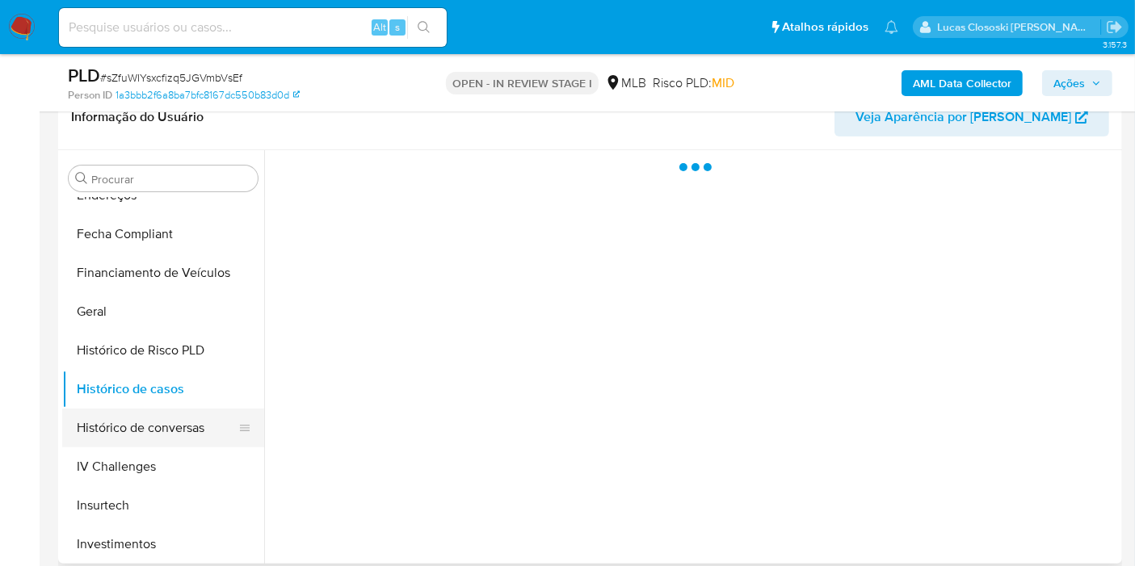
scroll to position [538, 0]
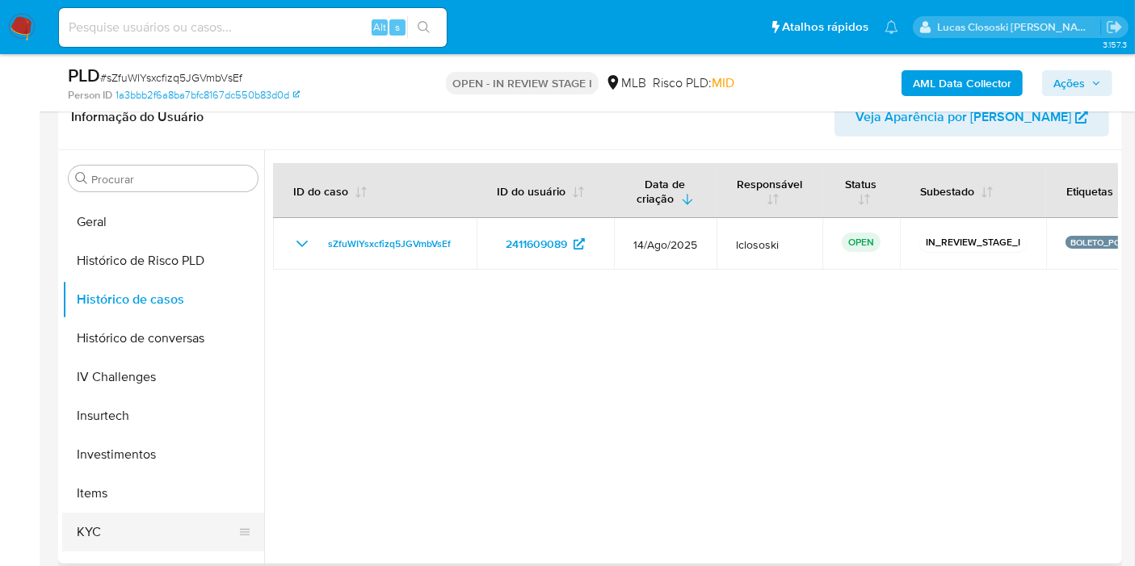
click at [133, 525] on button "KYC" at bounding box center [156, 532] width 189 height 39
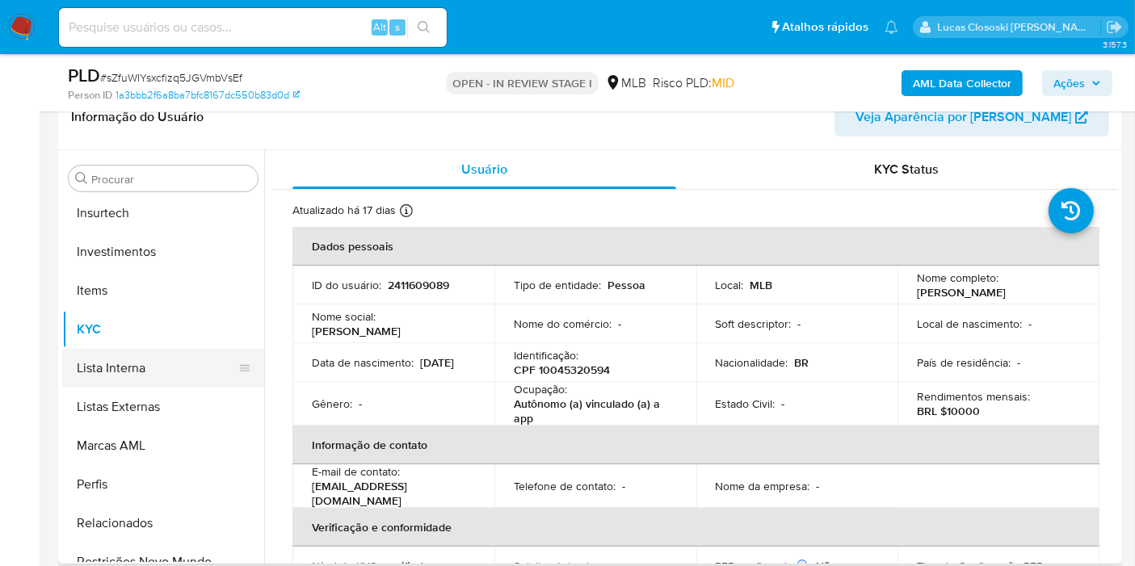
scroll to position [759, 0]
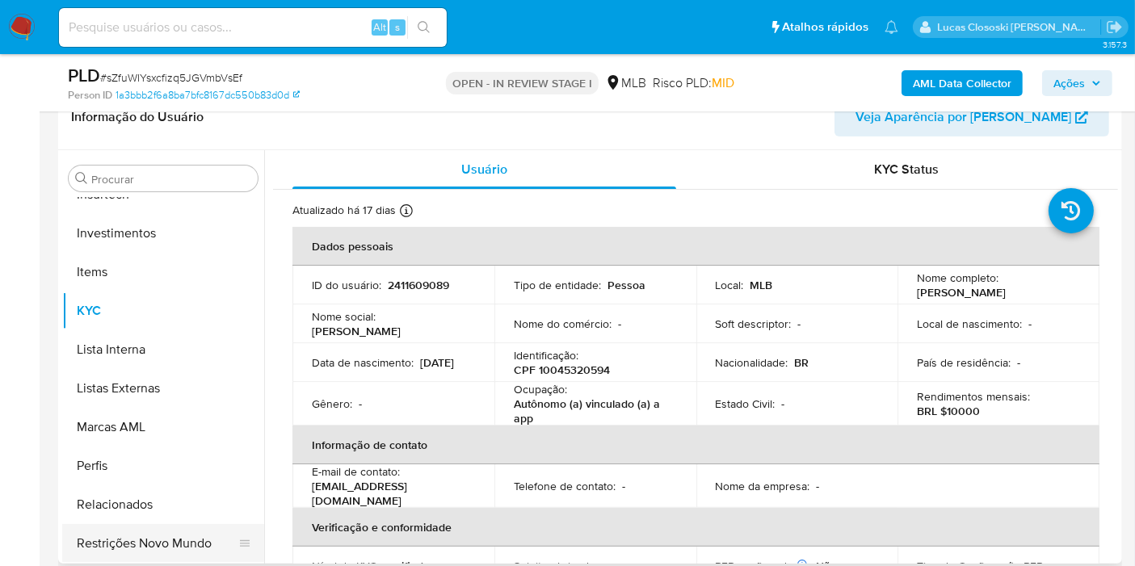
click at [175, 530] on button "Restrições Novo Mundo" at bounding box center [156, 543] width 189 height 39
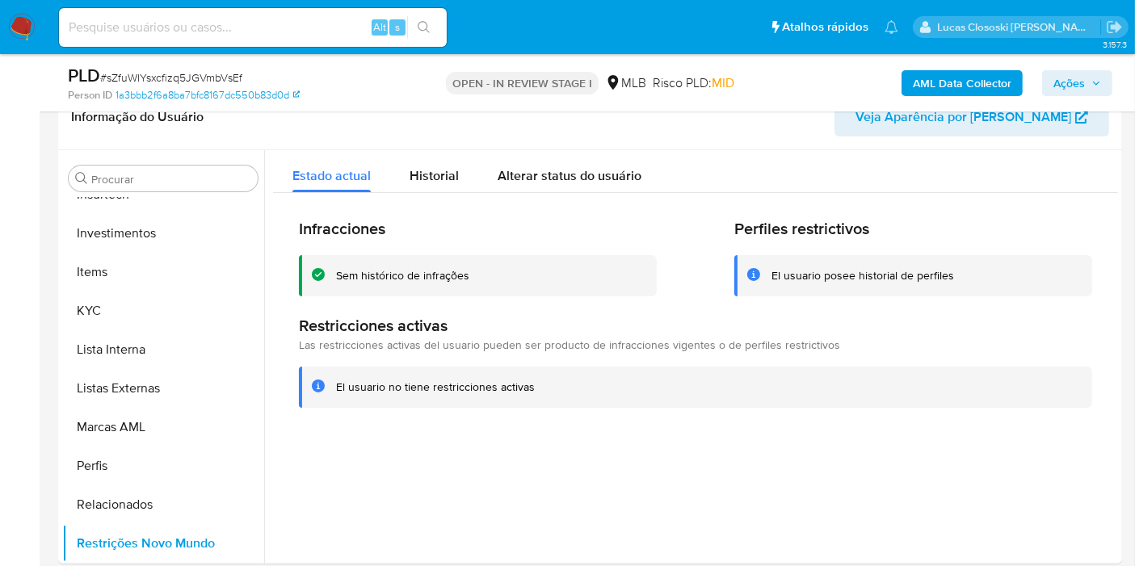
click at [189, 74] on span "# sZfuWIYsxcfizq5JGVmbVsEf" at bounding box center [171, 77] width 142 height 16
copy span "sZfuWIYsxcfizq5JGVmbVsEf"
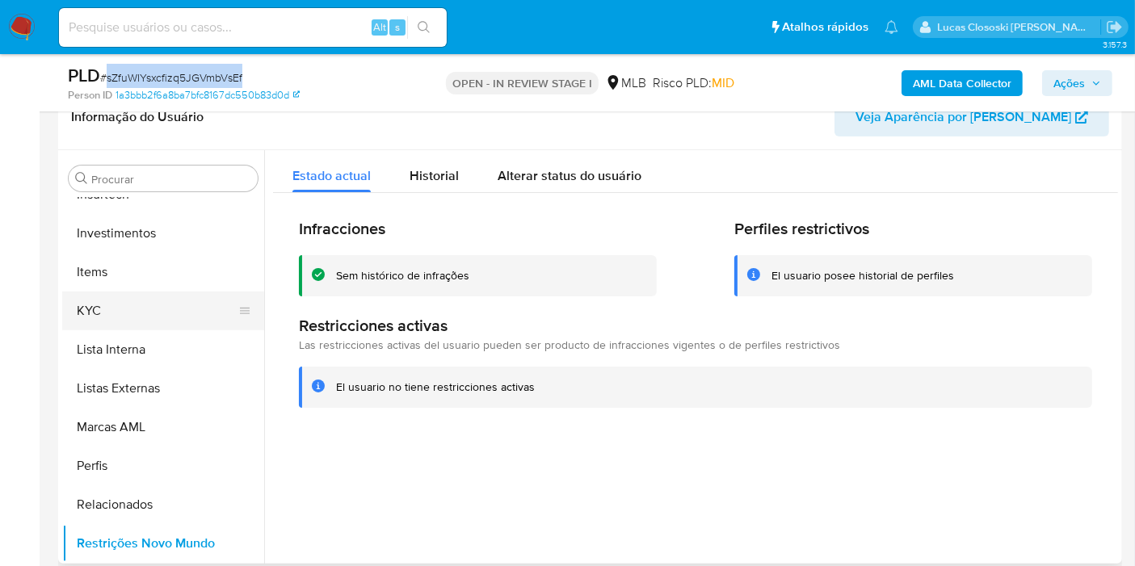
click at [131, 325] on button "KYC" at bounding box center [156, 311] width 189 height 39
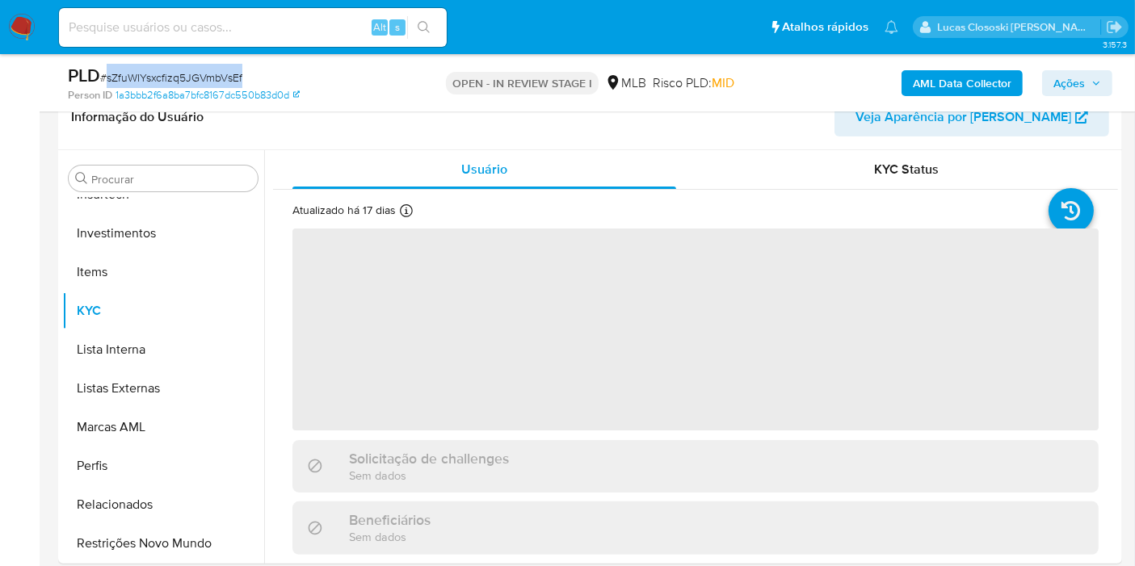
click at [339, 84] on div "PLD # sZfuWIYsxcfizq5JGVmbVsEf" at bounding box center [239, 76] width 343 height 24
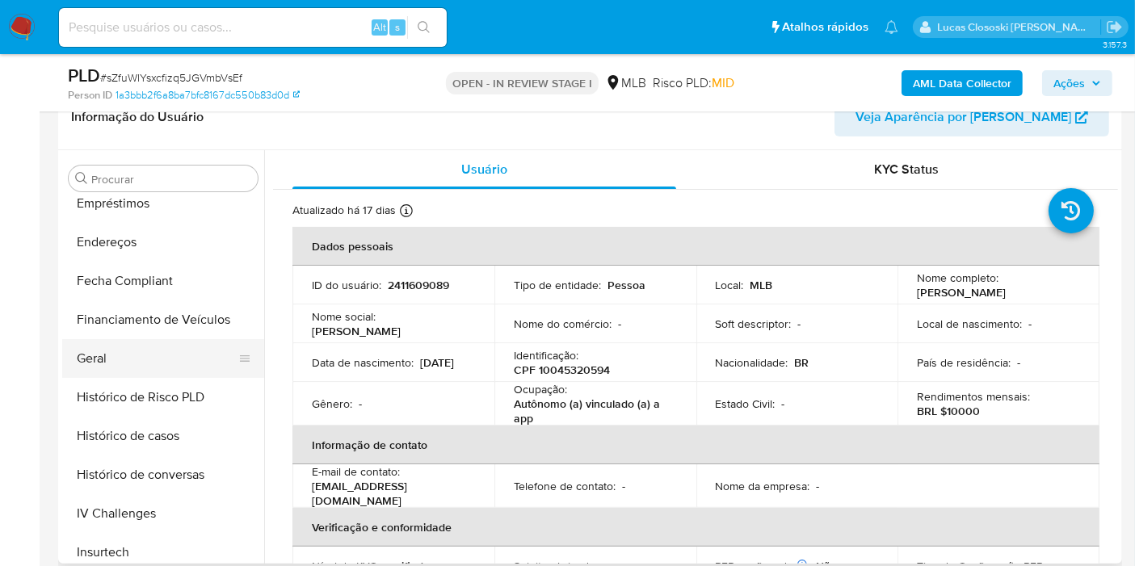
scroll to position [401, 0]
drag, startPoint x: 111, startPoint y: 345, endPoint x: 120, endPoint y: 333, distance: 15.0
click at [111, 346] on button "Geral" at bounding box center [163, 359] width 202 height 39
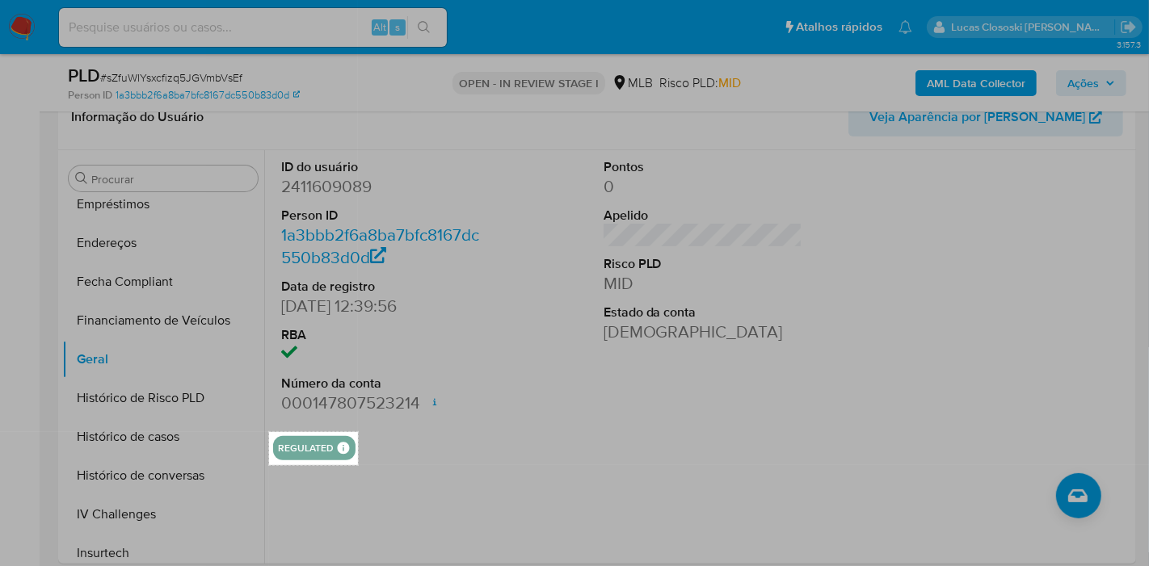
drag, startPoint x: 269, startPoint y: 432, endPoint x: 358, endPoint y: 465, distance: 94.6
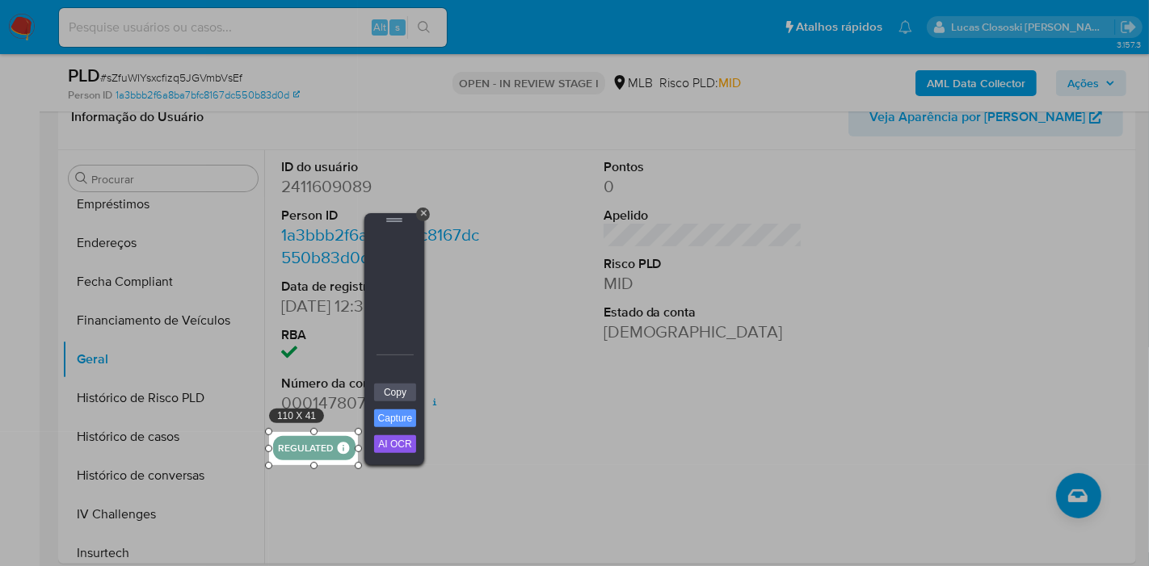
click at [393, 380] on div at bounding box center [394, 305] width 48 height 155
drag, startPoint x: 399, startPoint y: 400, endPoint x: 555, endPoint y: 6, distance: 424.0
click at [399, 400] on link "Copy" at bounding box center [395, 393] width 42 height 18
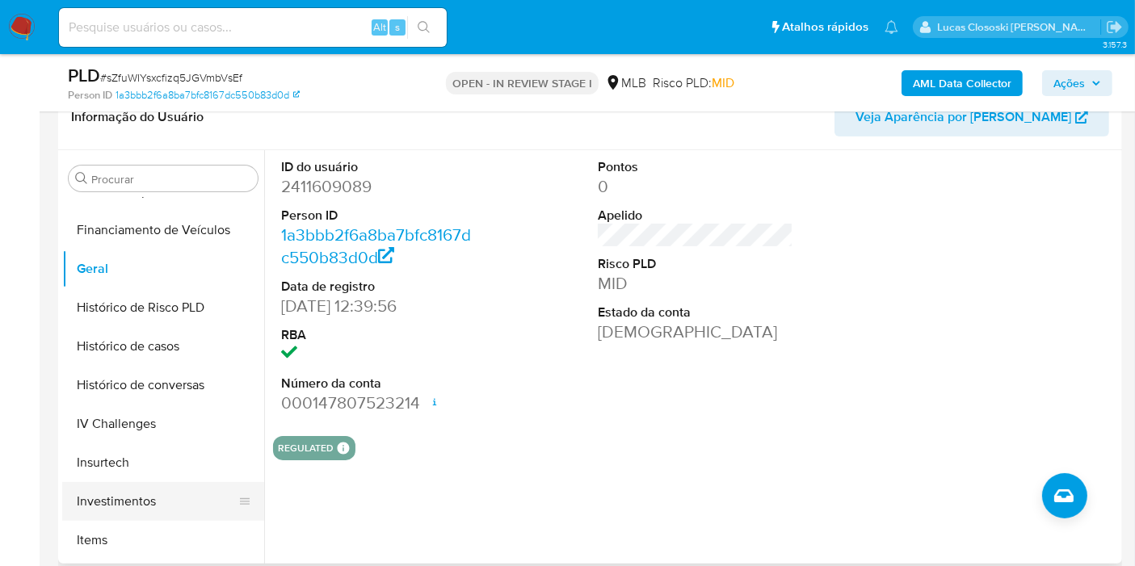
scroll to position [580, 0]
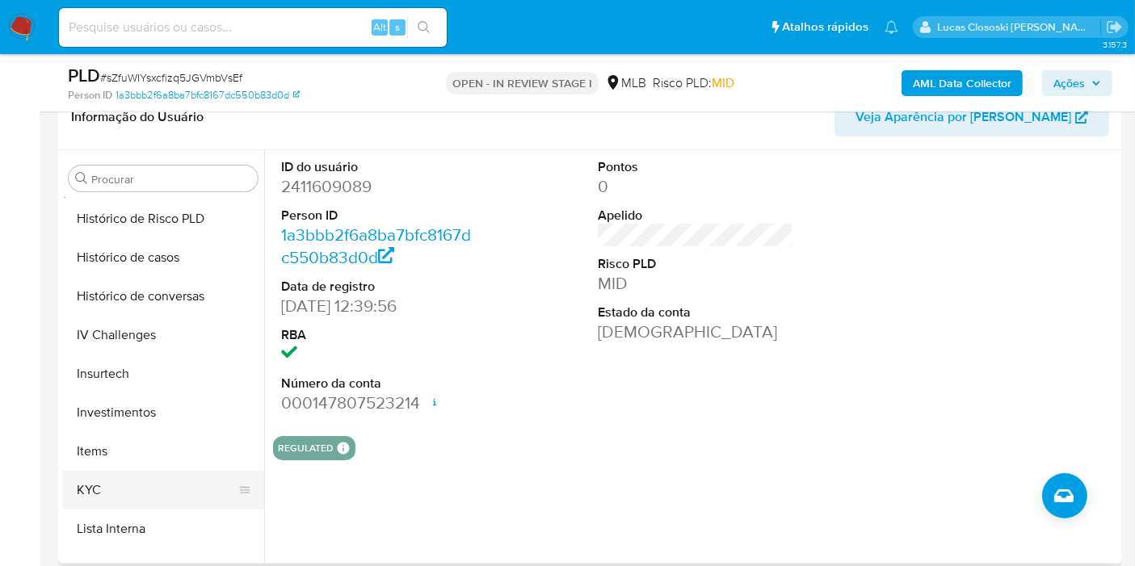
click at [118, 472] on button "KYC" at bounding box center [156, 490] width 189 height 39
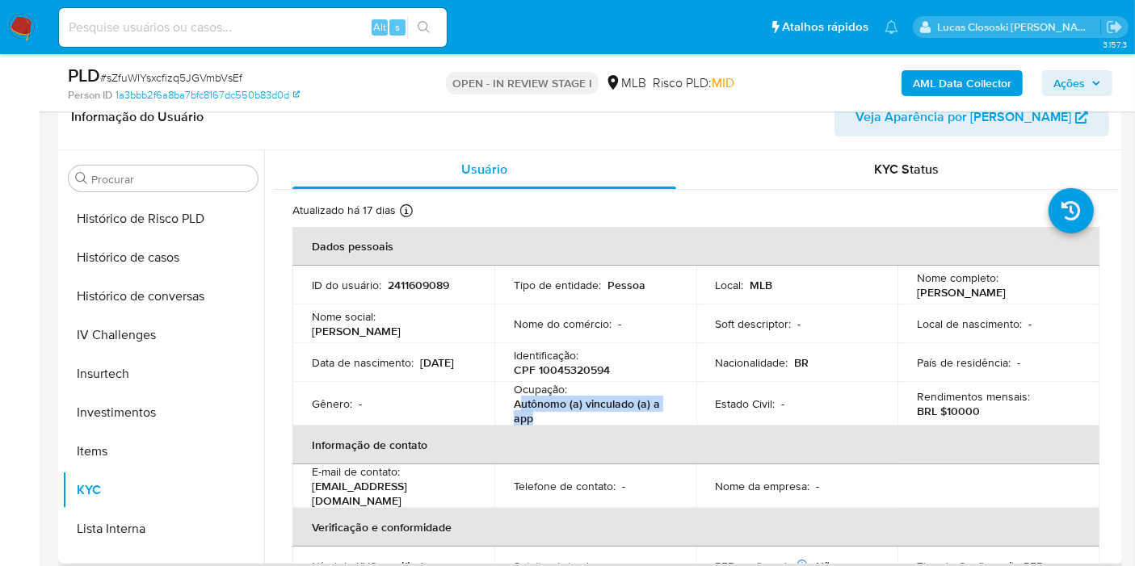
copy p "utônomo (a) vinculado (a) a app"
drag, startPoint x: 540, startPoint y: 427, endPoint x: 520, endPoint y: 416, distance: 22.8
click at [520, 416] on p "Autônomo (a) vinculado (a) a app" at bounding box center [592, 411] width 157 height 29
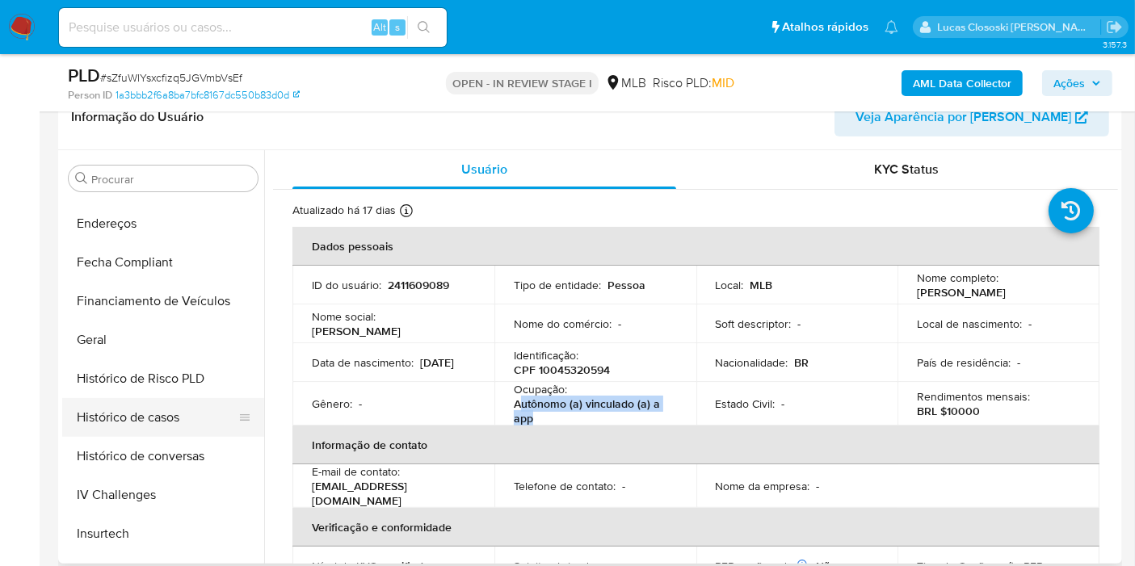
scroll to position [311, 0]
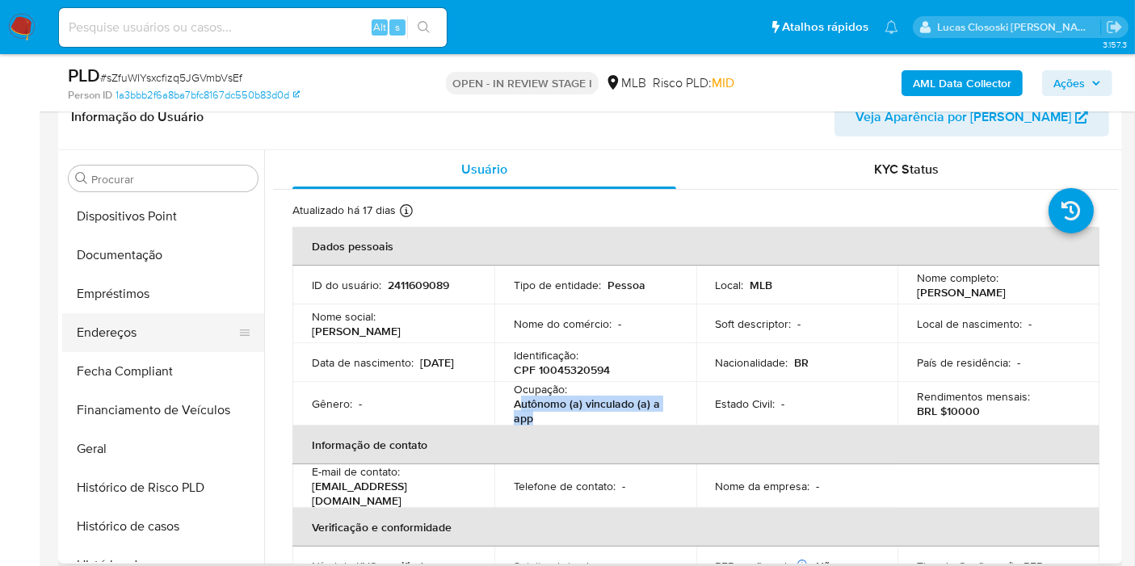
click at [146, 322] on button "Endereços" at bounding box center [156, 332] width 189 height 39
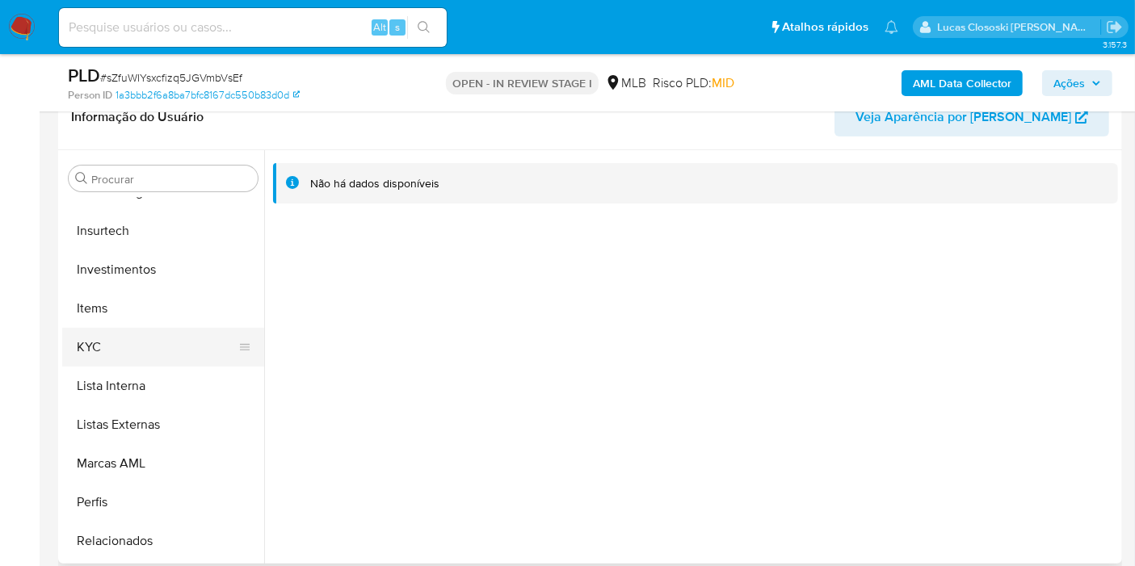
scroll to position [759, 0]
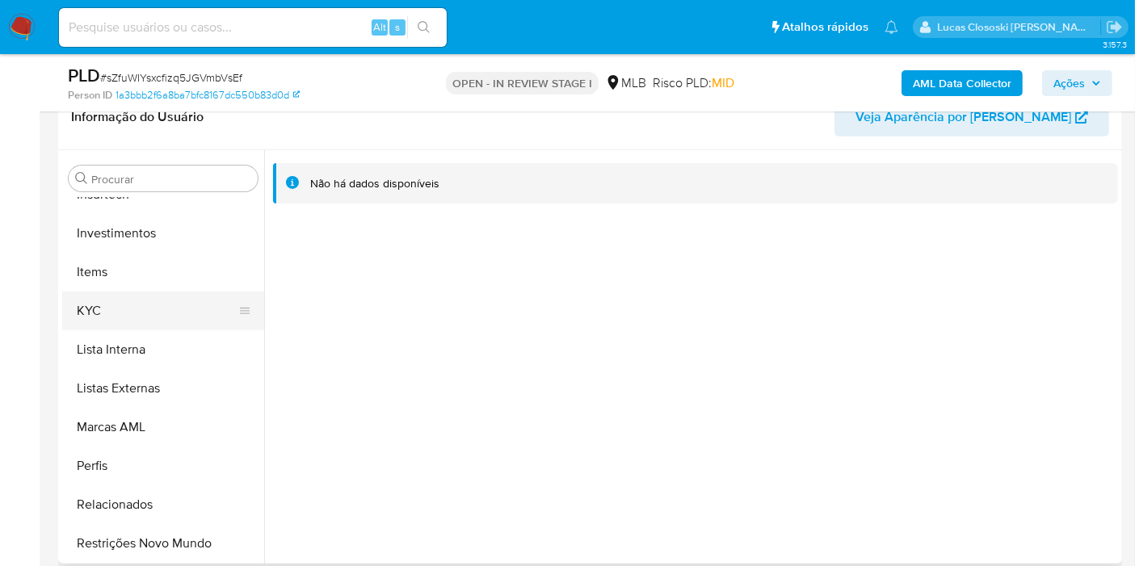
click at [111, 313] on button "KYC" at bounding box center [156, 311] width 189 height 39
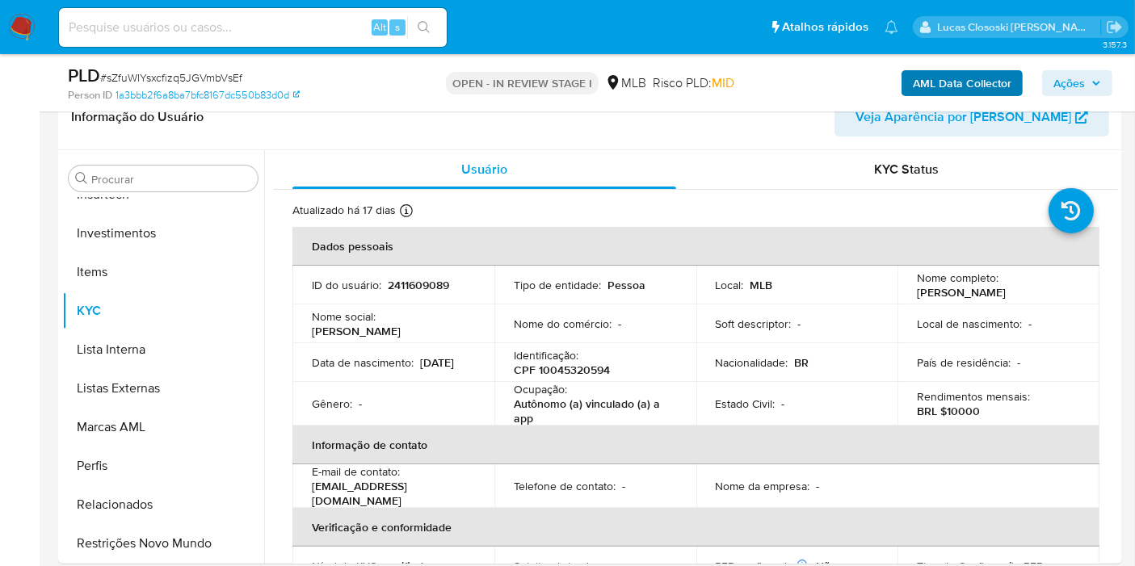
drag, startPoint x: 1078, startPoint y: 84, endPoint x: 1011, endPoint y: 89, distance: 67.2
click at [1078, 84] on span "Ações" at bounding box center [1070, 83] width 32 height 26
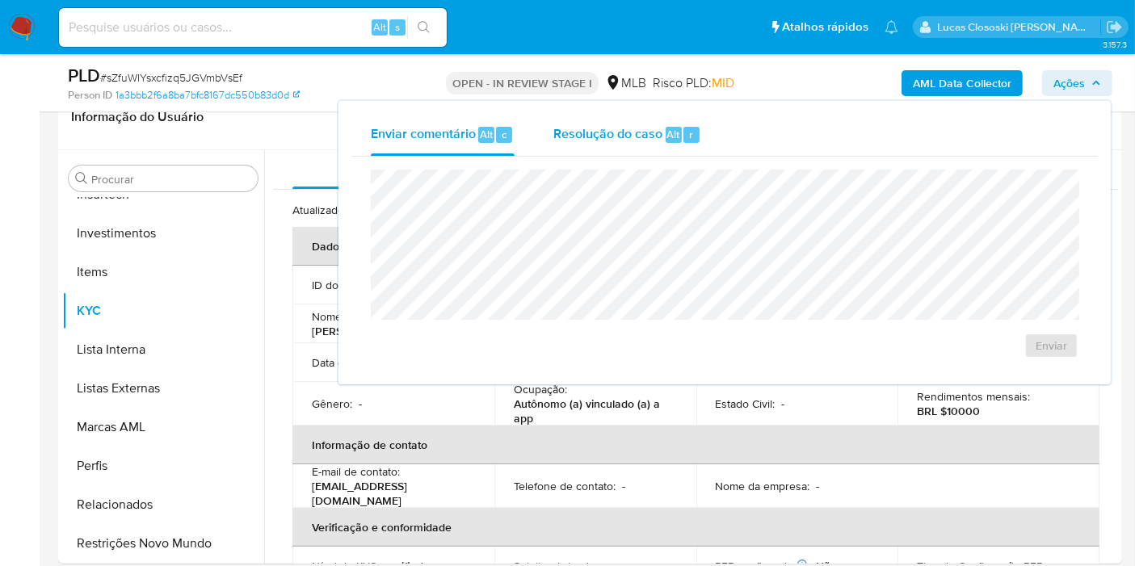
drag, startPoint x: 688, startPoint y: 126, endPoint x: 675, endPoint y: 154, distance: 30.4
click at [689, 127] on span "r" at bounding box center [691, 134] width 4 height 15
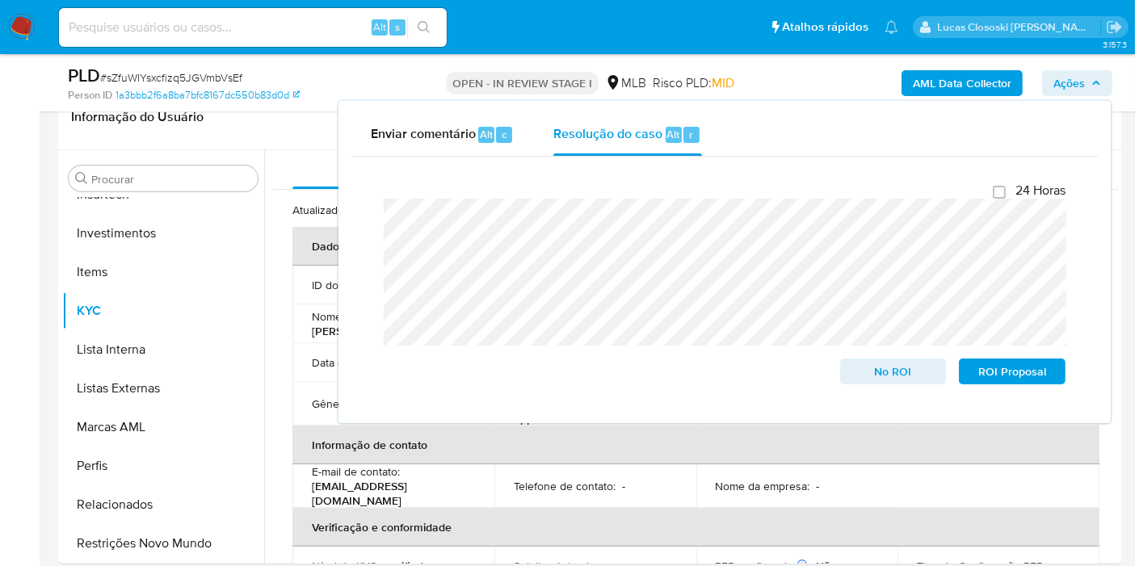
click at [1087, 90] on span "Ações" at bounding box center [1078, 83] width 48 height 23
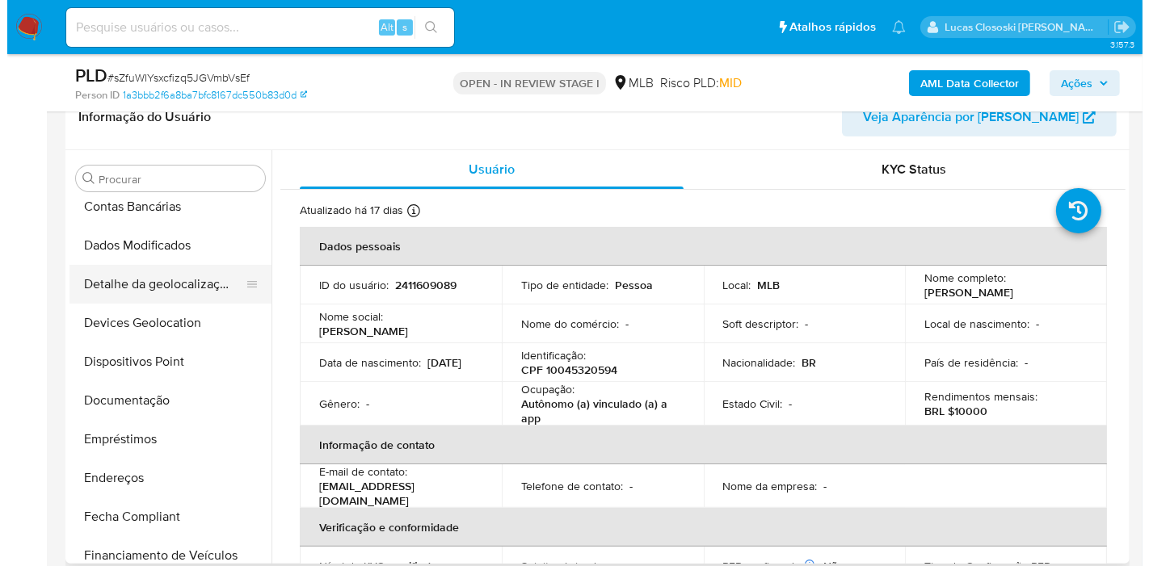
scroll to position [41, 0]
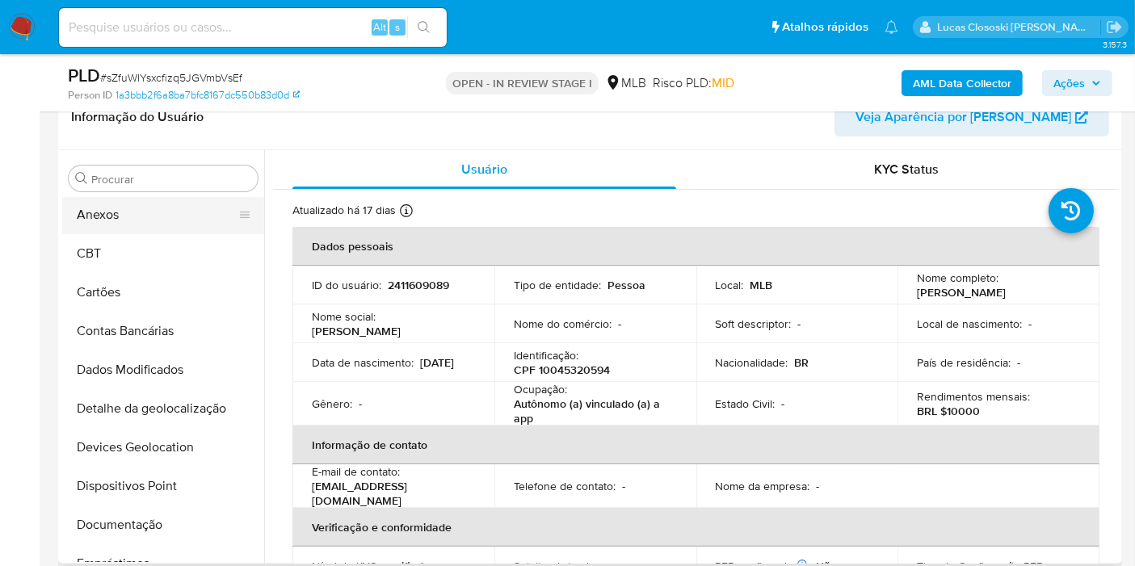
click at [129, 213] on button "Anexos" at bounding box center [156, 215] width 189 height 39
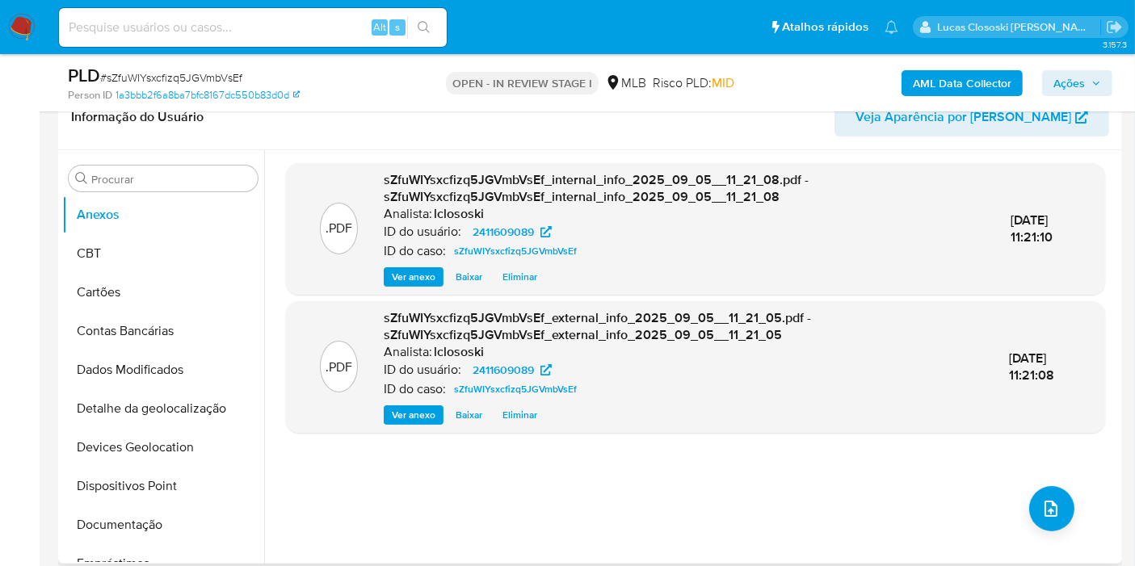
click at [997, 467] on div ".PDF sZfuWIYsxcfizq5JGVmbVsEf_internal_info_2025_09_05__11_21_08.pdf - sZfuWIYs…" at bounding box center [695, 357] width 819 height 388
click at [1057, 496] on button "upload-file" at bounding box center [1051, 508] width 45 height 45
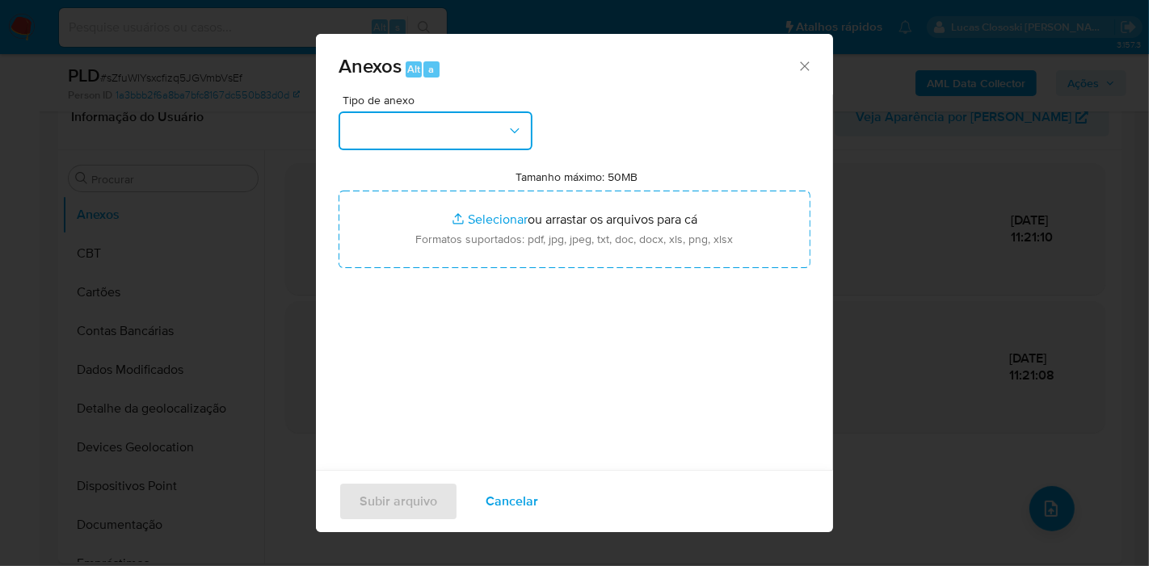
click at [514, 144] on button "button" at bounding box center [436, 130] width 194 height 39
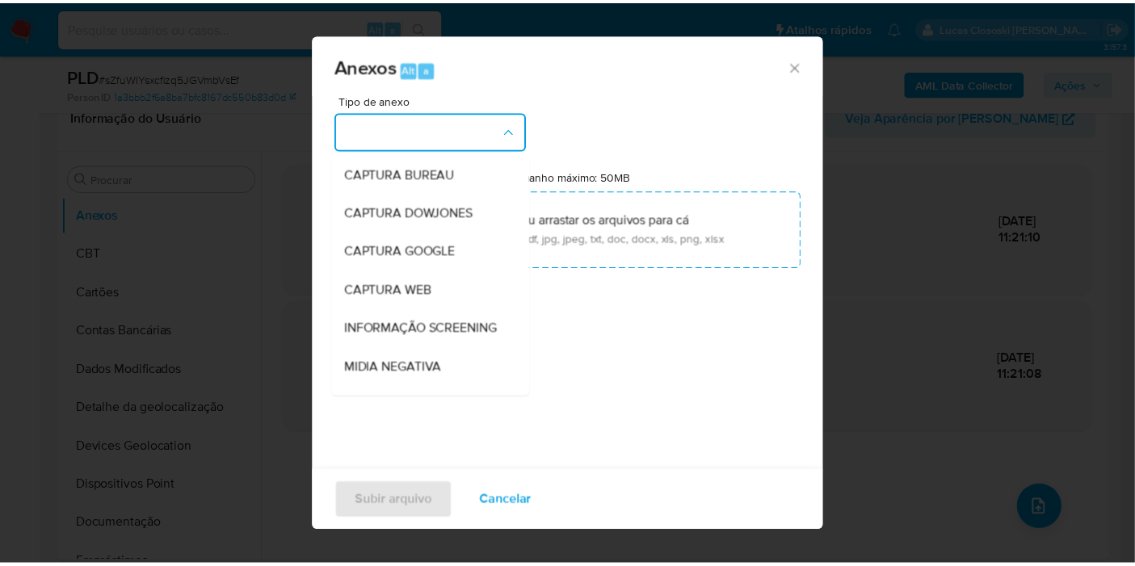
scroll to position [248, 0]
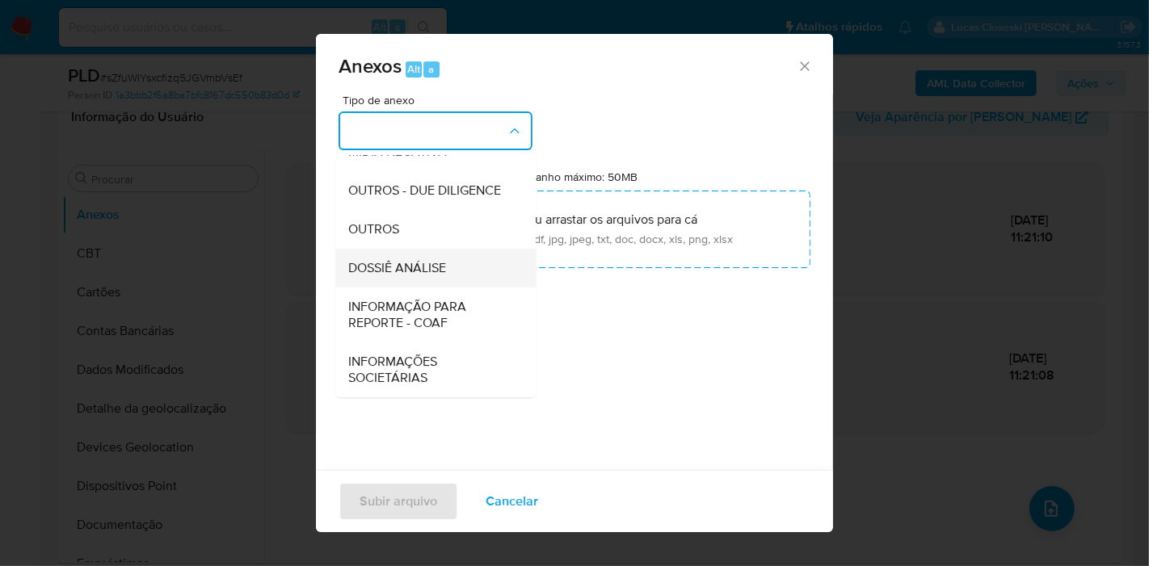
click at [440, 251] on div "DOSSIÊ ANÁLISE" at bounding box center [430, 268] width 165 height 39
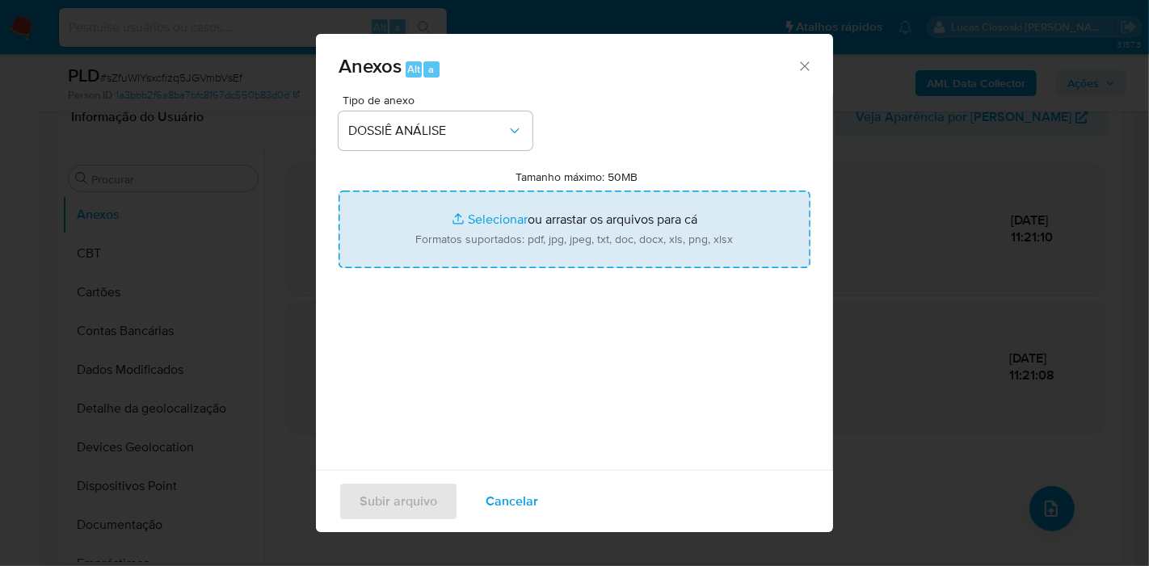
click at [440, 250] on input "Tamanho máximo: 50MB Selecionar arquivos" at bounding box center [575, 230] width 472 height 78
type input "C:\fakepath\SAR - XXXX - CPF 10045320594 - STEFANY AMANDA CAVALCANTE DE SIQUEIR…"
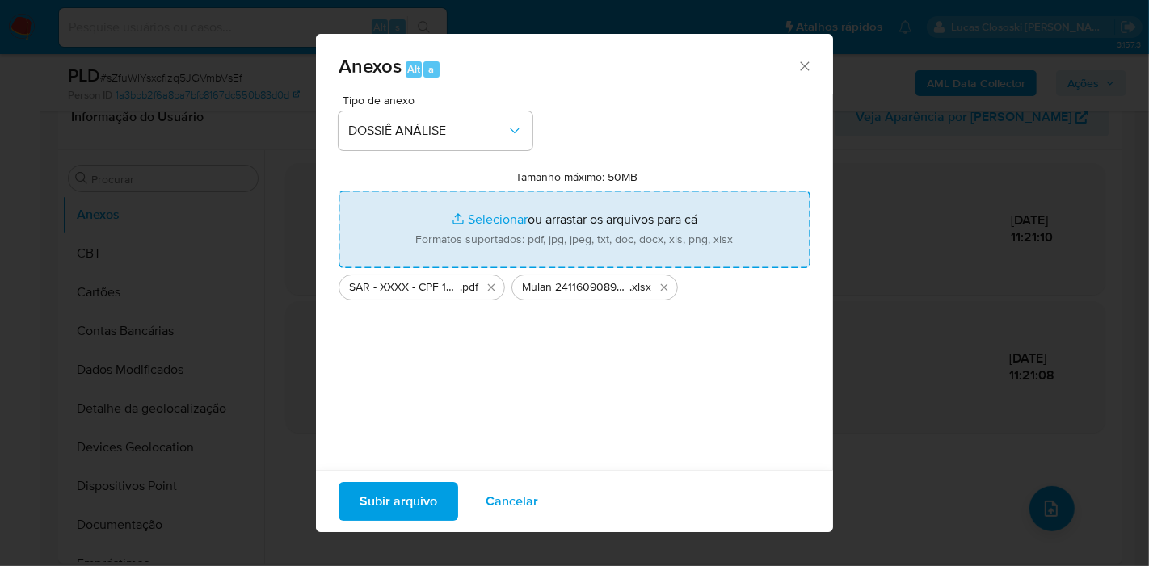
click at [401, 488] on span "Subir arquivo" at bounding box center [399, 502] width 78 height 36
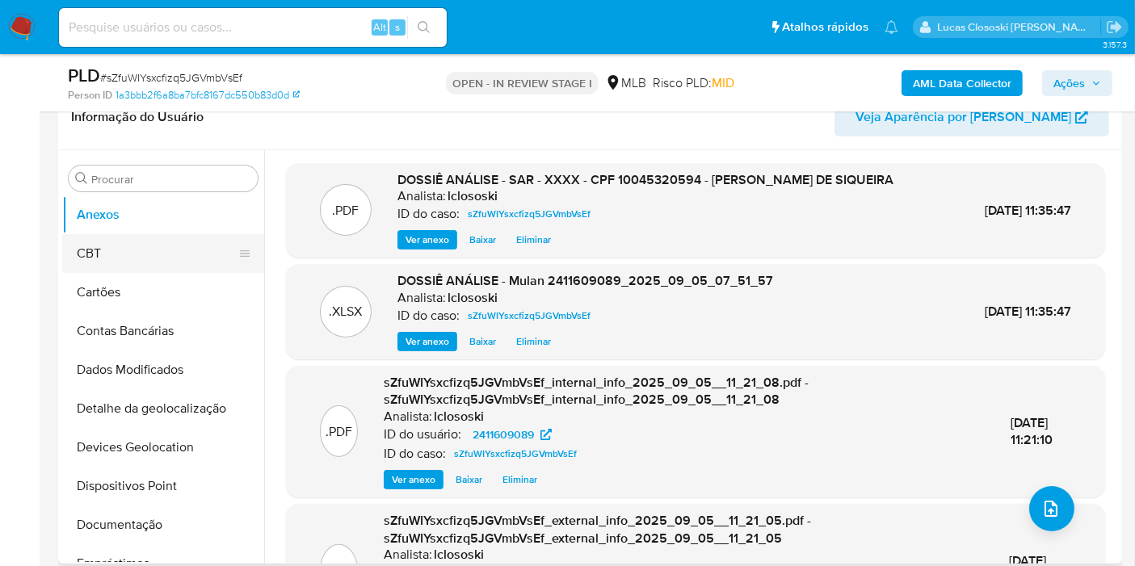
drag, startPoint x: 154, startPoint y: 248, endPoint x: 149, endPoint y: 242, distance: 8.6
click at [154, 248] on button "CBT" at bounding box center [156, 253] width 189 height 39
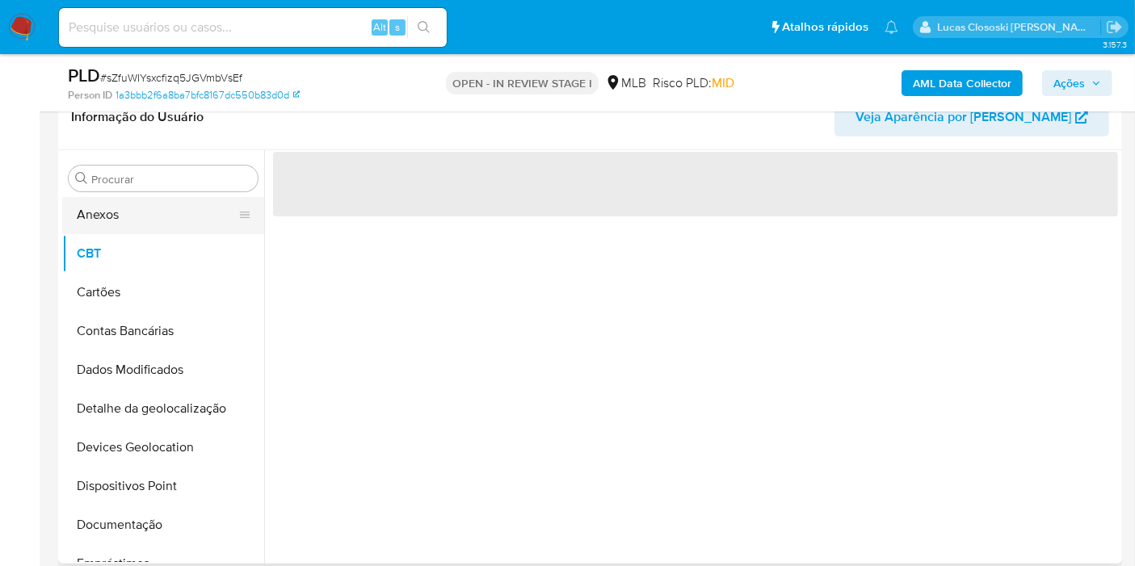
click at [147, 223] on button "Anexos" at bounding box center [156, 215] width 189 height 39
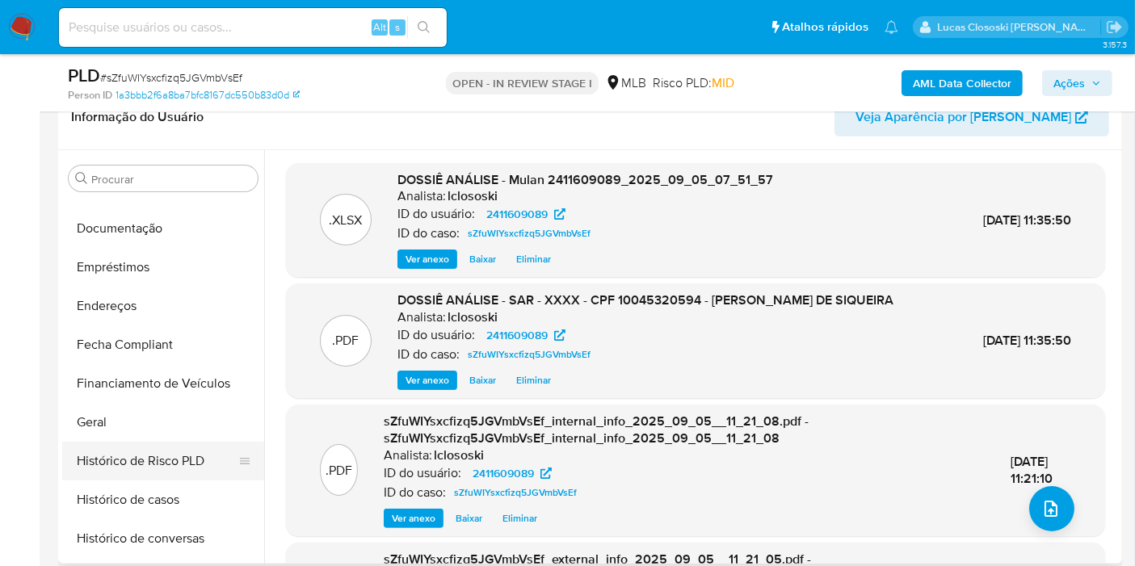
scroll to position [490, 0]
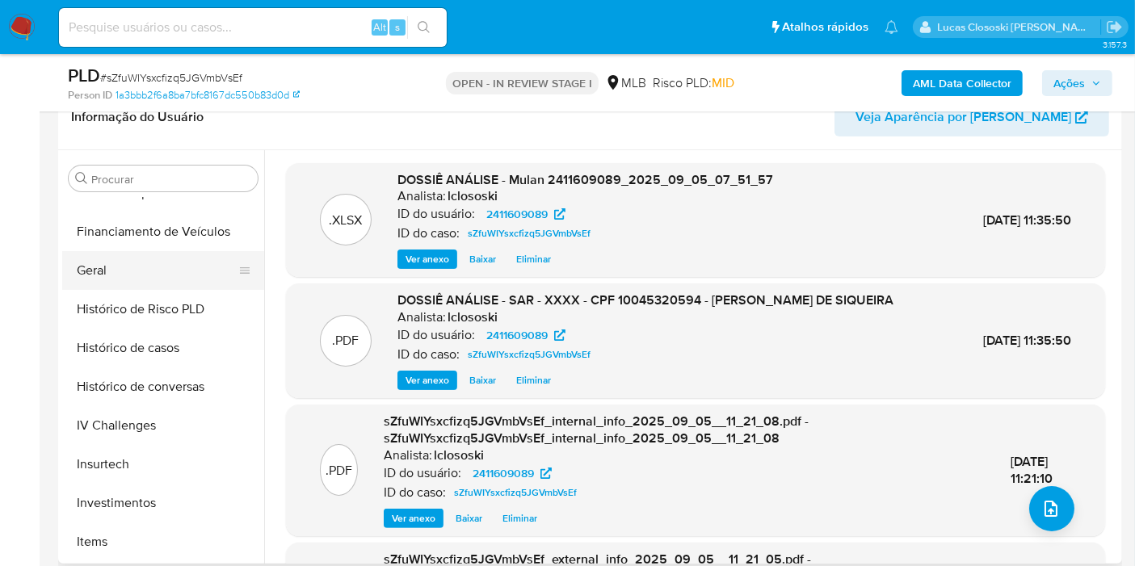
click at [127, 273] on button "Geral" at bounding box center [156, 270] width 189 height 39
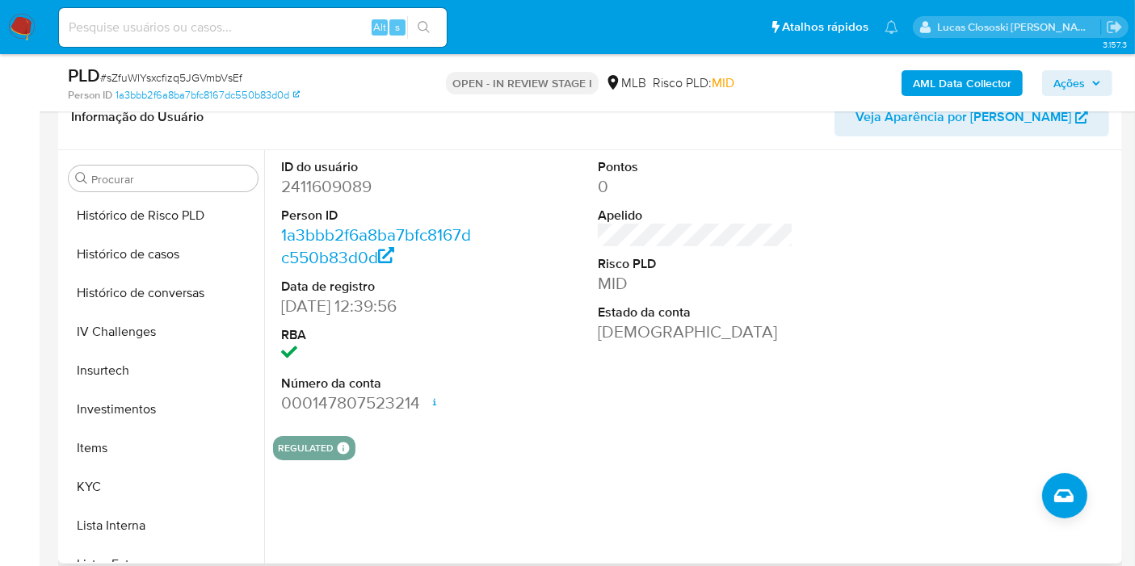
scroll to position [669, 0]
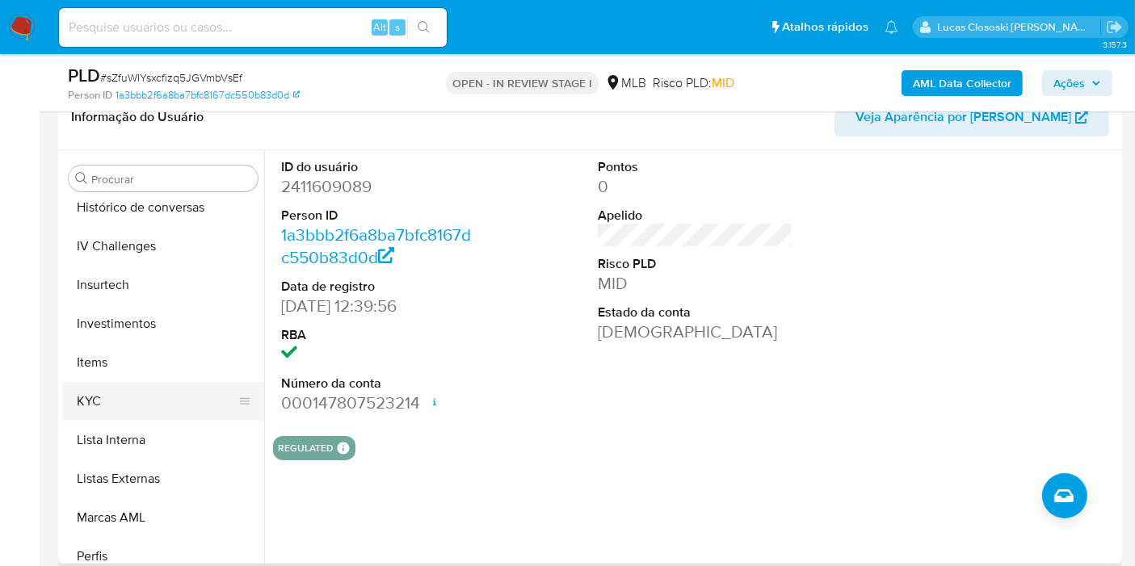
click at [138, 396] on button "KYC" at bounding box center [156, 401] width 189 height 39
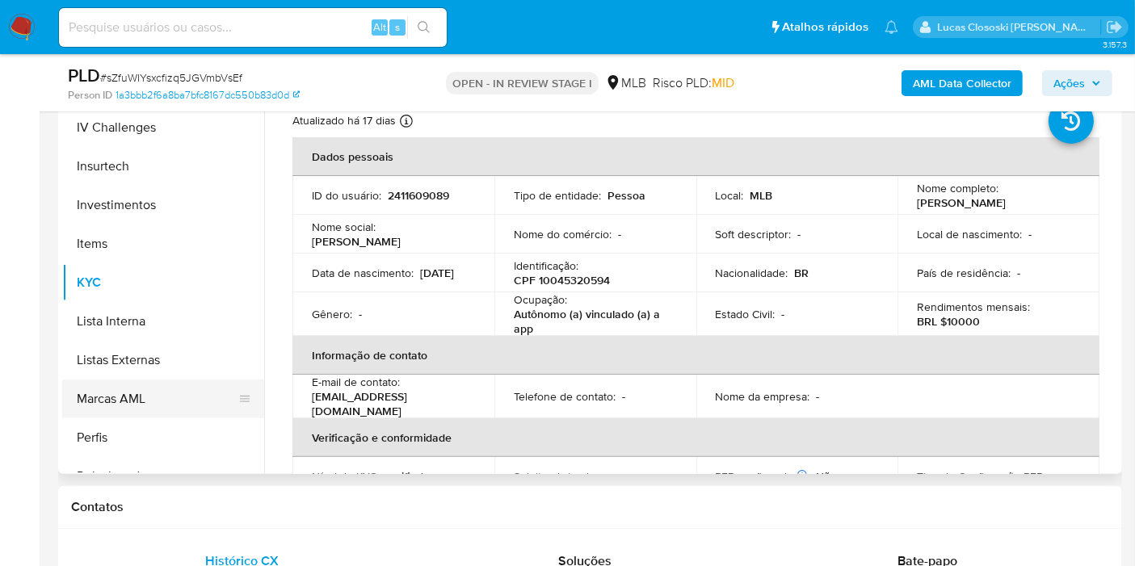
scroll to position [670, 0]
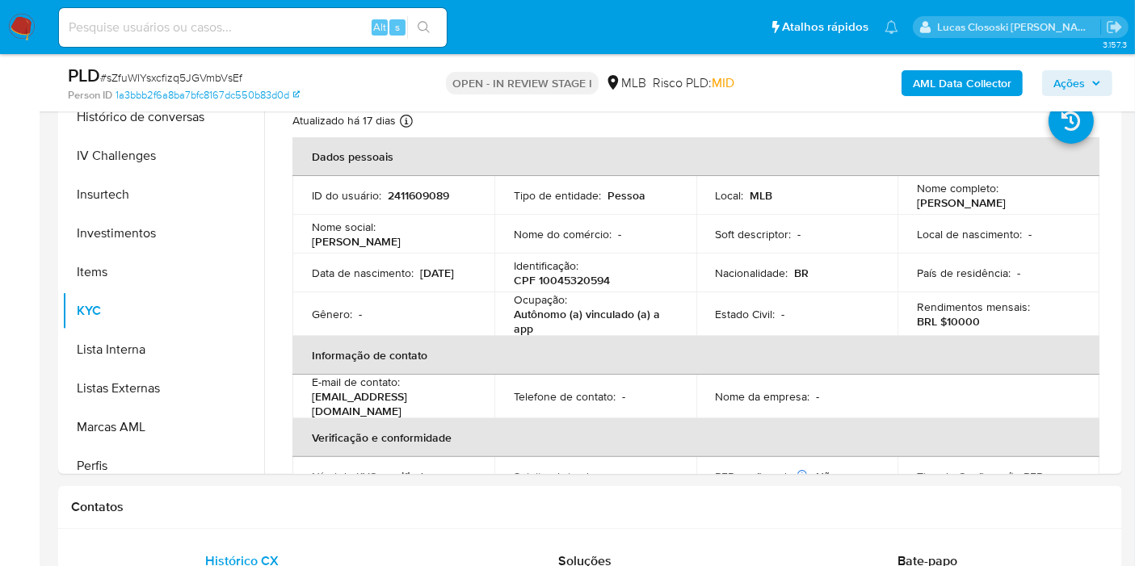
click at [1080, 80] on span "Ações" at bounding box center [1070, 83] width 32 height 26
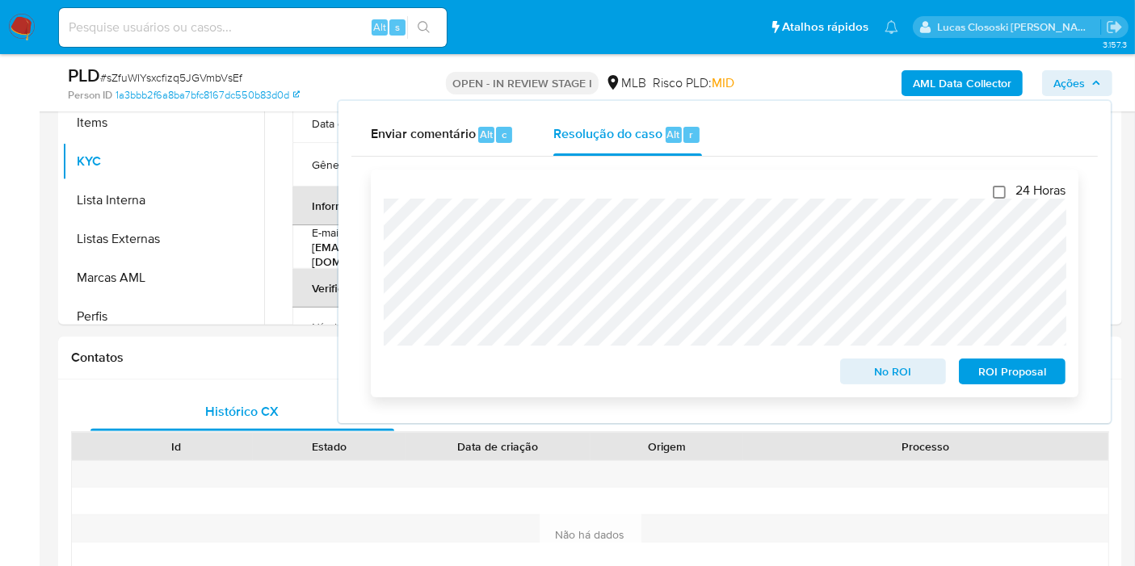
scroll to position [538, 0]
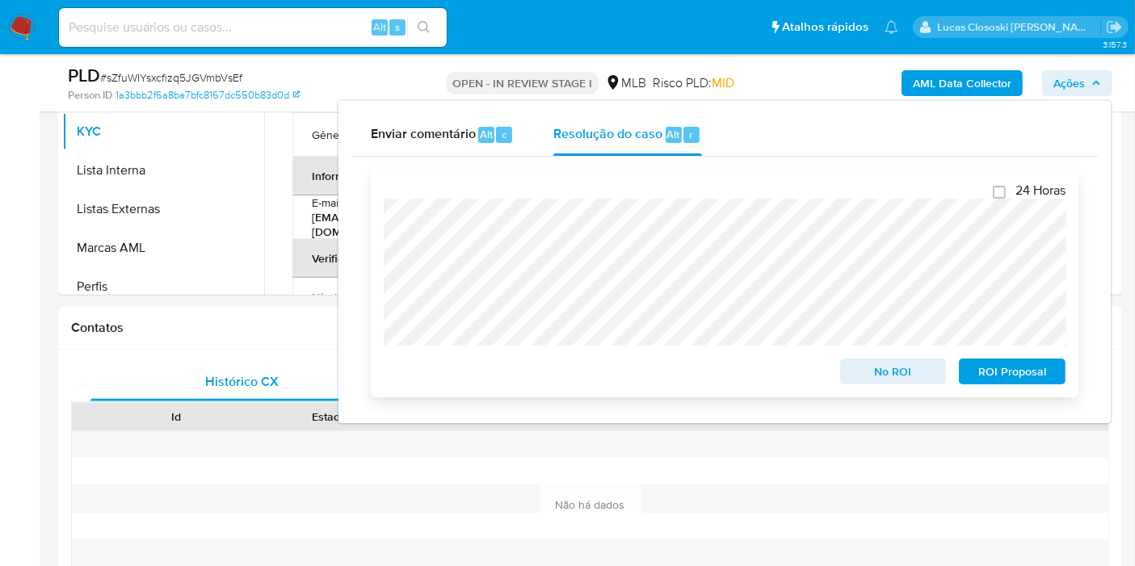
click at [1037, 372] on span "ROI Proposal" at bounding box center [1012, 371] width 84 height 23
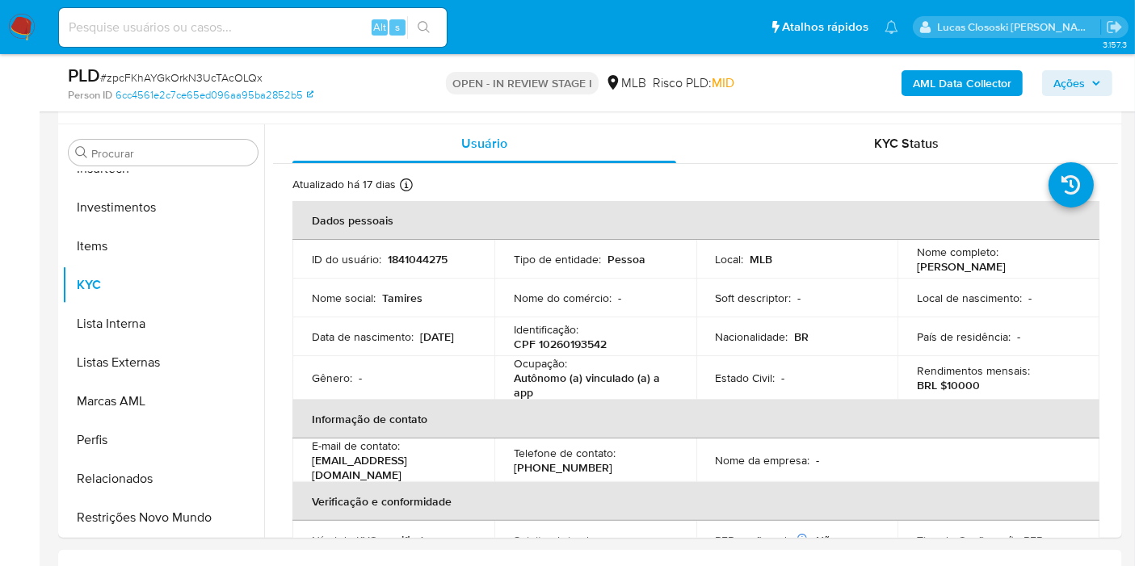
scroll to position [269, 0]
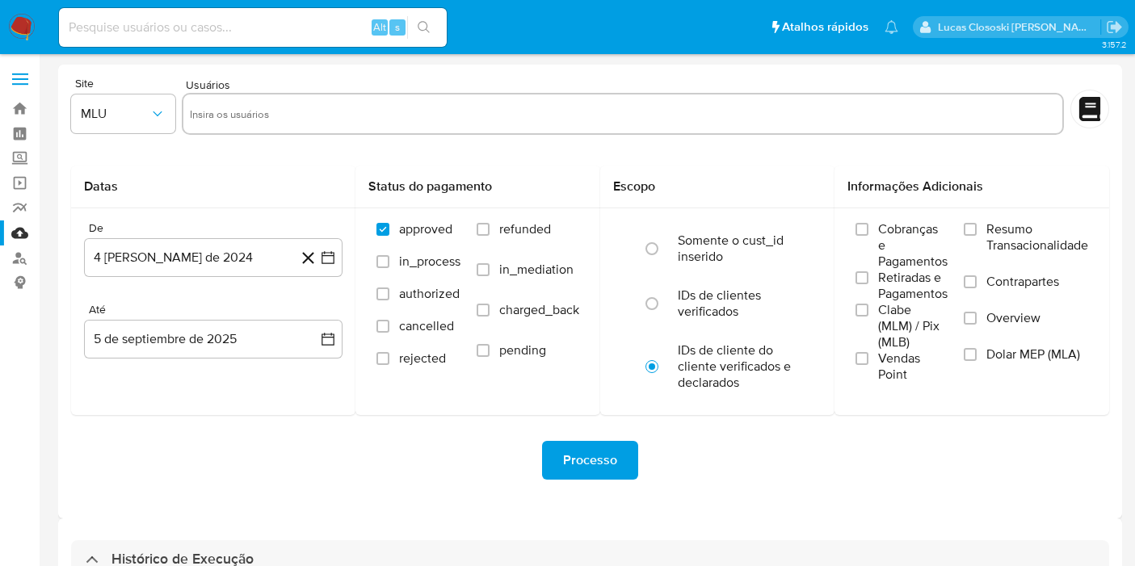
select select "10"
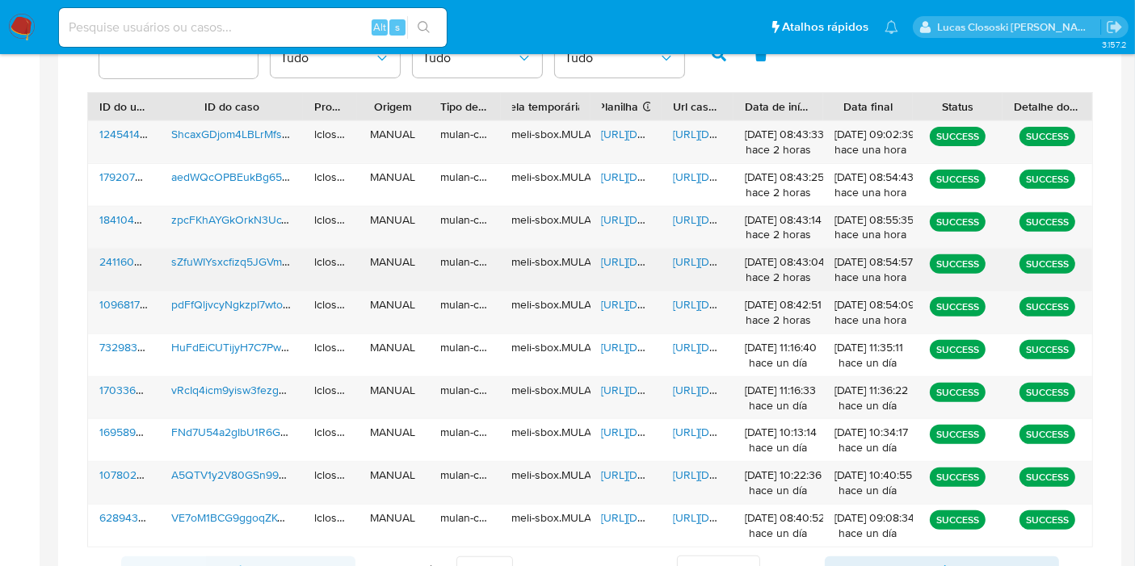
click at [628, 263] on span "[URL][DOMAIN_NAME]" at bounding box center [657, 262] width 111 height 16
click at [720, 265] on span "https://docs.google.com/document/d/1XIljeWKz0PcKUXzTQgxrbMam7pd1cYqU-c1fCD_0rtM…" at bounding box center [728, 262] width 111 height 16
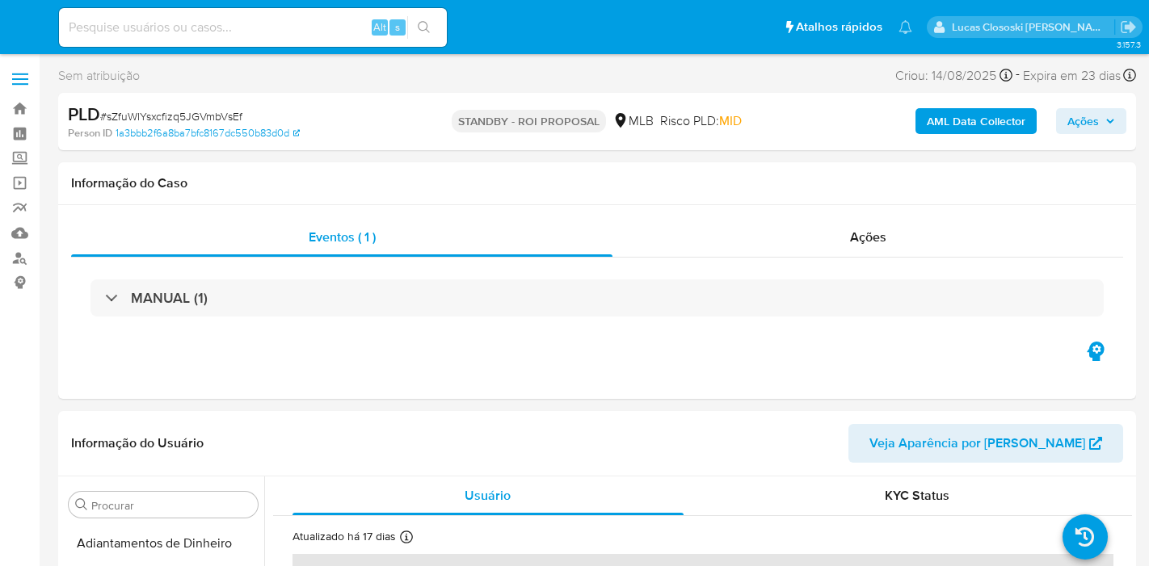
select select "10"
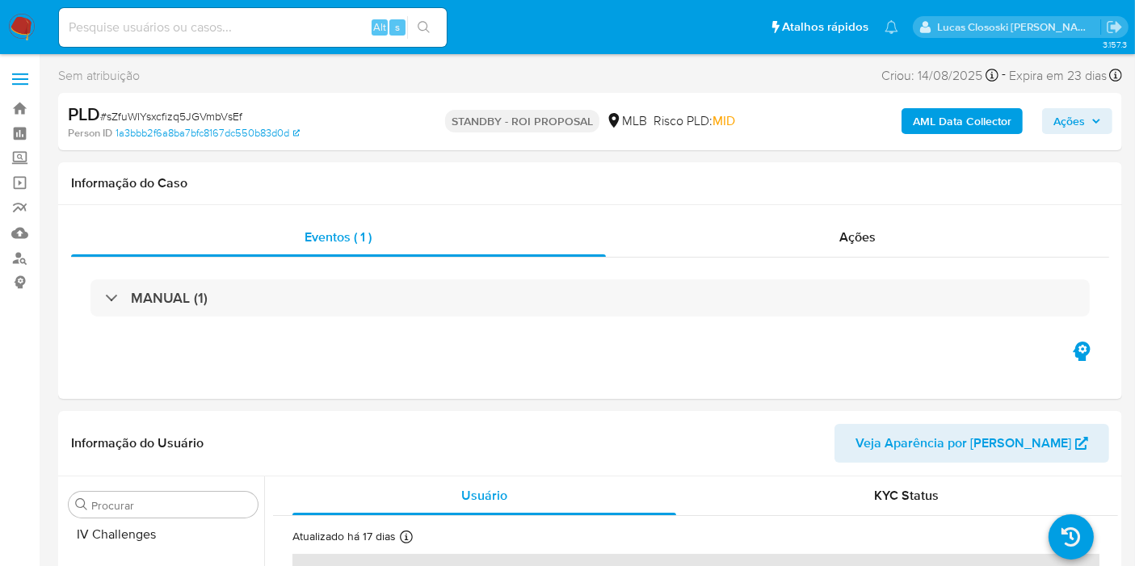
scroll to position [759, 0]
click at [164, 114] on span "# sZfuWIYsxcfizq5JGVmbVsEf" at bounding box center [171, 116] width 142 height 16
copy span "sZfuWIYsxcfizq5JGVmbVsEf"
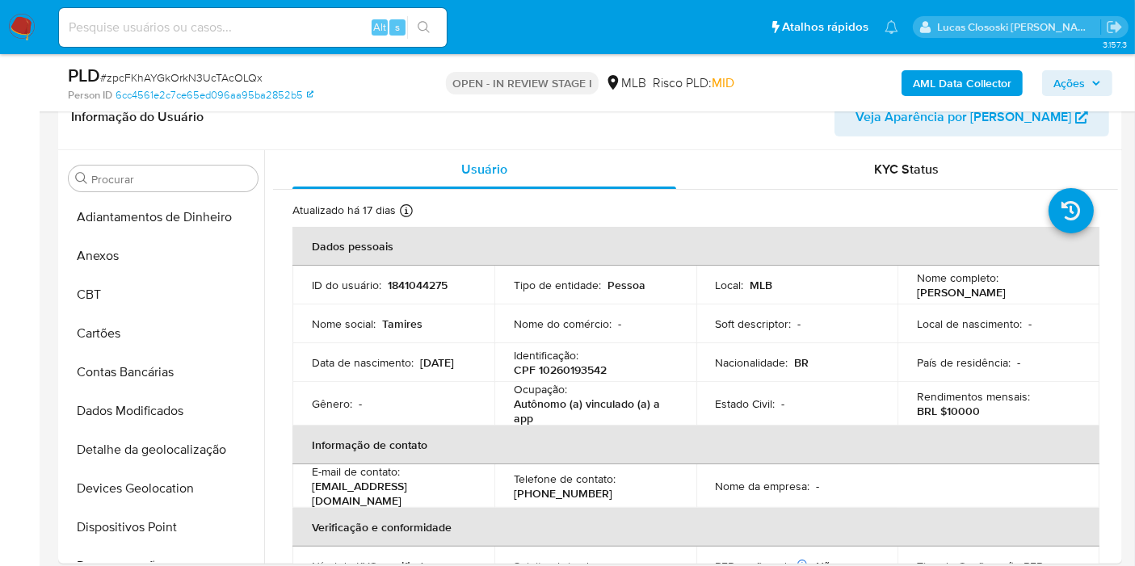
scroll to position [759, 0]
